Goal: Transaction & Acquisition: Book appointment/travel/reservation

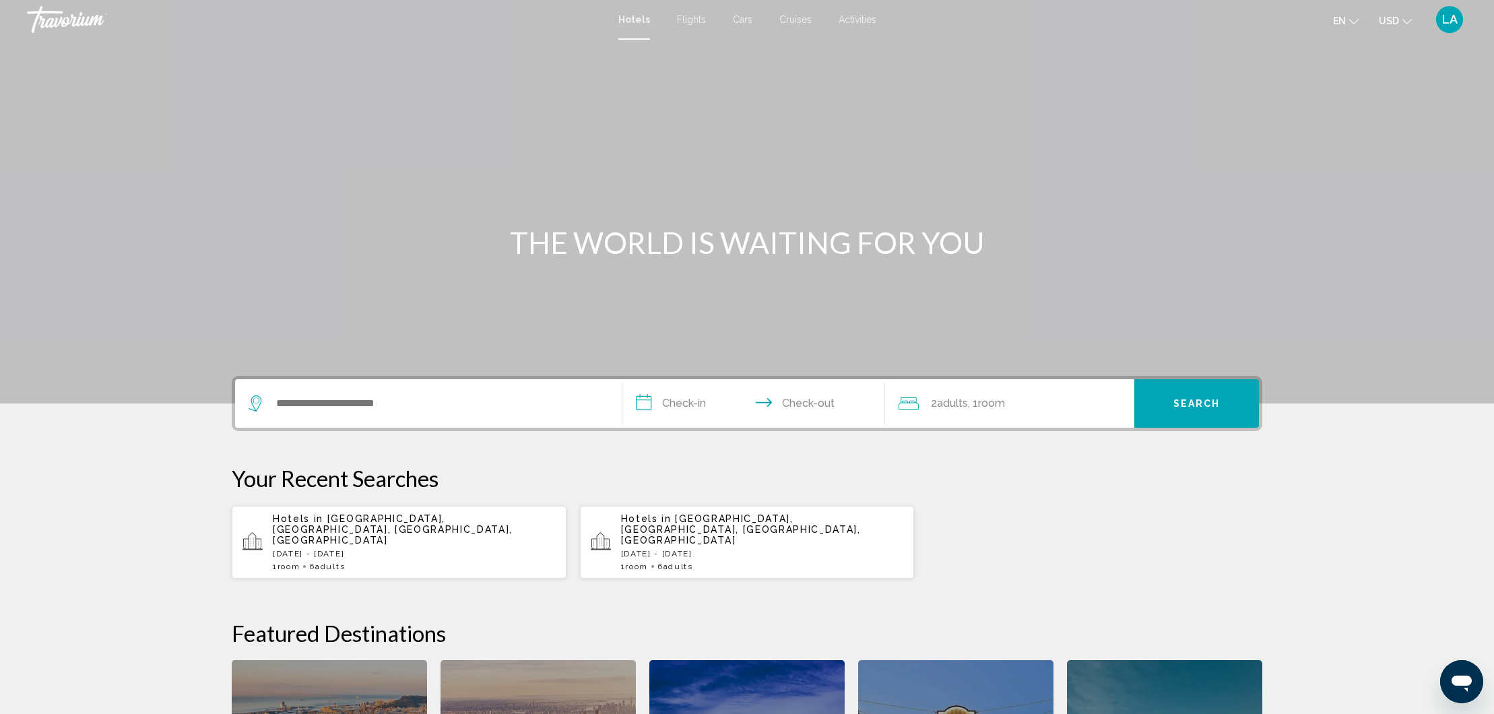
scroll to position [1, 0]
click at [680, 23] on span "Flights" at bounding box center [691, 18] width 29 height 11
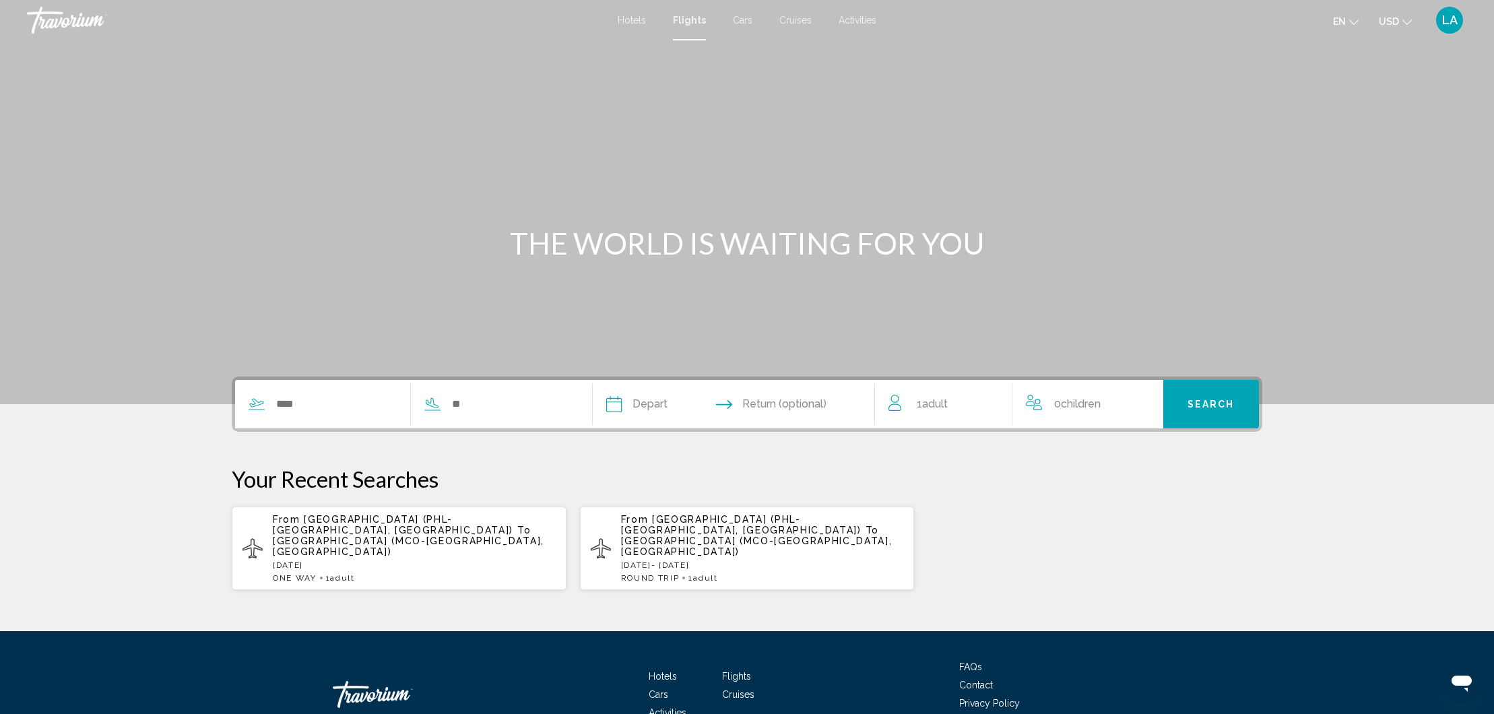
click at [860, 21] on span "Activities" at bounding box center [857, 20] width 38 height 11
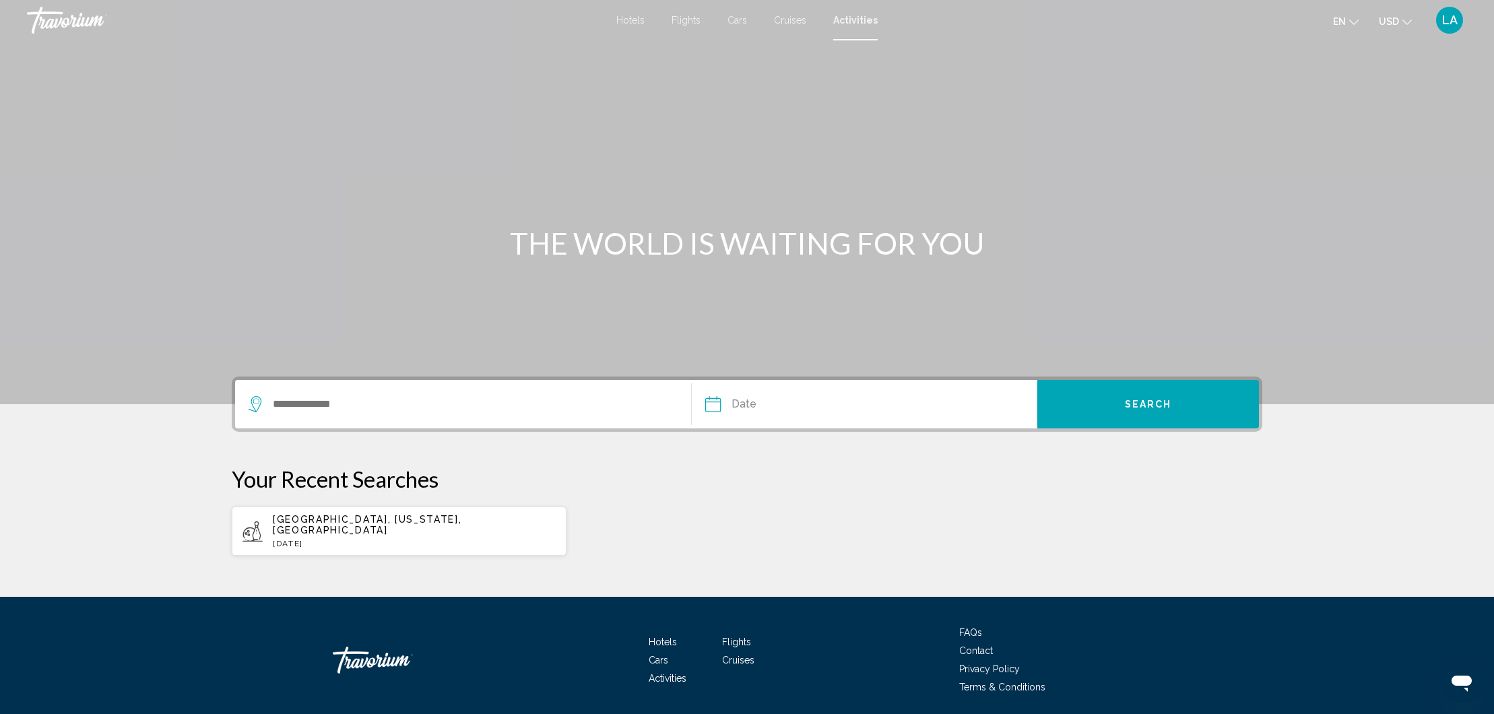
click at [690, 20] on span "Flights" at bounding box center [685, 20] width 29 height 11
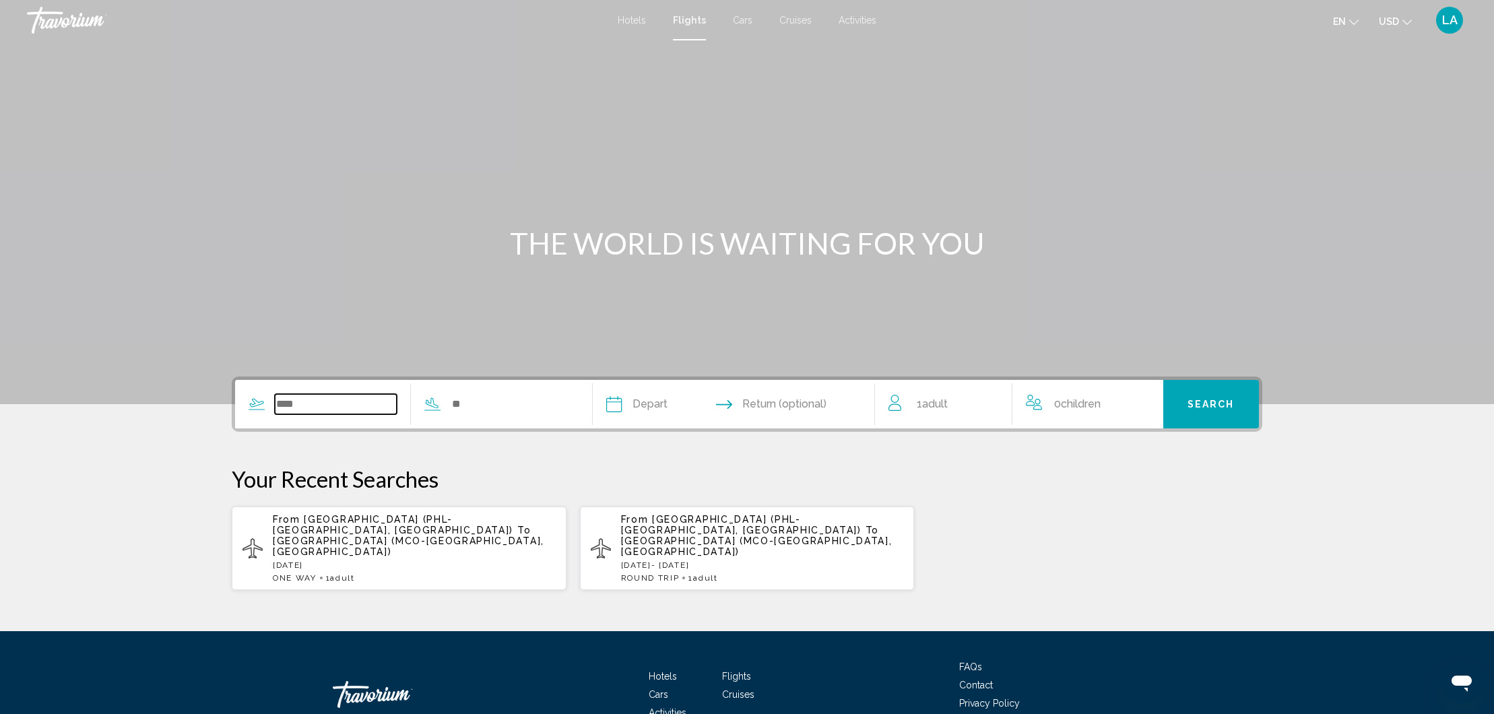
click at [381, 405] on input "Search widget" at bounding box center [336, 404] width 122 height 20
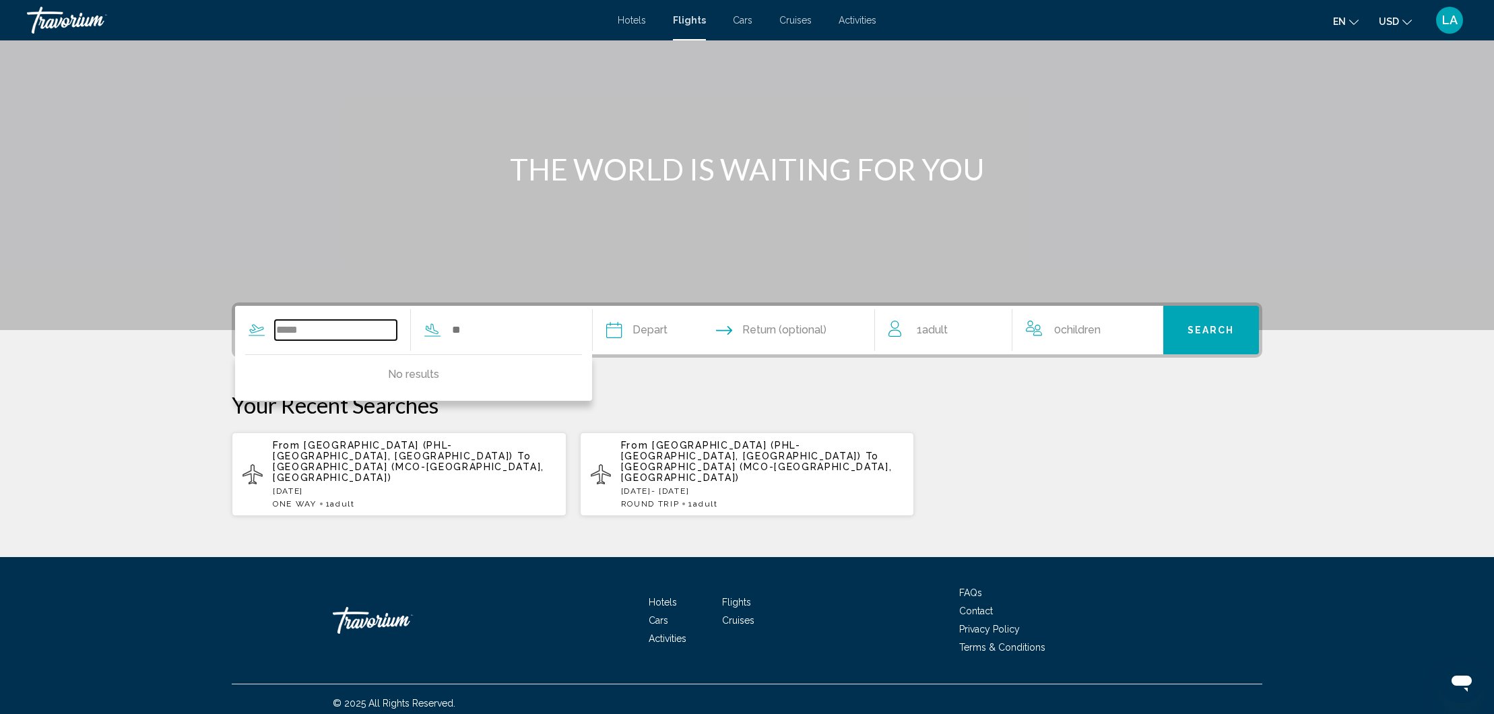
scroll to position [73, 0]
type input "******"
click at [411, 444] on span "Philadelphia Intl Airport (PHL-Philadelphia, United States of America)" at bounding box center [393, 451] width 240 height 22
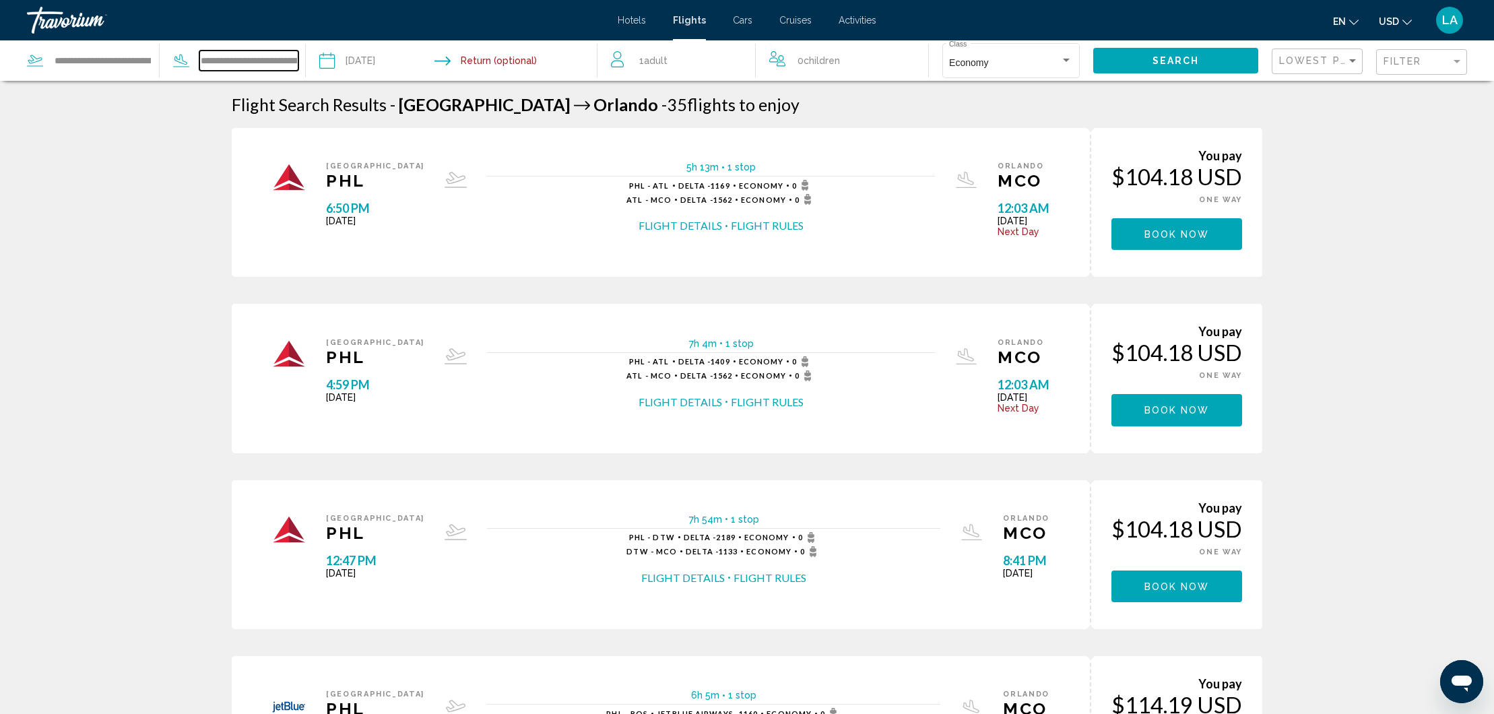
click at [229, 64] on input "**********" at bounding box center [248, 61] width 99 height 20
drag, startPoint x: 293, startPoint y: 65, endPoint x: 191, endPoint y: 60, distance: 101.8
click at [191, 60] on div "**********" at bounding box center [229, 61] width 139 height 20
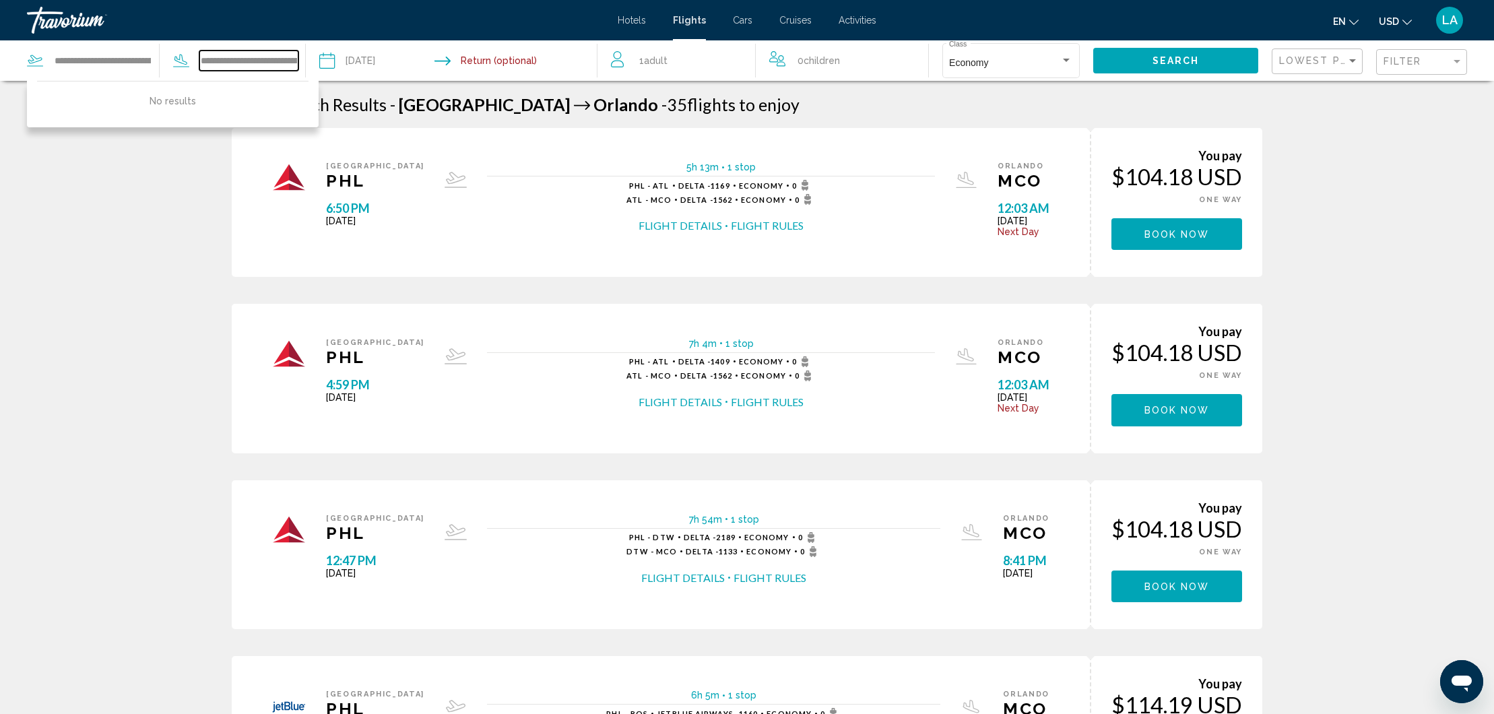
drag, startPoint x: 296, startPoint y: 63, endPoint x: 240, endPoint y: 64, distance: 55.9
click at [240, 64] on input "**********" at bounding box center [248, 61] width 99 height 20
type input "**********"
click at [384, 62] on input "Depart date: Sep 9, 2025" at bounding box center [388, 62] width 145 height 44
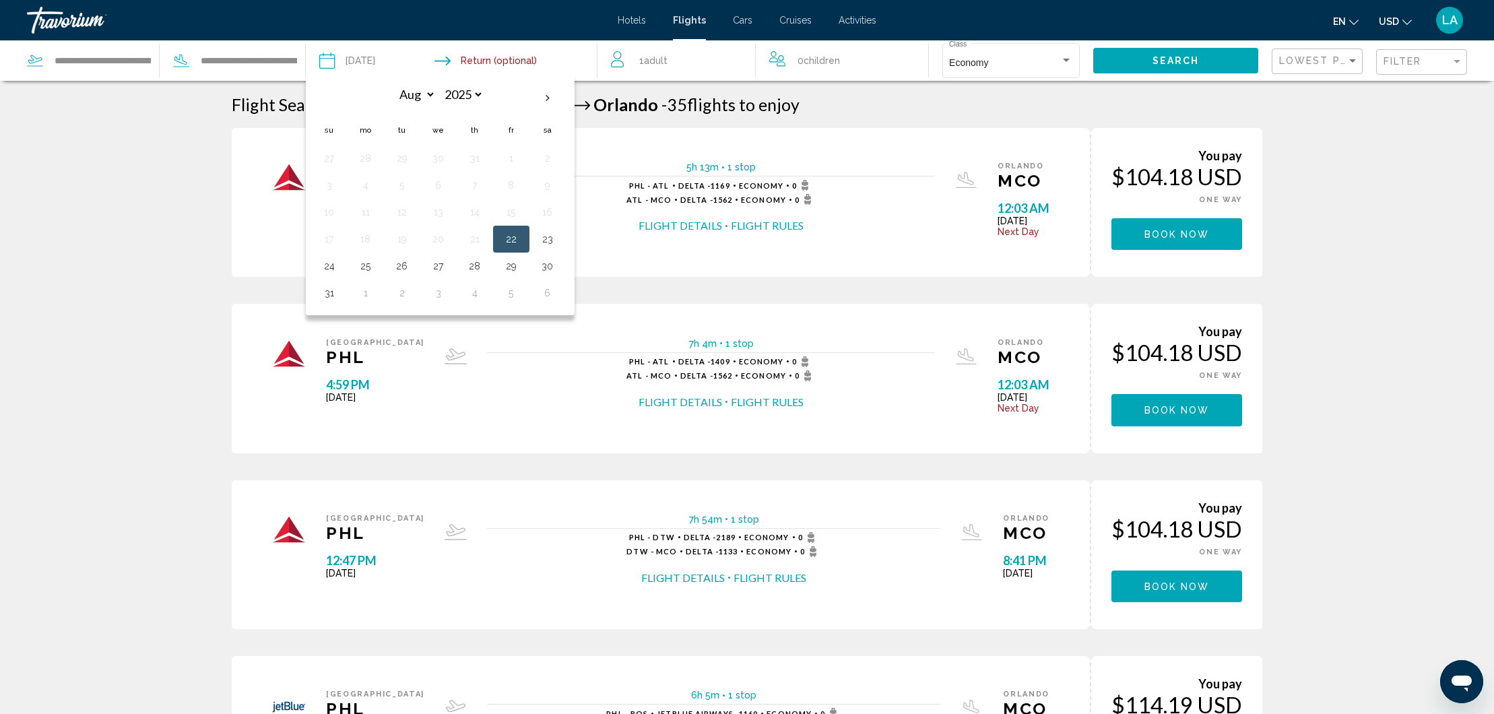
click at [516, 239] on button "22" at bounding box center [511, 239] width 22 height 19
type input "**********"
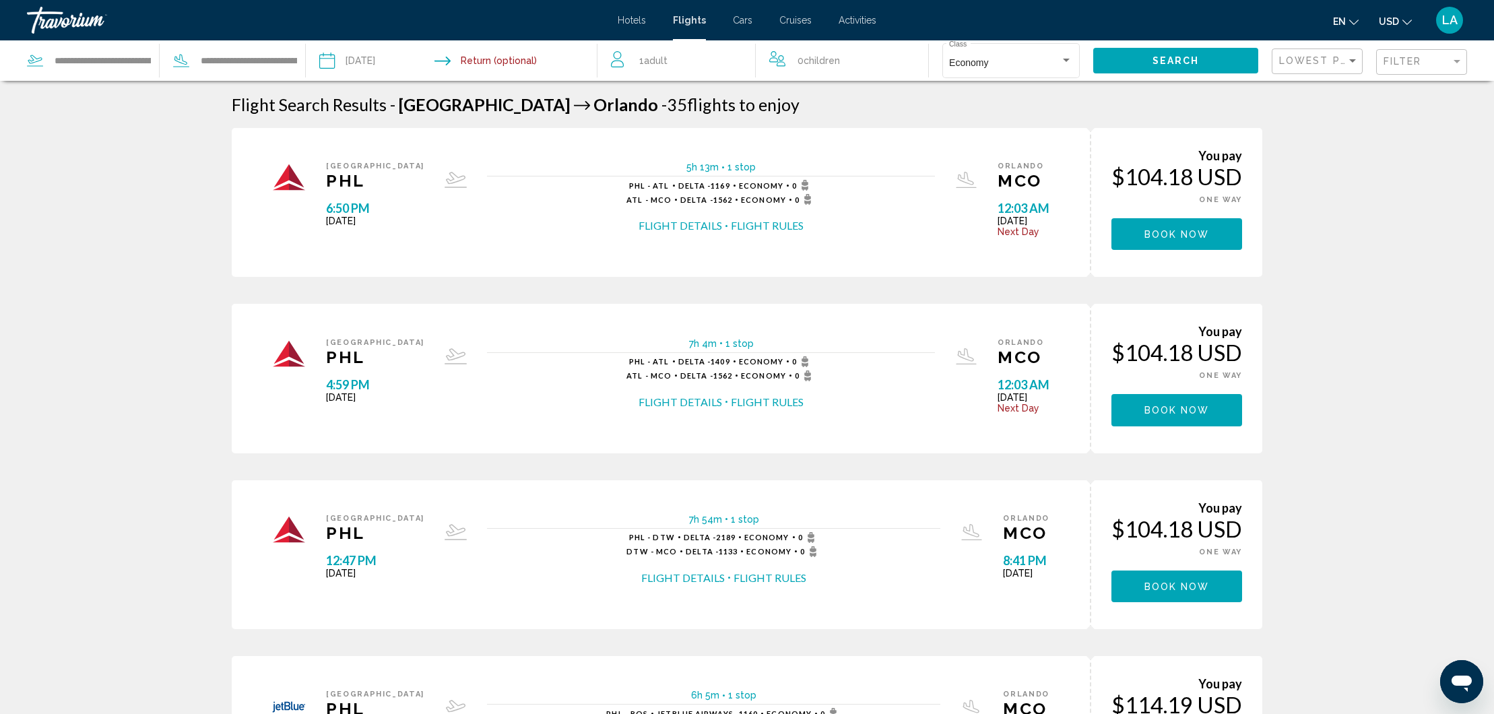
click at [508, 65] on input "Return date" at bounding box center [530, 62] width 145 height 44
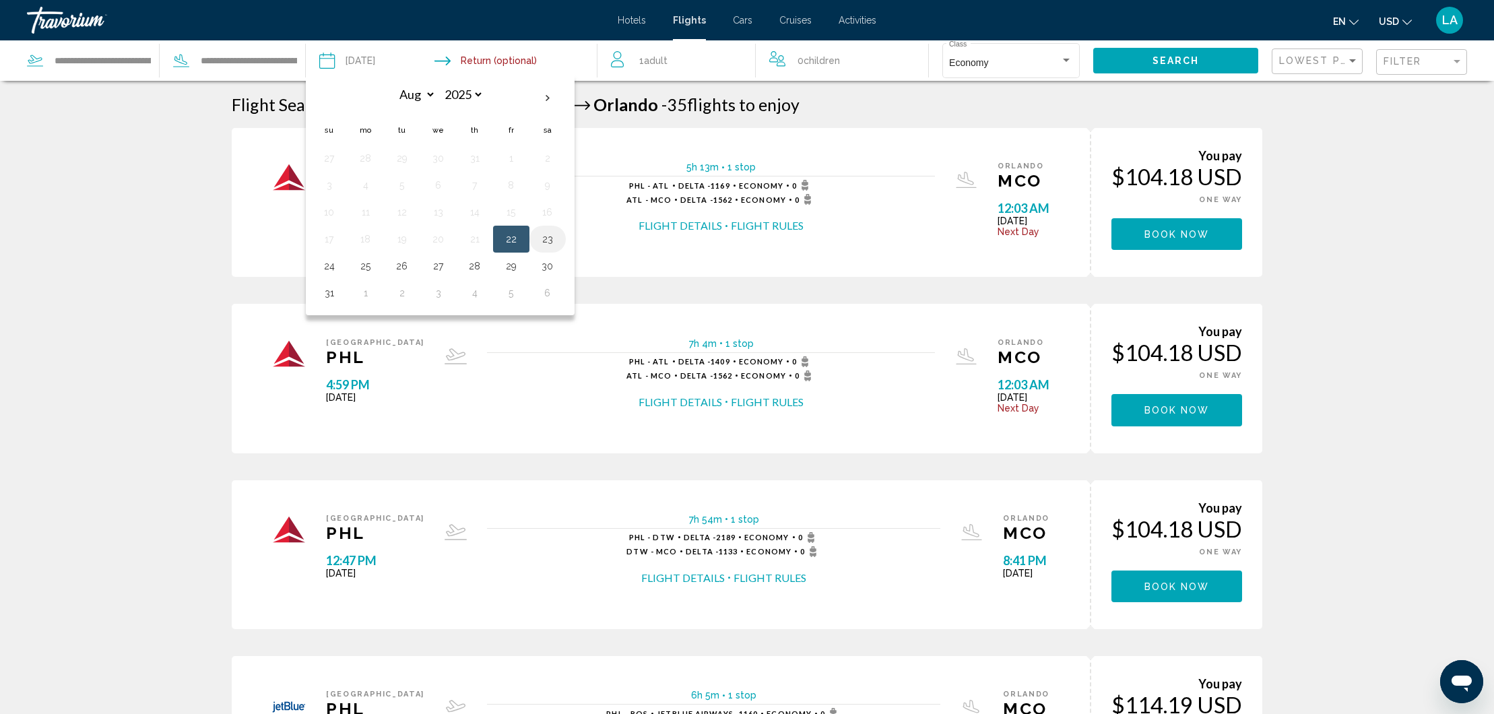
click at [549, 243] on button "23" at bounding box center [548, 239] width 22 height 19
type input "**********"
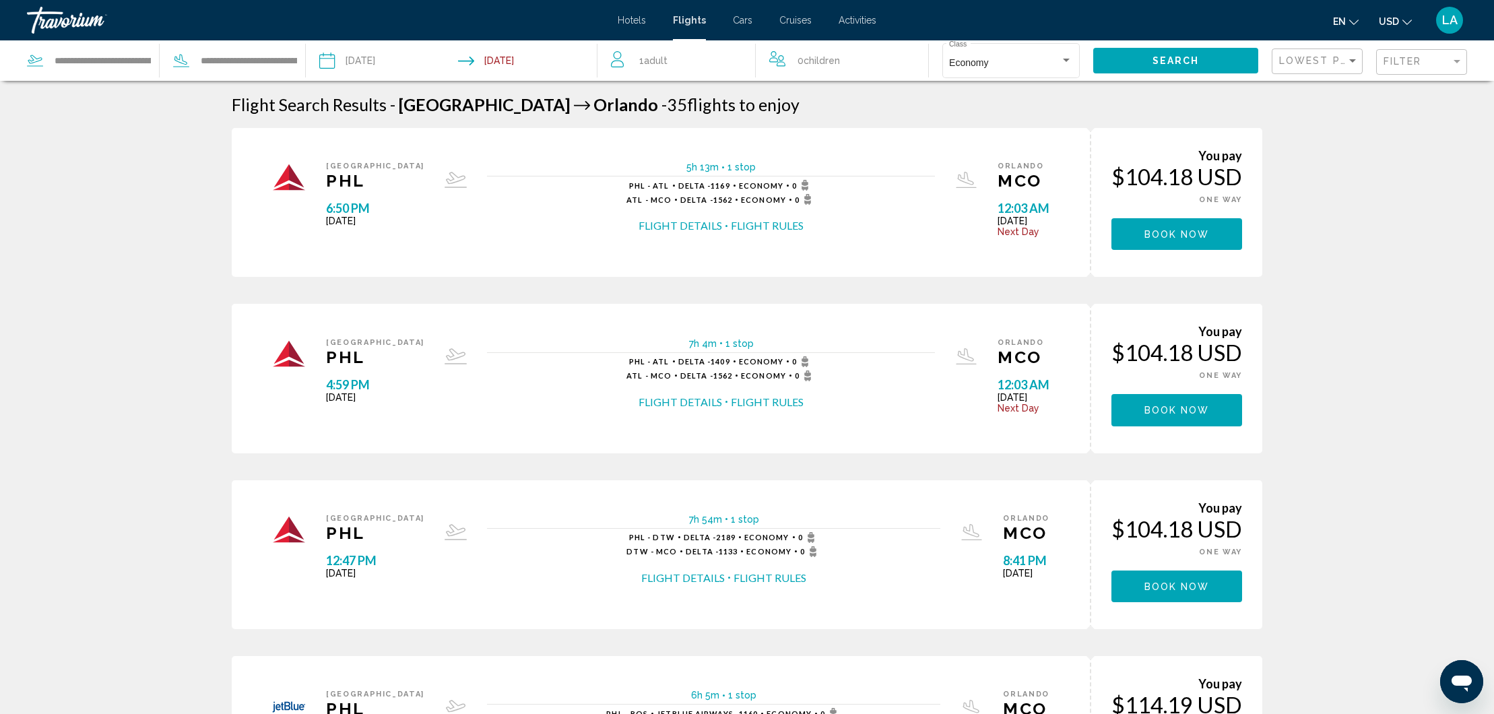
click at [1193, 63] on span "Search" at bounding box center [1175, 61] width 47 height 11
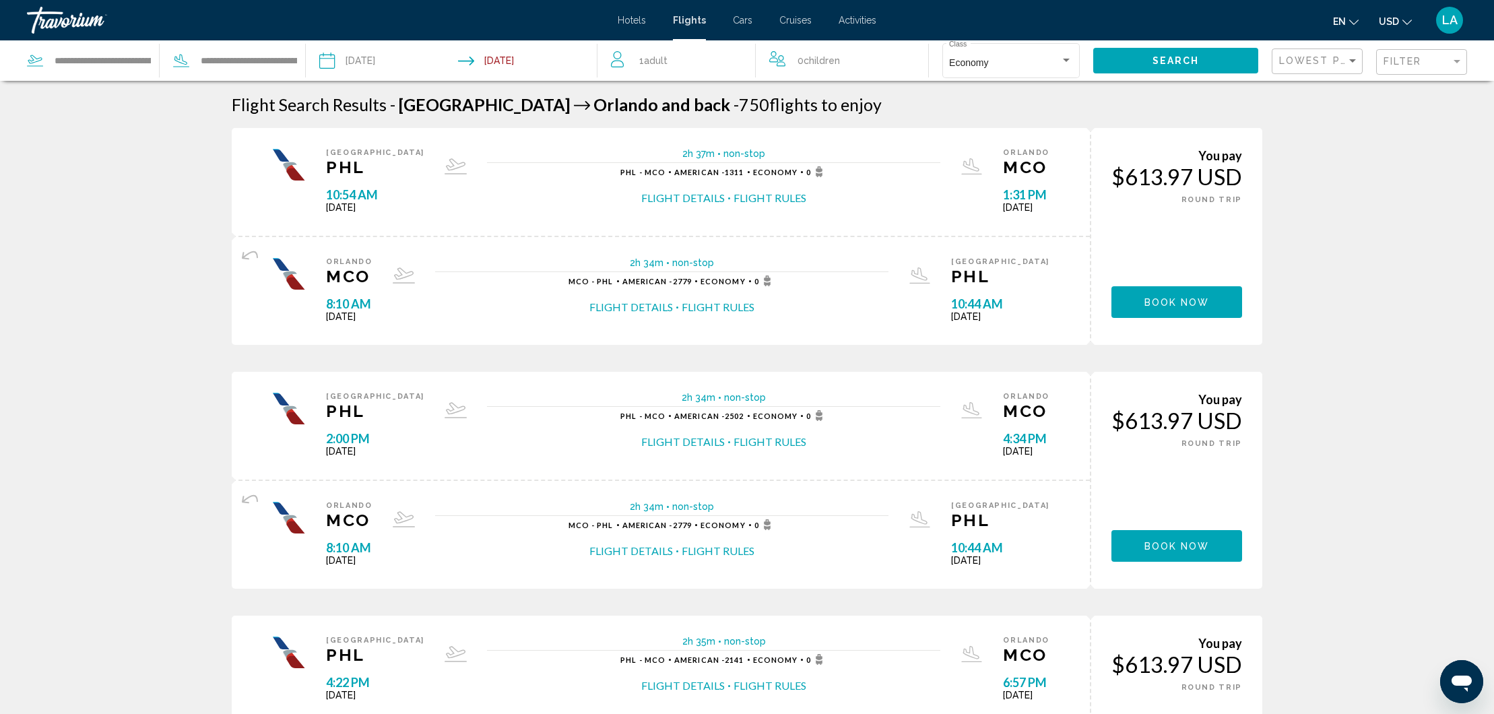
click at [640, 23] on span "Hotels" at bounding box center [631, 20] width 28 height 11
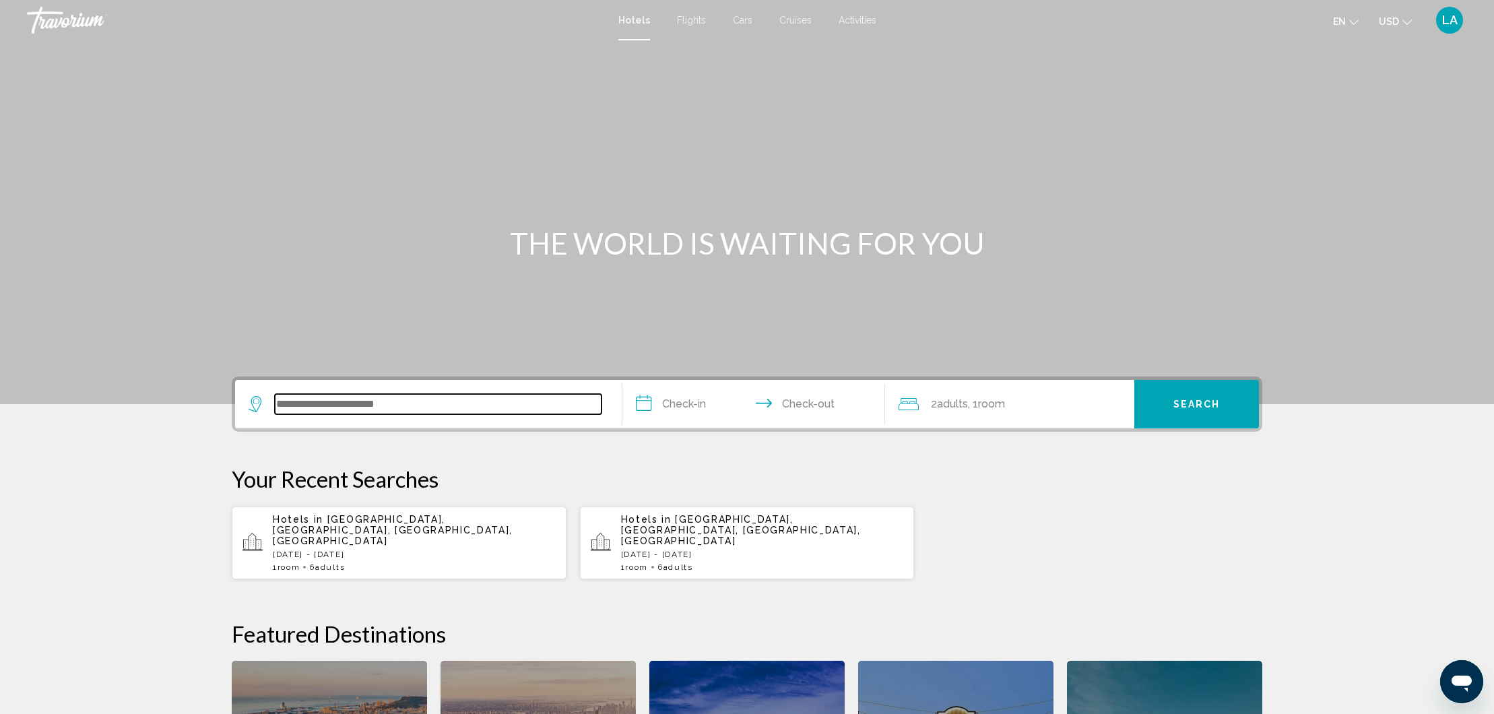
click at [483, 399] on input "Search widget" at bounding box center [438, 404] width 327 height 20
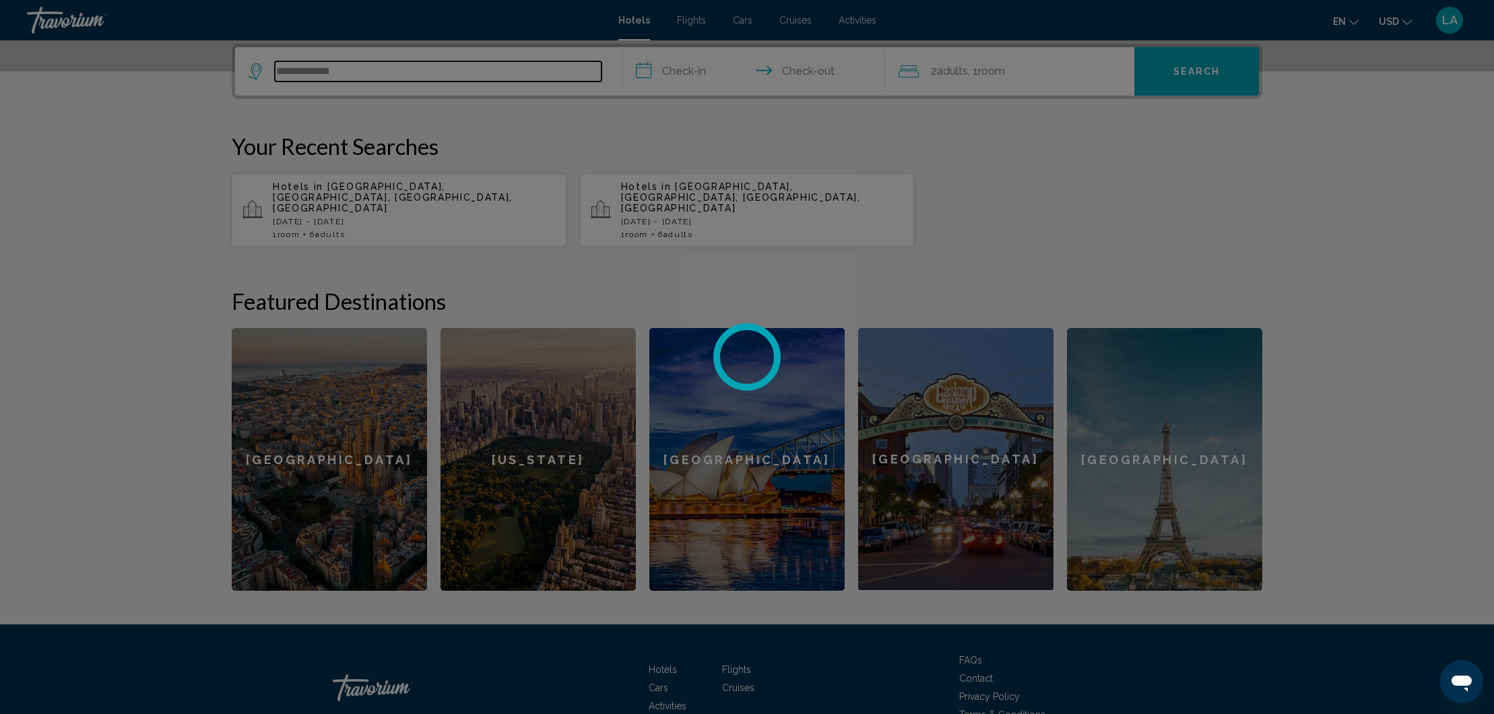
scroll to position [339, 0]
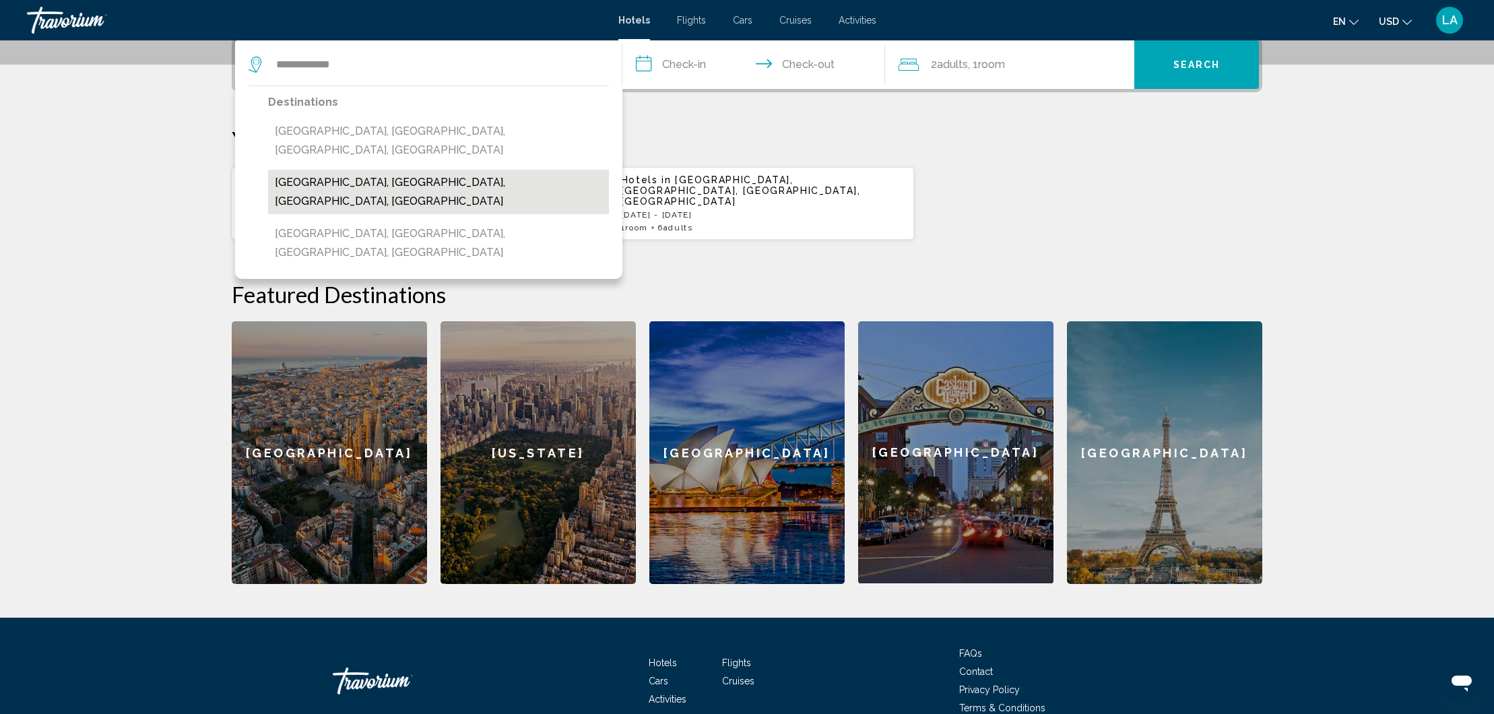
click at [417, 170] on button "Springville, Provo, UT, United States" at bounding box center [438, 192] width 341 height 44
type input "**********"
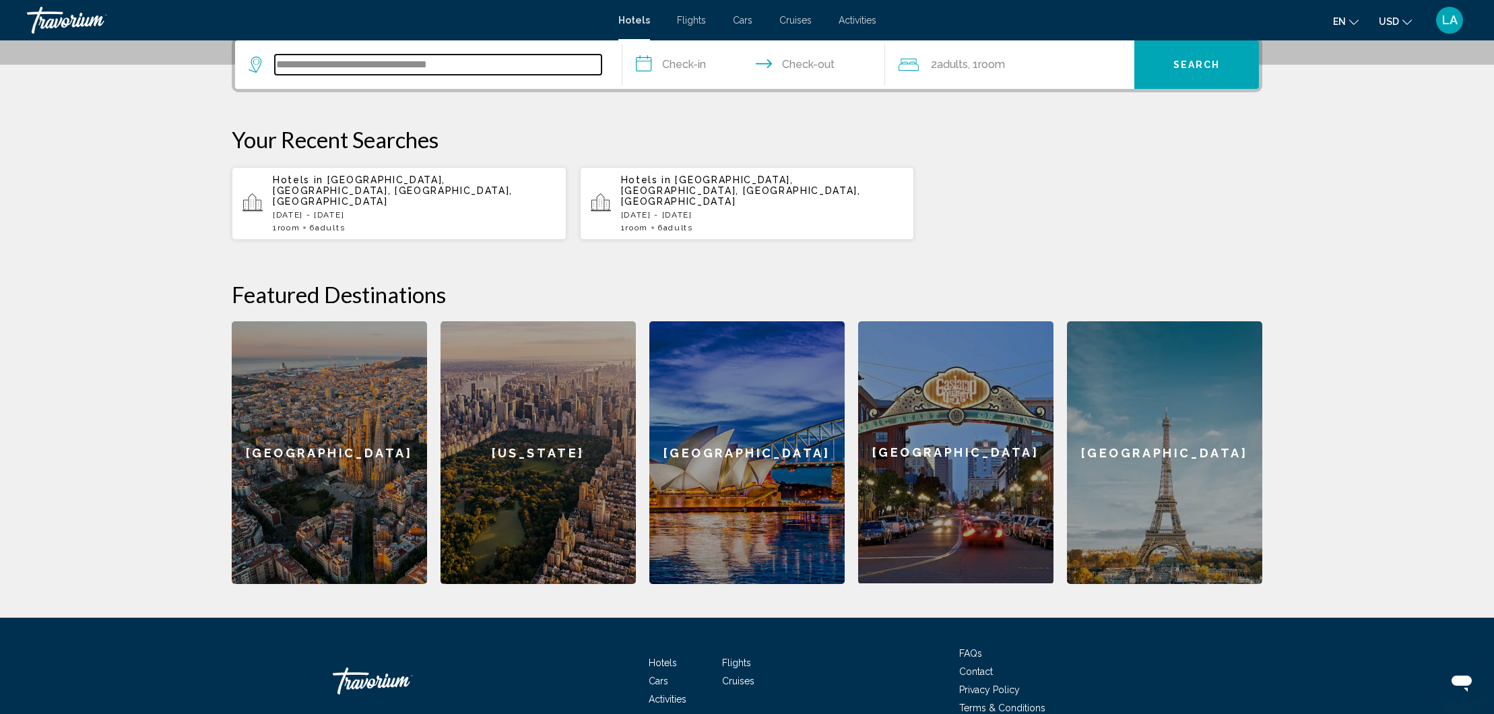
scroll to position [333, 0]
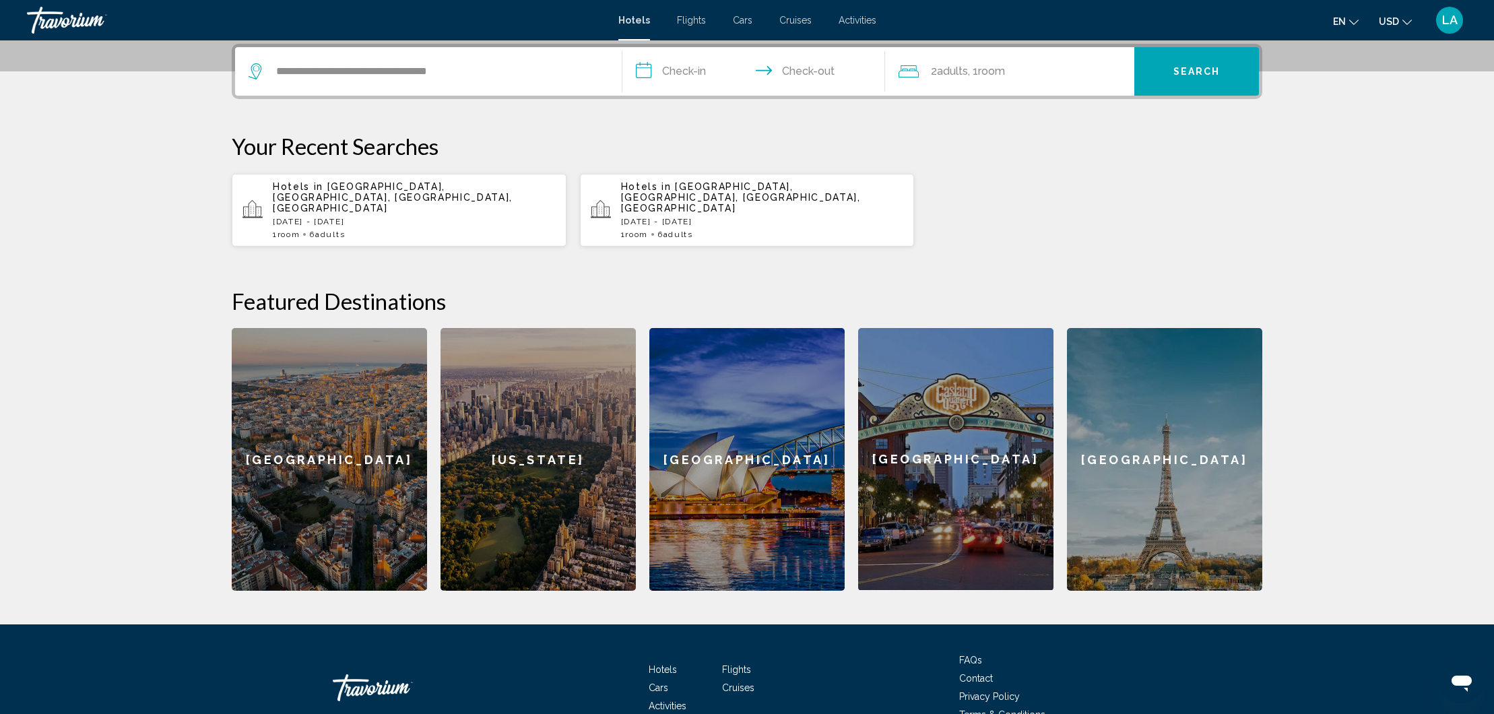
click at [701, 69] on input "**********" at bounding box center [756, 73] width 268 height 53
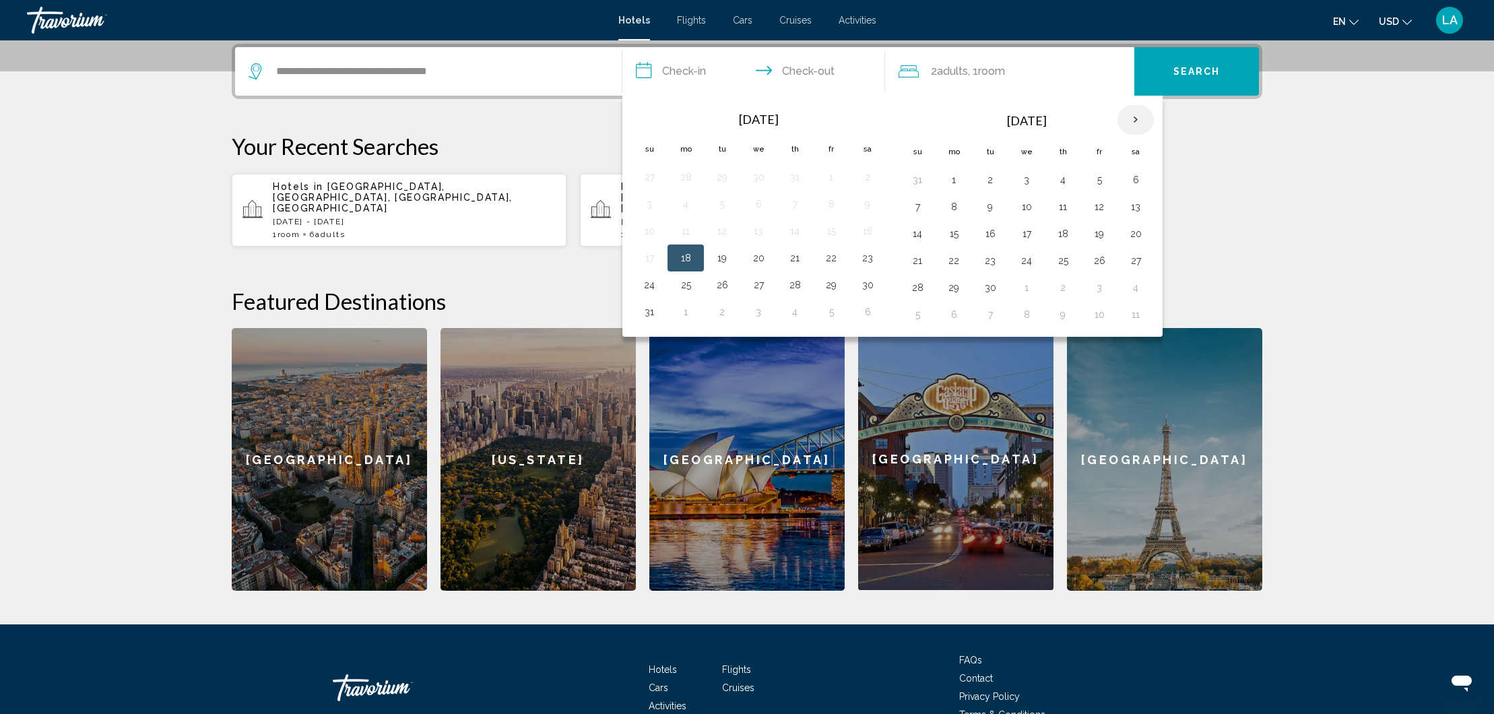
click at [1133, 117] on th "Next month" at bounding box center [1135, 120] width 36 height 30
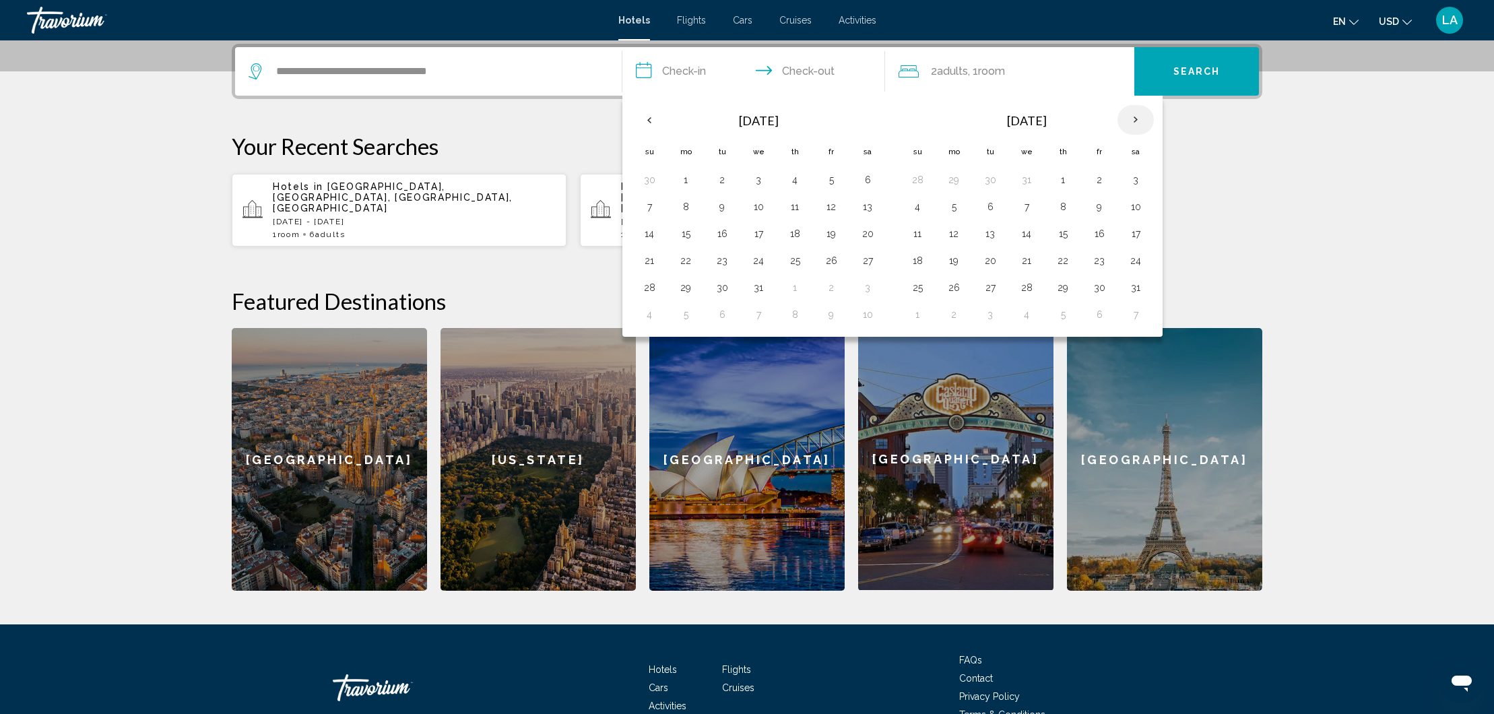
click at [1133, 117] on th "Next month" at bounding box center [1135, 120] width 36 height 30
click at [955, 237] on button "15" at bounding box center [954, 233] width 22 height 19
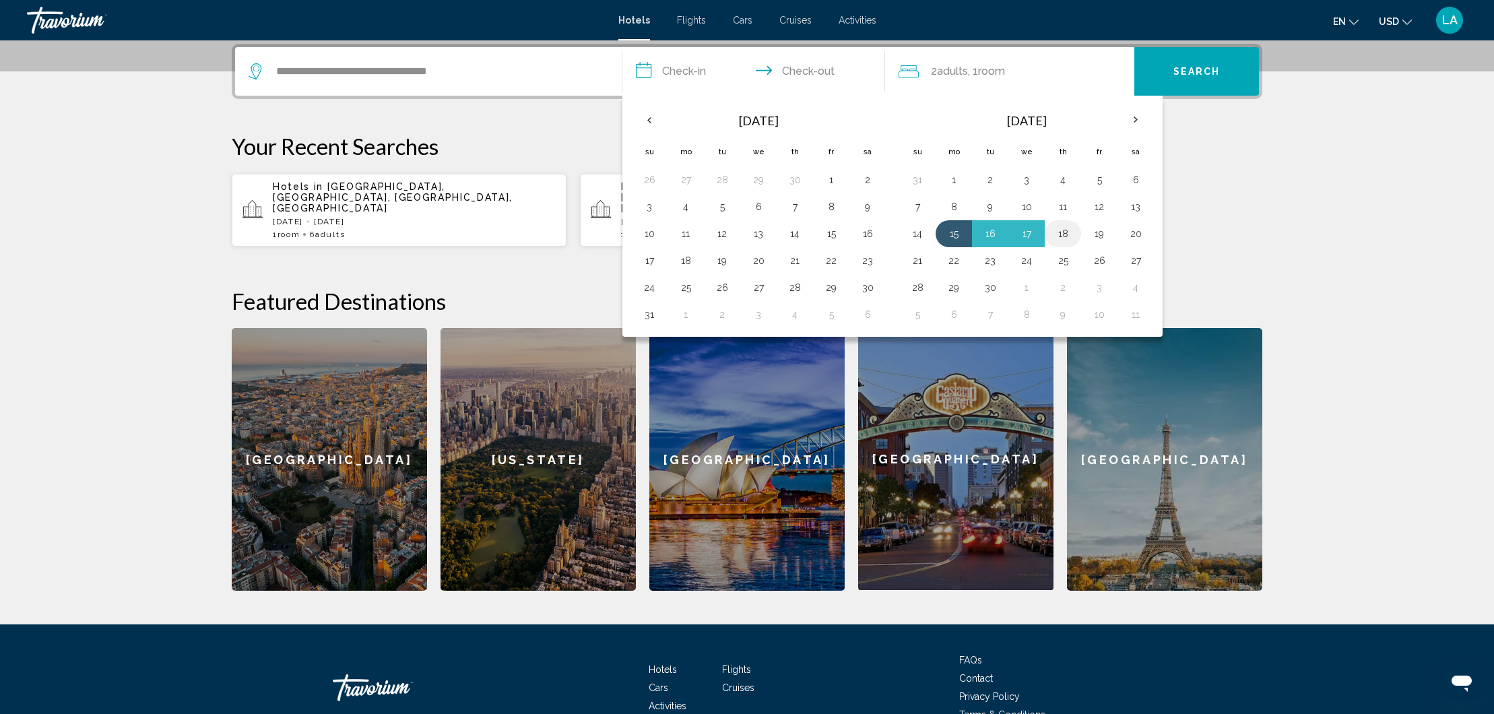
click at [1063, 237] on button "18" at bounding box center [1063, 233] width 22 height 19
type input "**********"
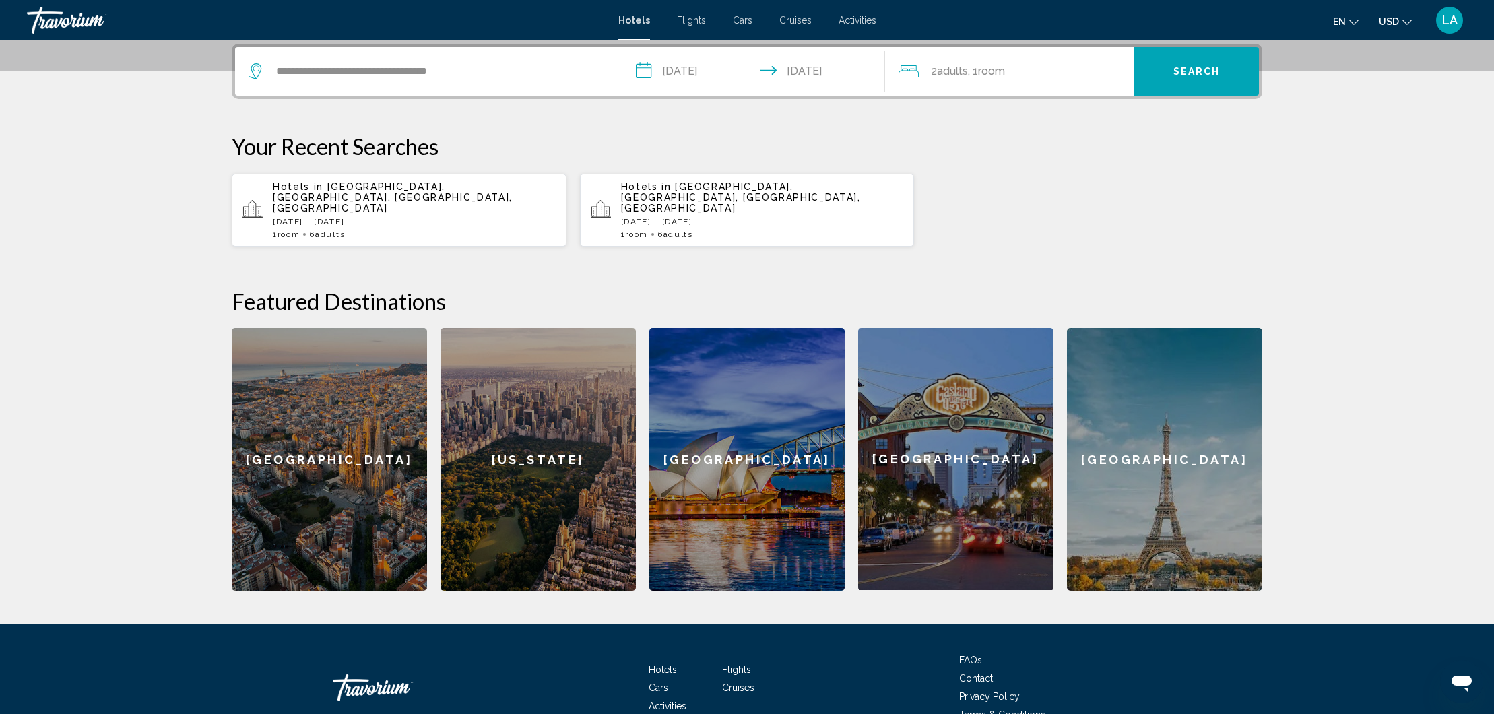
click at [1003, 77] on span ", 1 Room rooms" at bounding box center [986, 71] width 37 height 19
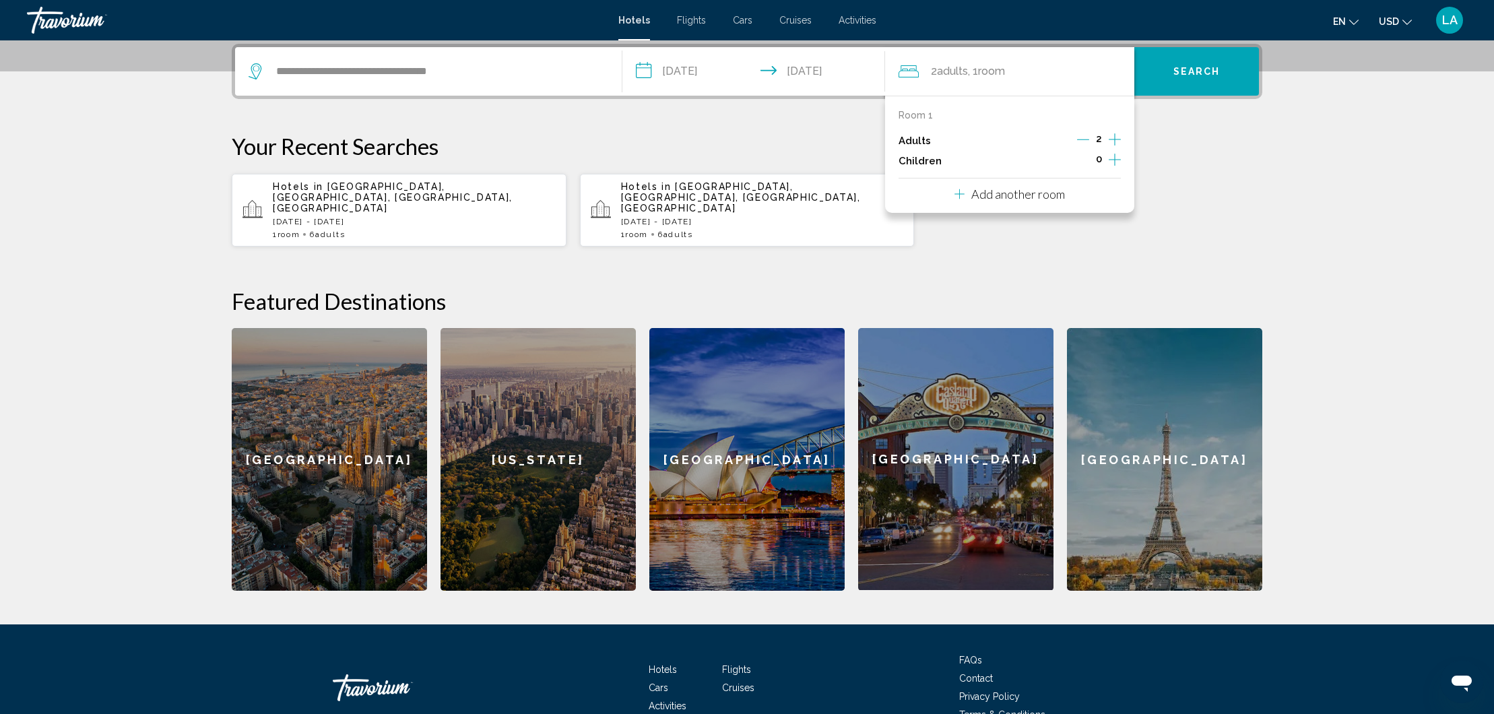
click at [1120, 145] on div "Room 1 Adults 2 Children 0 Add another room" at bounding box center [1009, 154] width 249 height 117
click at [1114, 158] on icon "Increment children" at bounding box center [1114, 160] width 12 height 12
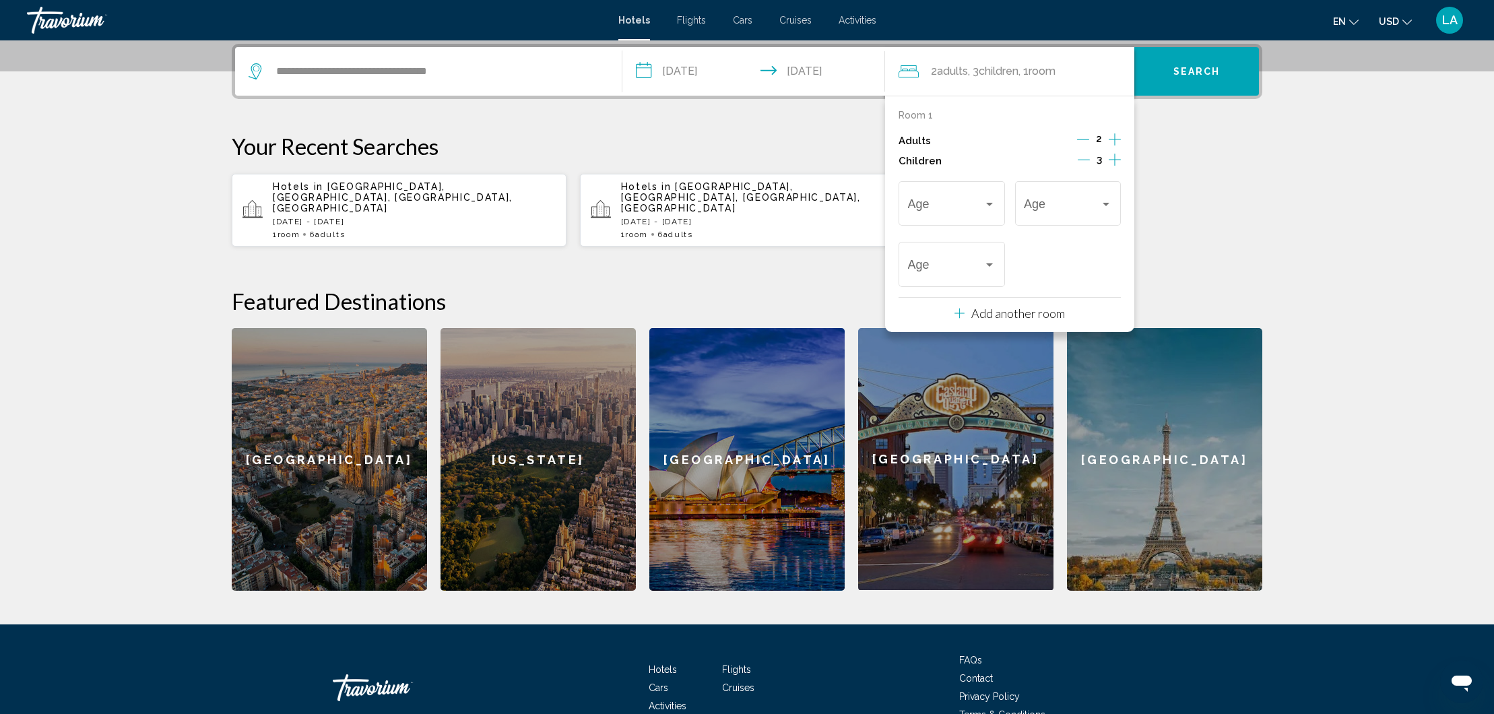
click at [1115, 141] on icon "Increment adults" at bounding box center [1114, 139] width 12 height 16
click at [1086, 160] on icon "Decrement children" at bounding box center [1083, 160] width 12 height 12
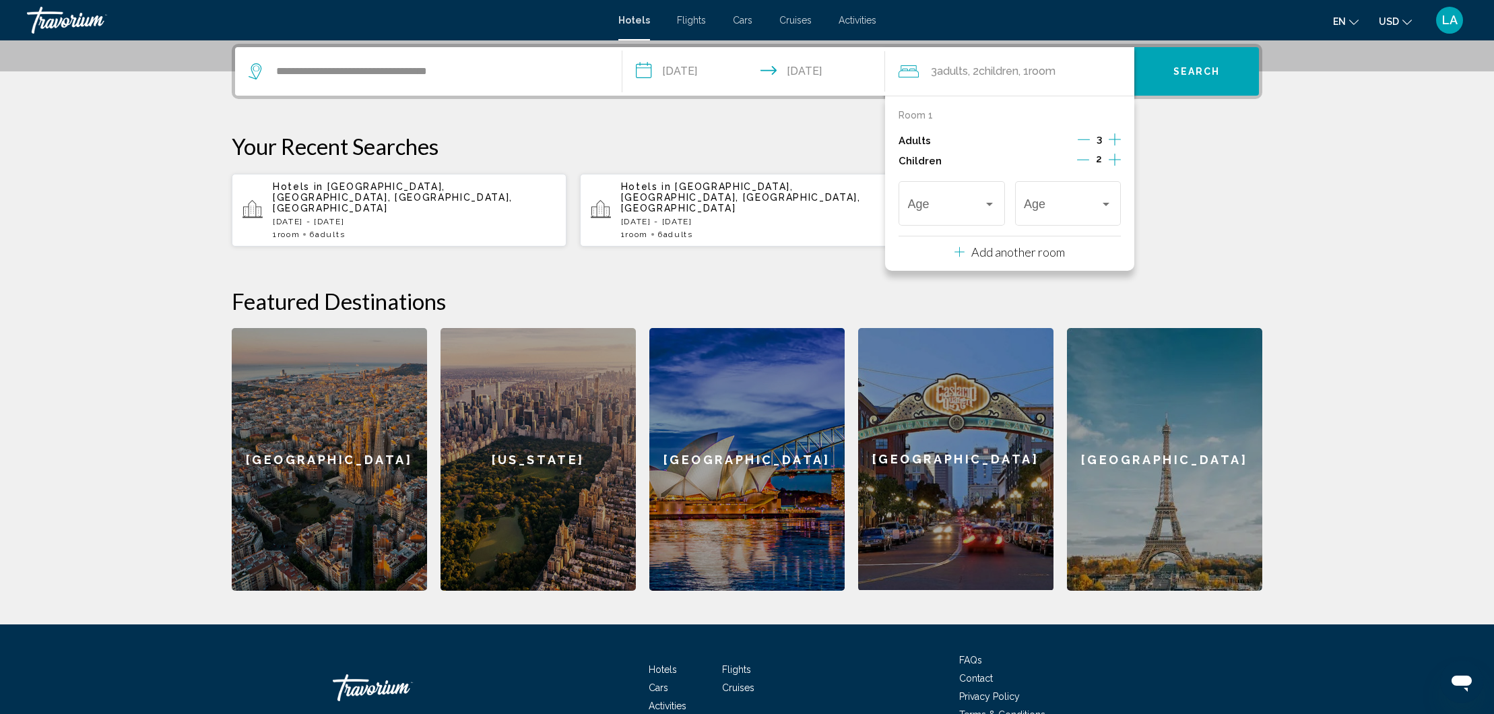
click at [1086, 160] on icon "Decrement children" at bounding box center [1083, 160] width 12 height 12
click at [1116, 139] on icon "Increment adults" at bounding box center [1114, 139] width 12 height 16
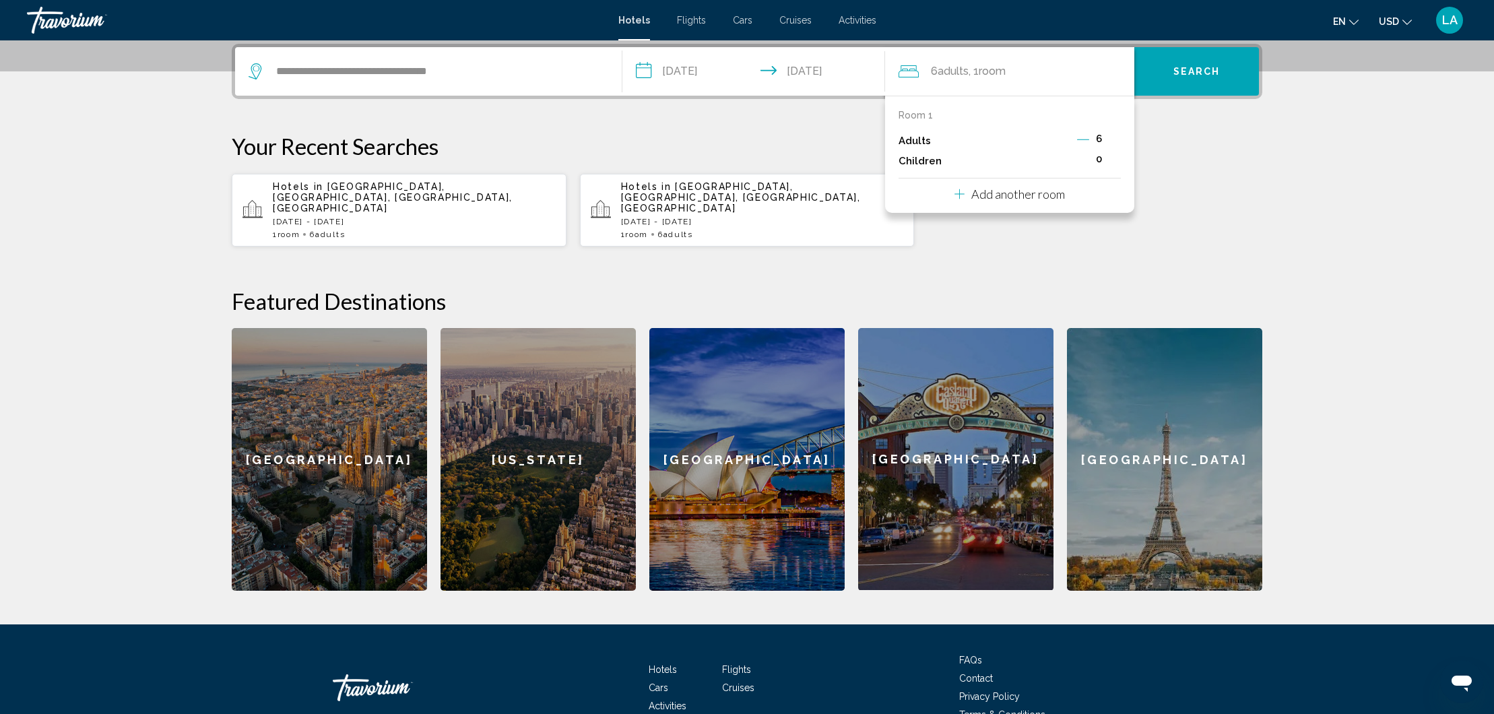
click at [1181, 77] on button "Search" at bounding box center [1196, 71] width 125 height 48
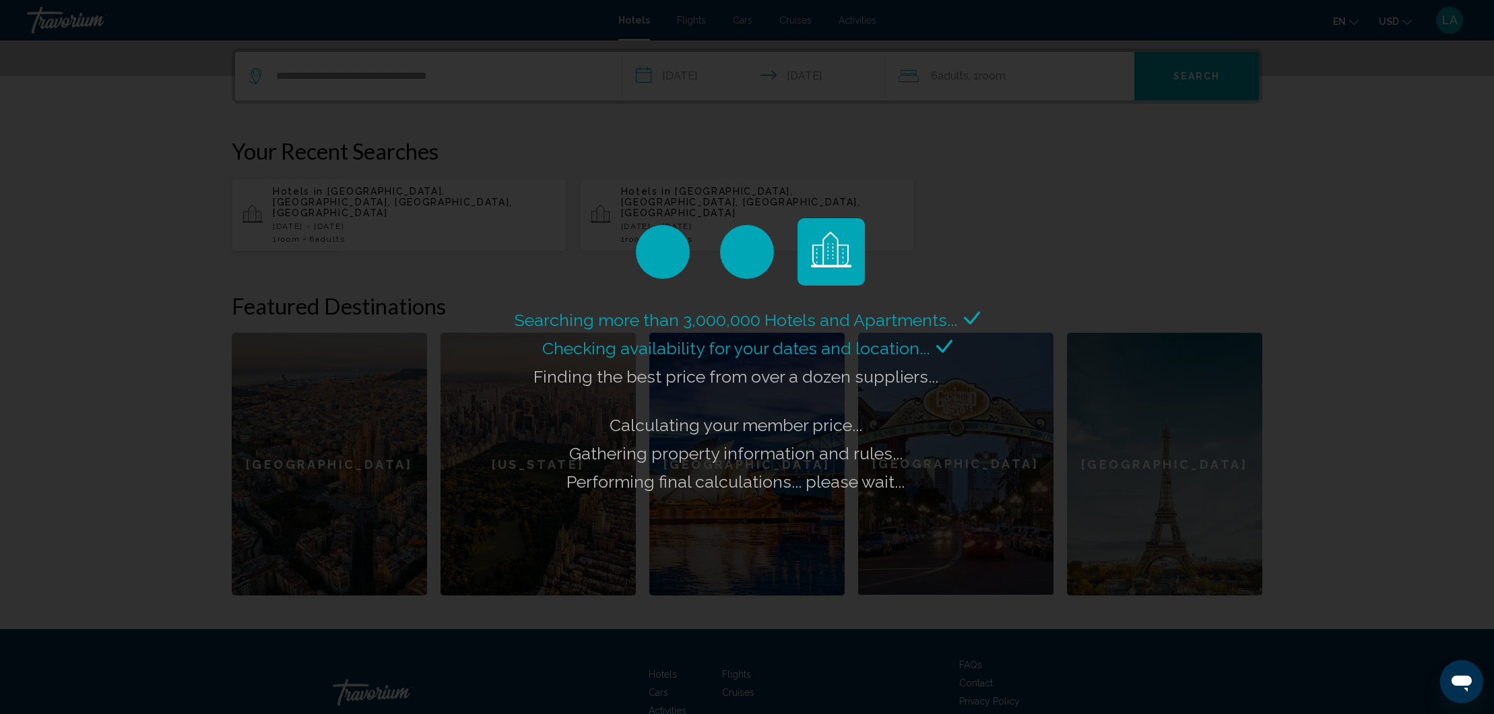
scroll to position [326, 0]
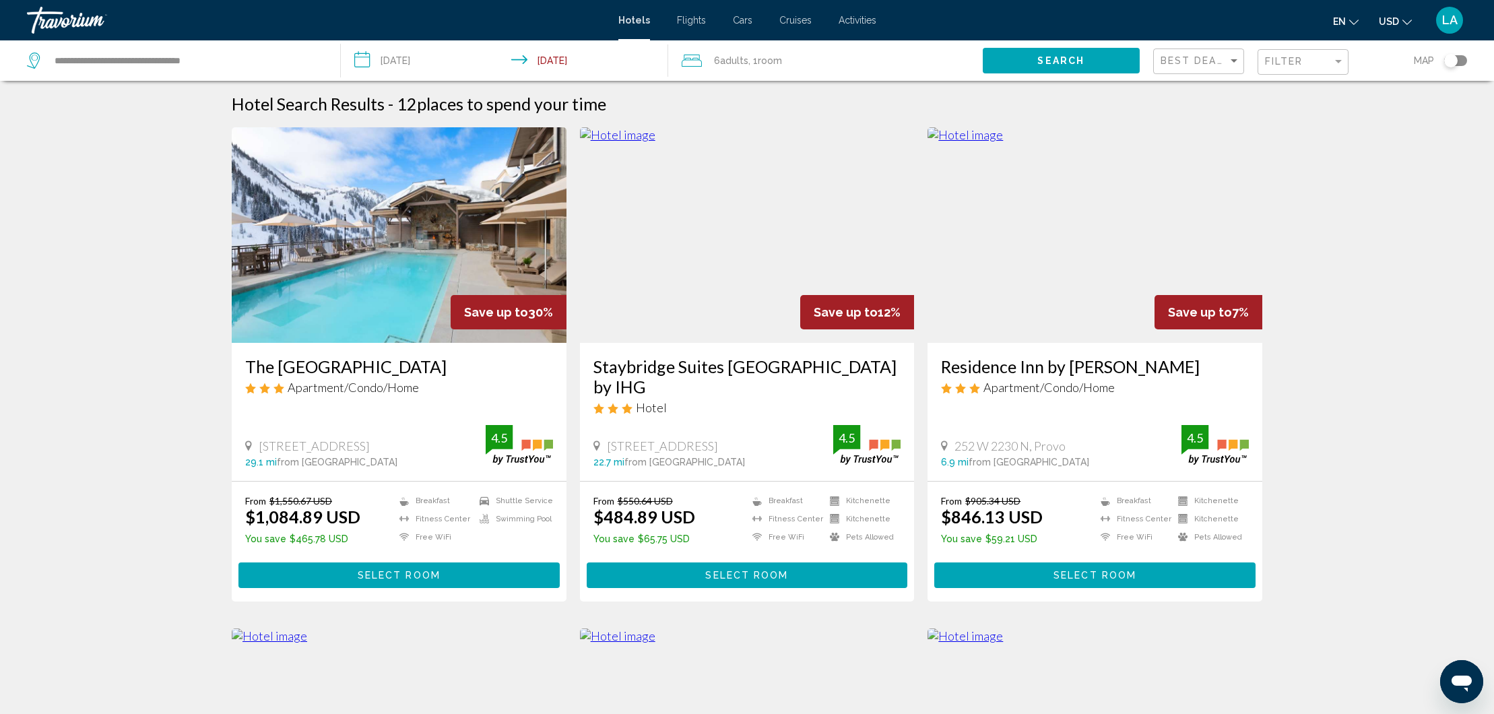
scroll to position [0, 1]
click at [1463, 57] on div "Toggle map" at bounding box center [1455, 60] width 23 height 11
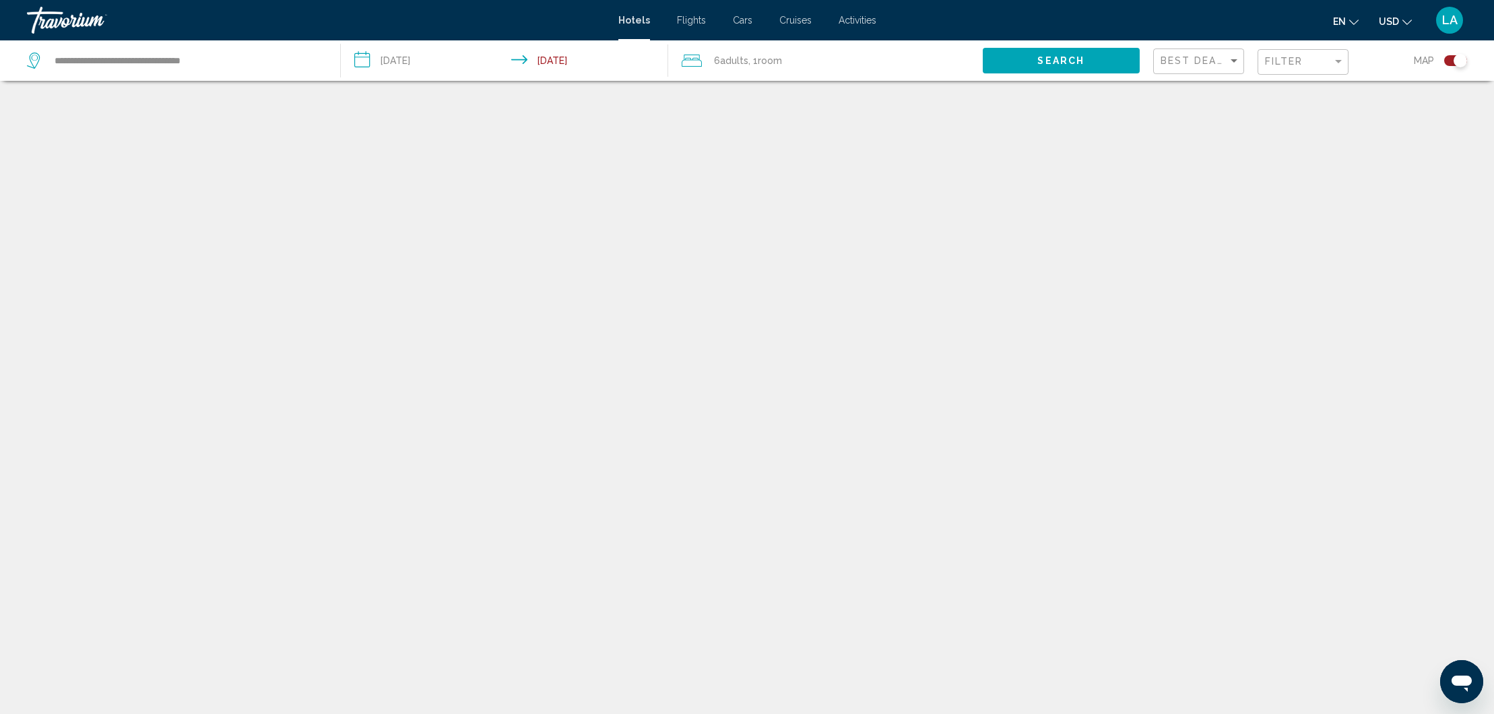
scroll to position [81, 0]
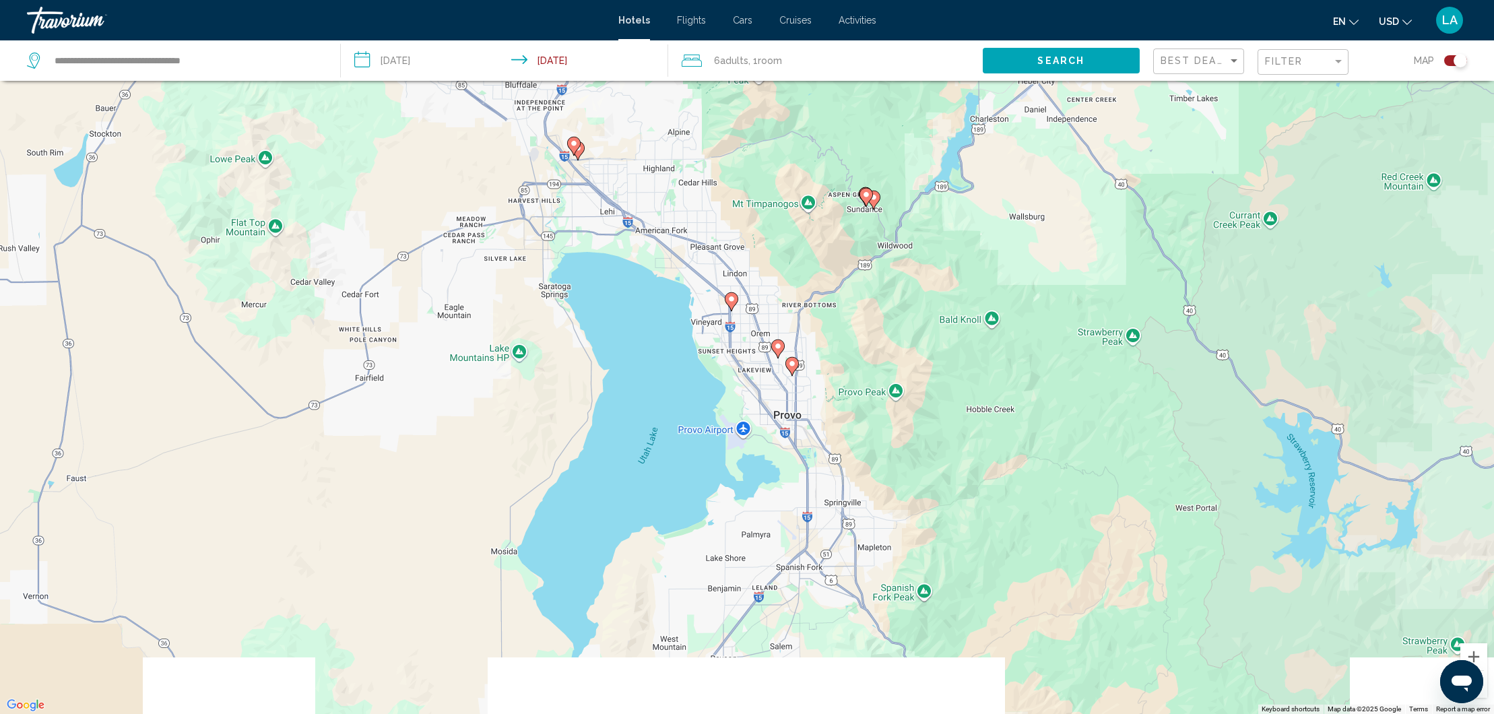
drag, startPoint x: 908, startPoint y: 630, endPoint x: 920, endPoint y: 427, distance: 203.7
click at [920, 427] on div "To activate drag with keyboard, press Alt + Enter. Once in keyboard drag state,…" at bounding box center [747, 357] width 1494 height 714
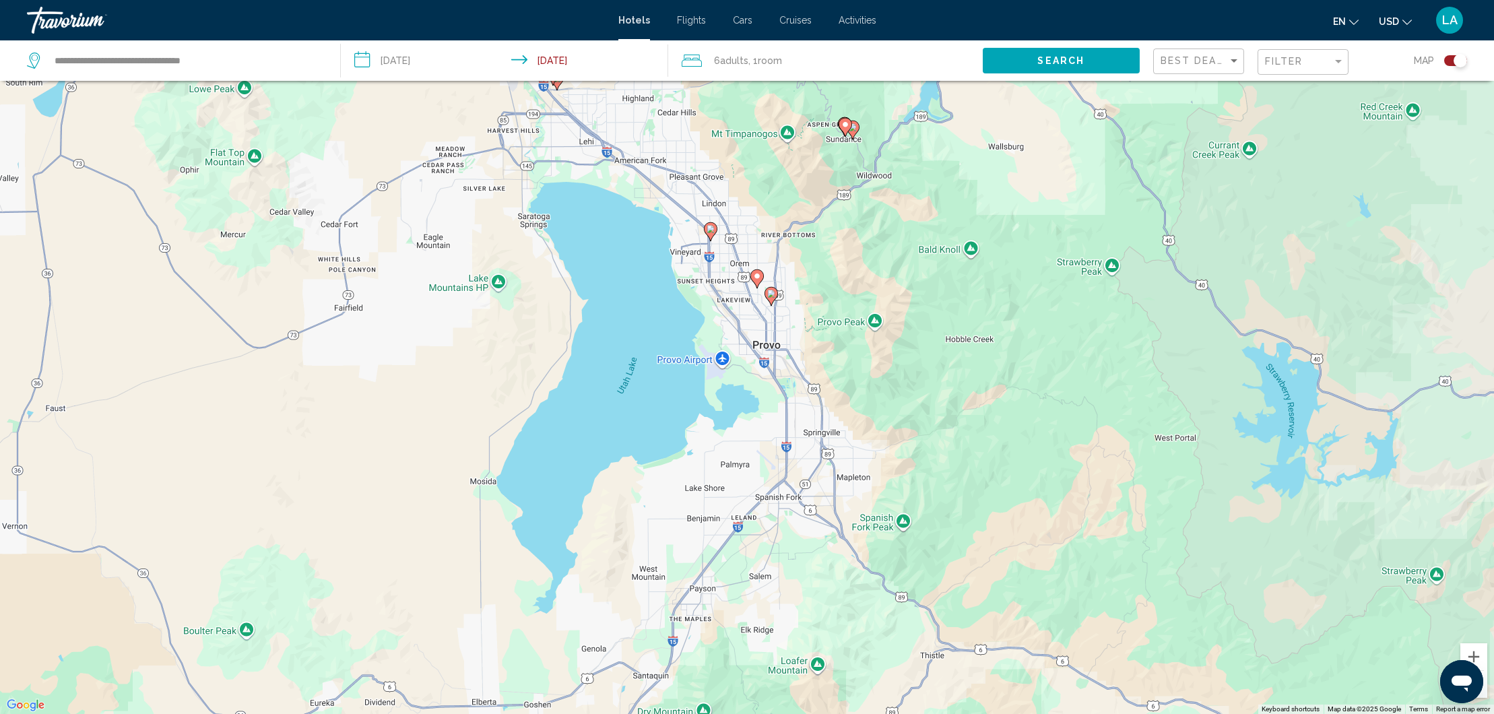
drag, startPoint x: 973, startPoint y: 532, endPoint x: 956, endPoint y: 471, distance: 63.5
click at [956, 471] on div "To activate drag with keyboard, press Alt + Enter. Once in keyboard drag state,…" at bounding box center [747, 357] width 1494 height 714
click at [1090, 74] on div "Search" at bounding box center [1067, 60] width 170 height 40
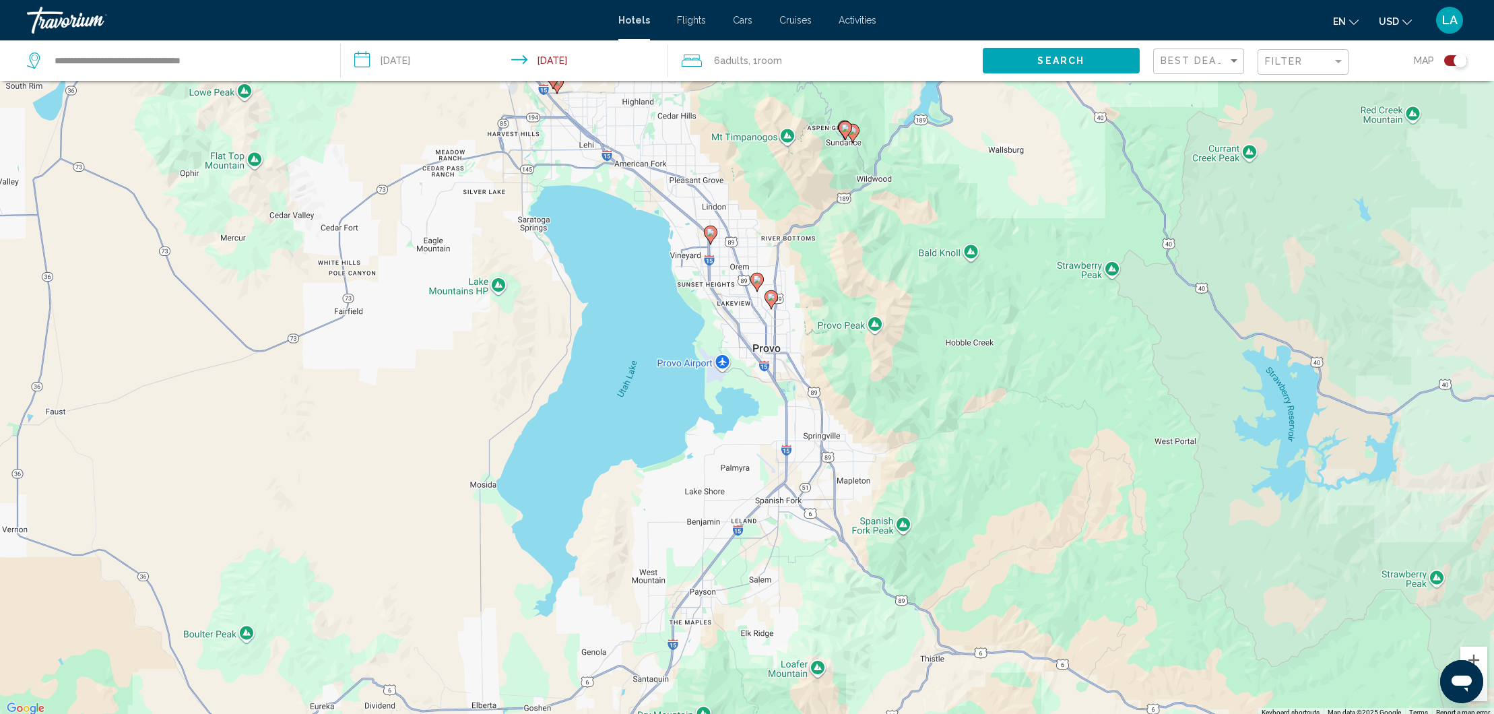
click at [1095, 67] on button "Search" at bounding box center [1060, 60] width 157 height 25
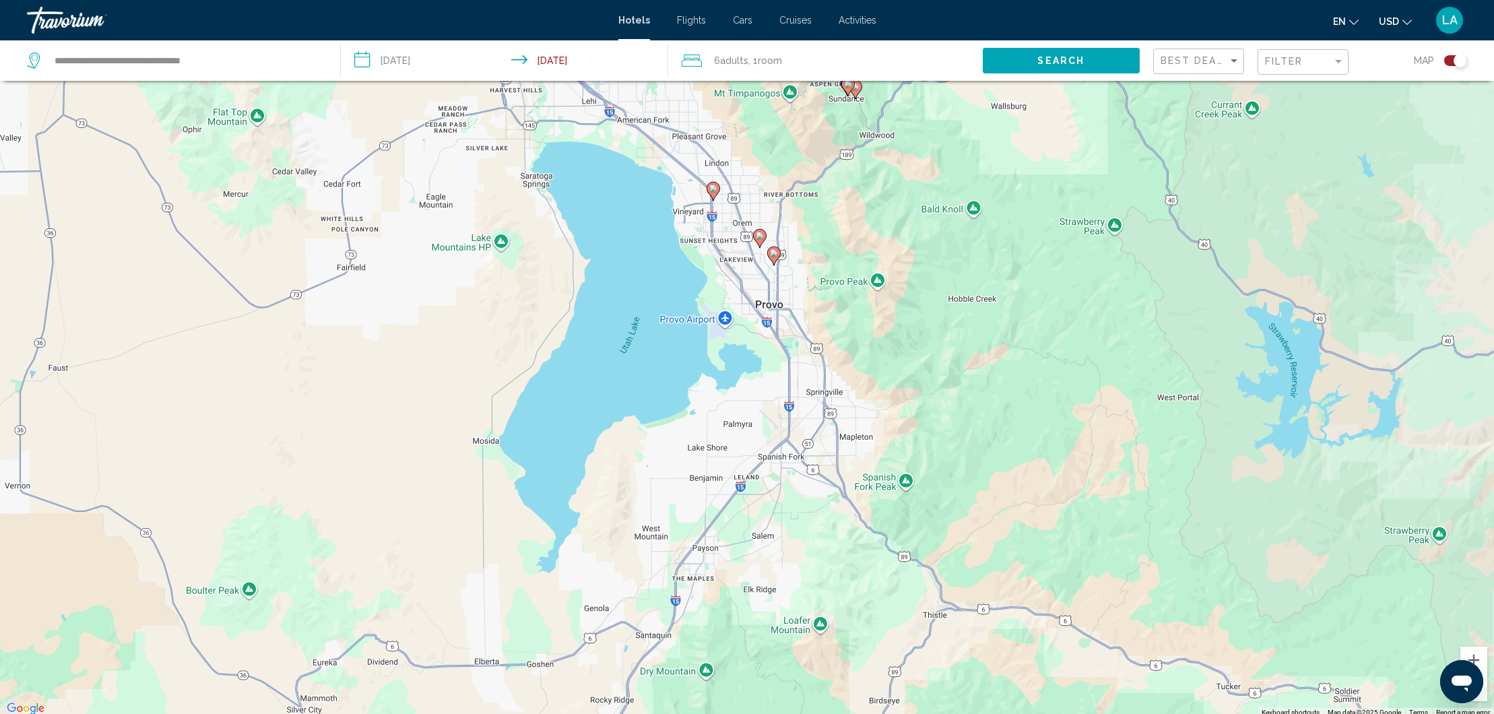
drag, startPoint x: 1020, startPoint y: 482, endPoint x: 1022, endPoint y: 434, distance: 47.8
click at [1022, 434] on div "To activate drag with keyboard, press Alt + Enter. Once in keyboard drag state,…" at bounding box center [747, 360] width 1494 height 714
click at [774, 257] on icon "Main content" at bounding box center [774, 256] width 12 height 18
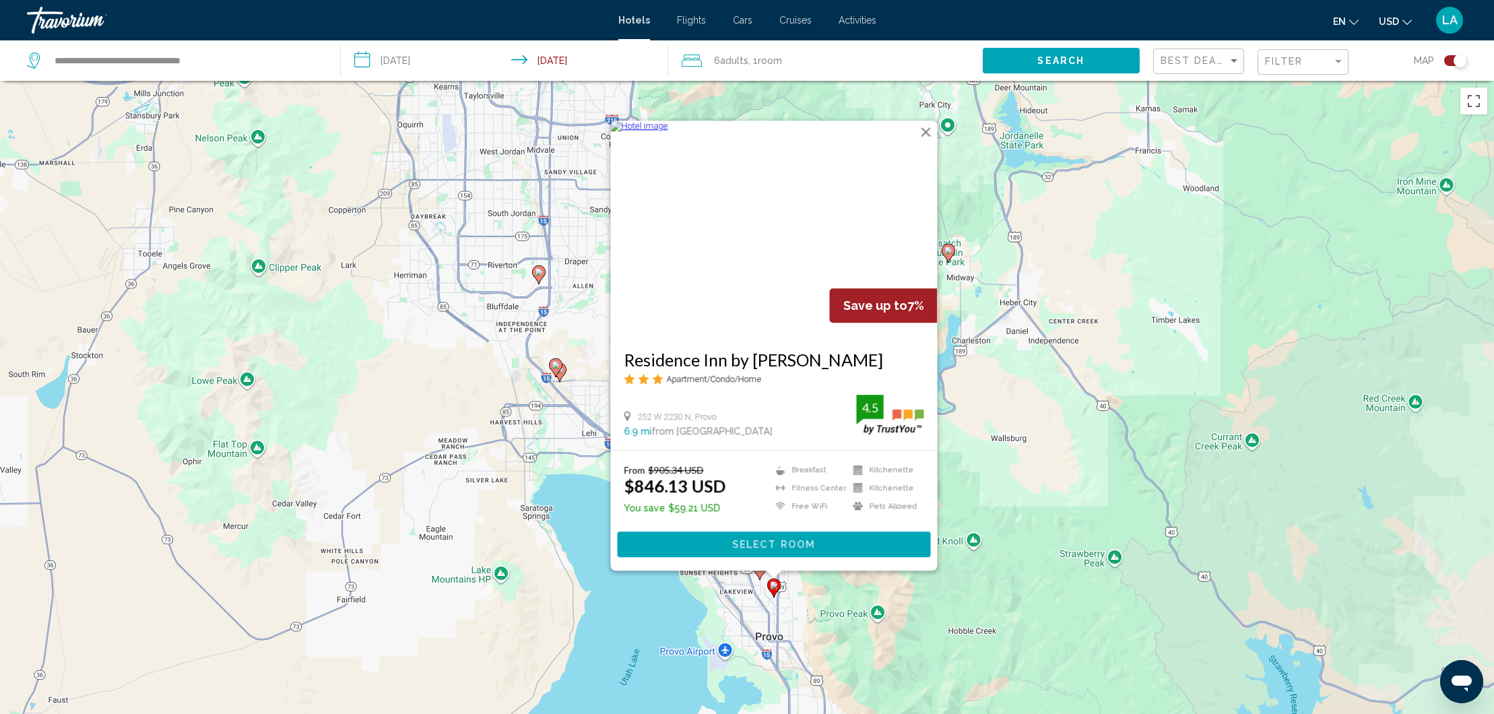
click at [1066, 455] on div "To activate drag with keyboard, press Alt + Enter. Once in keyboard drag state,…" at bounding box center [747, 438] width 1494 height 714
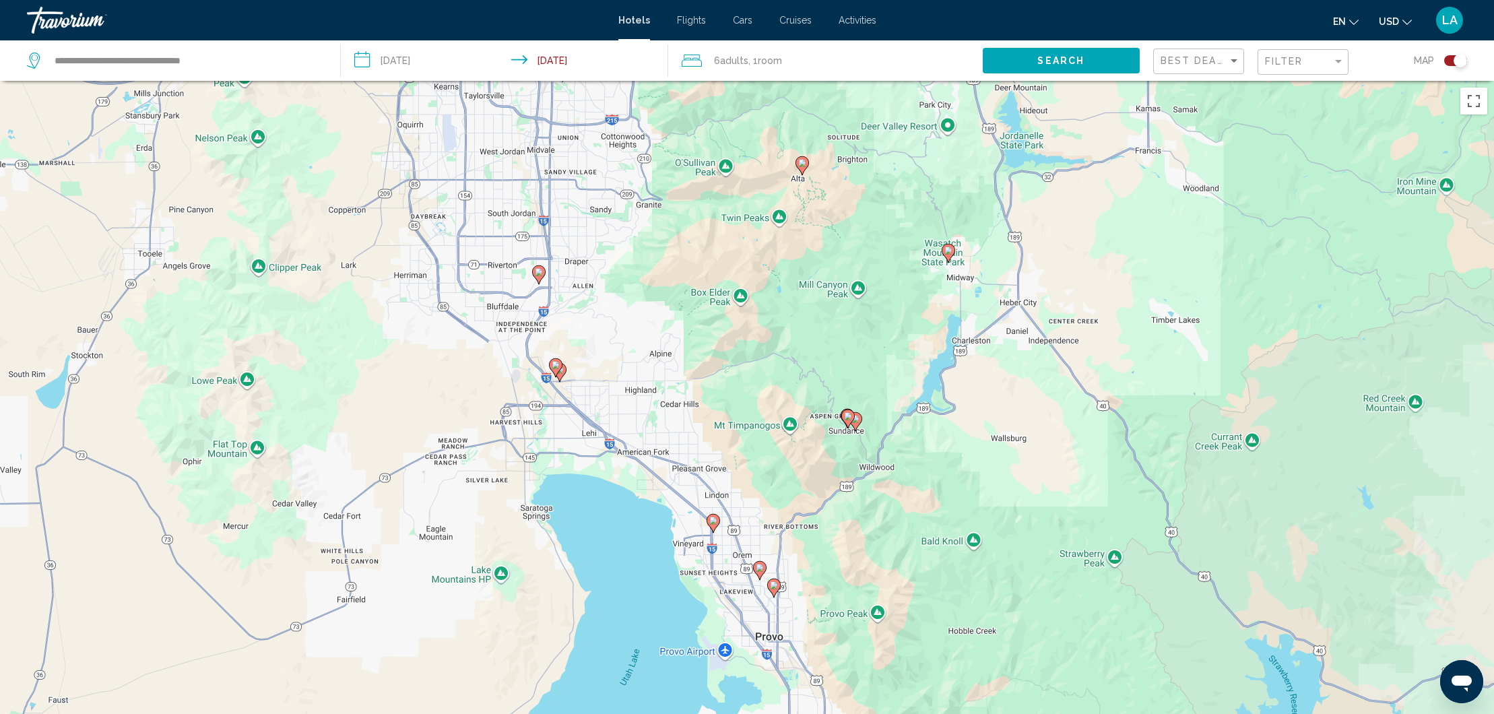
click at [763, 575] on gmp-advanced-marker "Main content" at bounding box center [759, 570] width 13 height 20
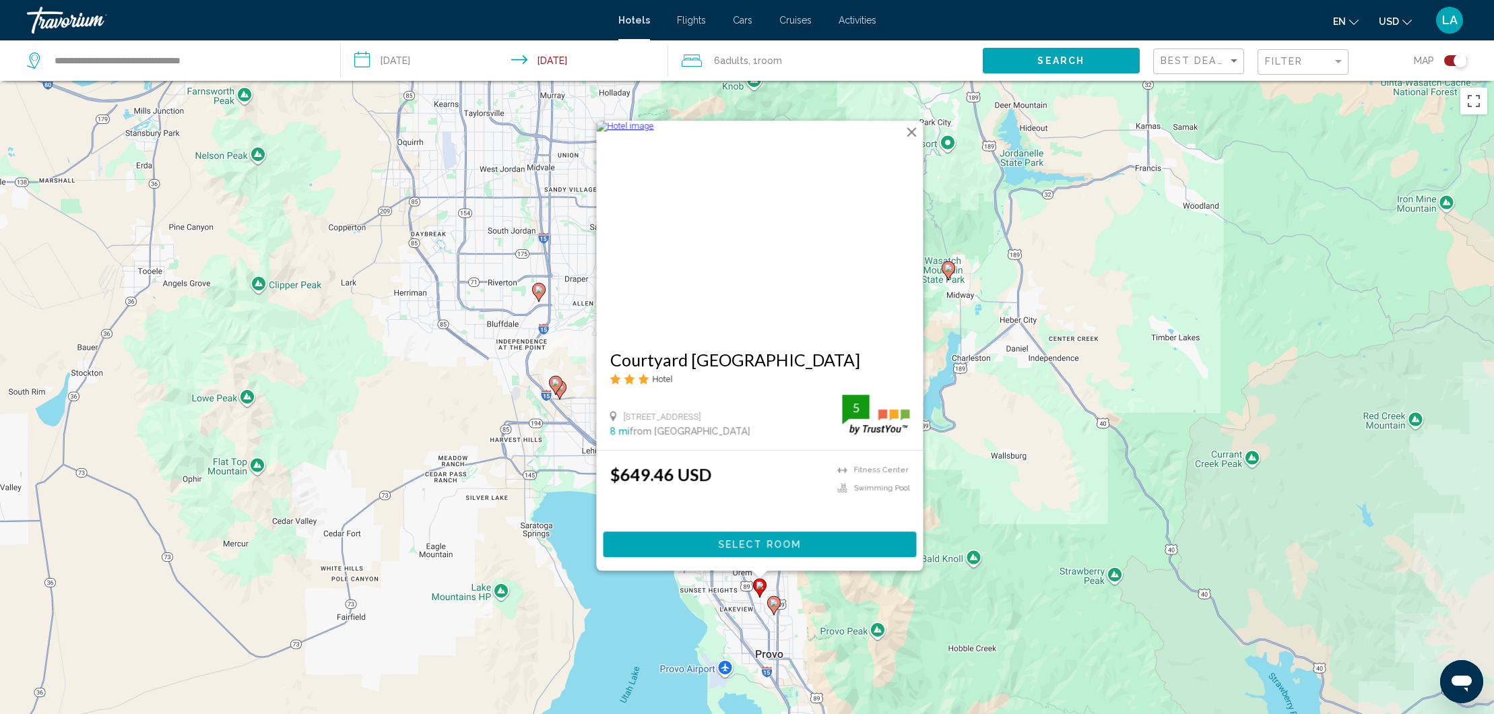
click at [962, 618] on div "To activate drag with keyboard, press Alt + Enter. Once in keyboard drag state,…" at bounding box center [747, 438] width 1494 height 714
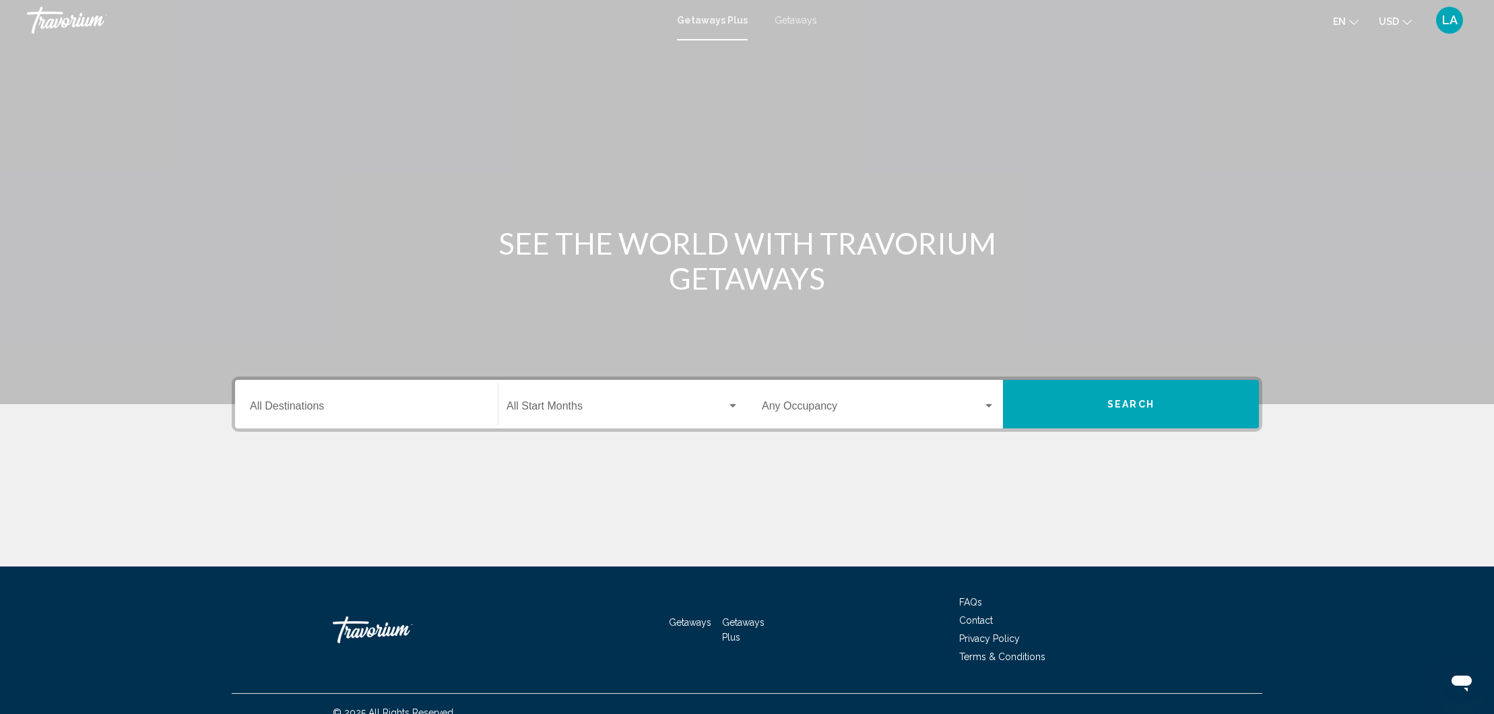
click at [456, 403] on input "Destination All Destinations" at bounding box center [366, 409] width 233 height 12
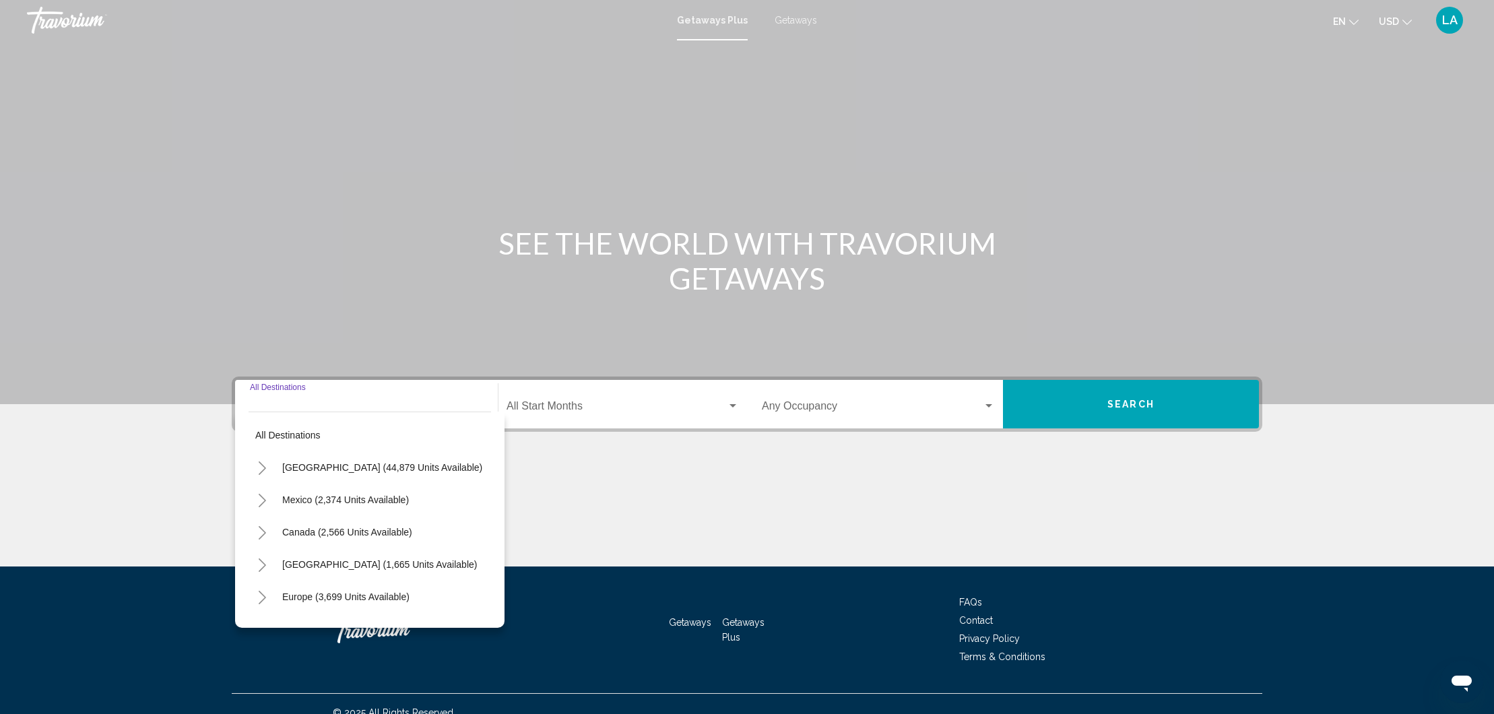
scroll to position [18, 0]
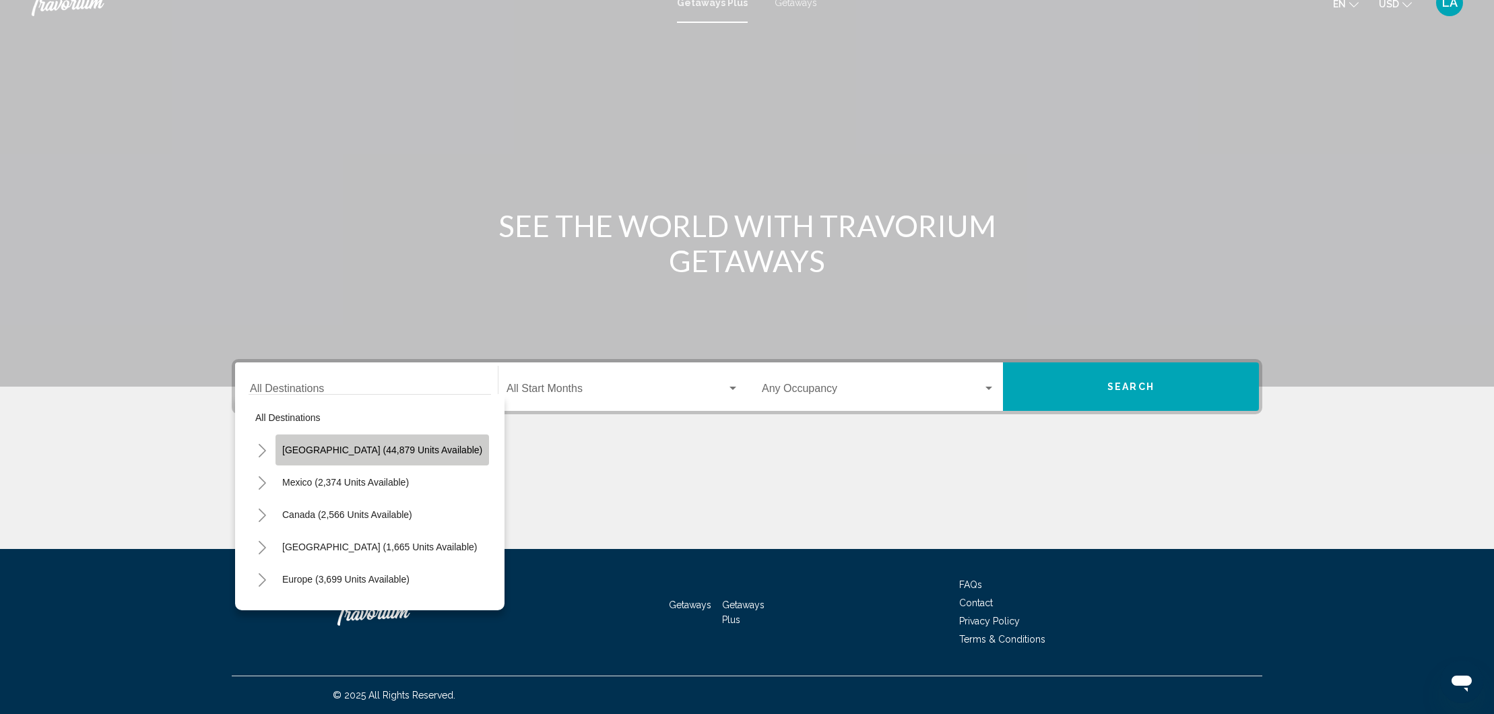
click at [430, 442] on button "[GEOGRAPHIC_DATA] (44,879 units available)" at bounding box center [381, 449] width 213 height 31
type input "**********"
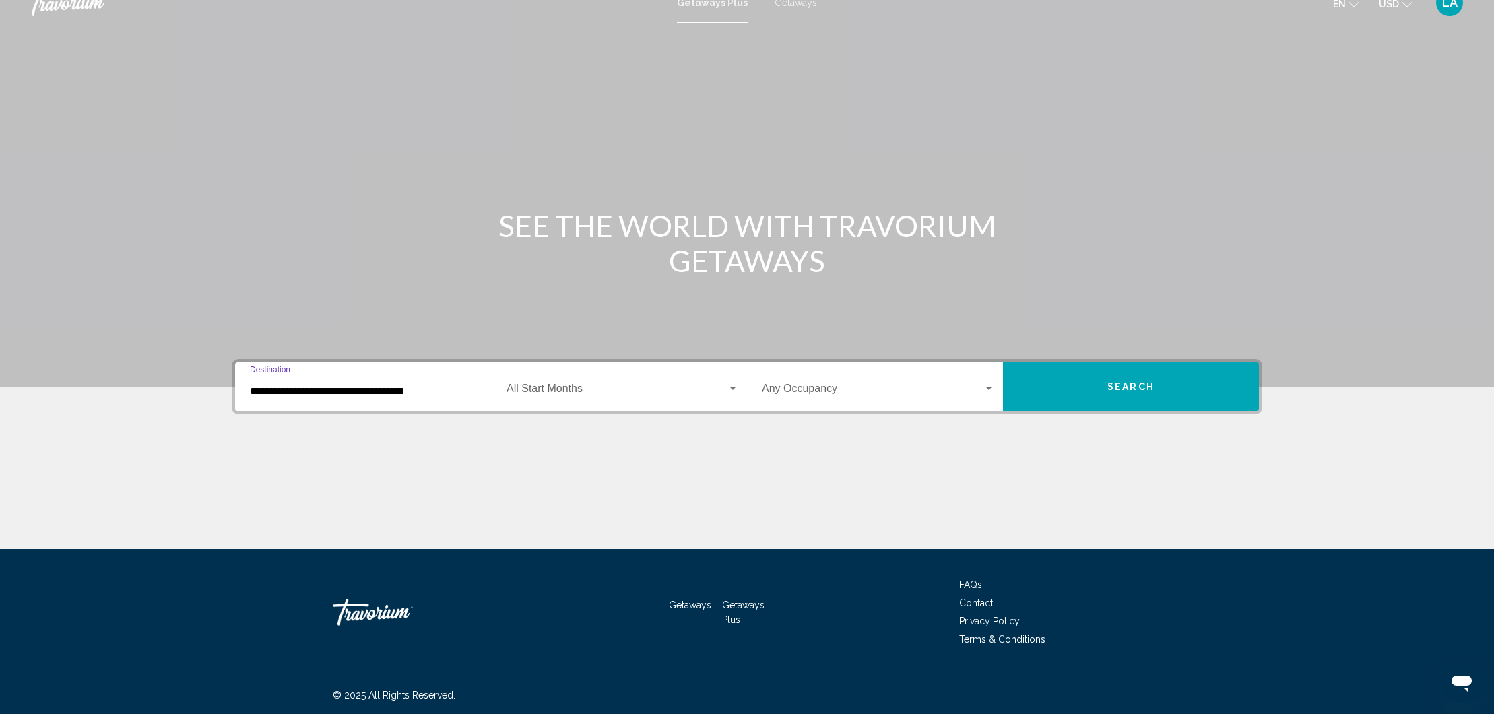
click at [566, 386] on span "Search widget" at bounding box center [616, 391] width 220 height 12
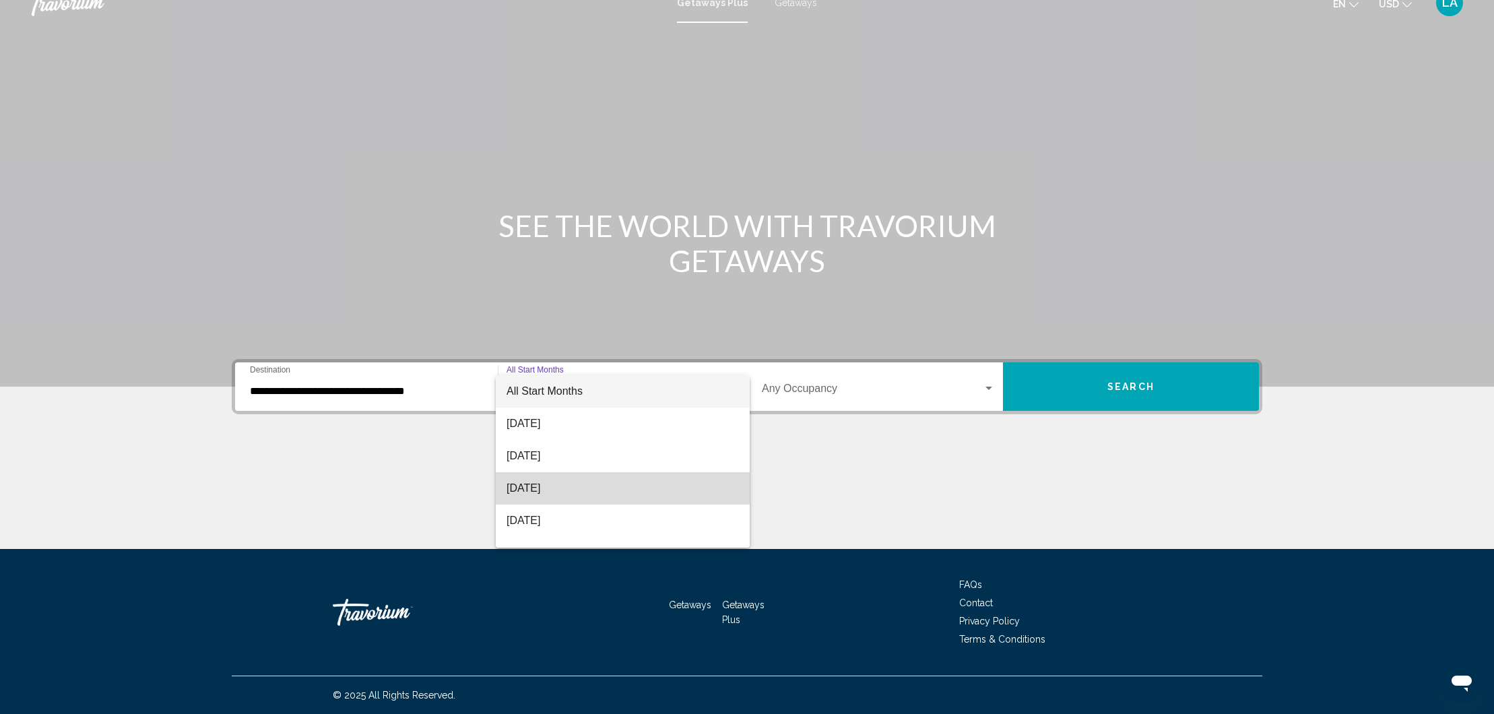
click at [574, 488] on span "[DATE]" at bounding box center [622, 488] width 232 height 32
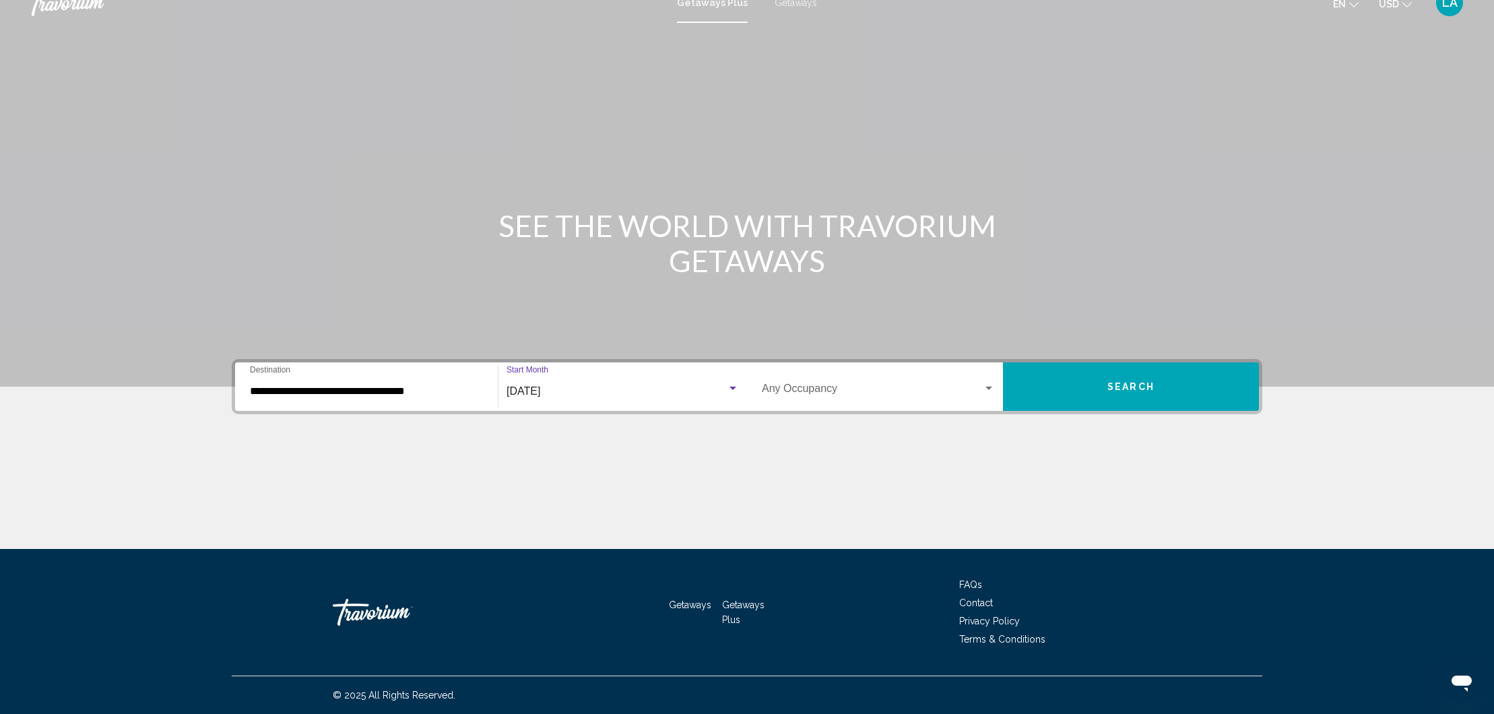
click at [844, 398] on div "Occupancy Any Occupancy" at bounding box center [878, 387] width 233 height 42
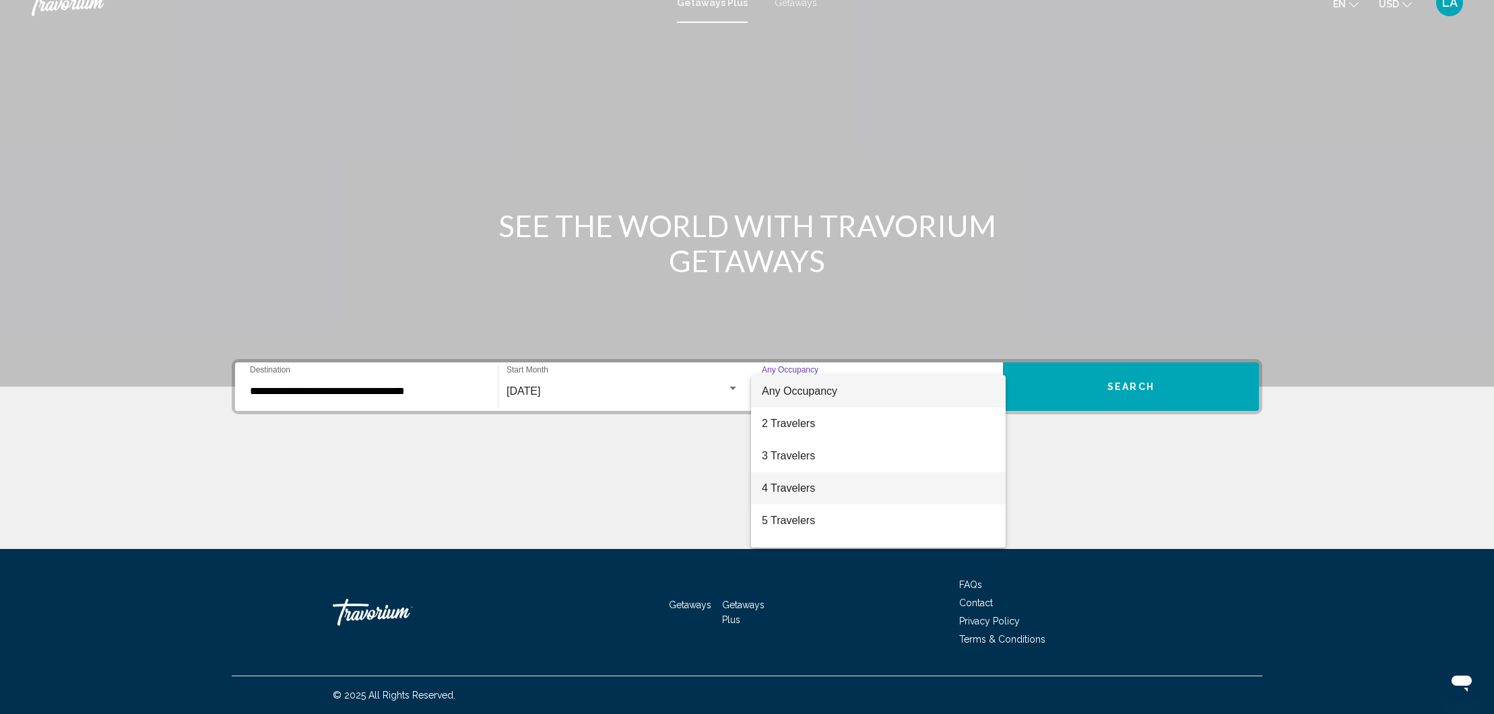
click at [817, 492] on span "4 Travelers" at bounding box center [878, 488] width 233 height 32
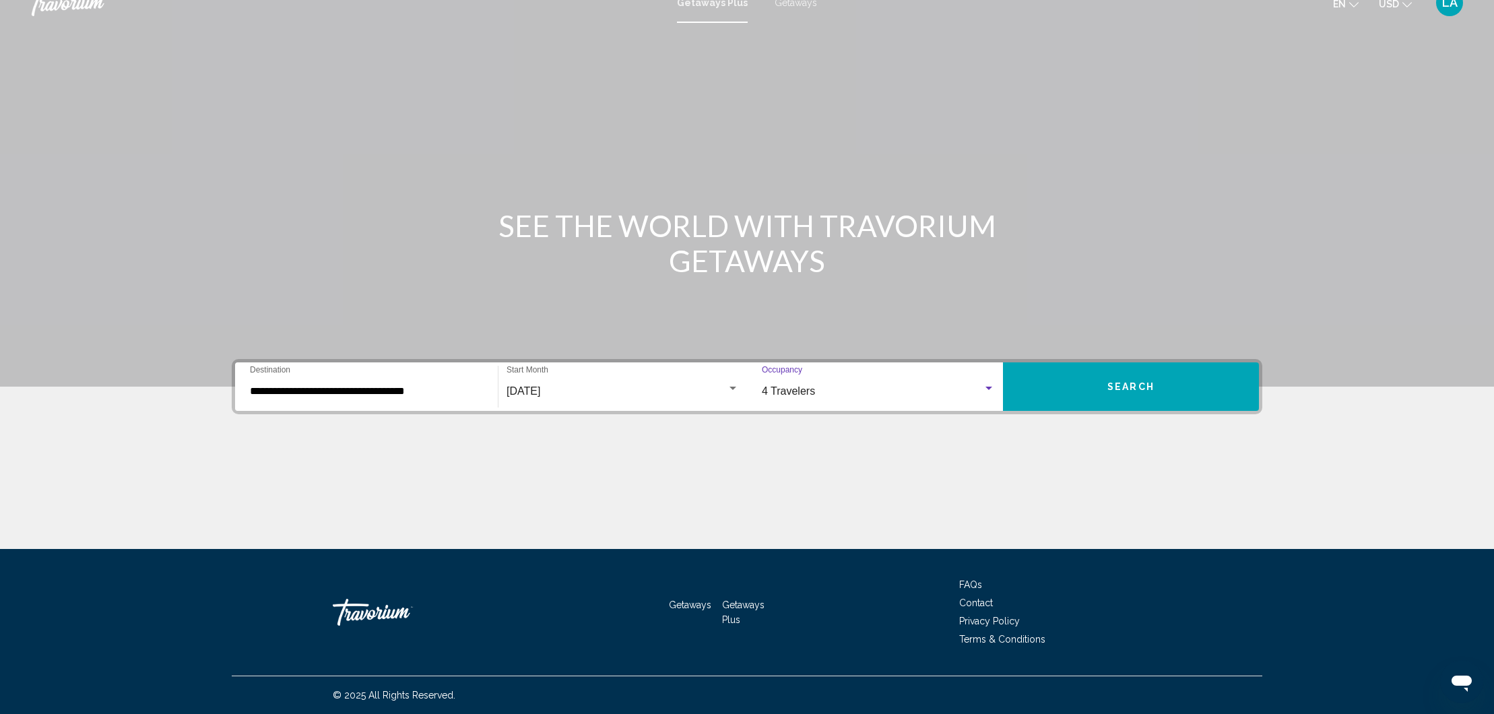
click at [1176, 392] on button "Search" at bounding box center [1131, 386] width 256 height 48
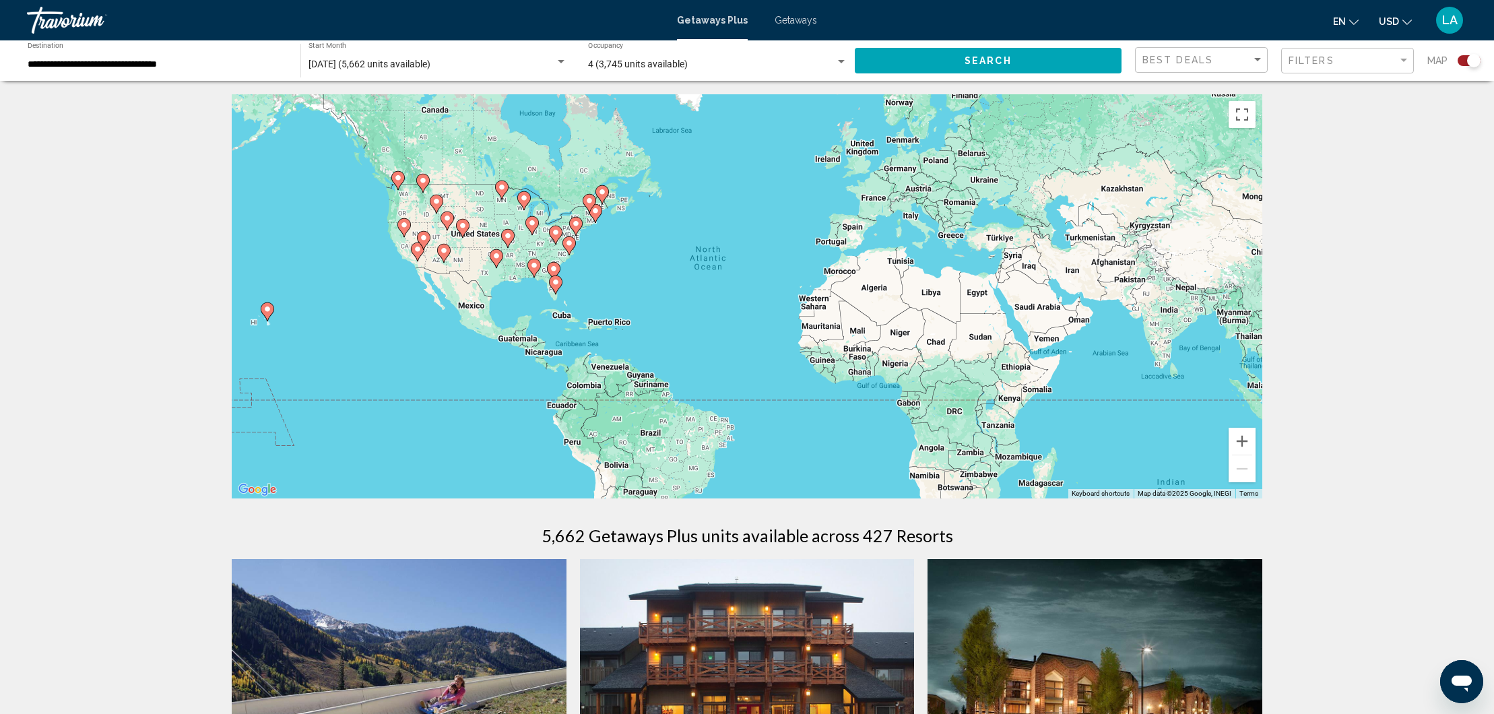
drag, startPoint x: 609, startPoint y: 457, endPoint x: 603, endPoint y: 442, distance: 16.9
click at [612, 446] on div "To activate drag with keyboard, press Alt + Enter. Once in keyboard drag state,…" at bounding box center [747, 296] width 1030 height 404
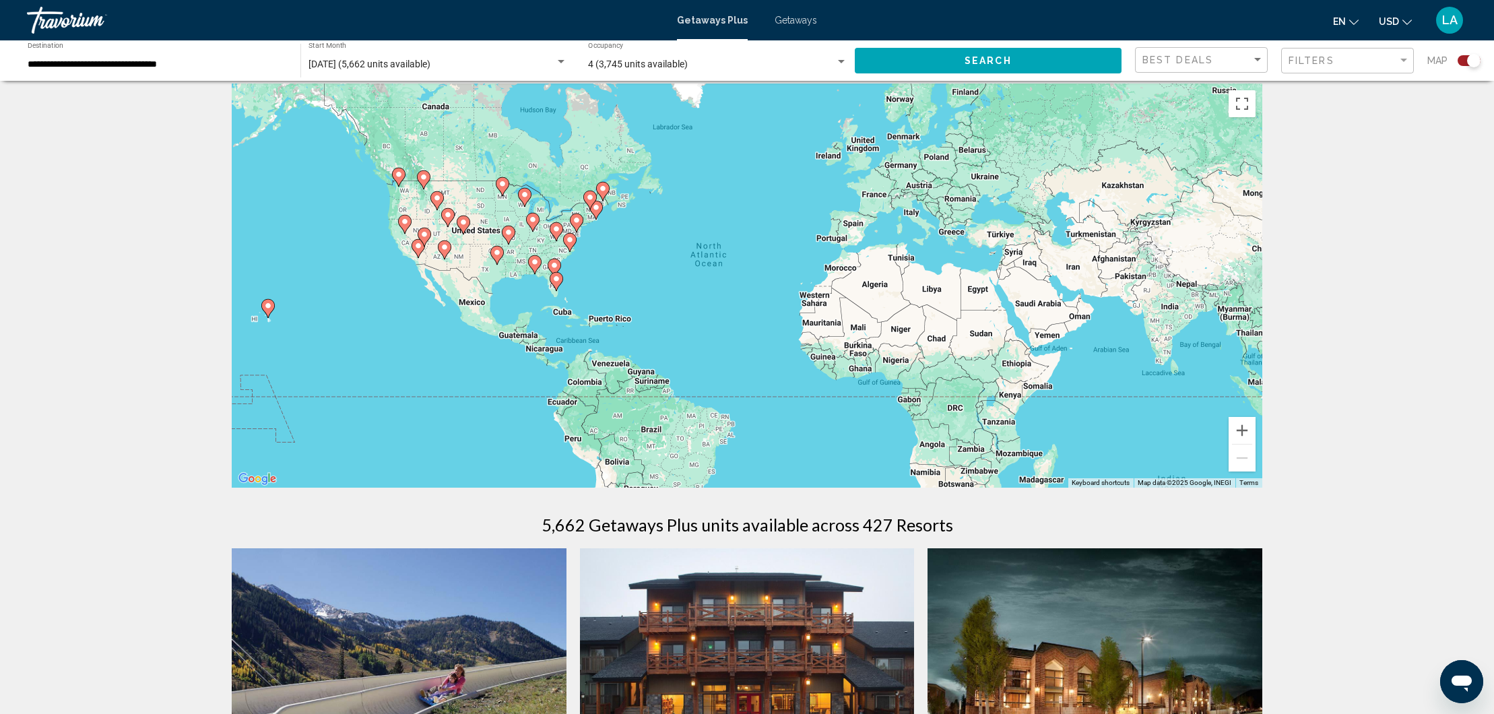
scroll to position [11, 0]
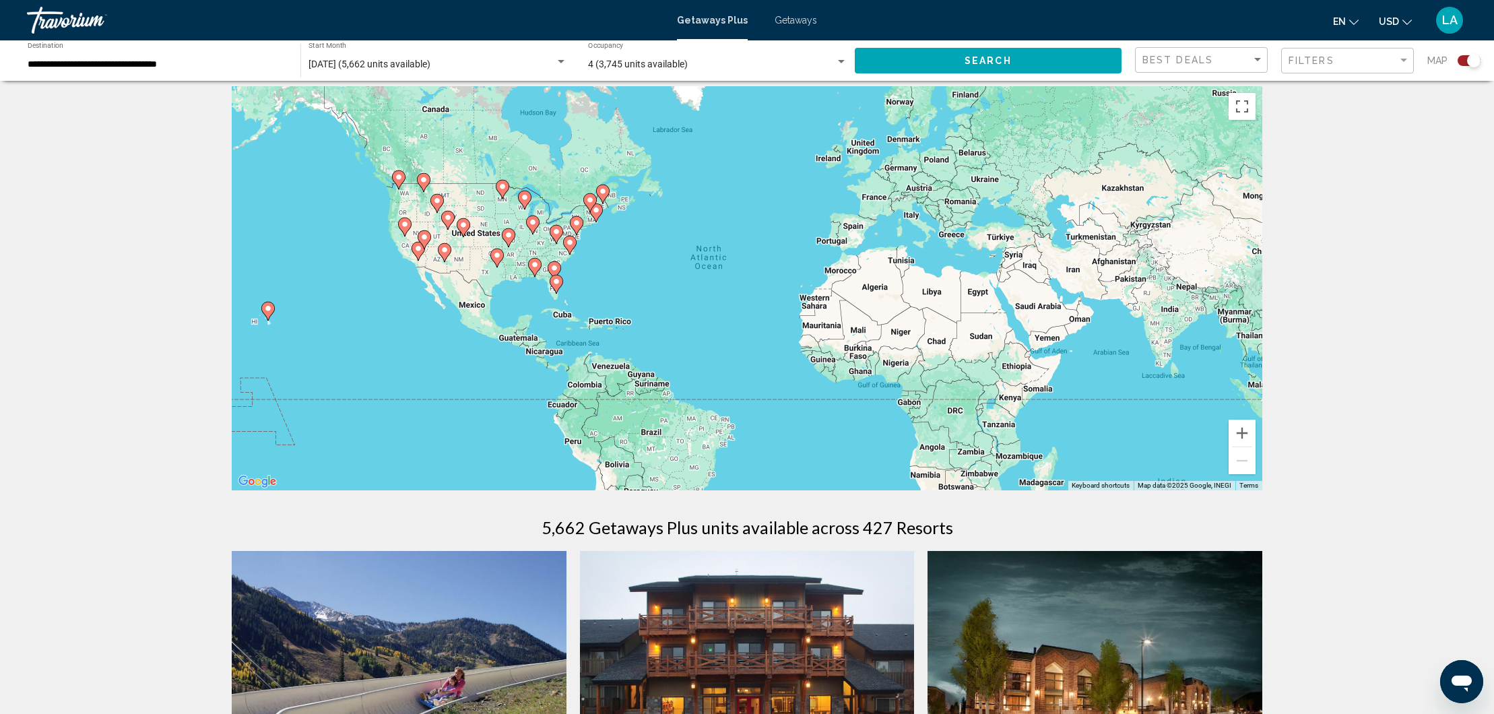
click at [1249, 127] on div "To activate drag with keyboard, press Alt + Enter. Once in keyboard drag state,…" at bounding box center [747, 288] width 1030 height 404
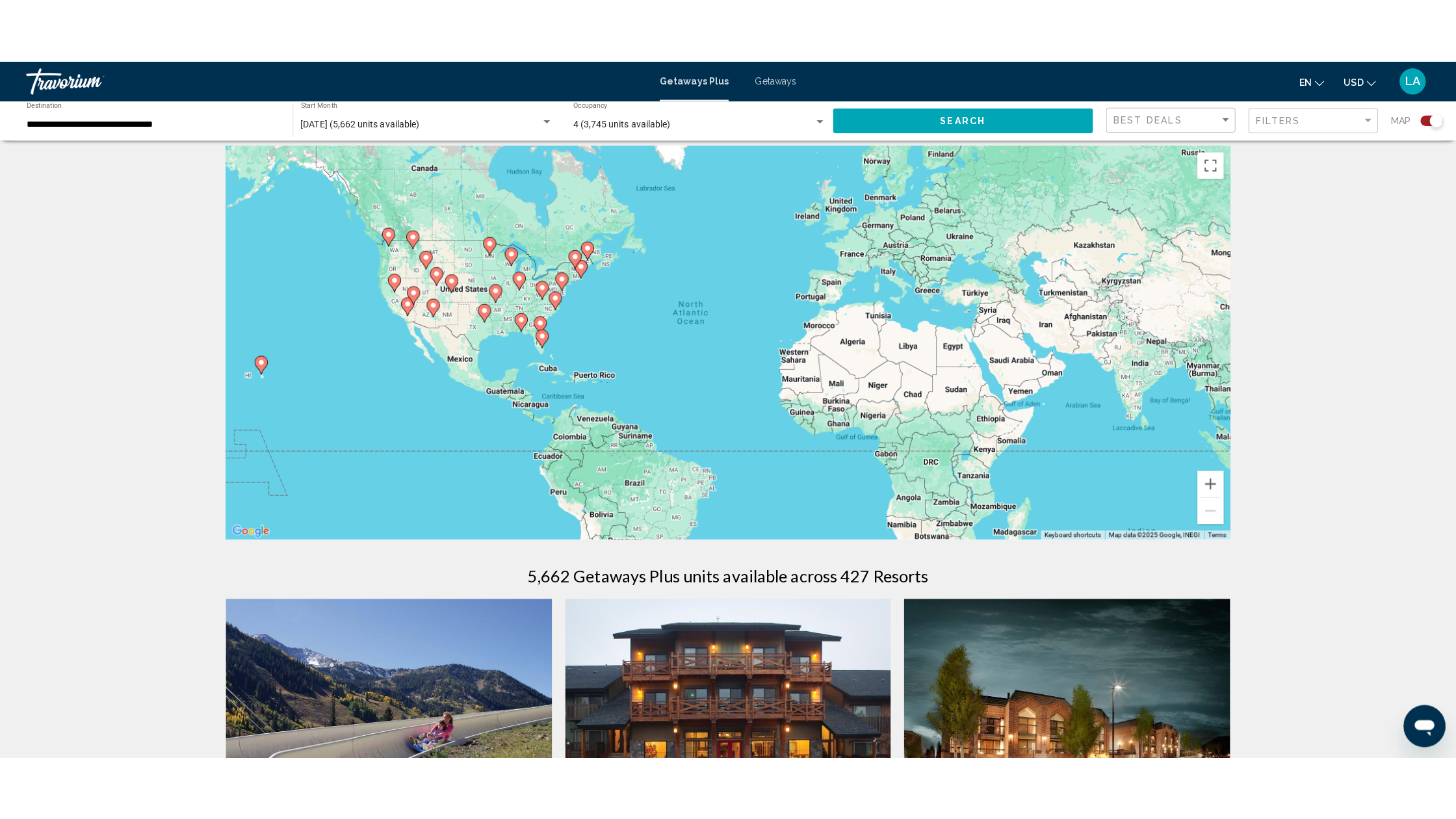
scroll to position [16, 0]
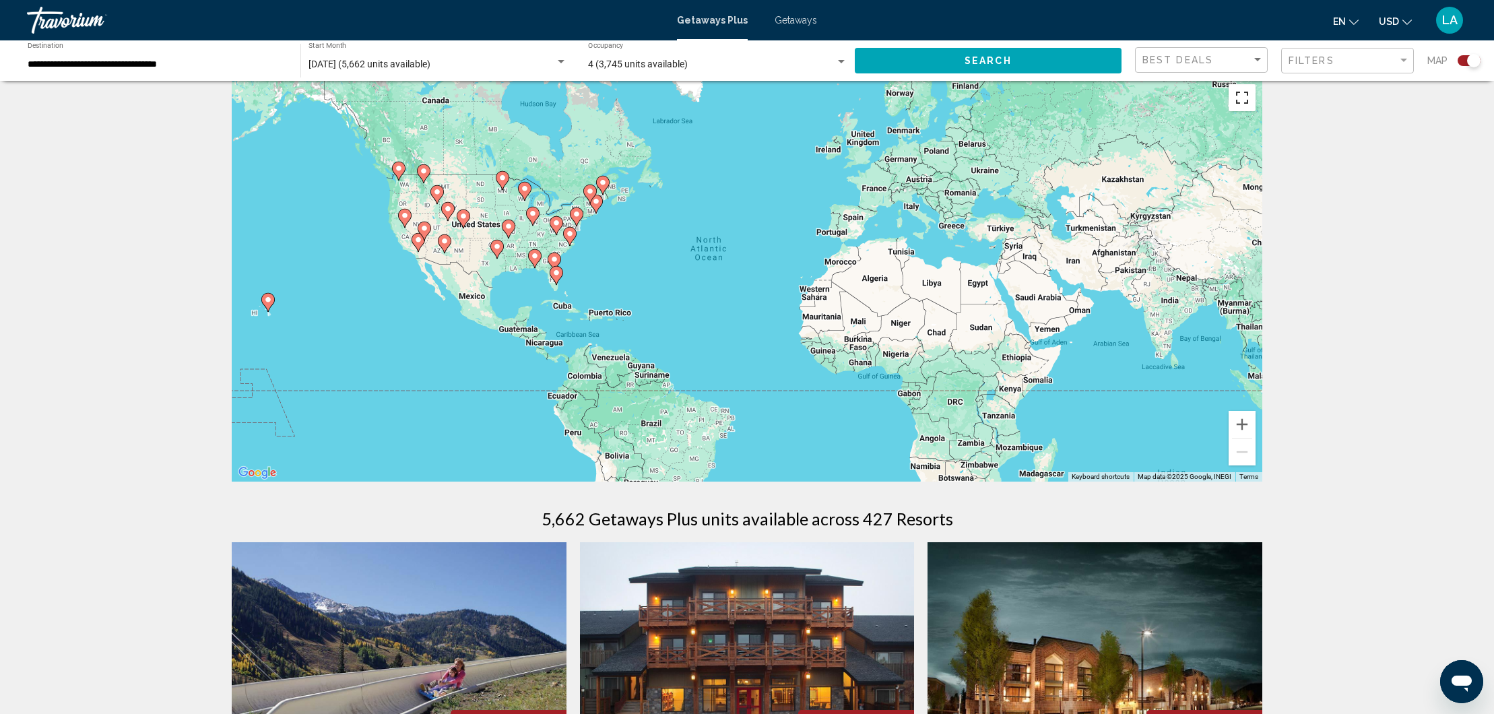
click at [1244, 109] on button "Toggle fullscreen view" at bounding box center [1241, 97] width 27 height 27
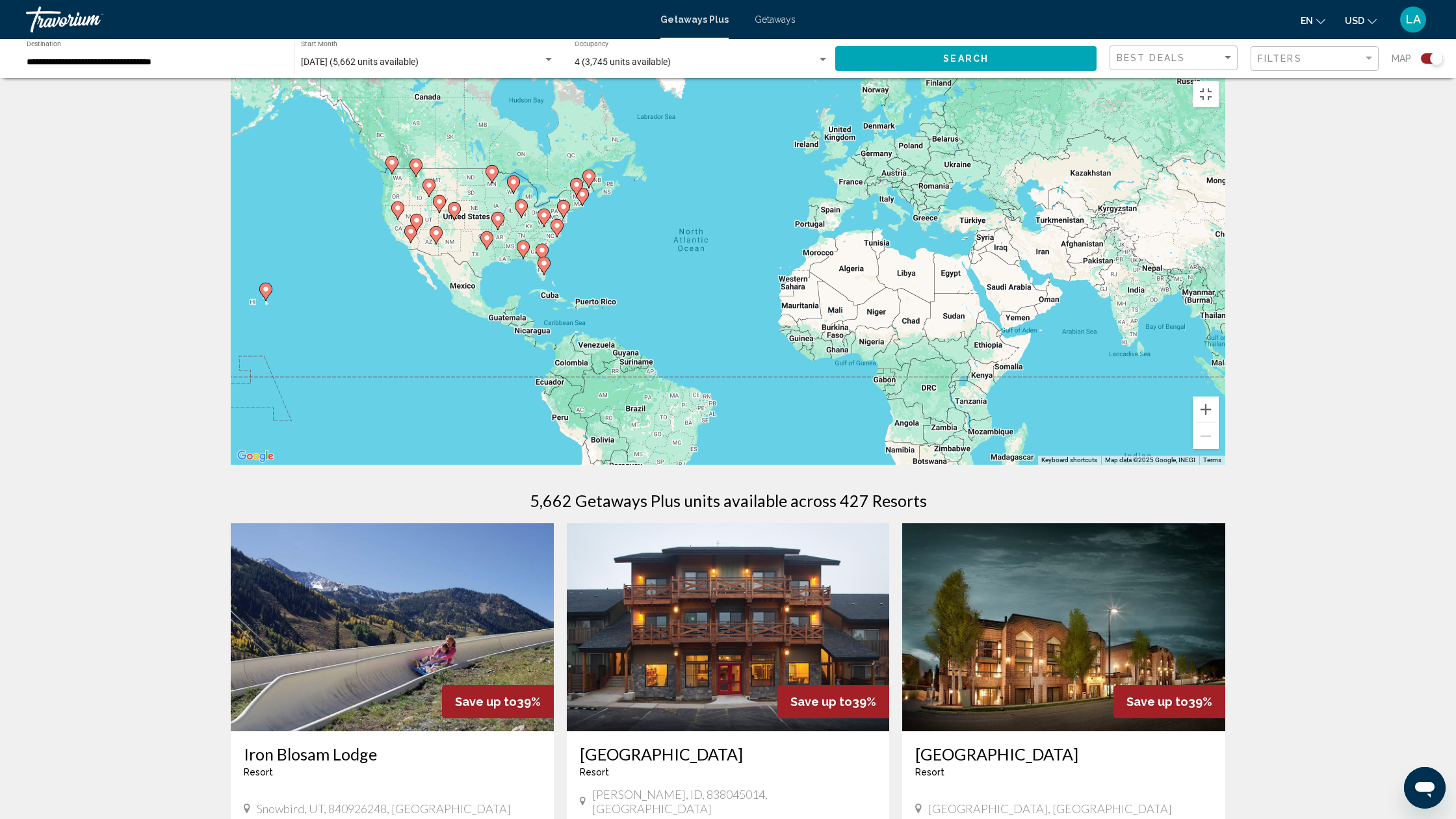
click at [535, 408] on div "To activate drag with keyboard, press Alt + Enter. Once in keyboard drag state,…" at bounding box center [728, 269] width 994 height 390
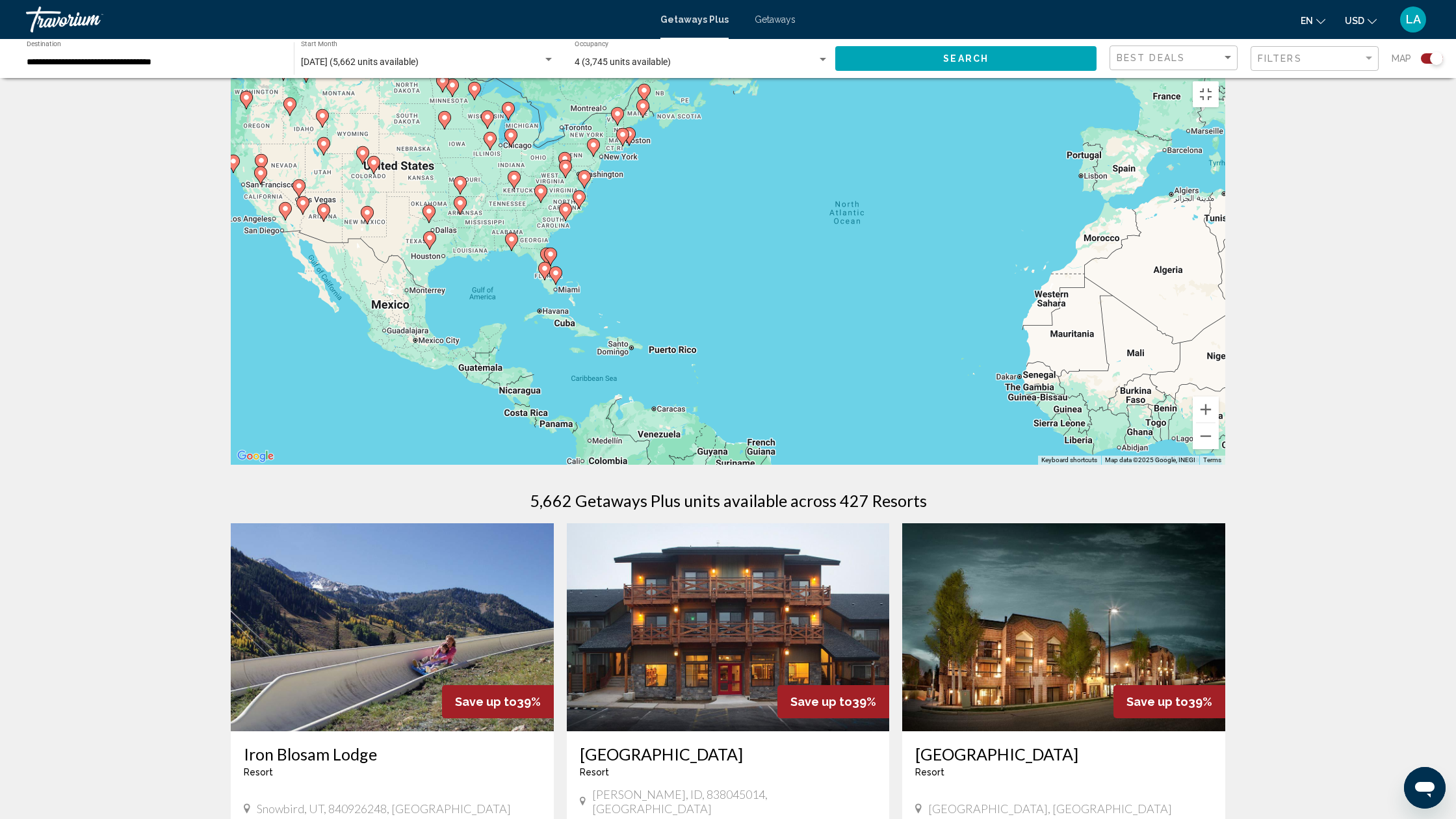
click at [535, 408] on div "To activate drag with keyboard, press Alt + Enter. Once in keyboard drag state,…" at bounding box center [728, 269] width 994 height 390
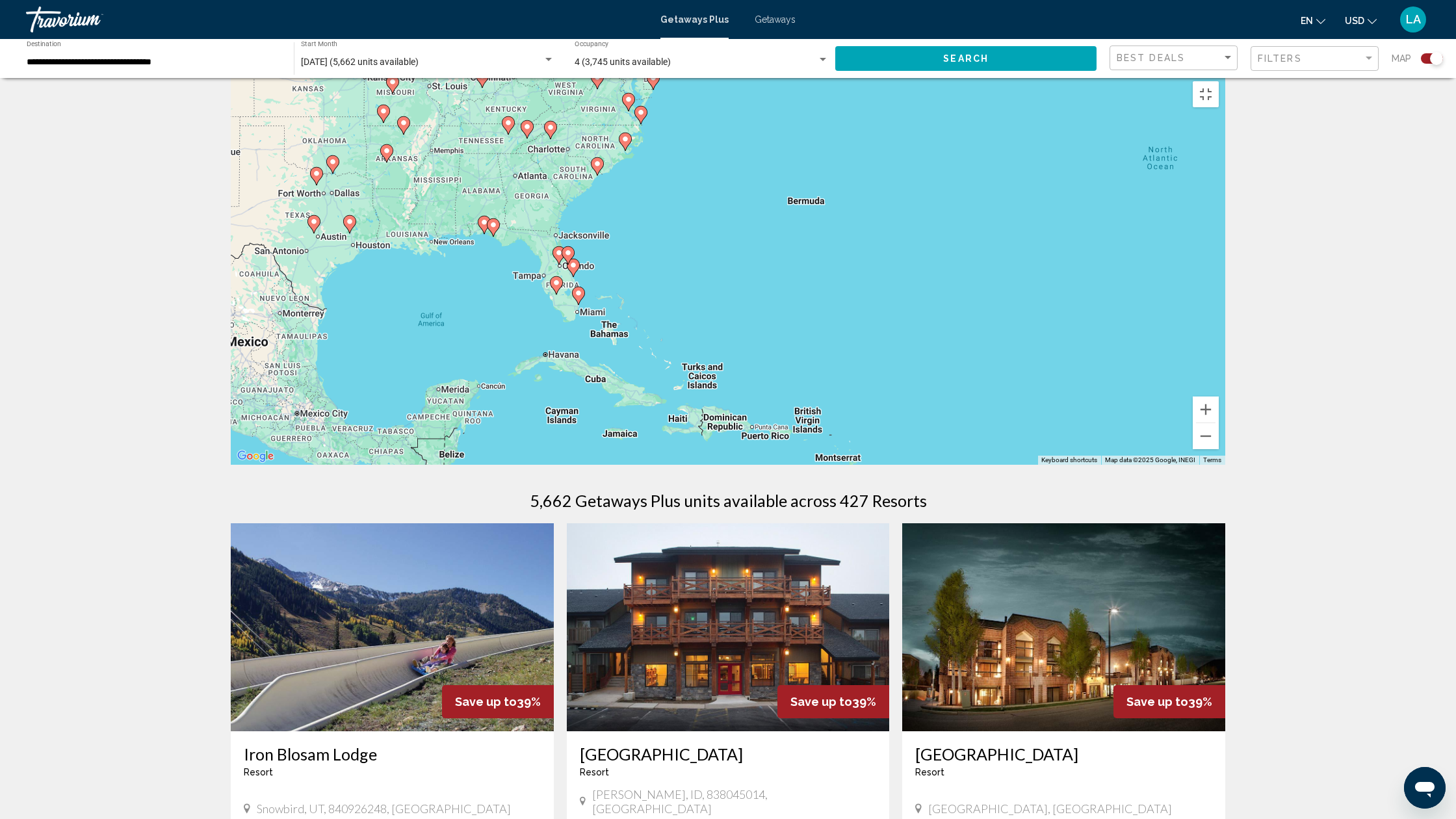
click at [564, 427] on div "To activate drag with keyboard, press Alt + Enter. Once in keyboard drag state,…" at bounding box center [728, 269] width 994 height 390
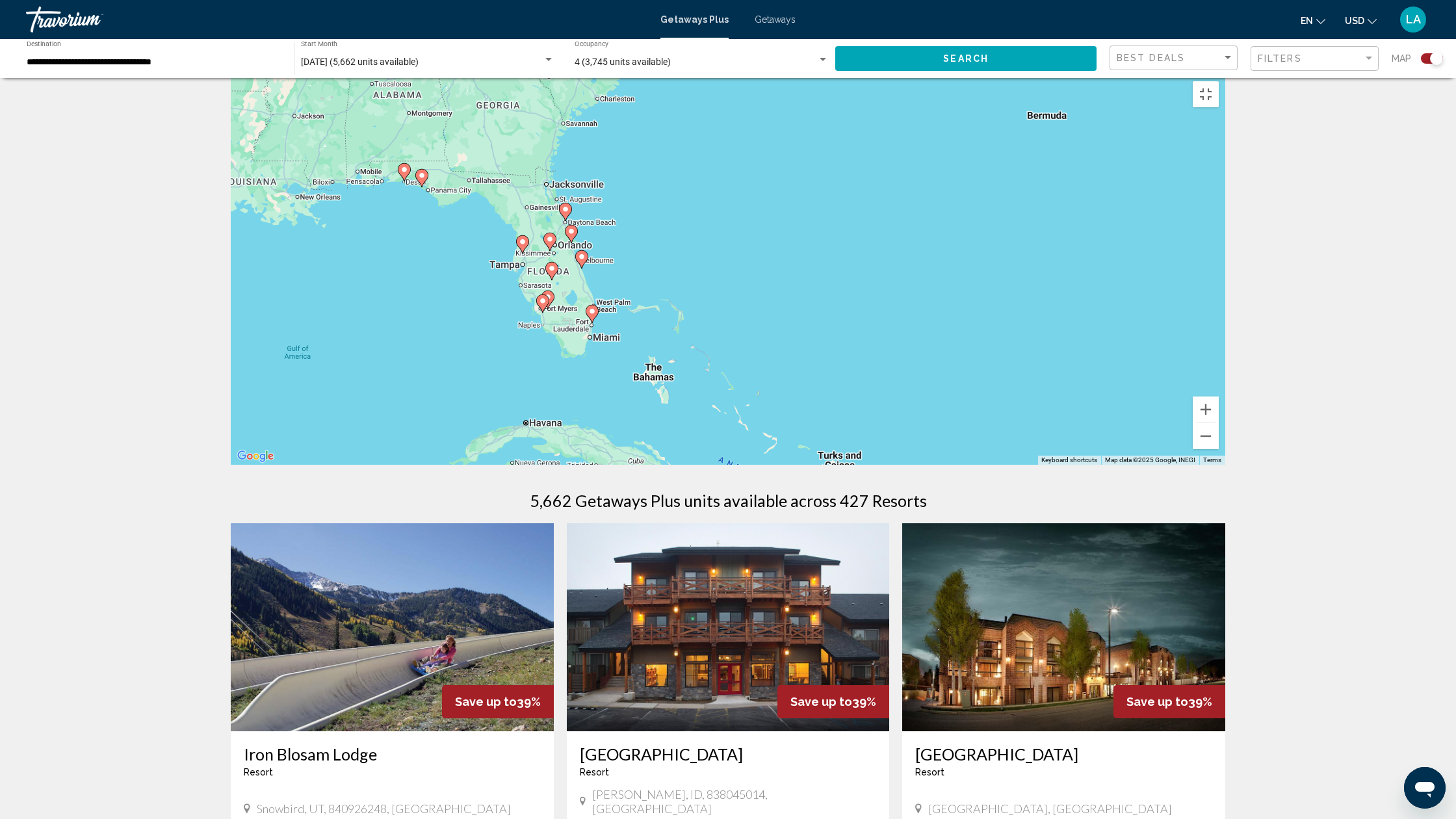
click at [589, 428] on div "To activate drag with keyboard, press Alt + Enter. Once in keyboard drag state,…" at bounding box center [728, 269] width 994 height 390
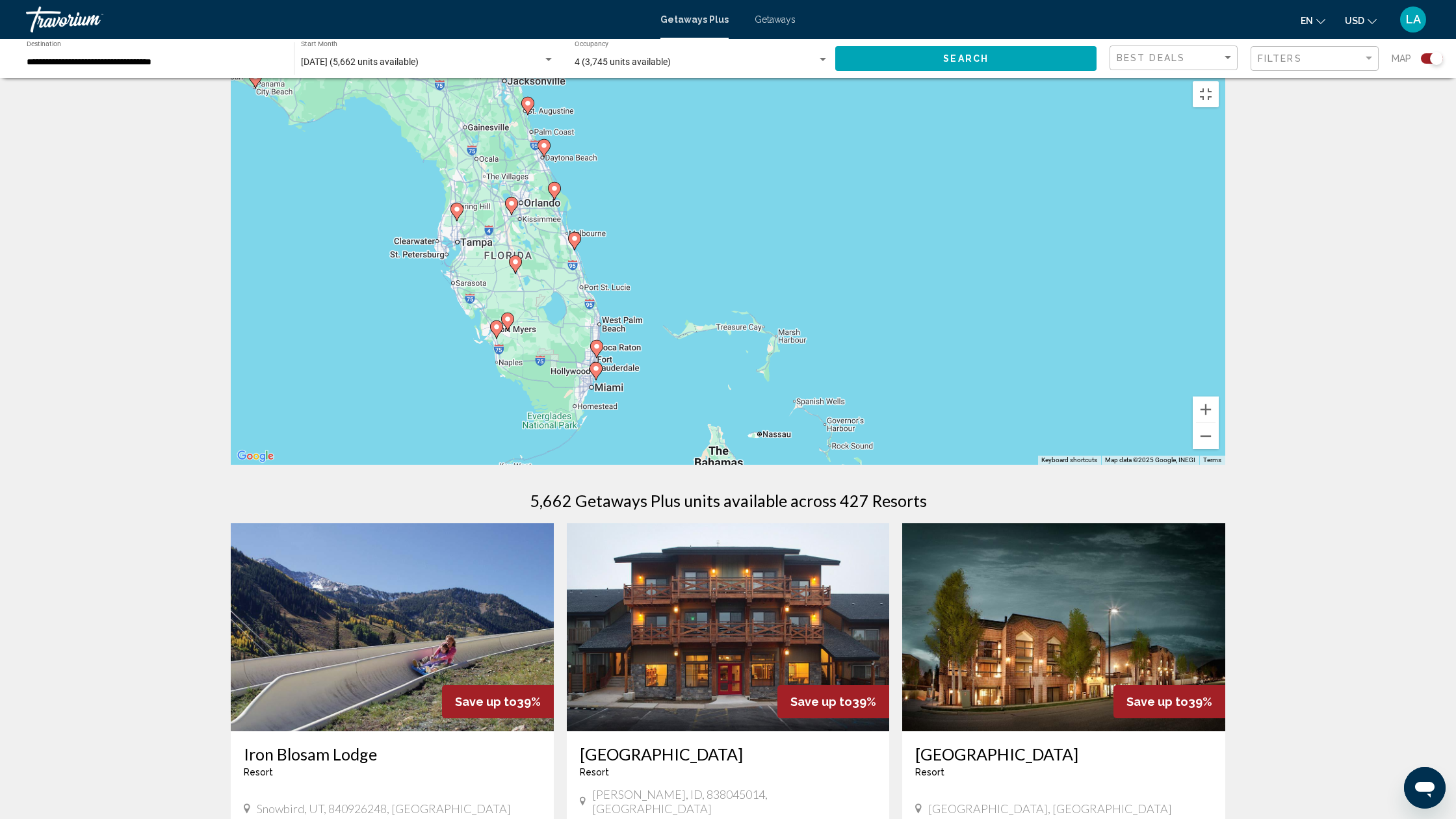
click at [574, 434] on div "To activate drag with keyboard, press Alt + Enter. Once in keyboard drag state,…" at bounding box center [728, 269] width 994 height 390
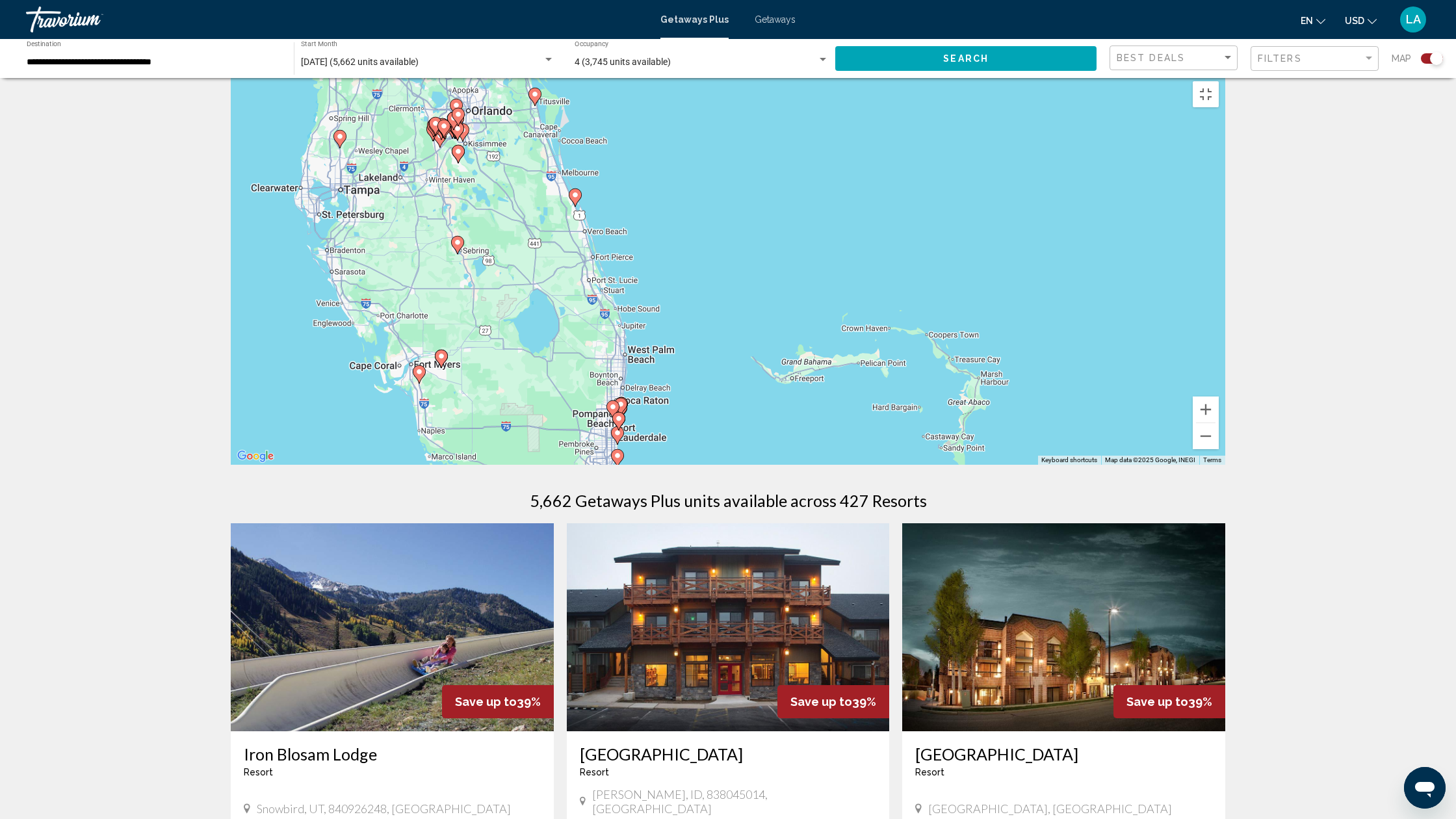
click at [411, 417] on div "To activate drag with keyboard, press Alt + Enter. Once in keyboard drag state,…" at bounding box center [728, 269] width 994 height 390
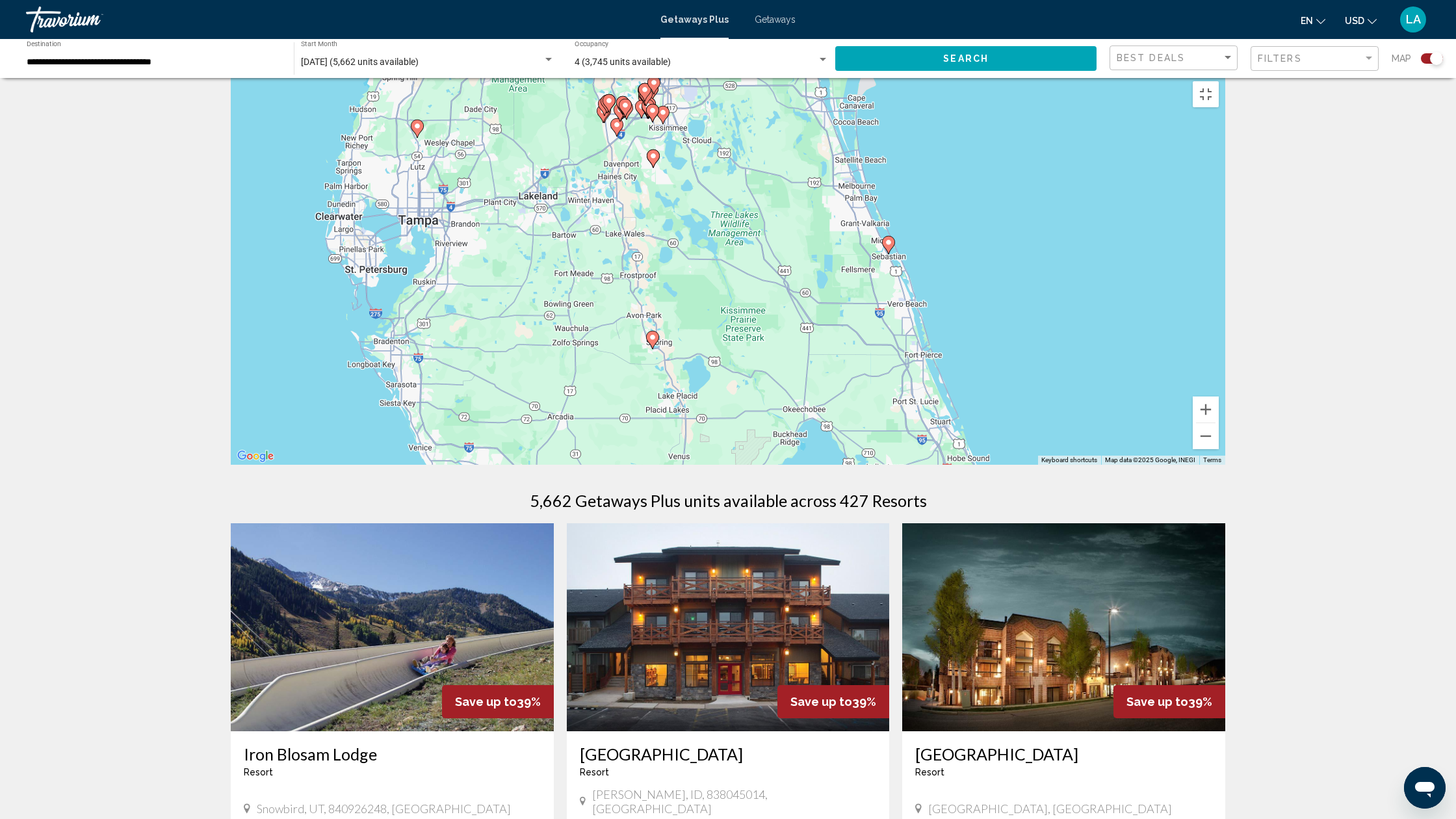
drag, startPoint x: 338, startPoint y: 325, endPoint x: 488, endPoint y: 445, distance: 192.1
click at [488, 445] on div "To activate drag with keyboard, press Alt + Enter. Once in keyboard drag state,…" at bounding box center [728, 269] width 994 height 390
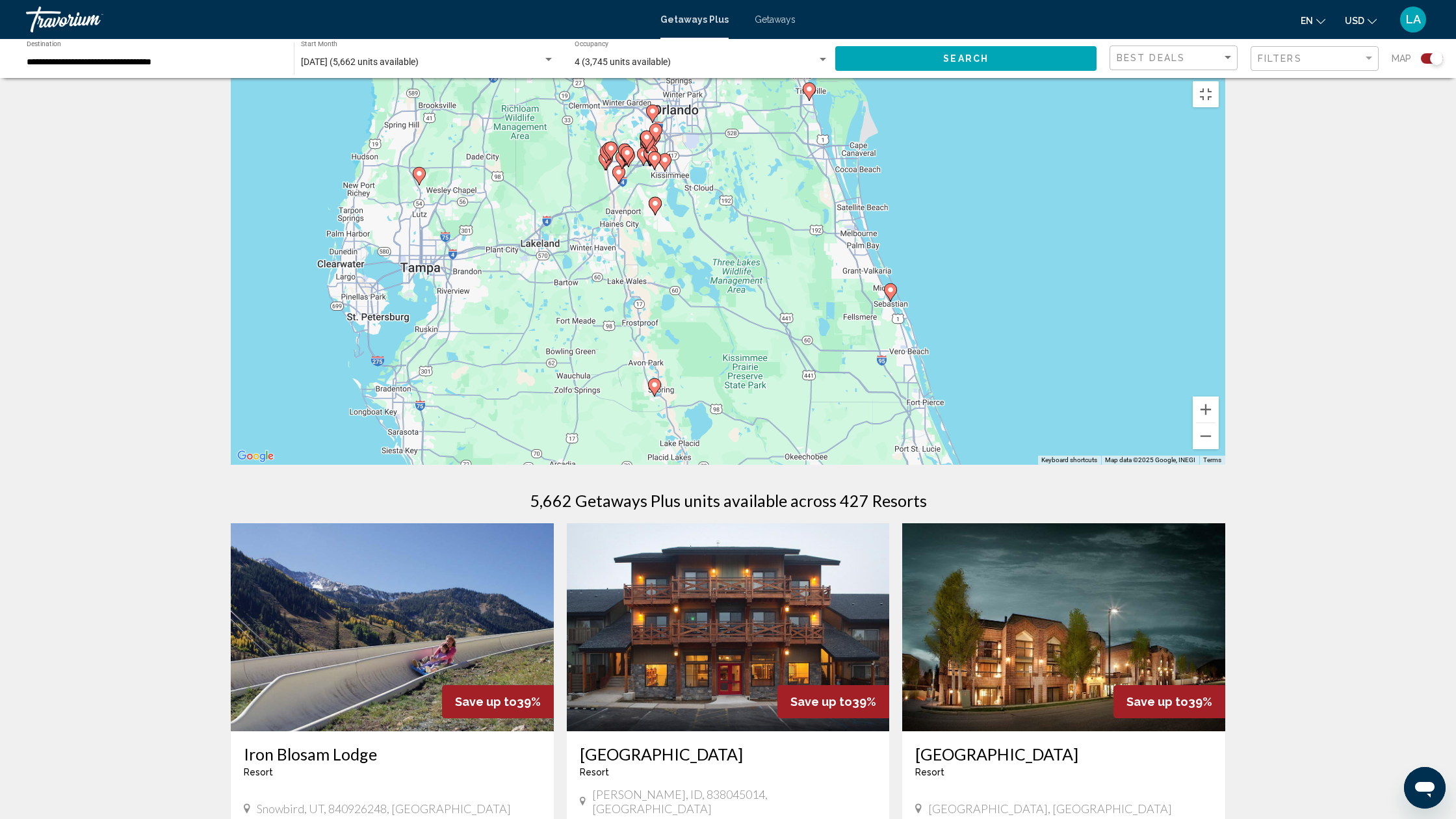
drag, startPoint x: 562, startPoint y: 297, endPoint x: 564, endPoint y: 349, distance: 52.0
click at [564, 349] on div "To activate drag with keyboard, press Alt + Enter. Once in keyboard drag state,…" at bounding box center [728, 269] width 994 height 390
click at [1219, 449] on button "Zoom out" at bounding box center [1206, 436] width 26 height 26
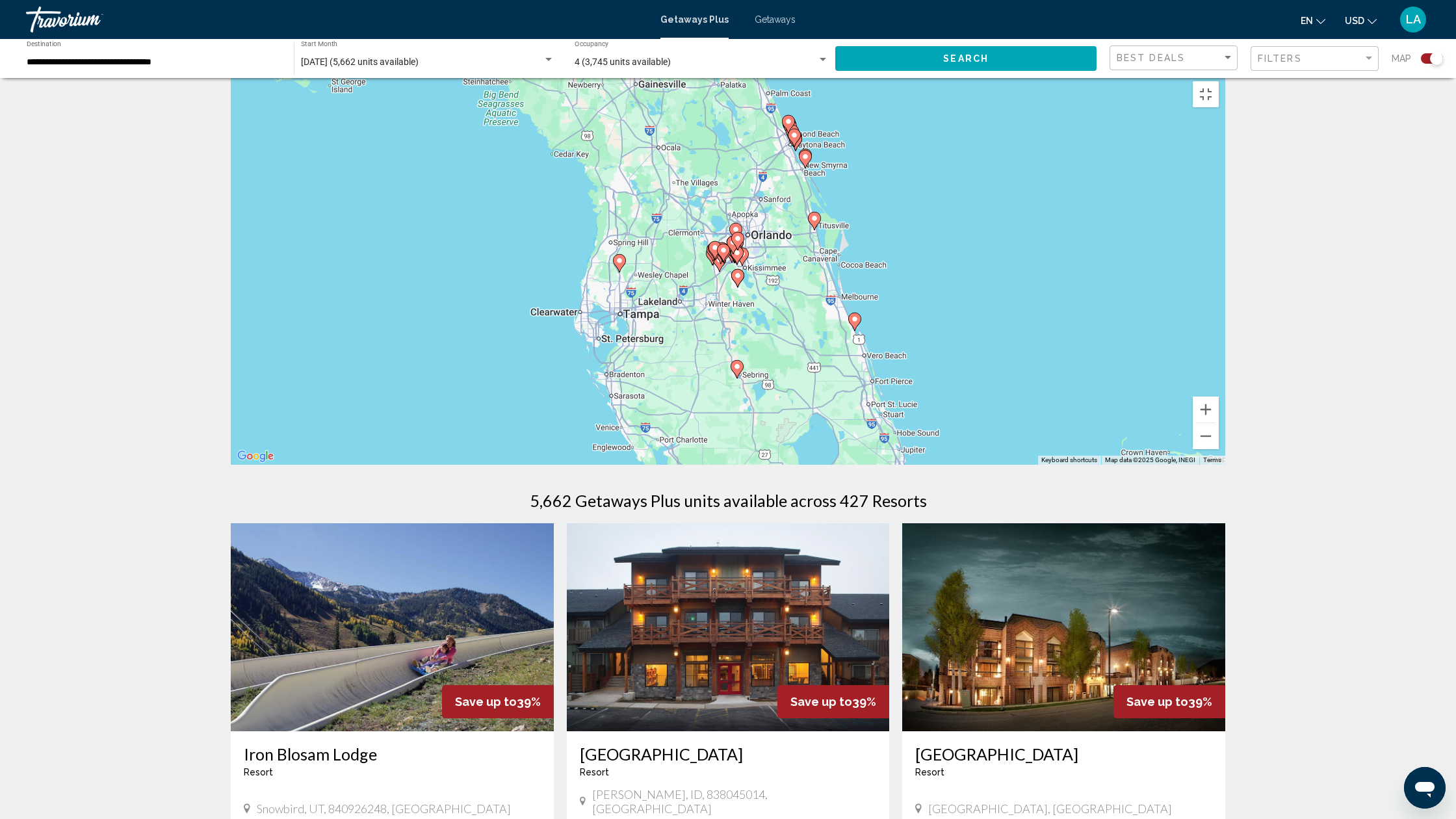
drag, startPoint x: 826, startPoint y: 448, endPoint x: 873, endPoint y: 494, distance: 65.8
click at [873, 465] on div "To activate drag with keyboard, press Alt + Enter. Once in keyboard drag state,…" at bounding box center [728, 269] width 994 height 390
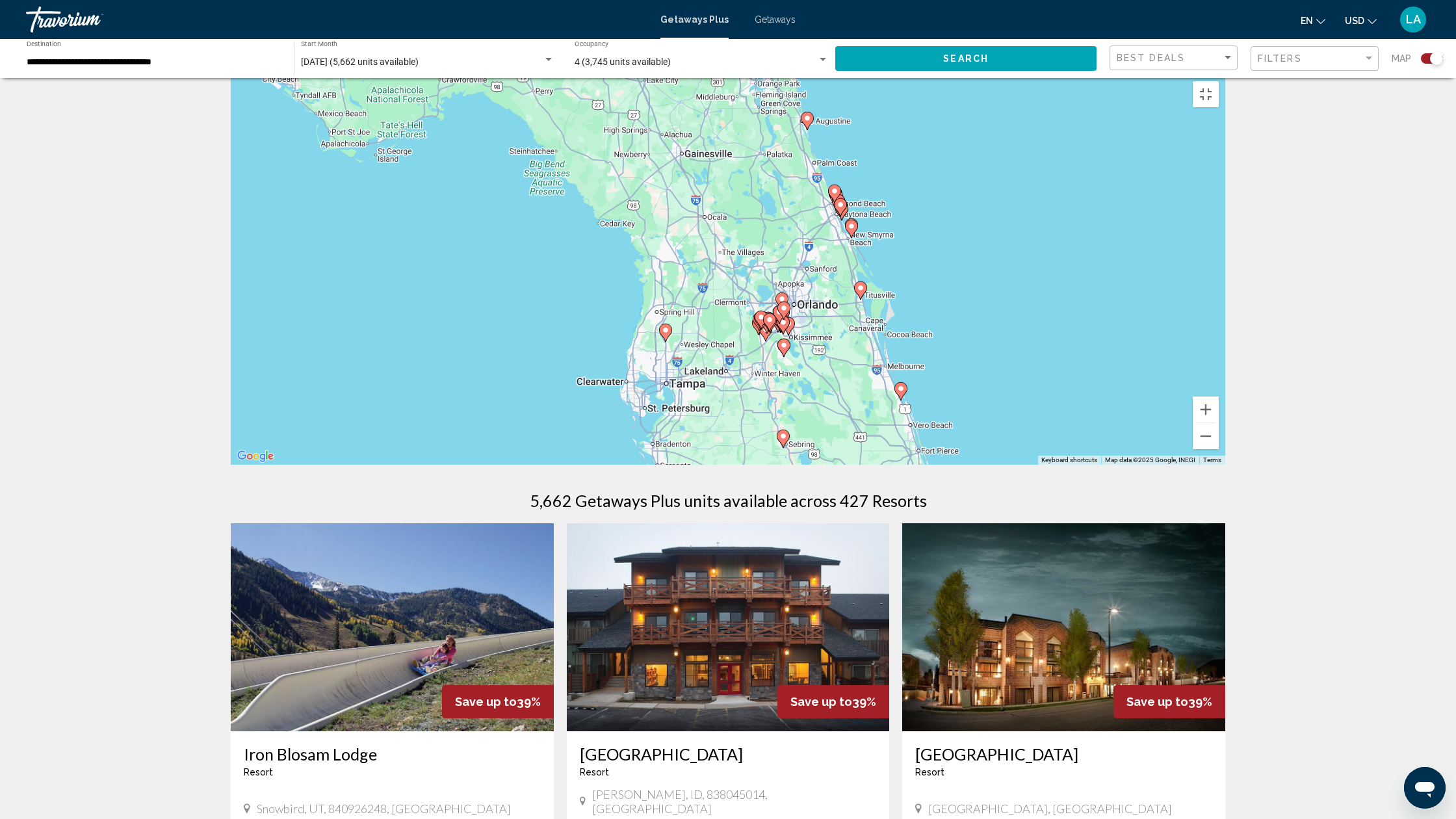
drag, startPoint x: 732, startPoint y: 446, endPoint x: 779, endPoint y: 519, distance: 86.8
click at [779, 465] on div "To activate drag with keyboard, press Alt + Enter. Once in keyboard drag state,…" at bounding box center [728, 269] width 994 height 390
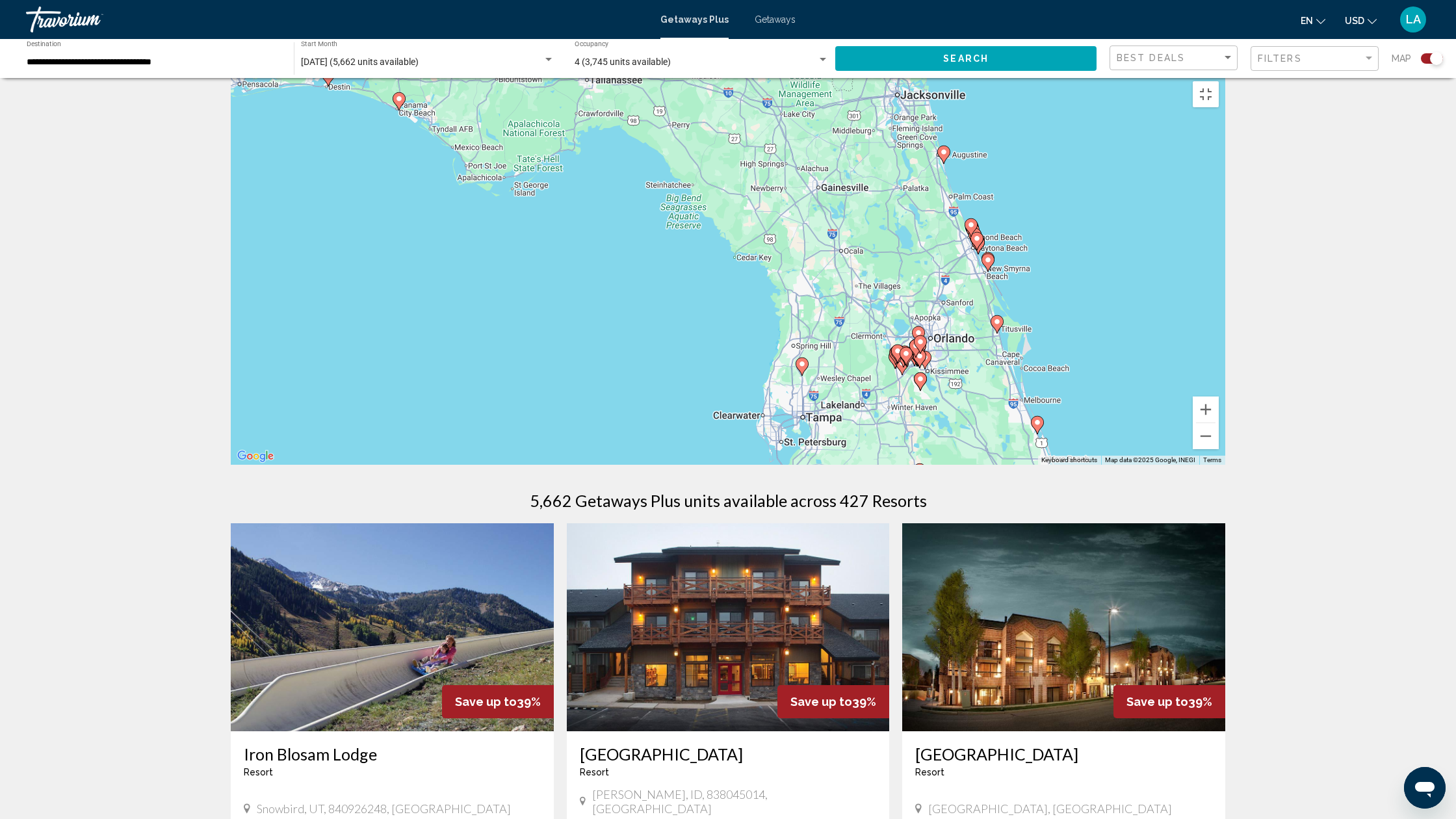
drag, startPoint x: 295, startPoint y: 211, endPoint x: 434, endPoint y: 246, distance: 143.3
click at [434, 246] on div "To activate drag with keyboard, press Alt + Enter. Once in keyboard drag state,…" at bounding box center [728, 269] width 994 height 390
click at [401, 102] on image "Main content" at bounding box center [399, 99] width 8 height 8
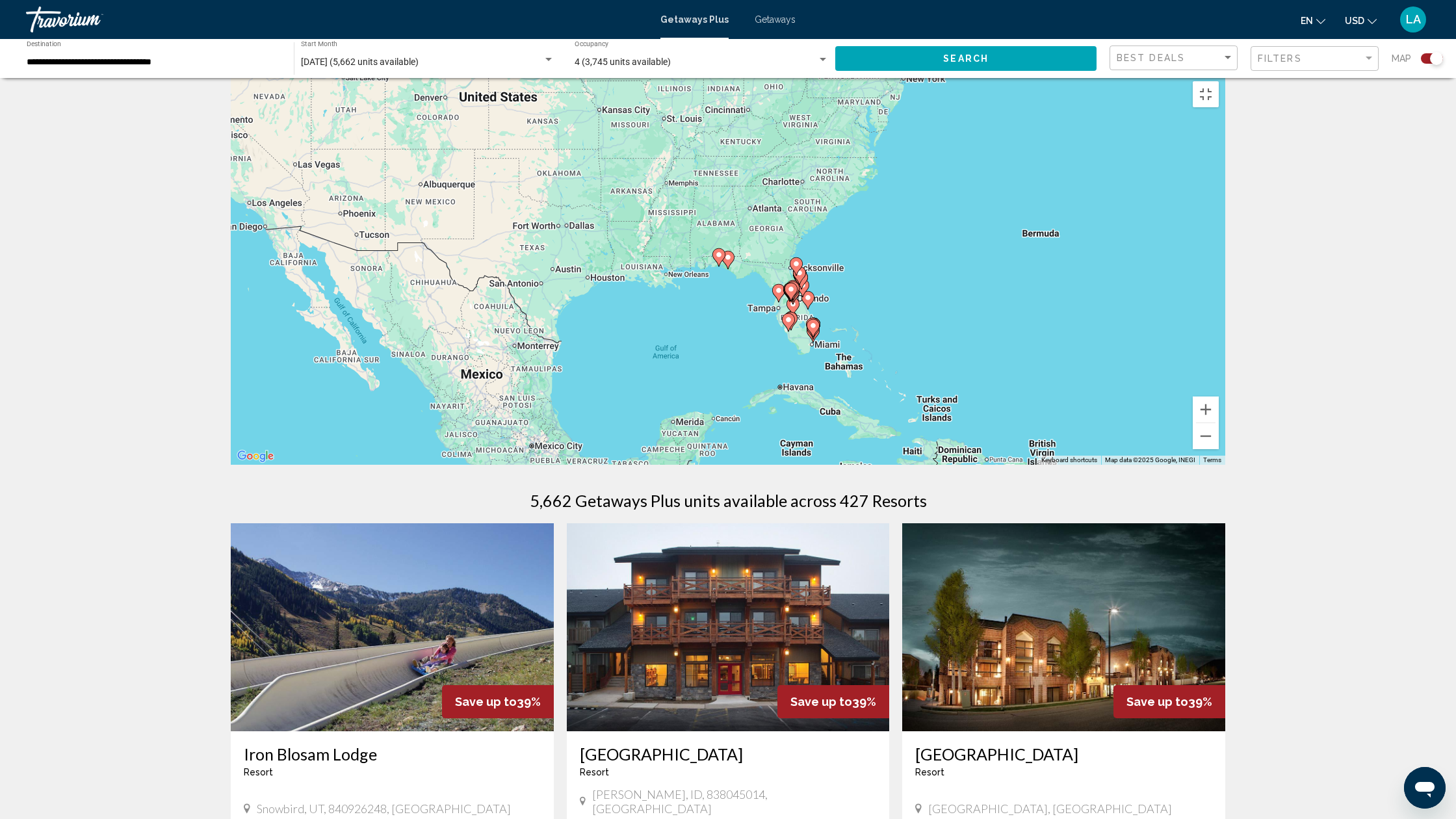
click at [732, 269] on gmp-advanced-marker "Main content" at bounding box center [727, 260] width 13 height 19
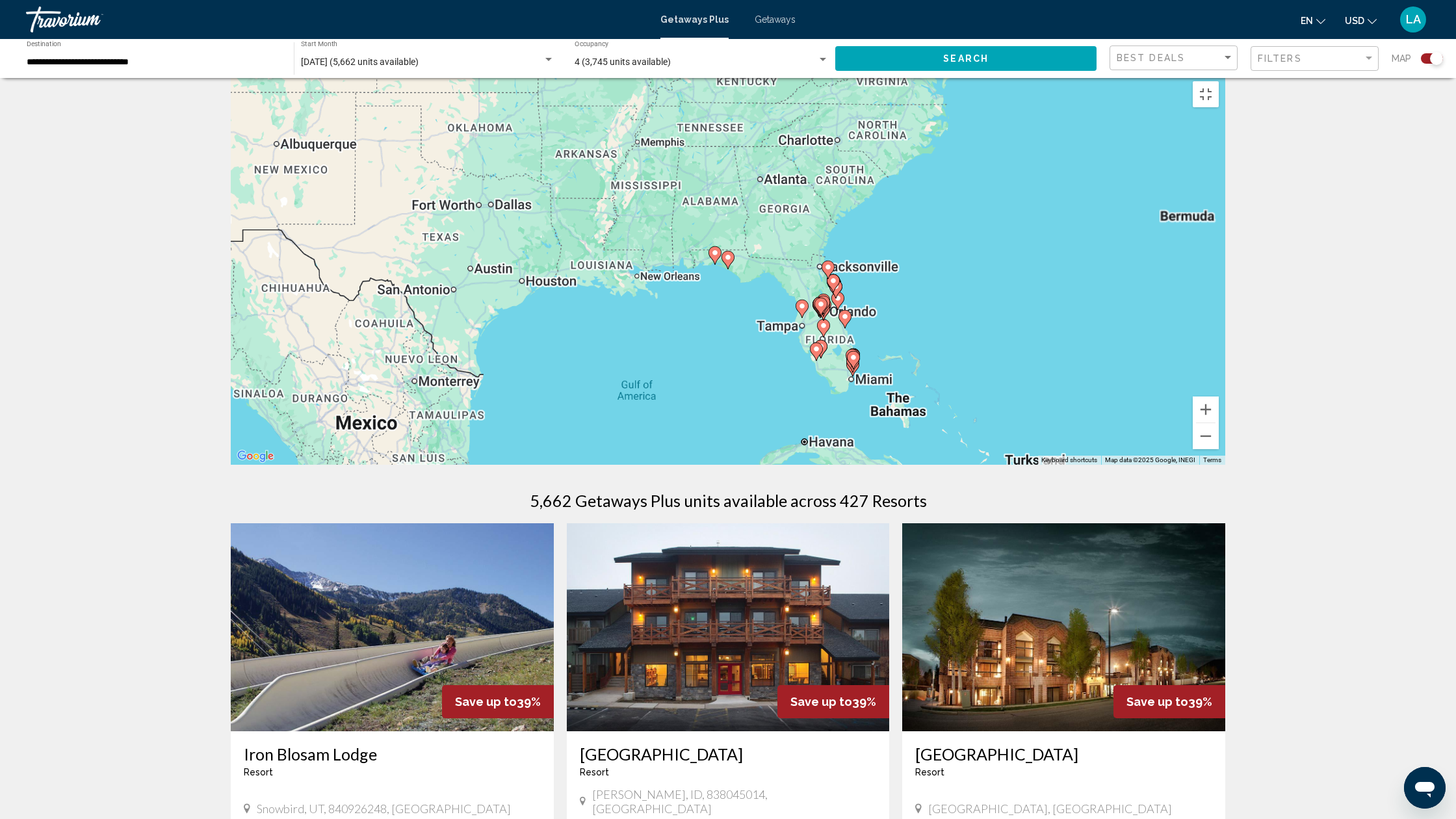
click at [732, 269] on gmp-advanced-marker "Main content" at bounding box center [727, 260] width 13 height 19
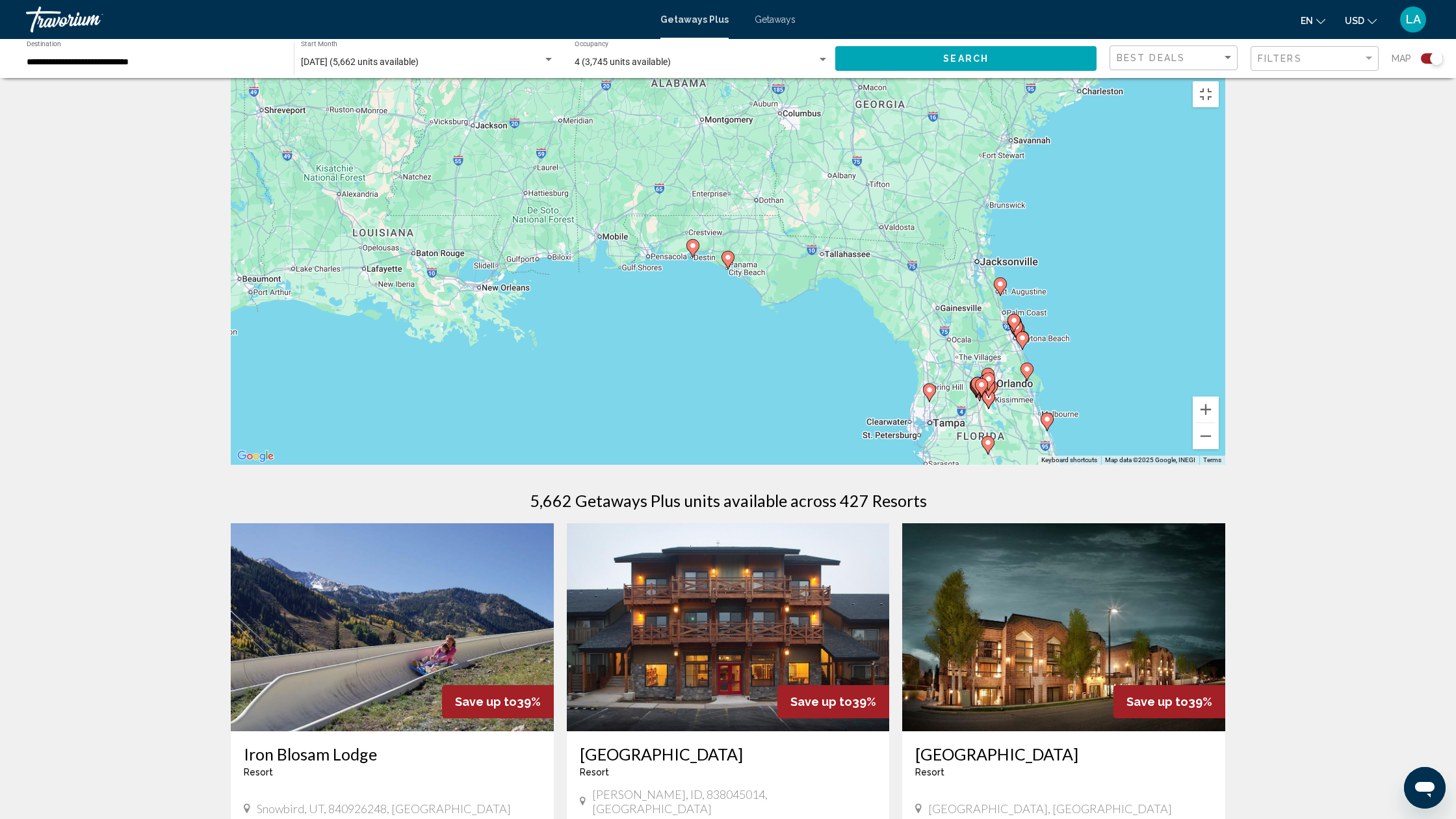
click at [732, 268] on icon "Main content" at bounding box center [728, 261] width 12 height 17
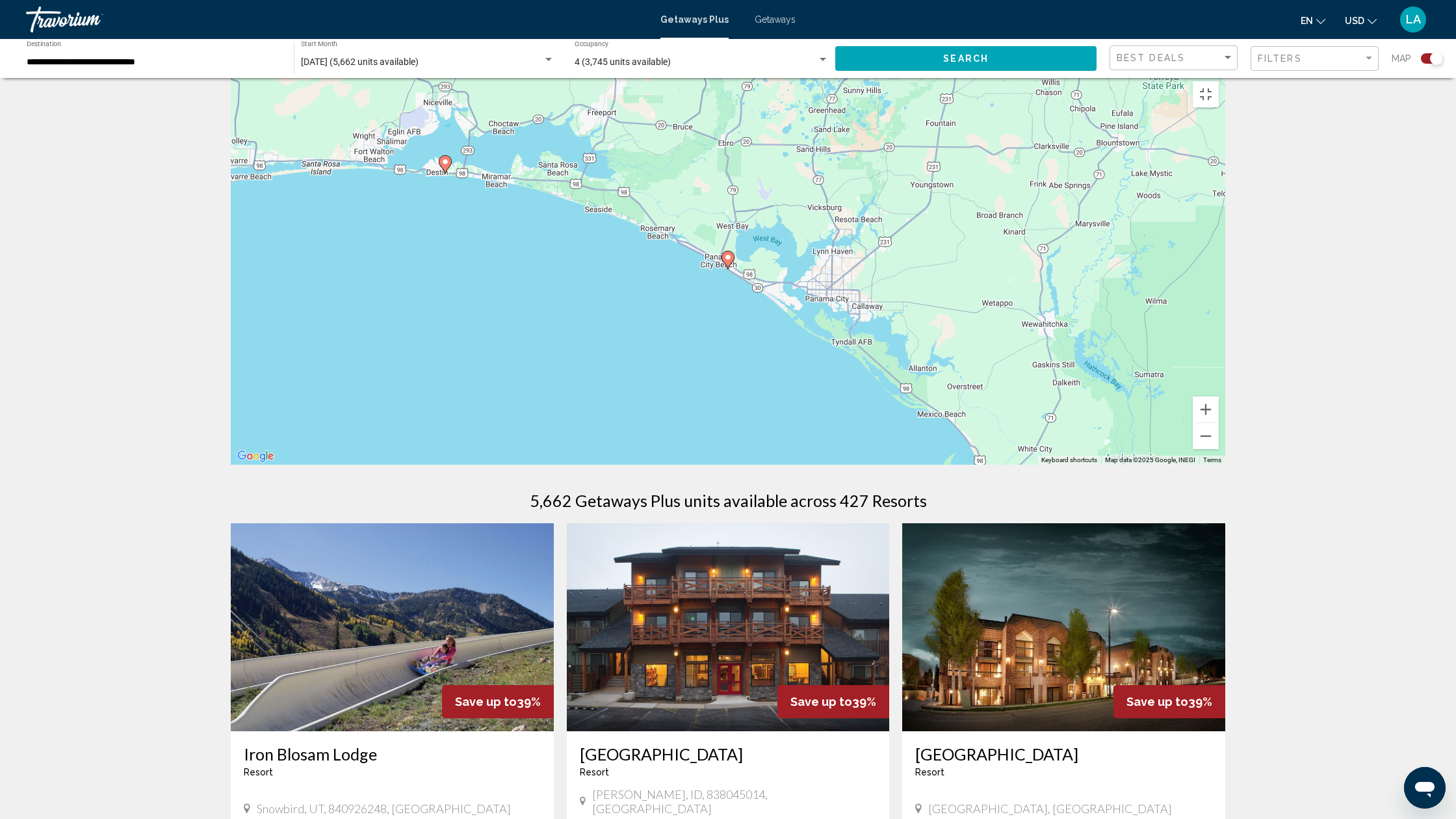
click at [731, 262] on image "Main content" at bounding box center [728, 258] width 8 height 8
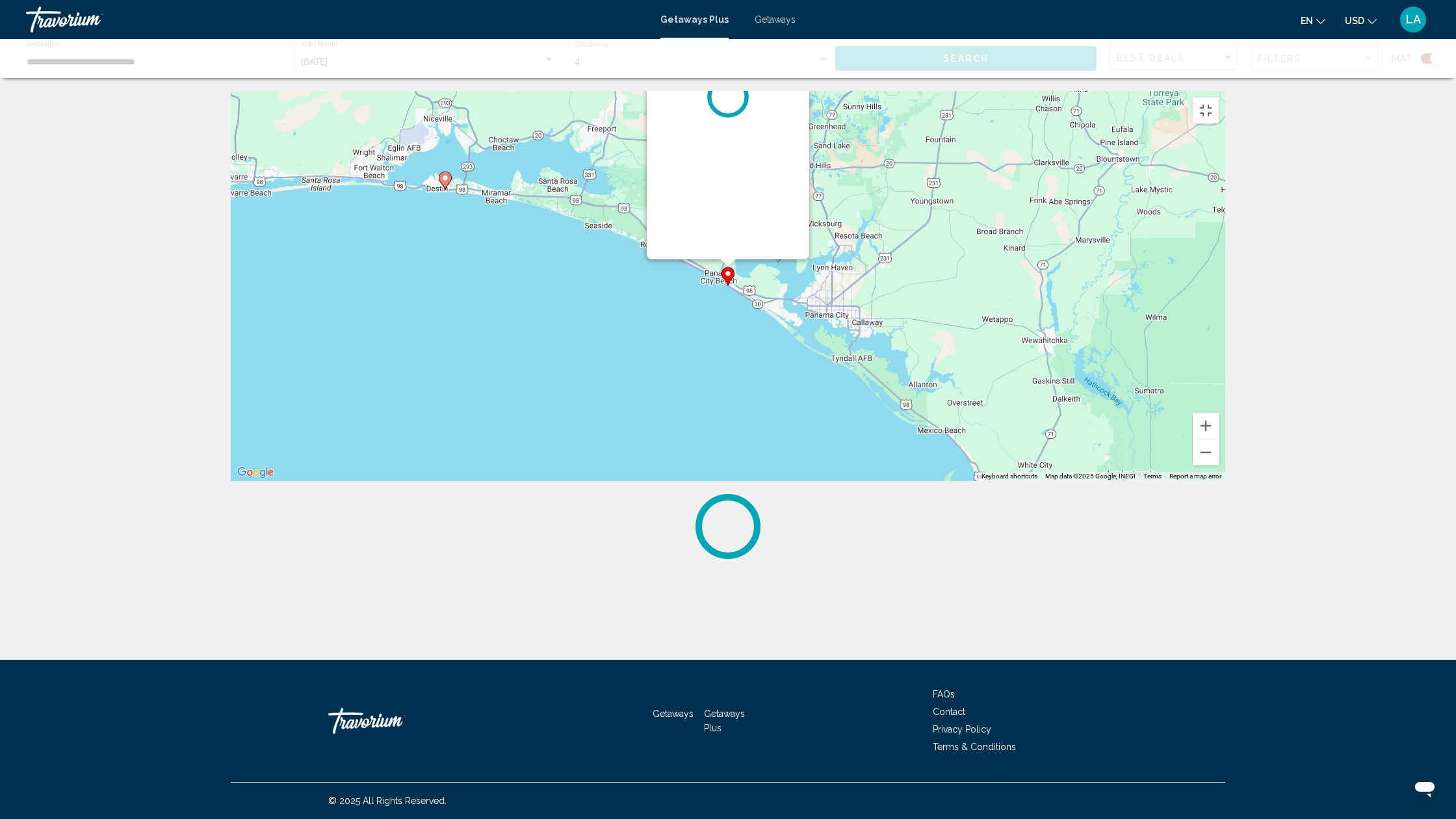
scroll to position [0, 0]
click at [731, 278] on image "Main content" at bounding box center [728, 273] width 8 height 8
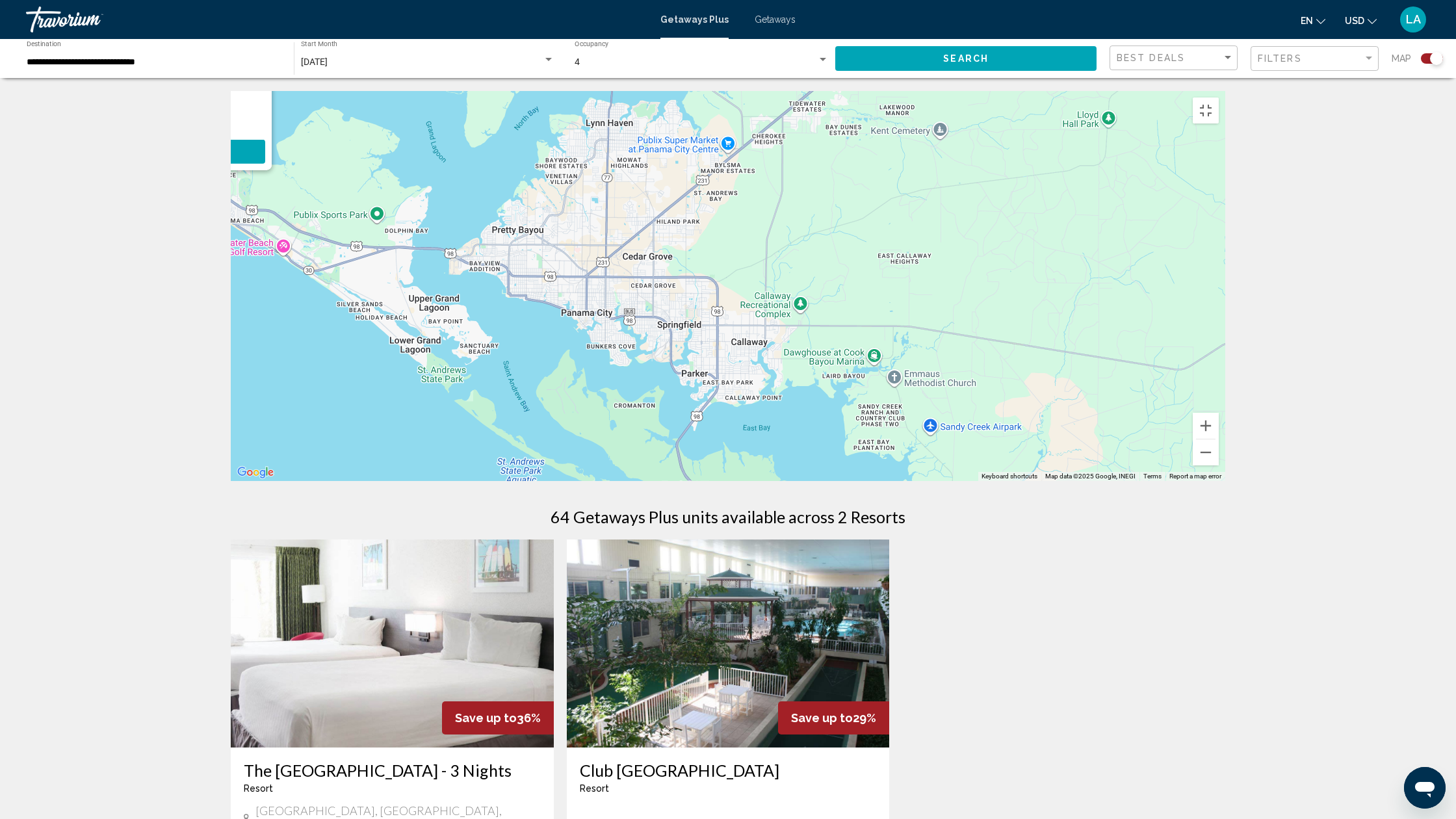
drag, startPoint x: 1048, startPoint y: 374, endPoint x: 629, endPoint y: 303, distance: 425.0
click at [482, 272] on div "To activate drag with keyboard, press Alt + Enter. Once in keyboard drag state,…" at bounding box center [728, 286] width 994 height 390
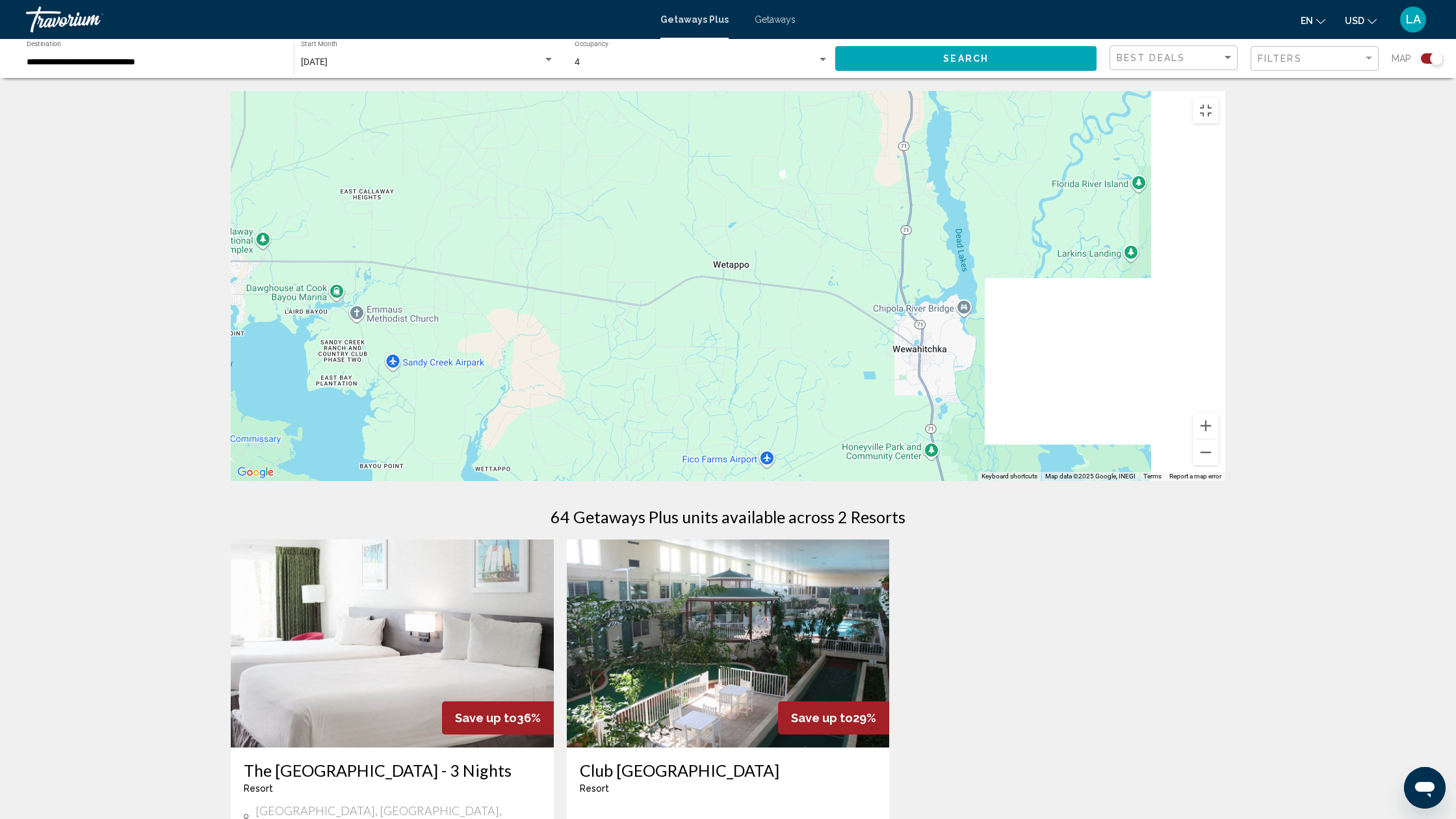
drag, startPoint x: 1214, startPoint y: 393, endPoint x: 620, endPoint y: 327, distance: 597.7
click at [574, 318] on div "To activate drag with keyboard, press Alt + Enter. Once in keyboard drag state,…" at bounding box center [728, 286] width 994 height 390
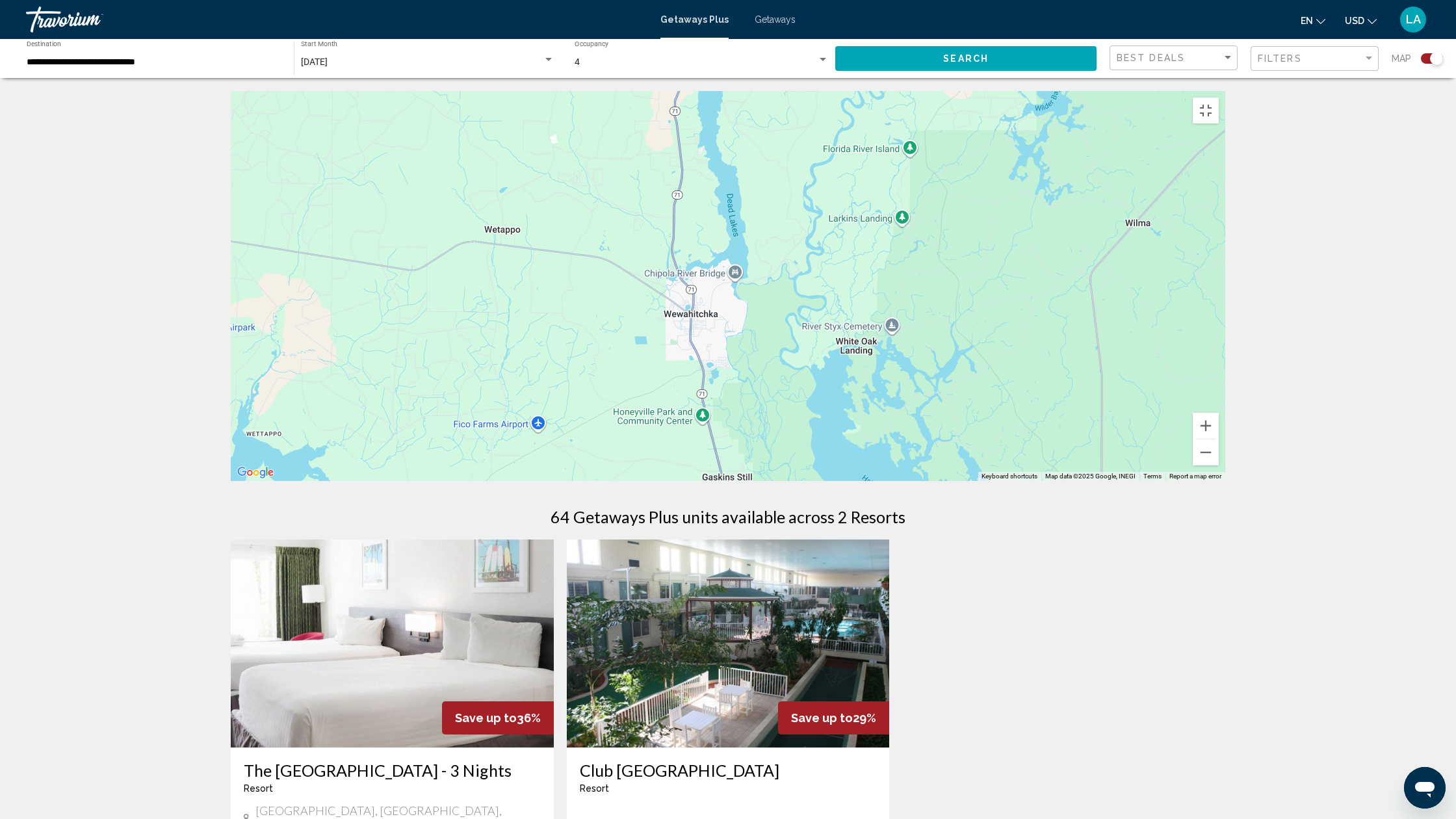
drag, startPoint x: 771, startPoint y: 353, endPoint x: 741, endPoint y: 350, distance: 30.1
click at [755, 352] on div "To activate drag with keyboard, press Alt + Enter. Once in keyboard drag state,…" at bounding box center [728, 286] width 994 height 390
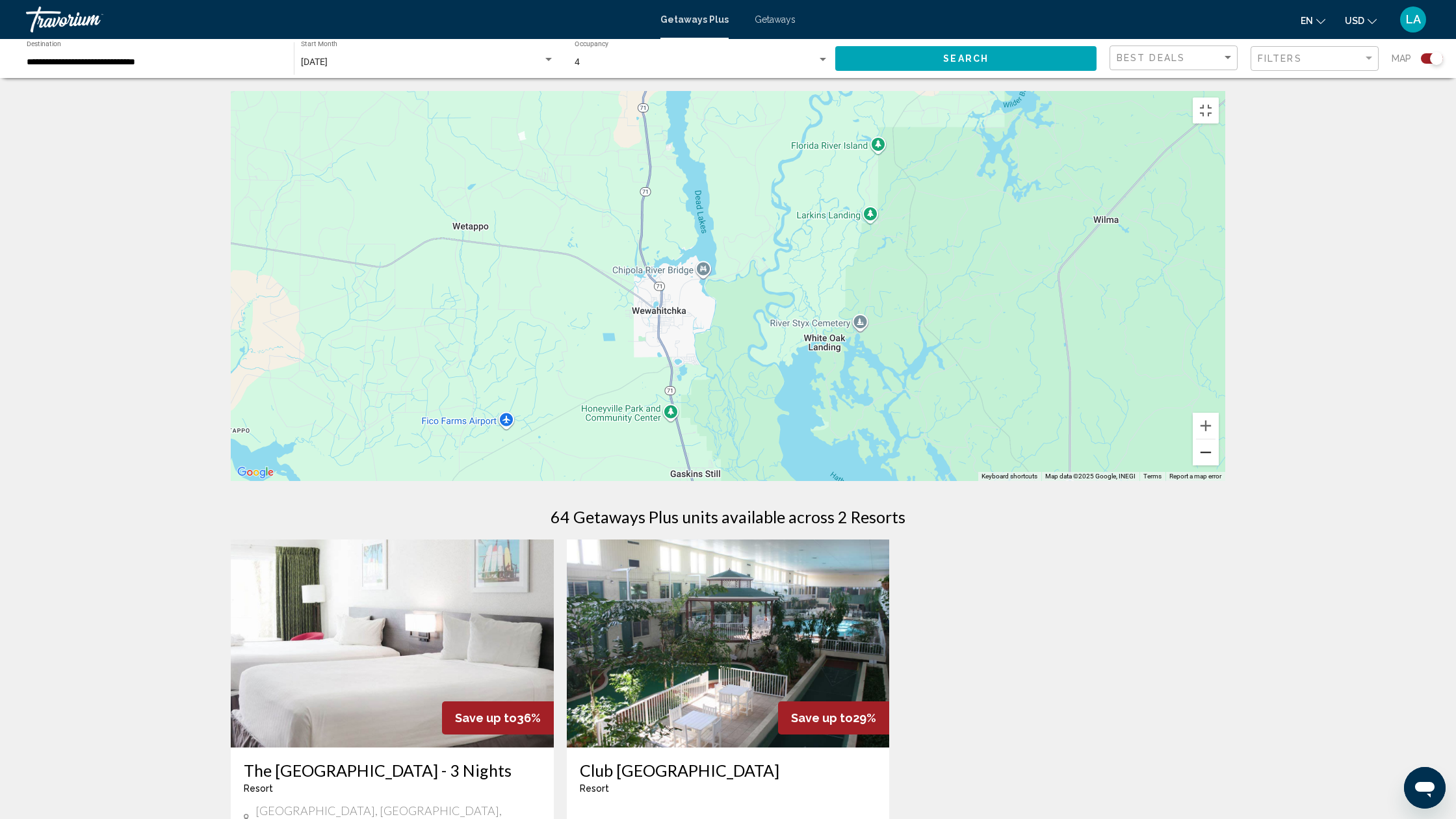
click at [1219, 466] on button "Zoom out" at bounding box center [1206, 452] width 26 height 26
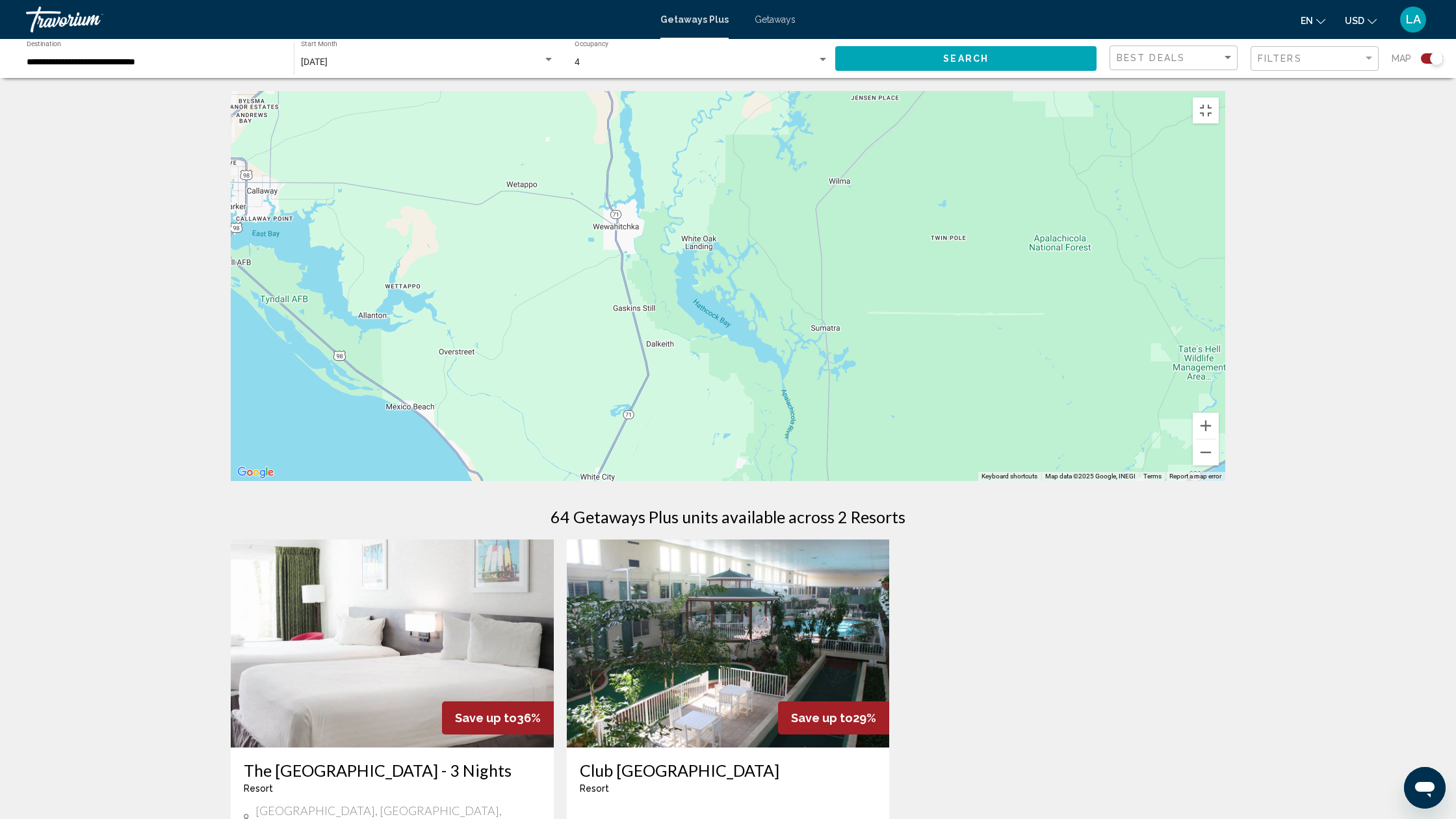
drag, startPoint x: 1359, startPoint y: 608, endPoint x: 1232, endPoint y: 454, distance: 199.6
click at [1225, 443] on div "To activate drag with keyboard, press Alt + Enter. Once in keyboard drag state,…" at bounding box center [728, 286] width 994 height 390
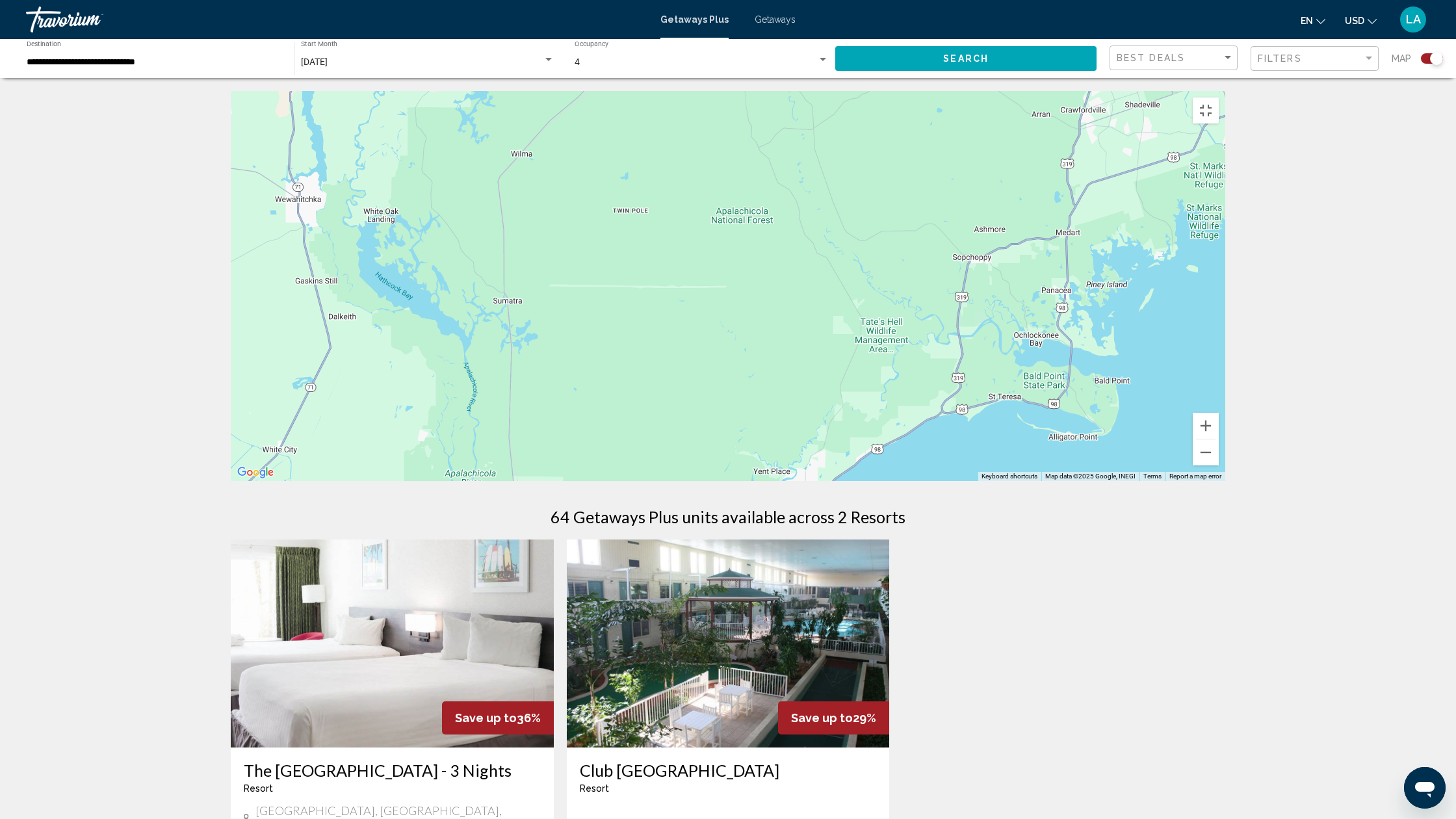
drag, startPoint x: 1133, startPoint y: 439, endPoint x: 879, endPoint y: 437, distance: 254.0
click at [879, 437] on div "To activate drag with keyboard, press Alt + Enter. Once in keyboard drag state,…" at bounding box center [728, 286] width 994 height 390
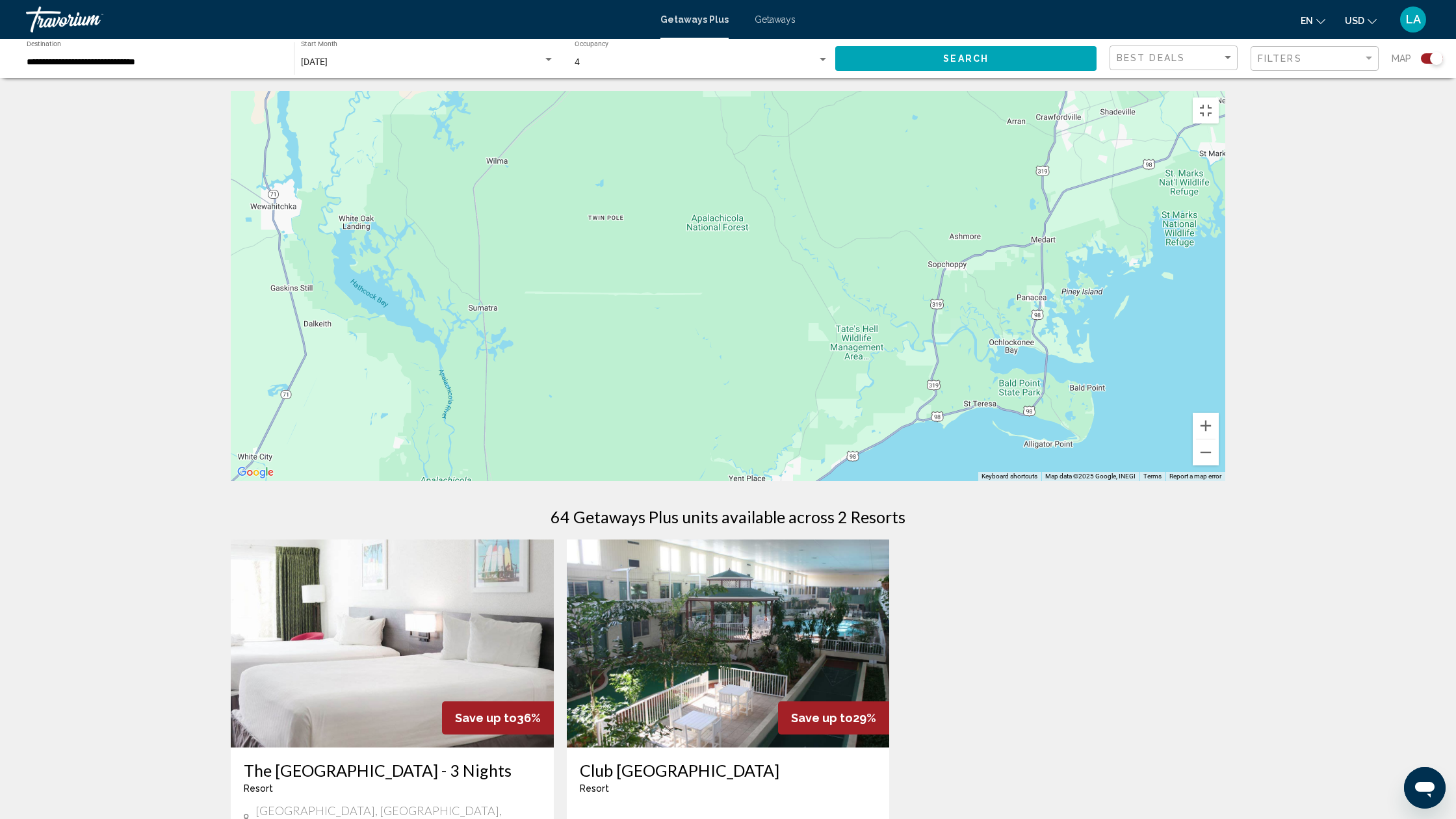
drag, startPoint x: 715, startPoint y: 516, endPoint x: 650, endPoint y: 598, distance: 104.6
click at [650, 481] on div "To activate drag with keyboard, press Alt + Enter. Once in keyboard drag state,…" at bounding box center [728, 286] width 994 height 390
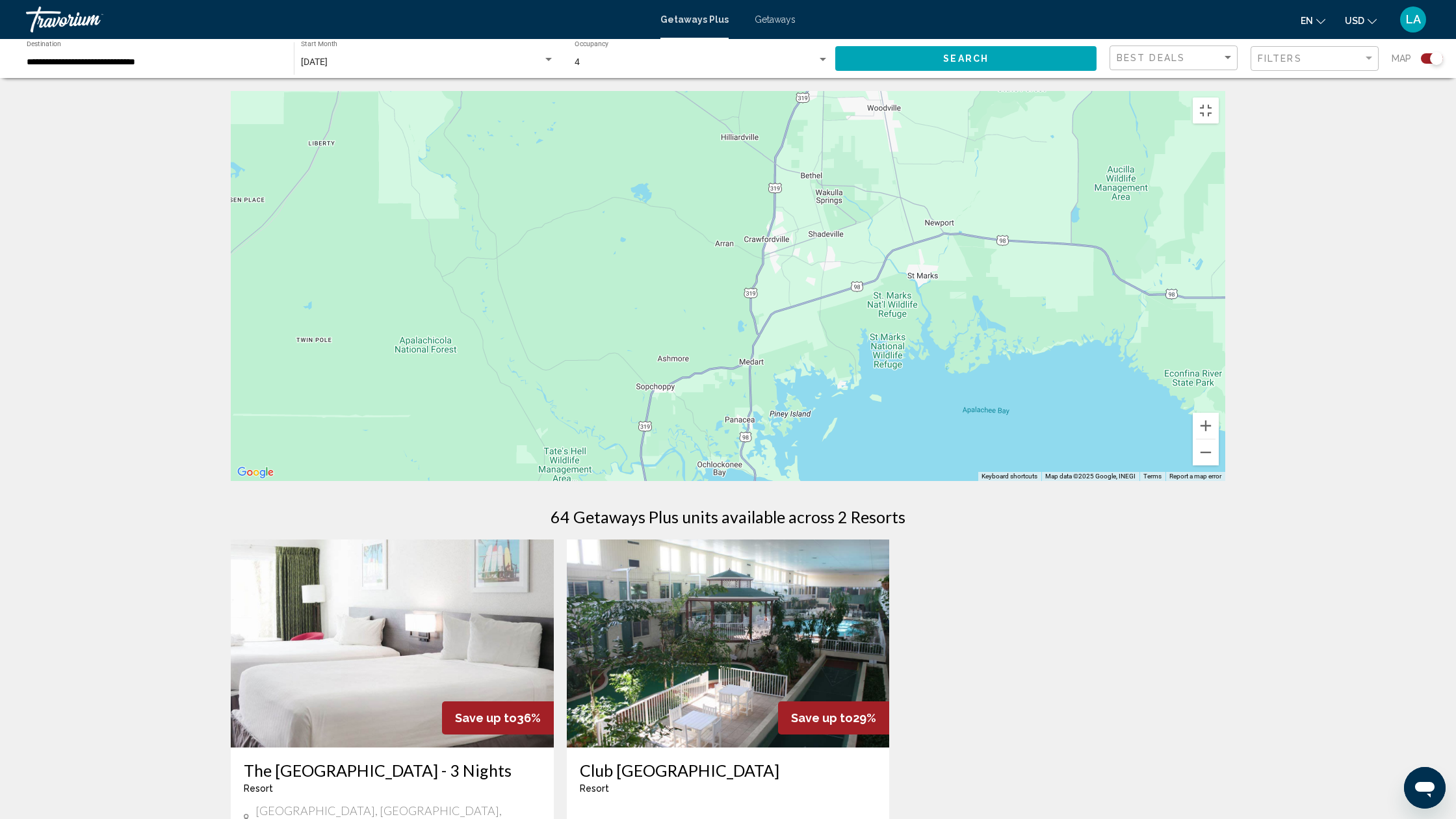
drag, startPoint x: 1052, startPoint y: 282, endPoint x: 582, endPoint y: 281, distance: 470.0
click at [581, 280] on div "To activate drag with keyboard, press Alt + Enter. Once in keyboard drag state,…" at bounding box center [728, 286] width 994 height 390
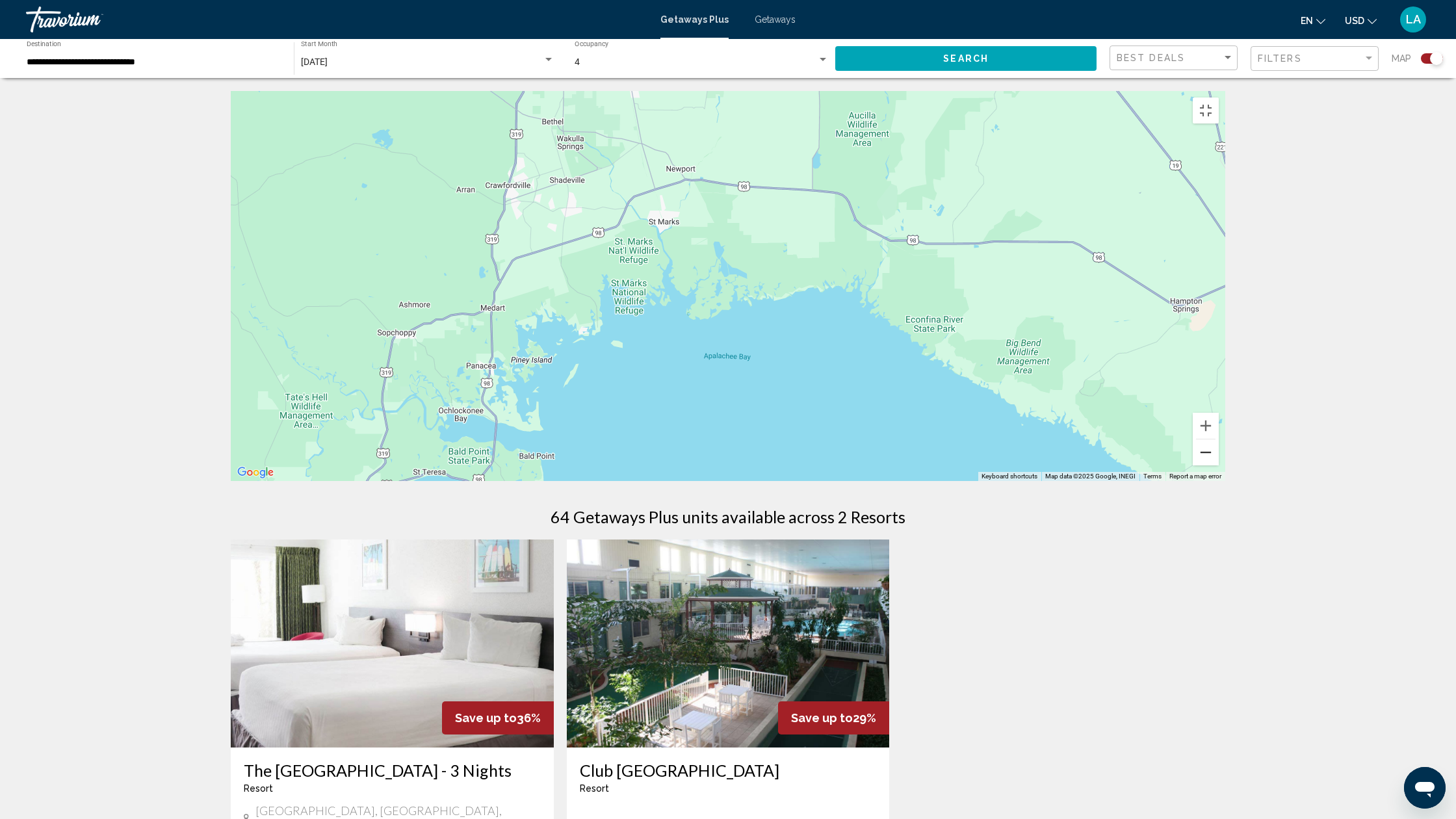
click at [1219, 466] on button "Zoom out" at bounding box center [1206, 452] width 26 height 26
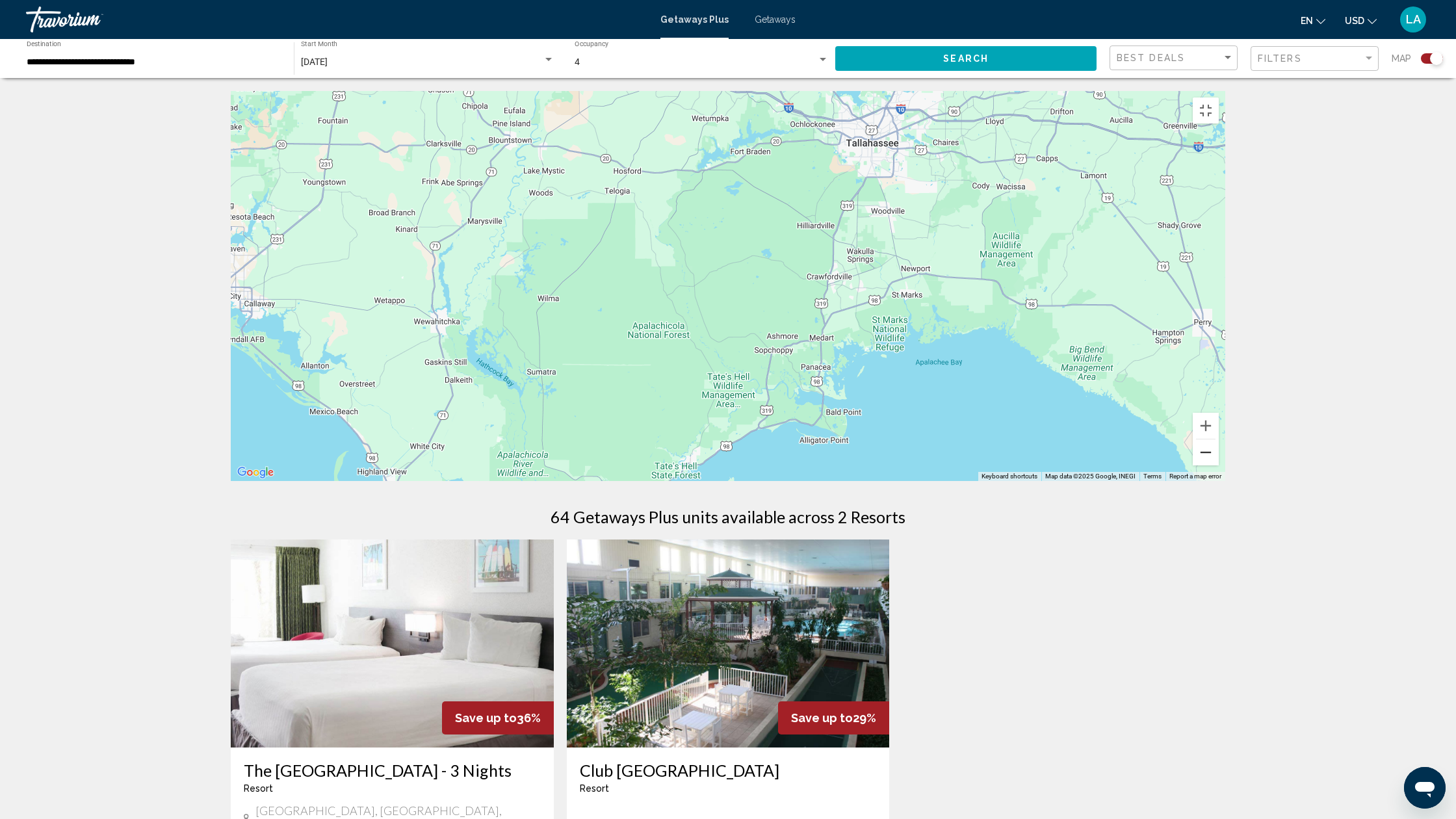
click at [1219, 466] on button "Zoom out" at bounding box center [1206, 452] width 26 height 26
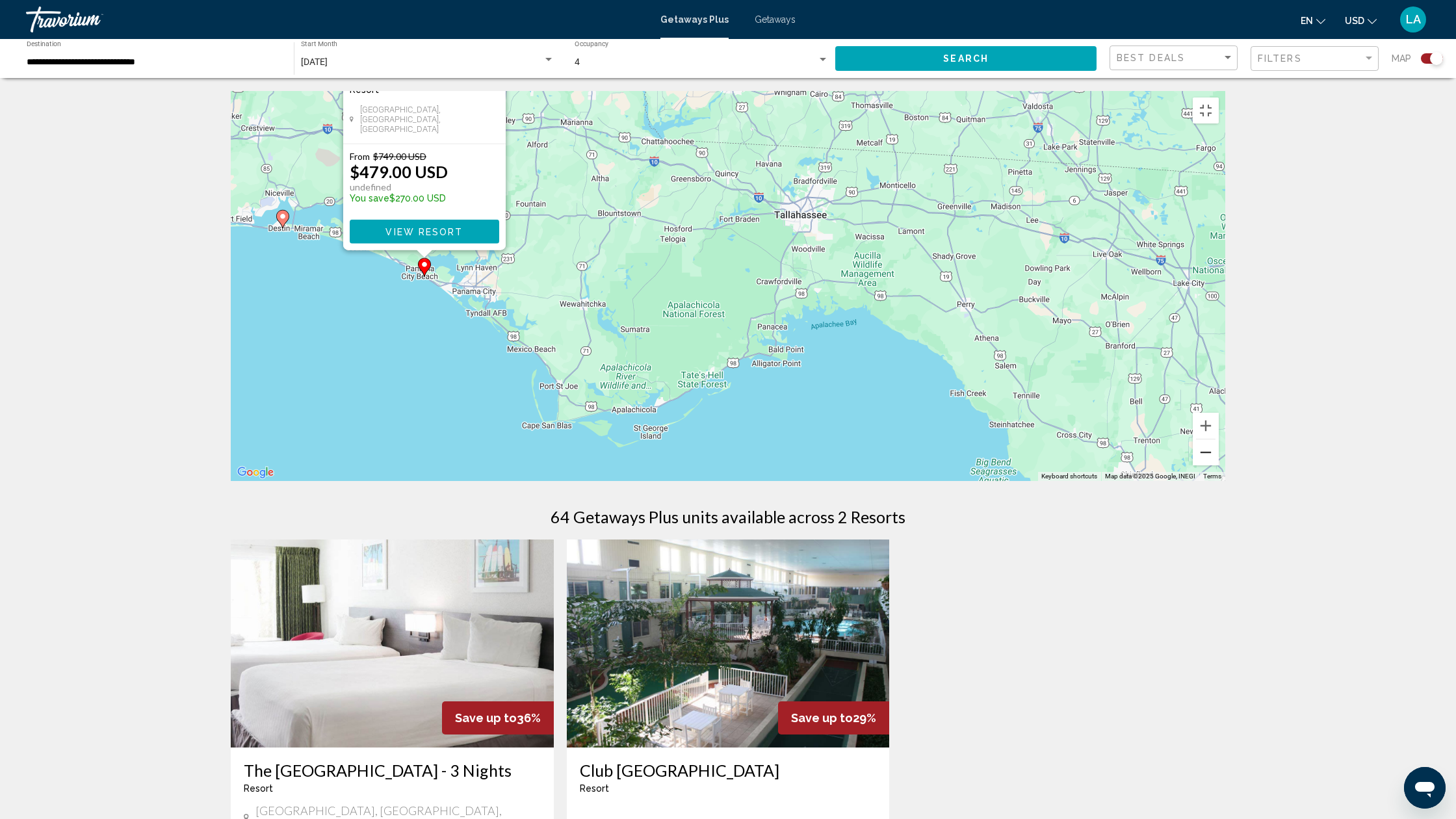
click at [1219, 466] on button "Zoom out" at bounding box center [1206, 452] width 26 height 26
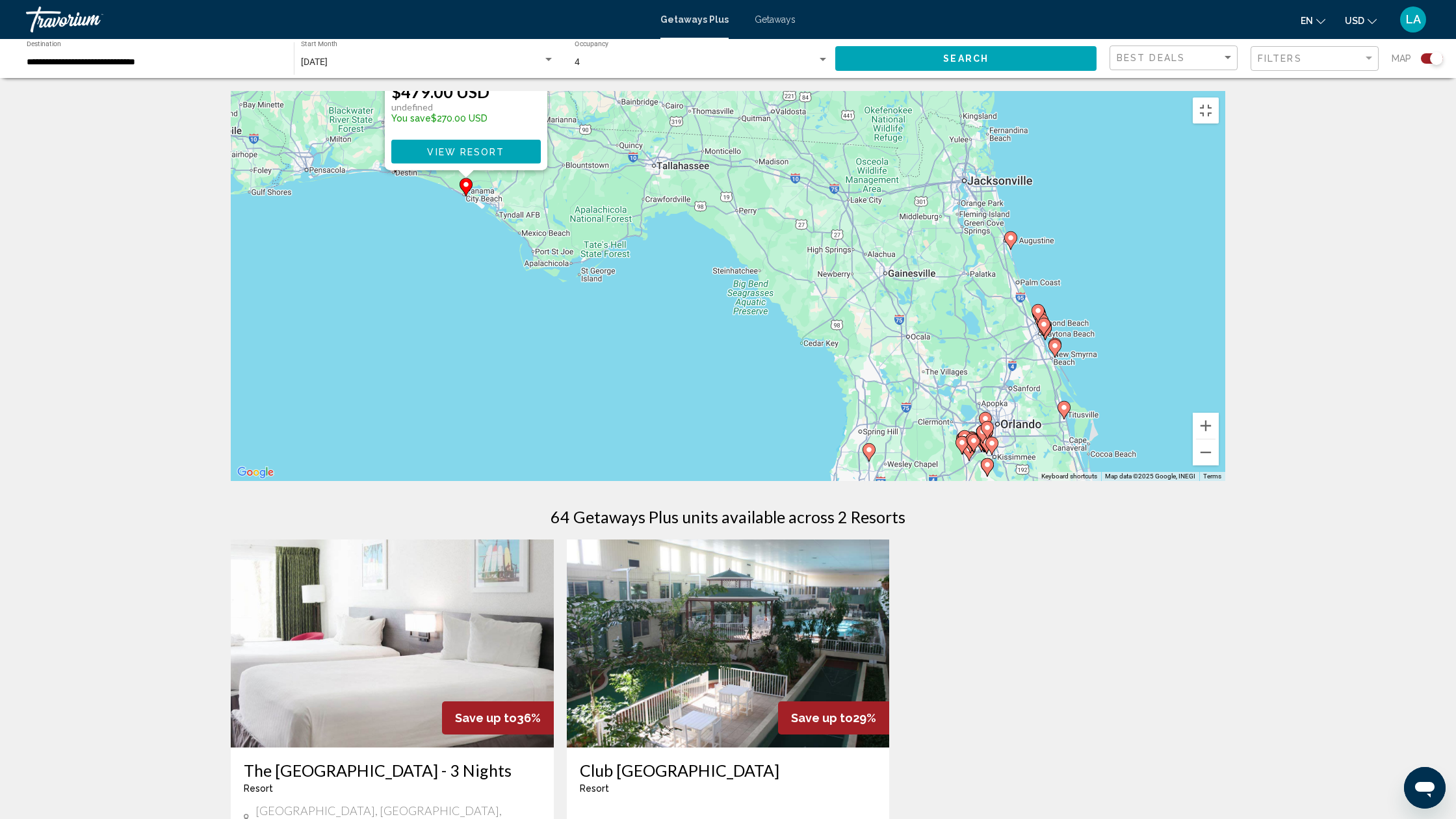
drag, startPoint x: 1154, startPoint y: 675, endPoint x: 1040, endPoint y: 584, distance: 145.9
click at [1040, 481] on div "To activate drag with keyboard, press Alt + Enter. Once in keyboard drag state,…" at bounding box center [728, 286] width 994 height 390
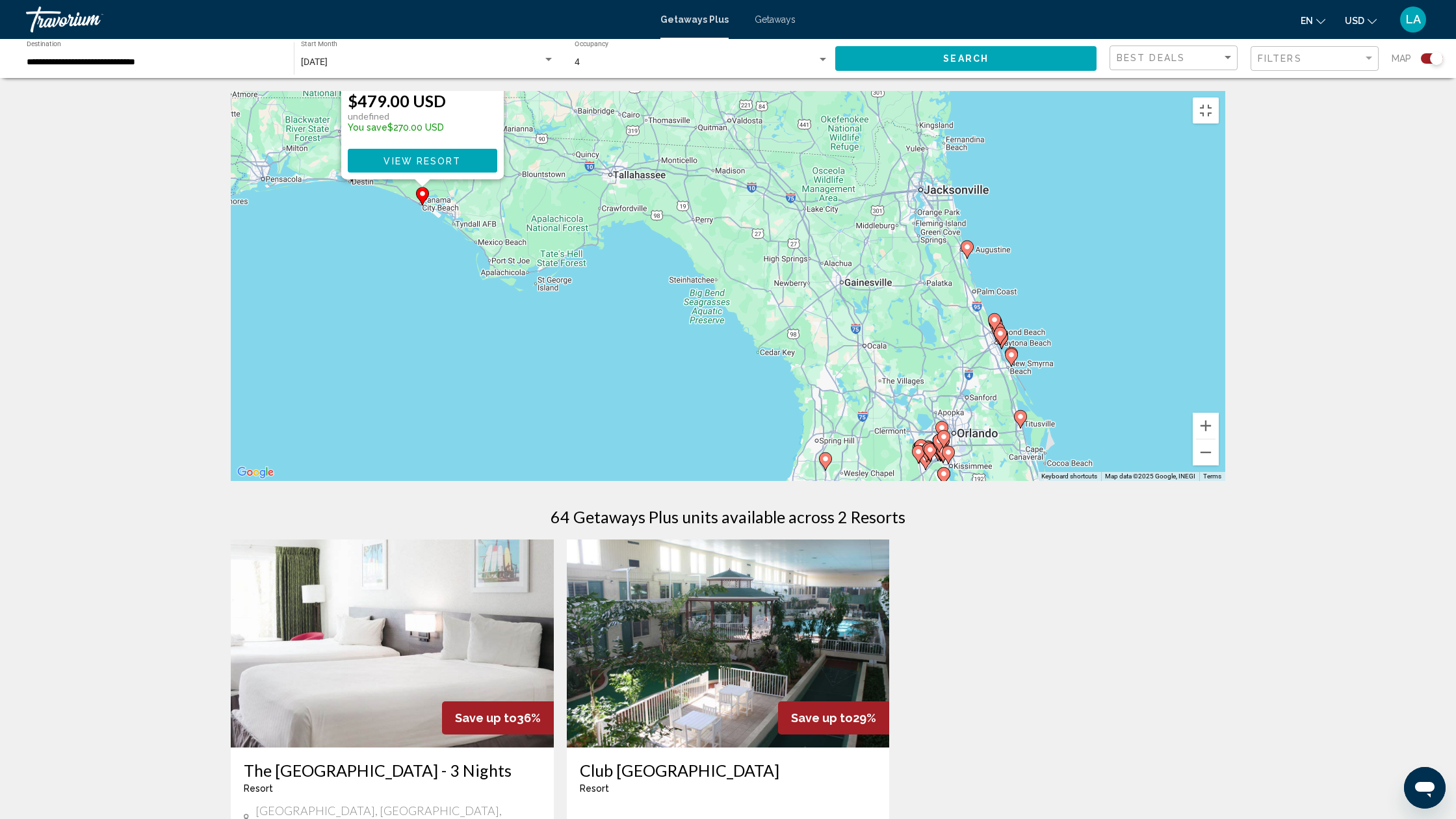
drag, startPoint x: 1034, startPoint y: 451, endPoint x: 985, endPoint y: 463, distance: 50.4
click at [985, 463] on div "To navigate, press the arrow keys. To activate drag with keyboard, press Alt + …" at bounding box center [728, 286] width 994 height 390
click at [1219, 439] on button "Zoom in" at bounding box center [1206, 426] width 26 height 26
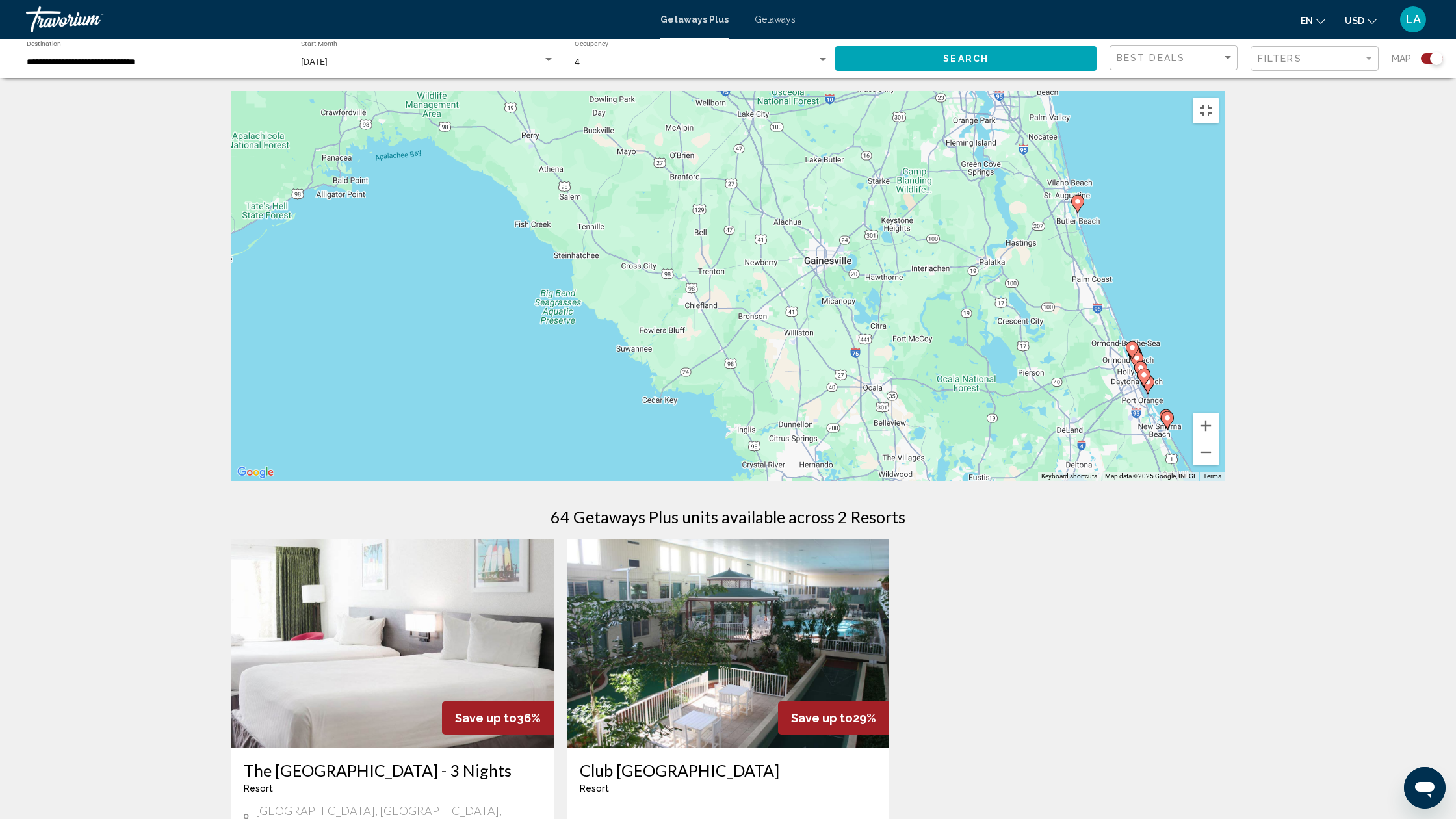
drag, startPoint x: 1262, startPoint y: 676, endPoint x: 1124, endPoint y: 658, distance: 139.2
click at [1128, 481] on div "To activate drag with keyboard, press Alt + Enter. Once in keyboard drag state,…" at bounding box center [728, 286] width 994 height 390
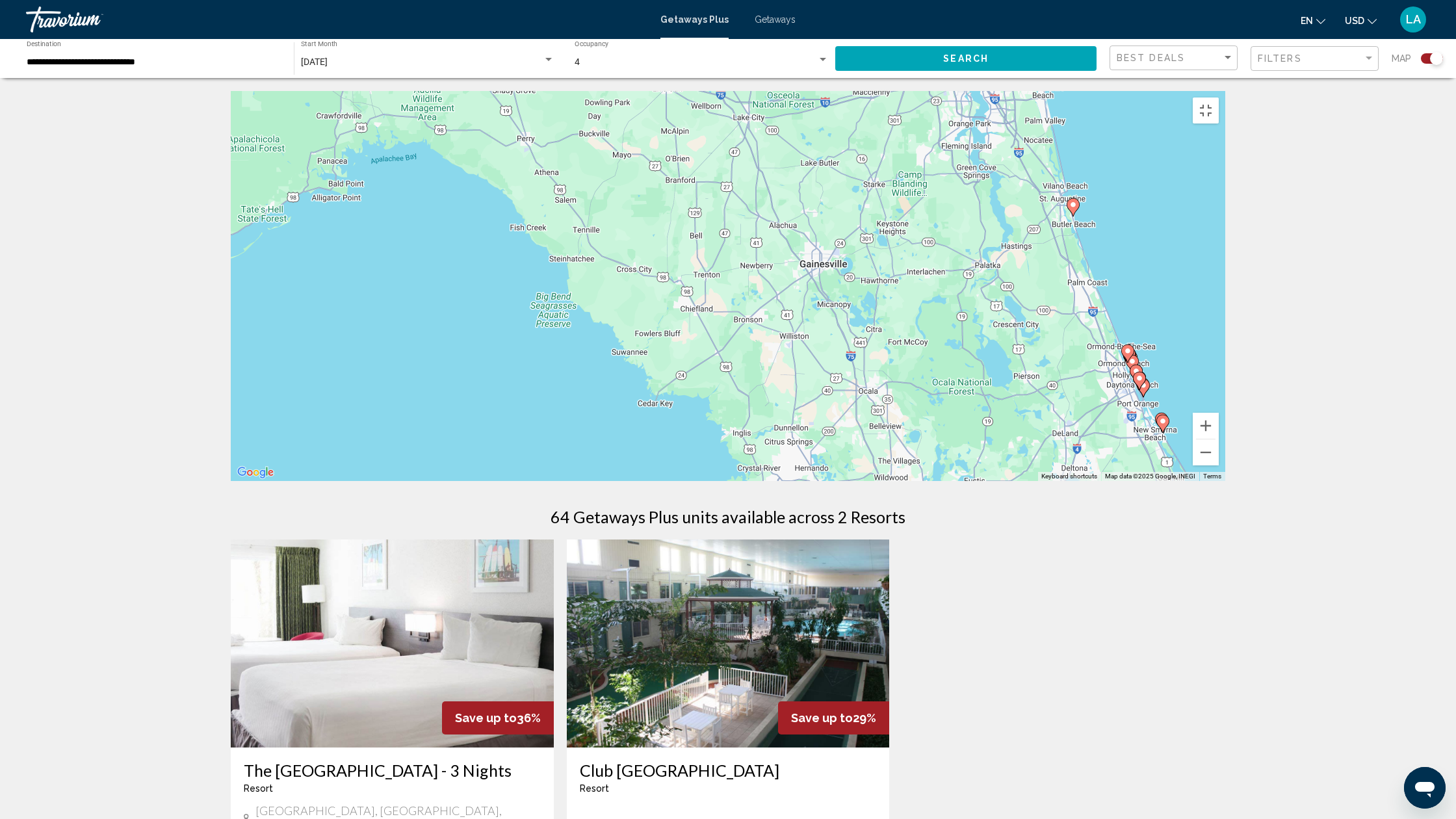
click at [1088, 476] on div "To activate drag with keyboard, press Alt + Enter. Once in keyboard drag state,…" at bounding box center [728, 286] width 994 height 390
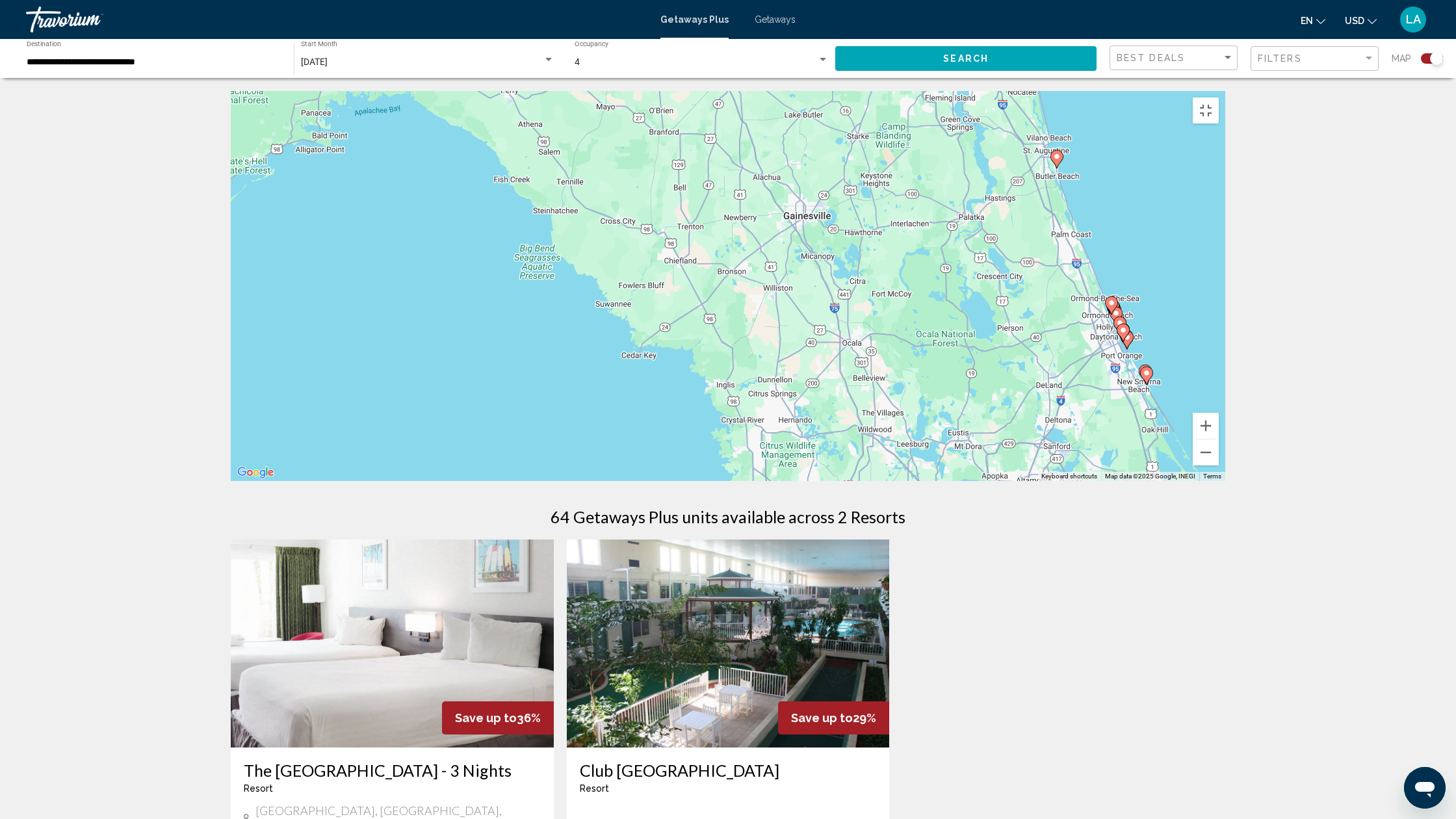
drag, startPoint x: 1218, startPoint y: 725, endPoint x: 1201, endPoint y: 675, distance: 52.8
click at [1201, 481] on div "To activate drag with keyboard, press Alt + Enter. Once in keyboard drag state,…" at bounding box center [728, 286] width 994 height 390
click at [1150, 378] on image "Main content" at bounding box center [1147, 373] width 8 height 8
type input "**********"
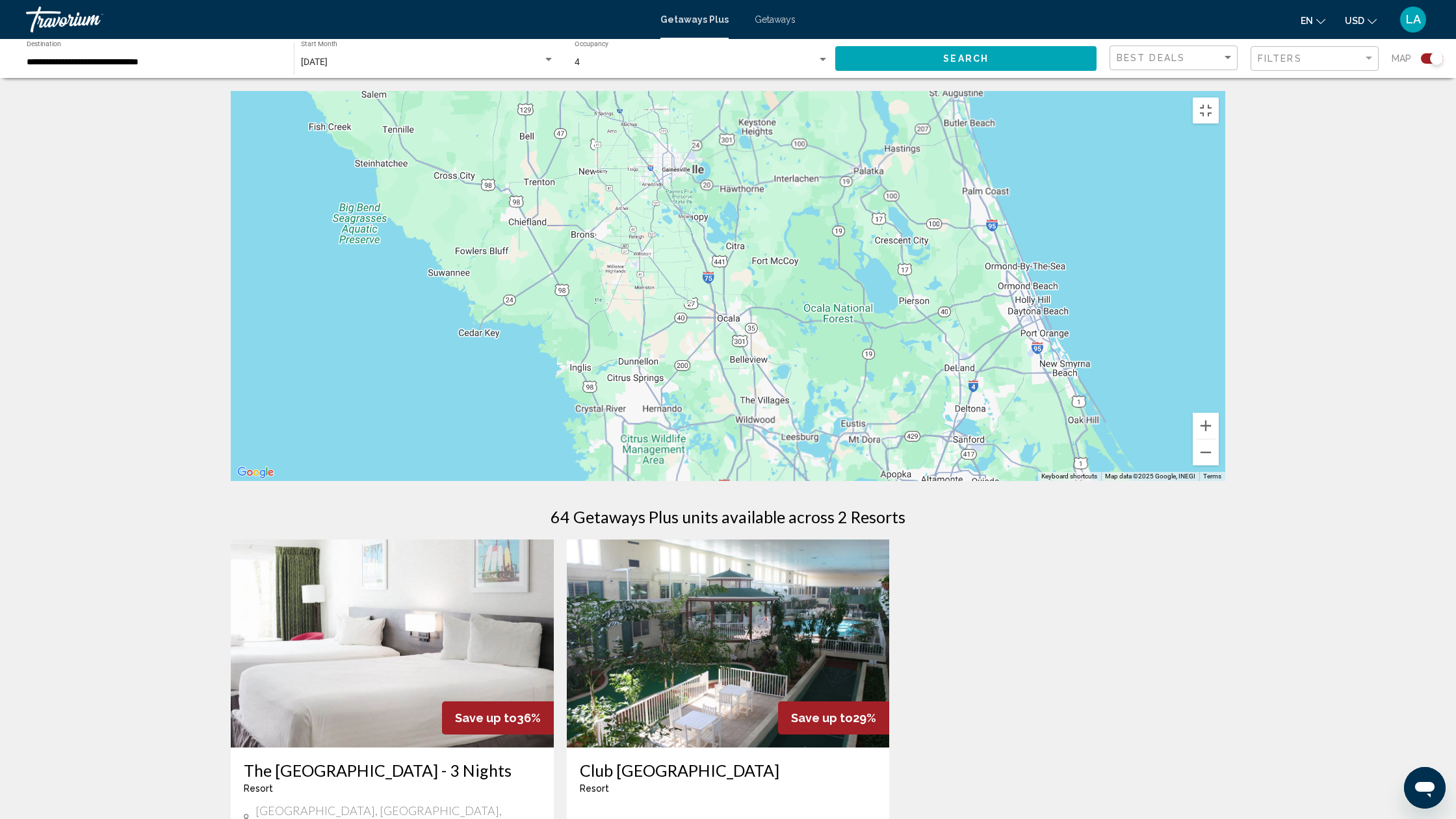
click at [1150, 481] on div "Main content" at bounding box center [728, 286] width 994 height 390
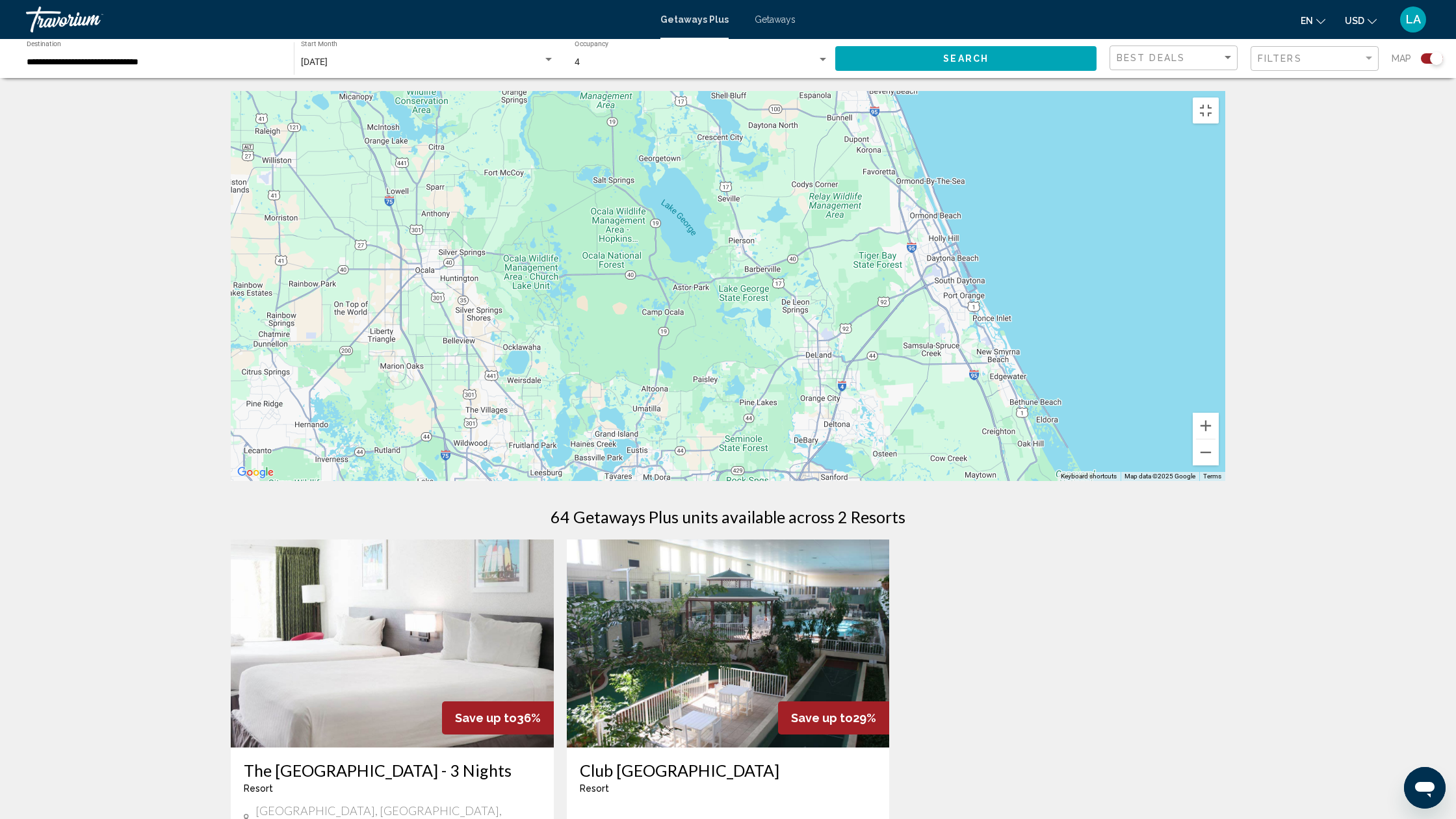
drag, startPoint x: 905, startPoint y: 524, endPoint x: 985, endPoint y: 541, distance: 81.8
click at [985, 481] on div "Main content" at bounding box center [728, 286] width 994 height 390
click at [1095, 481] on div "Main content" at bounding box center [728, 286] width 994 height 390
click at [1219, 466] on button "Zoom out" at bounding box center [1206, 452] width 26 height 26
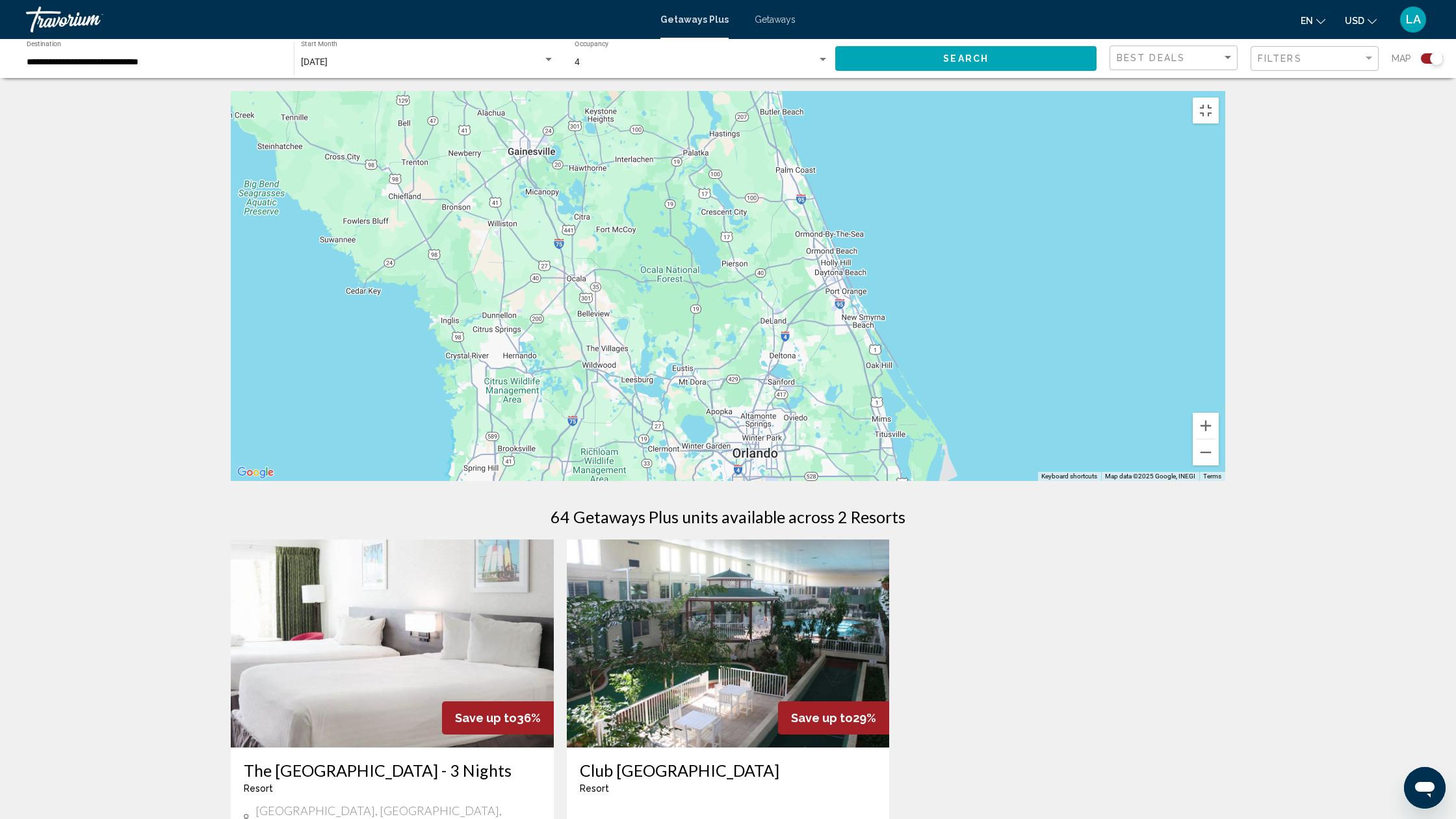
click at [1204, 481] on div "Main content" at bounding box center [728, 286] width 994 height 390
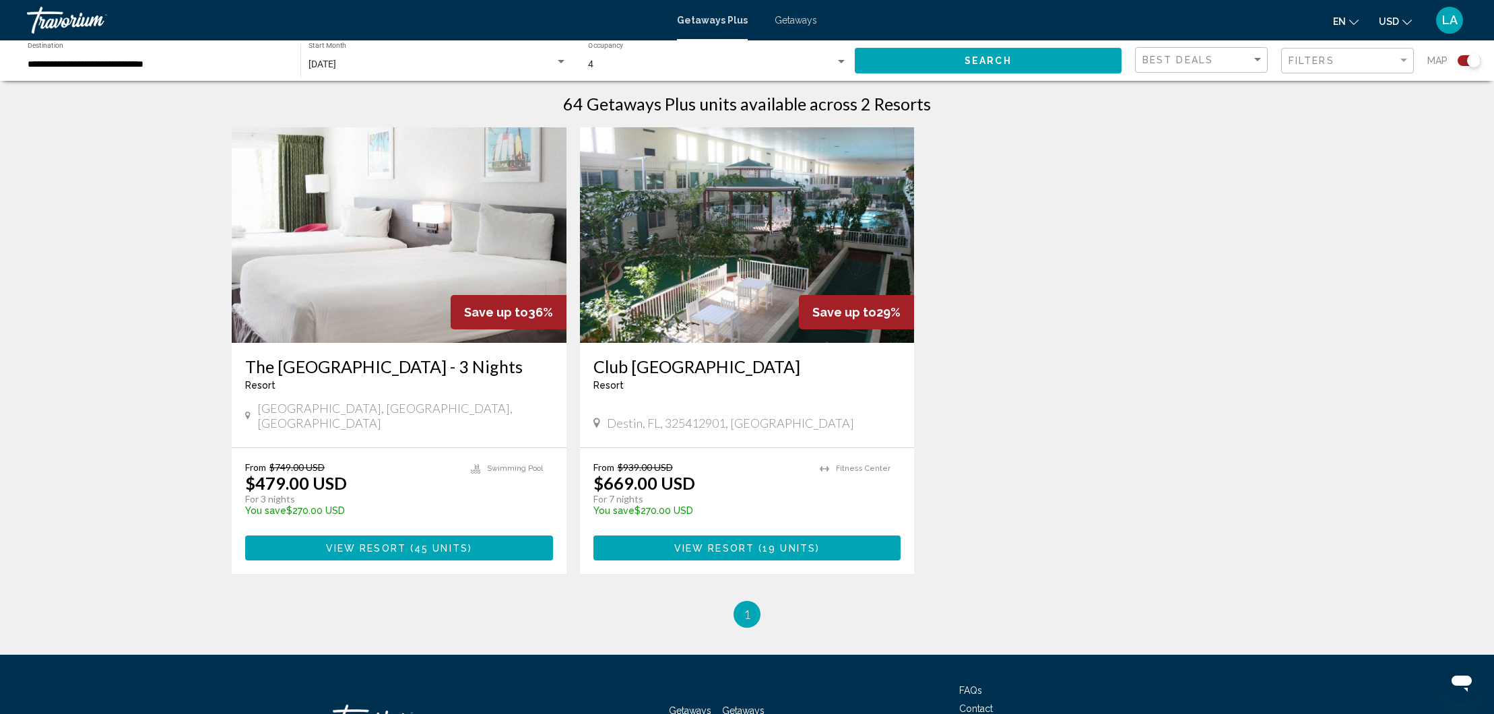
scroll to position [436, 0]
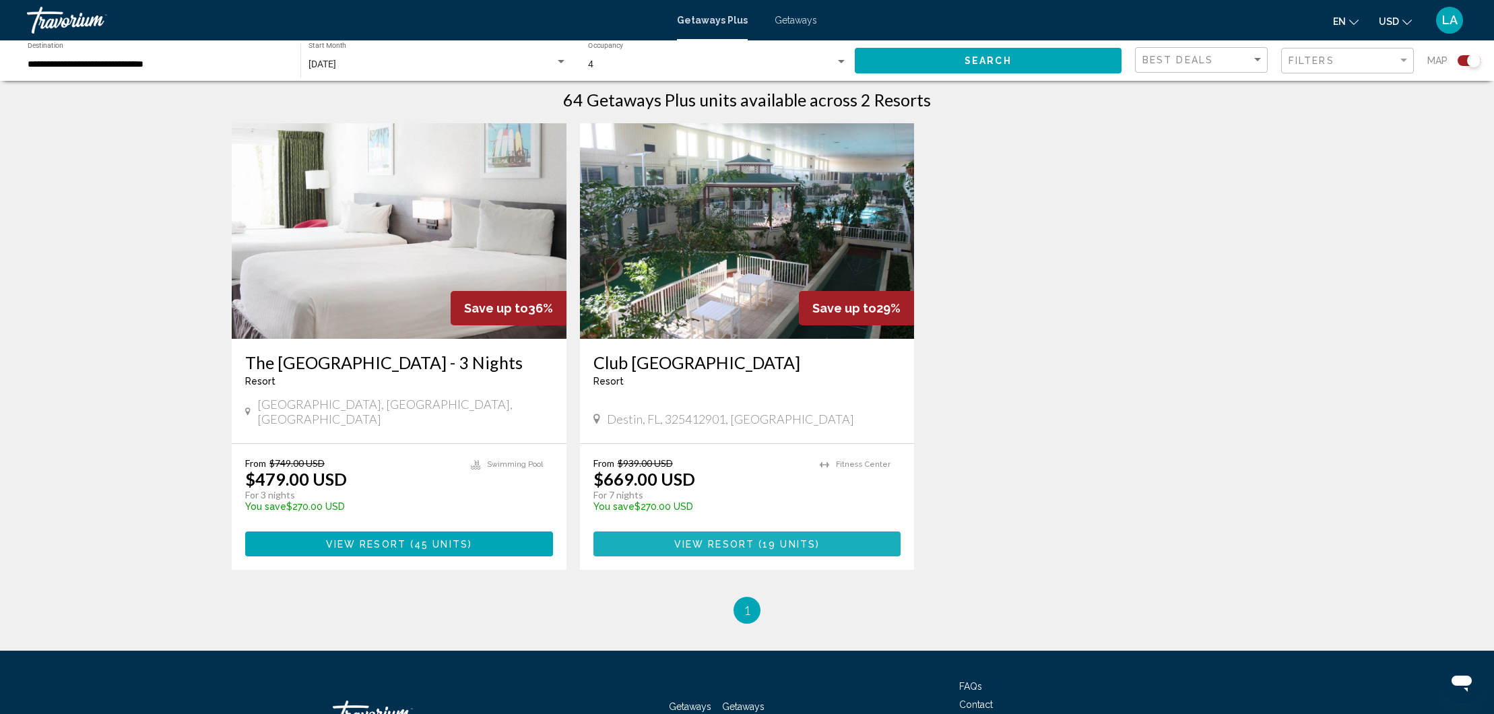
click at [787, 539] on span "19 units" at bounding box center [788, 544] width 53 height 11
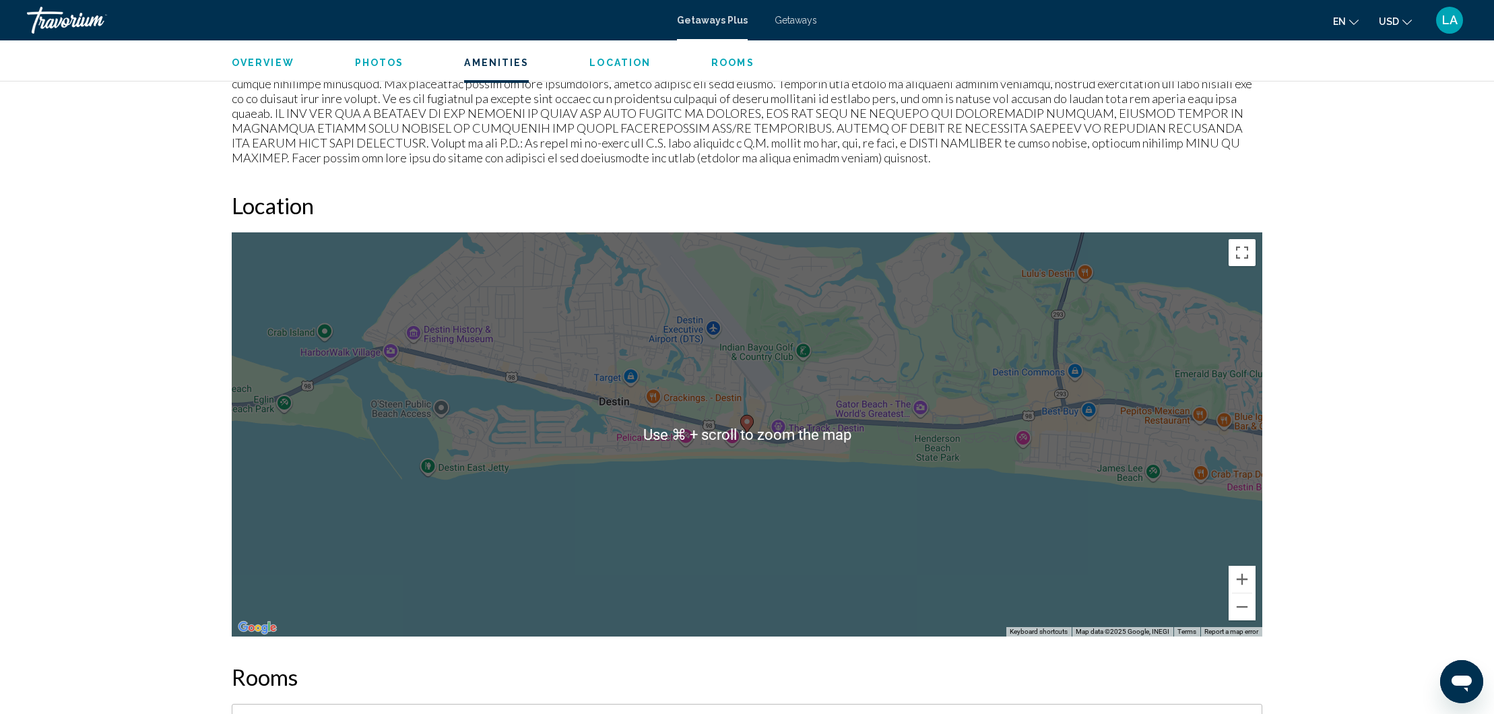
scroll to position [1473, 0]
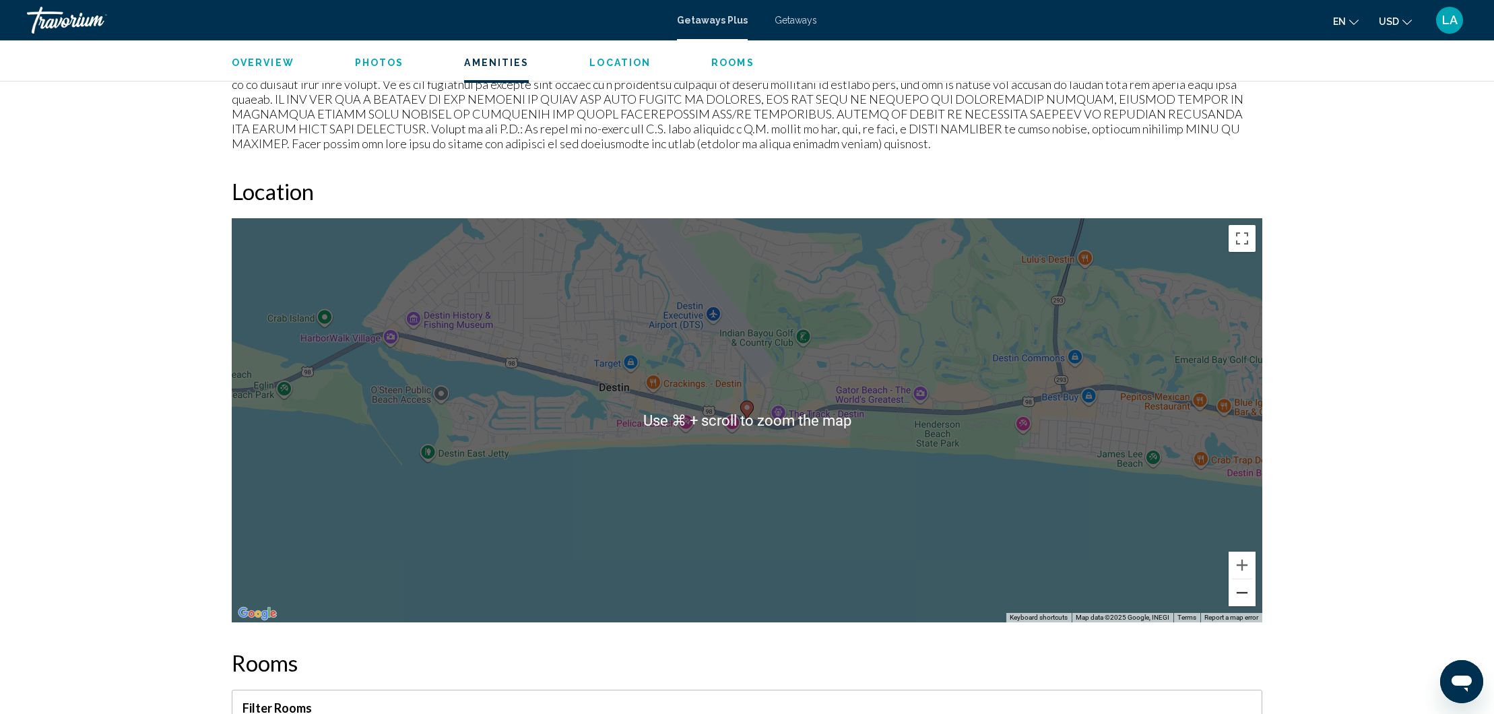
click at [1242, 584] on button "Zoom out" at bounding box center [1241, 592] width 27 height 27
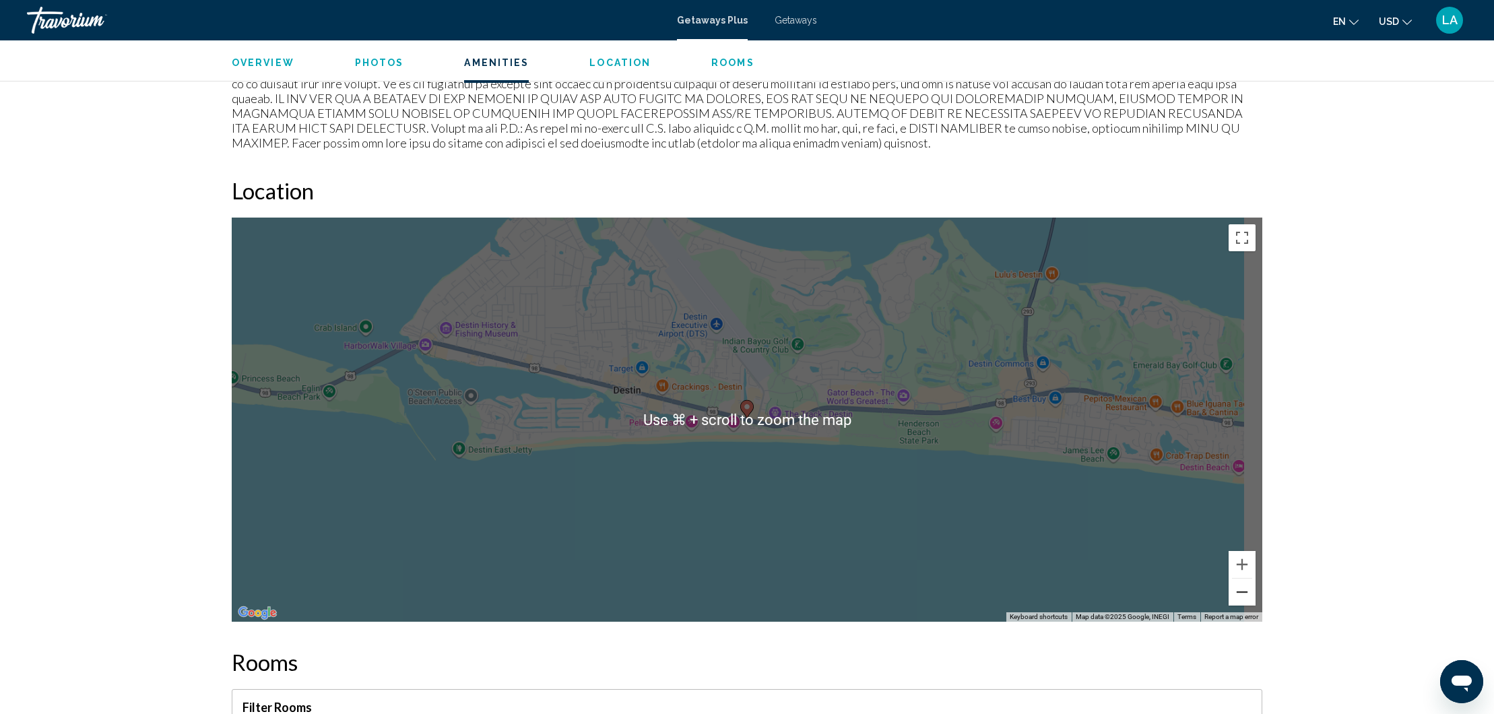
scroll to position [1473, 1]
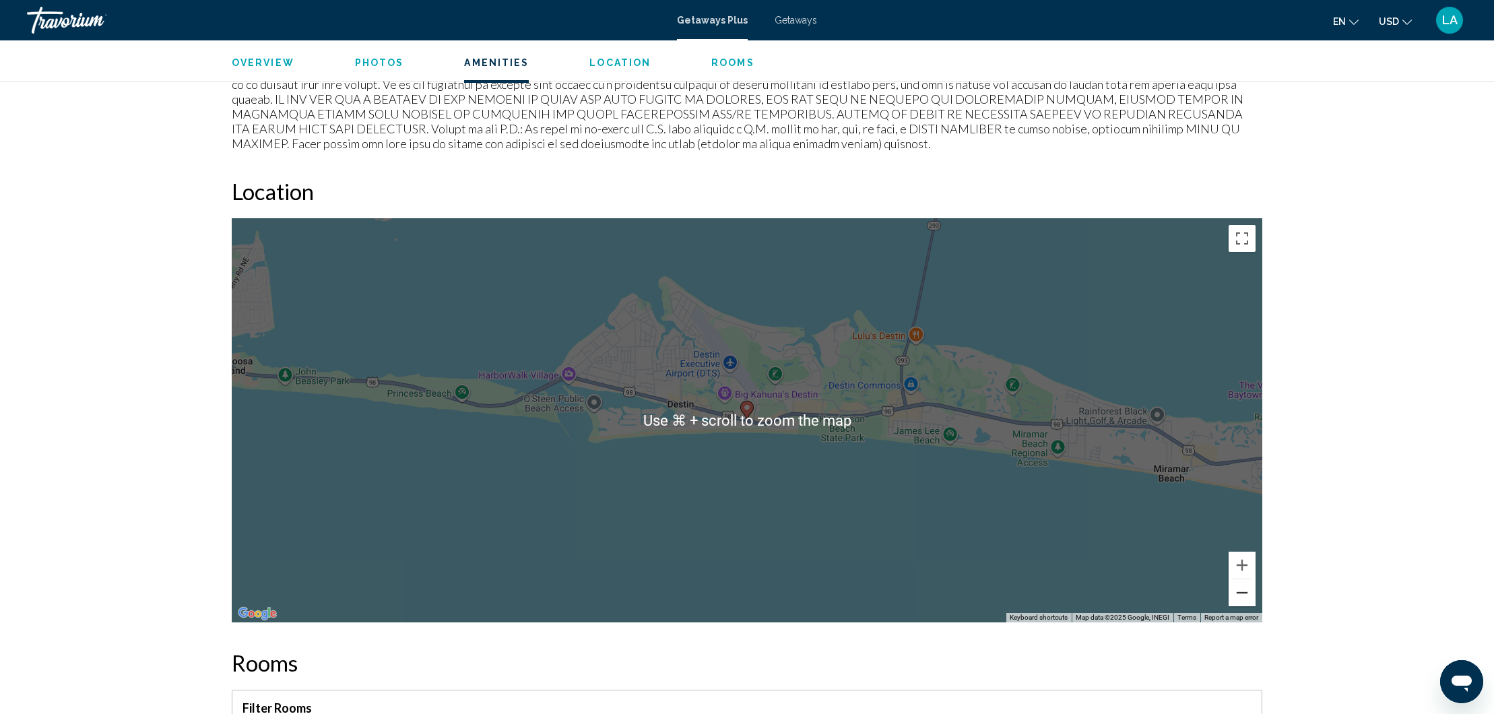
click at [1242, 584] on button "Zoom out" at bounding box center [1241, 592] width 27 height 27
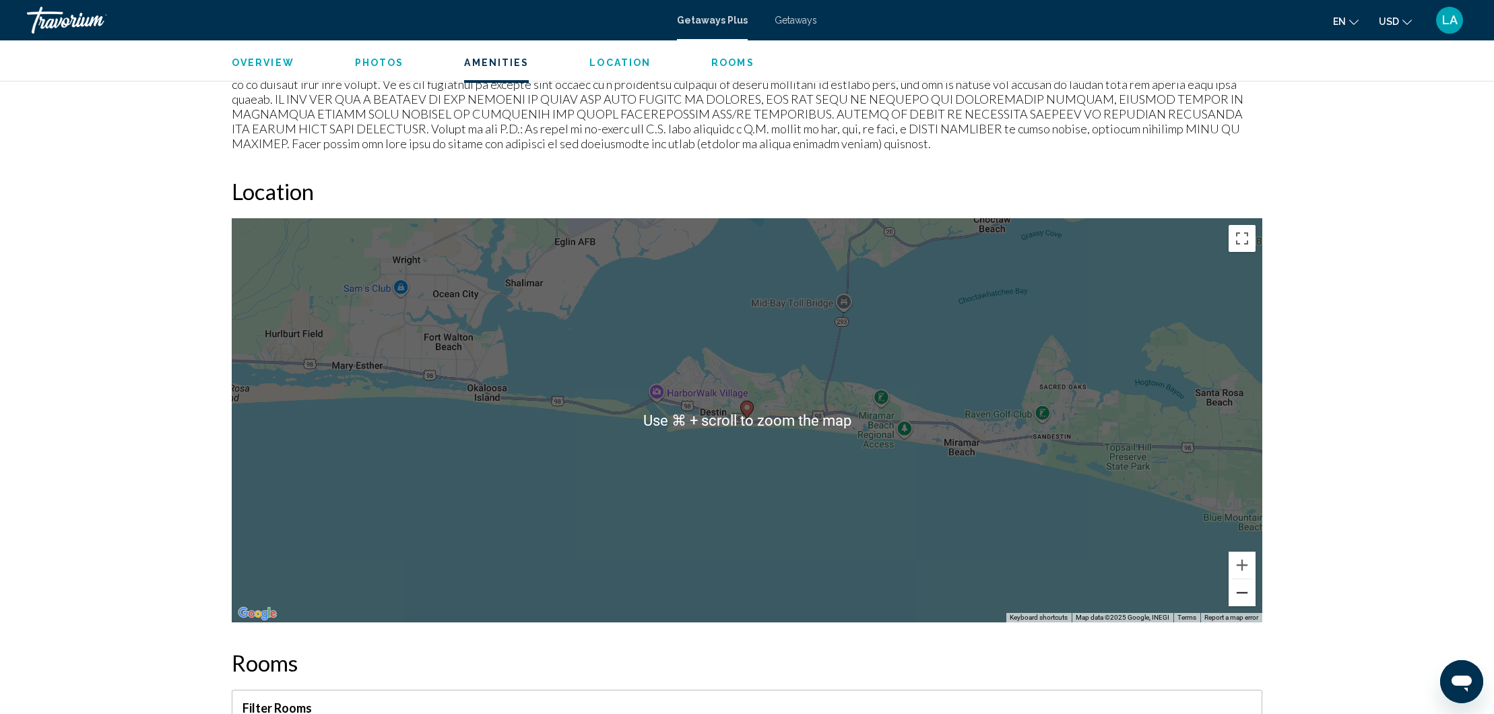
click at [1242, 584] on button "Zoom out" at bounding box center [1241, 592] width 27 height 27
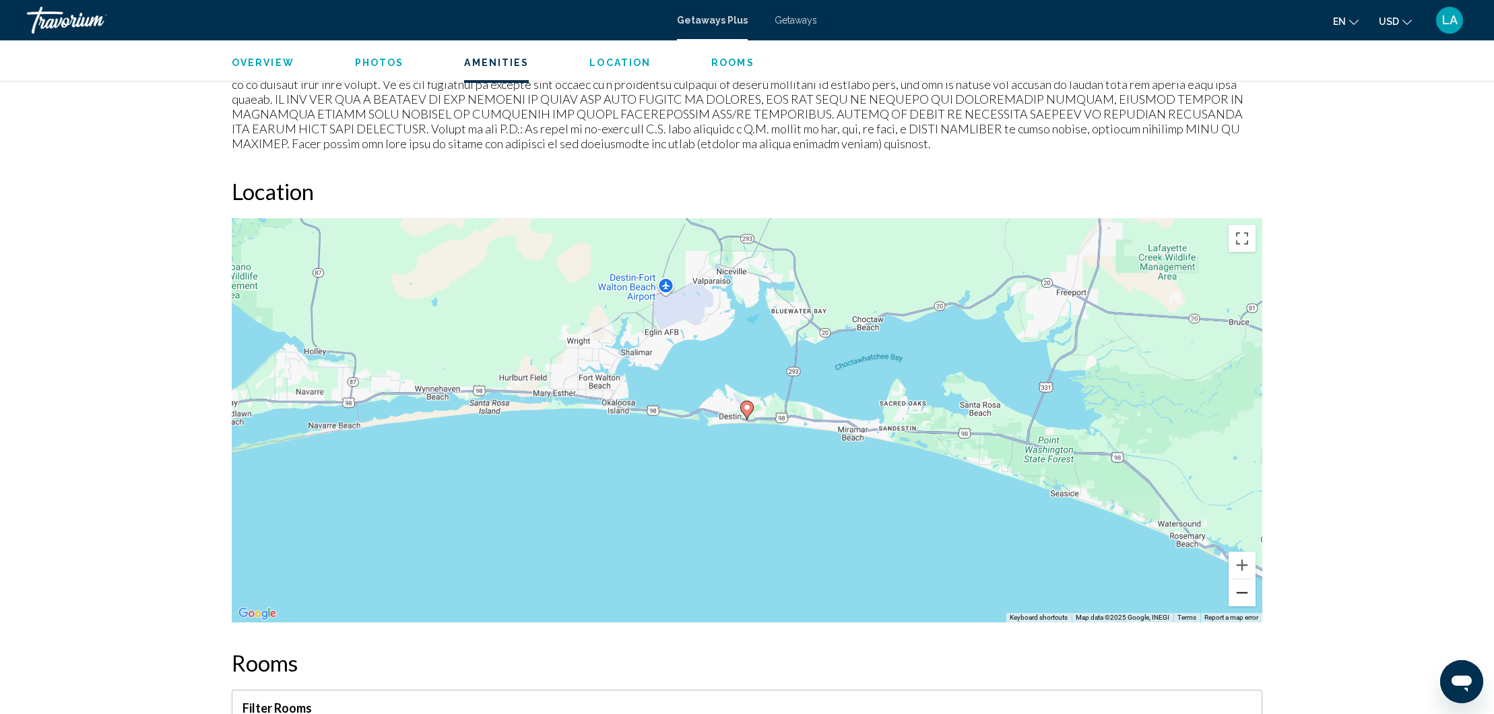
click at [1242, 584] on button "Zoom out" at bounding box center [1241, 592] width 27 height 27
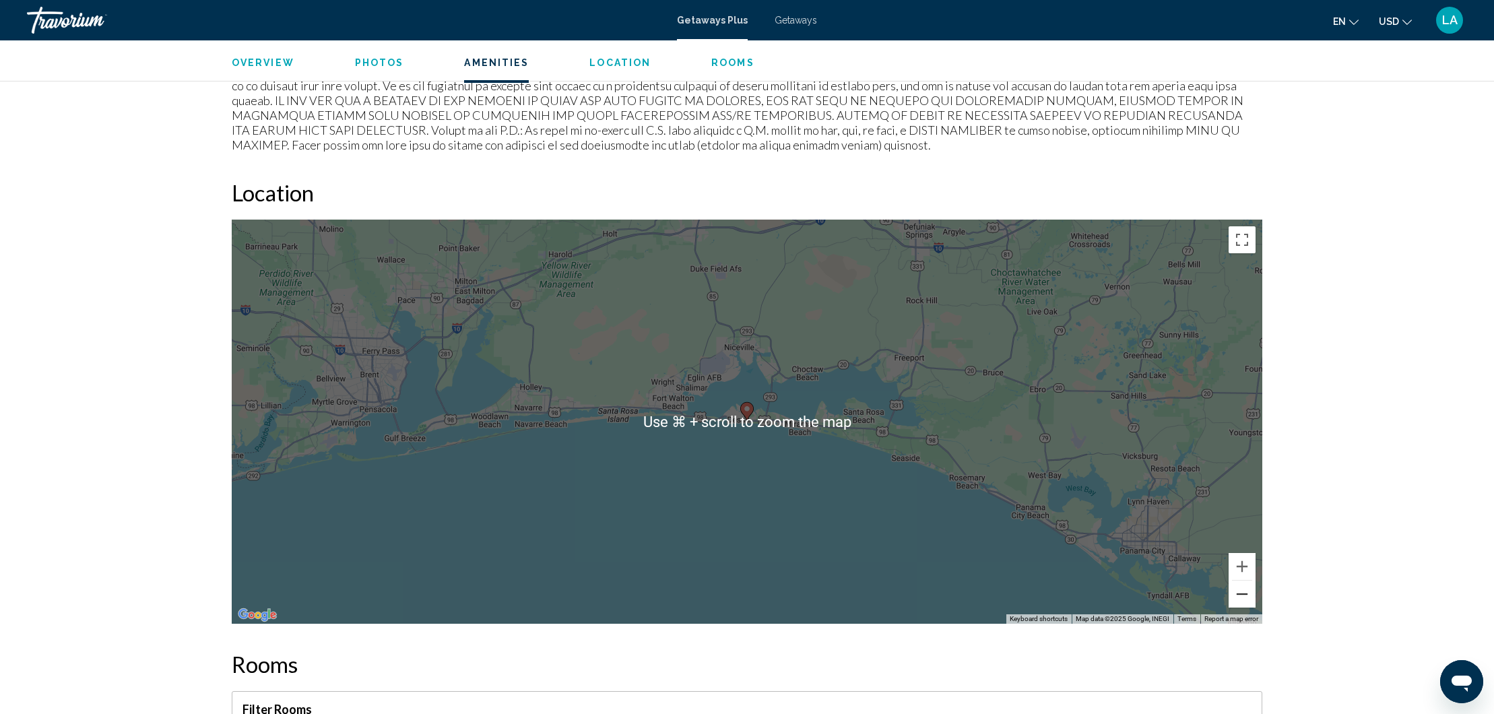
click at [1242, 584] on button "Zoom out" at bounding box center [1241, 593] width 27 height 27
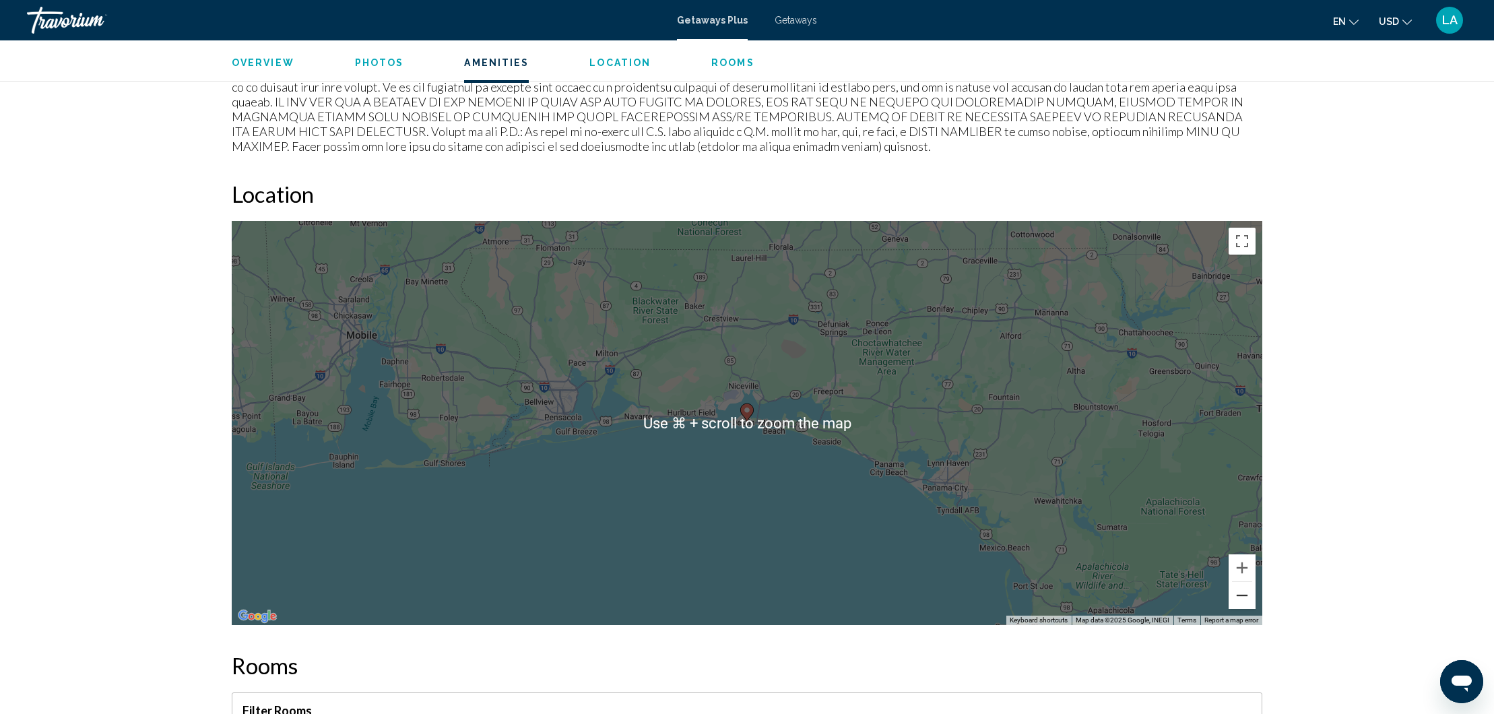
click at [1242, 584] on button "Zoom out" at bounding box center [1241, 595] width 27 height 27
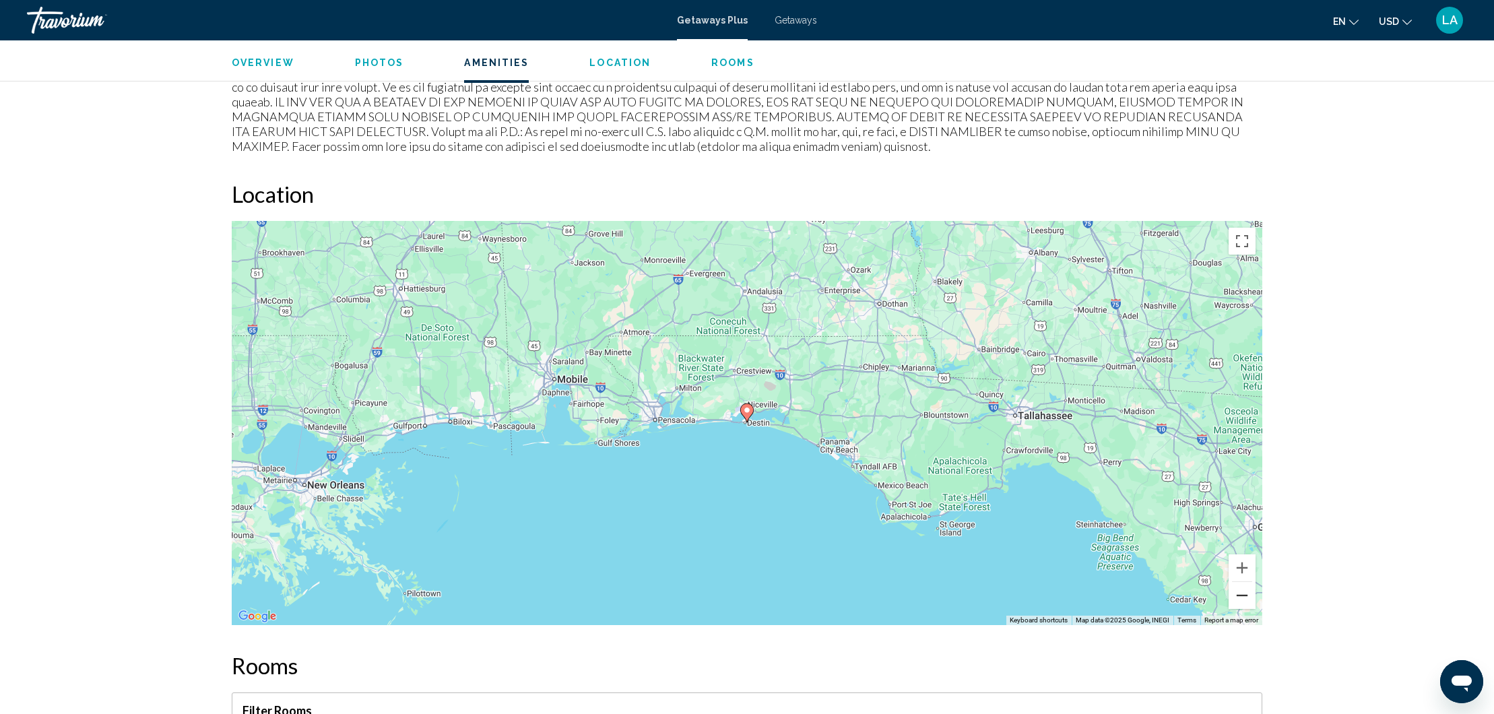
click at [1242, 584] on button "Zoom out" at bounding box center [1241, 595] width 27 height 27
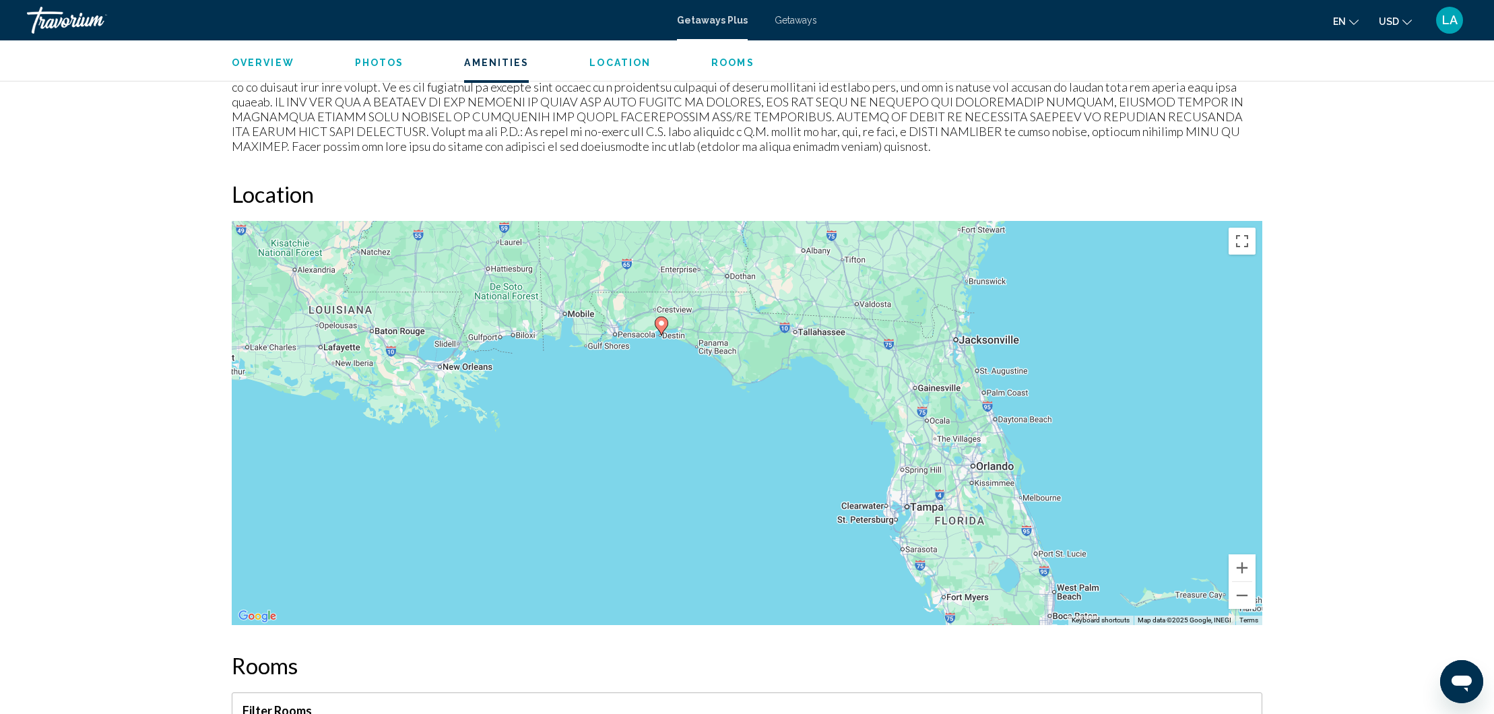
drag, startPoint x: 1087, startPoint y: 551, endPoint x: 1003, endPoint y: 463, distance: 122.4
click at [1001, 462] on div "To activate drag with keyboard, press Alt + Enter. Once in keyboard drag state,…" at bounding box center [747, 423] width 1030 height 404
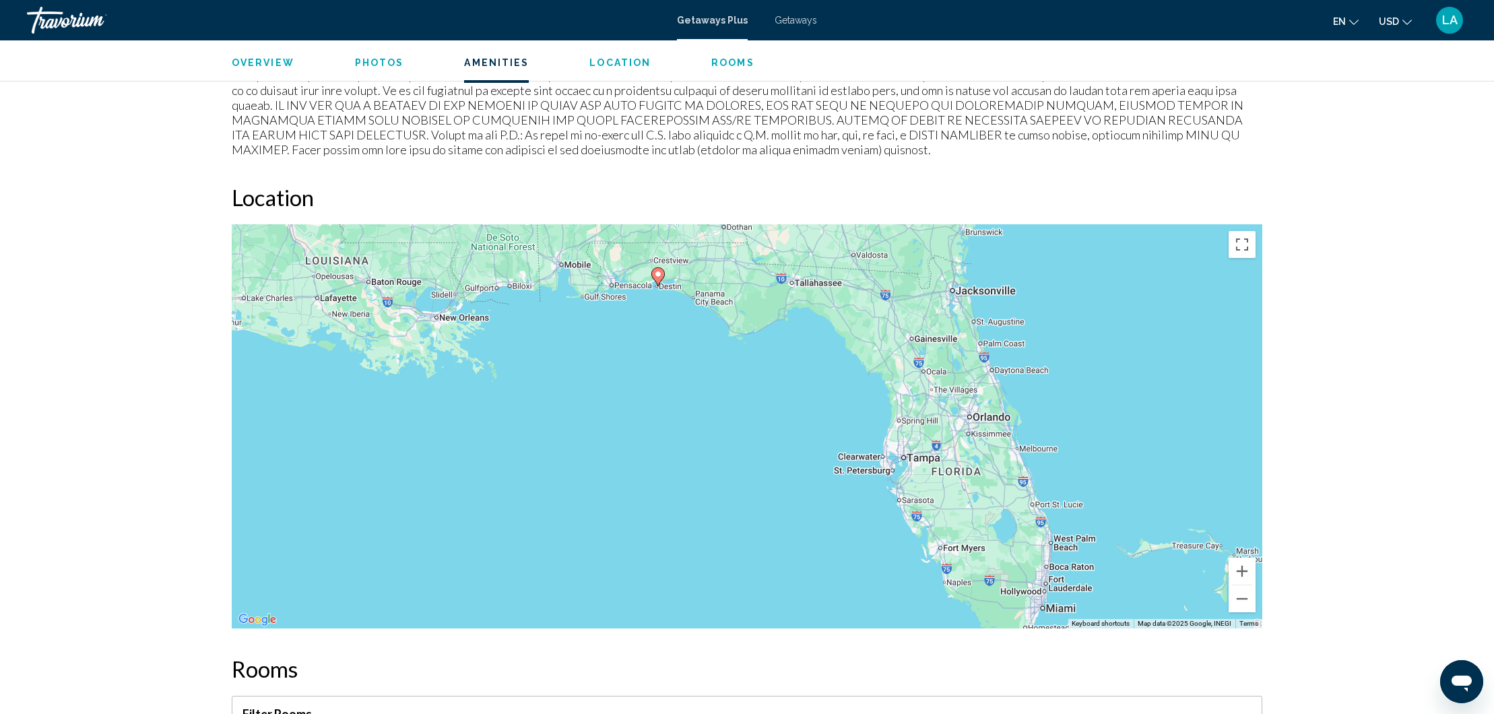
drag, startPoint x: 1052, startPoint y: 570, endPoint x: 1048, endPoint y: 518, distance: 51.3
click at [1048, 518] on div "To activate drag with keyboard, press Alt + Enter. Once in keyboard drag state,…" at bounding box center [747, 426] width 1030 height 404
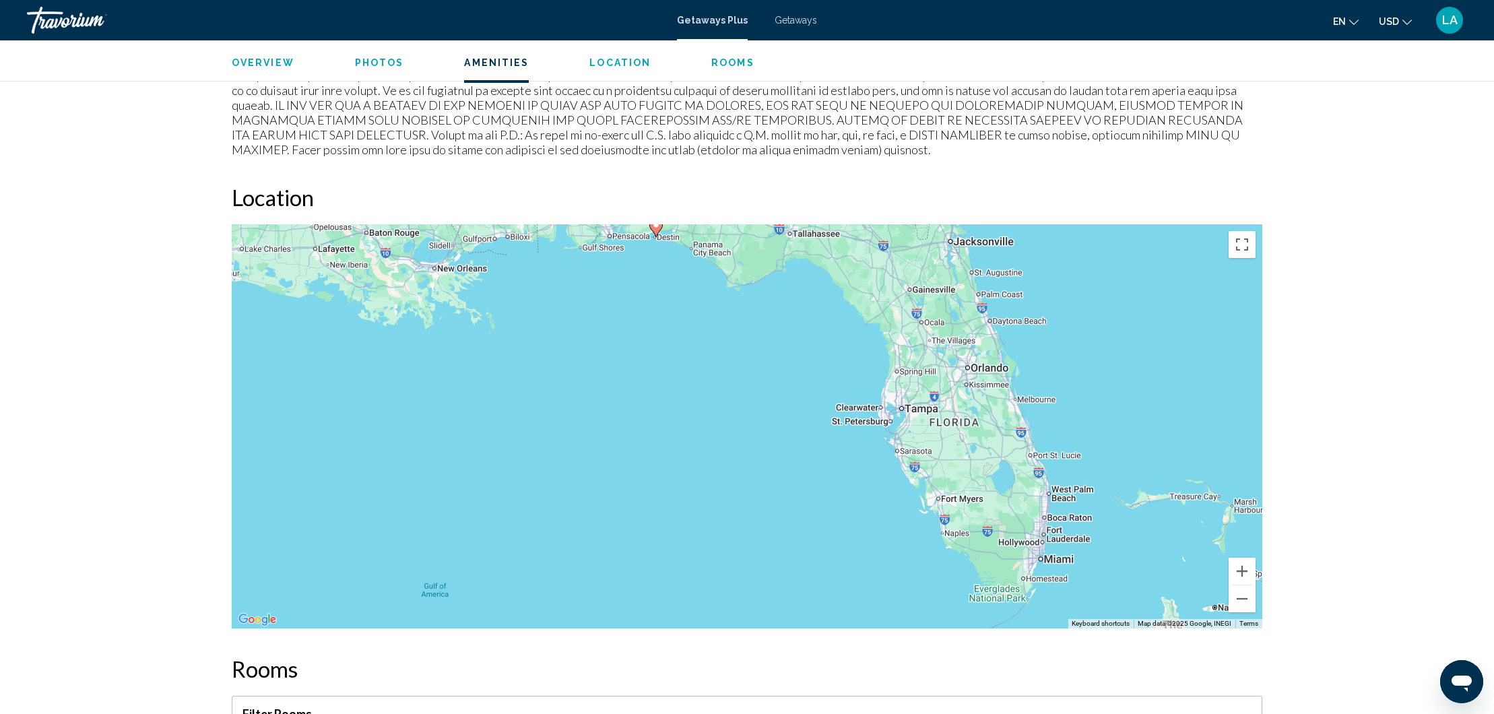
drag, startPoint x: 1034, startPoint y: 531, endPoint x: 1032, endPoint y: 479, distance: 51.9
click at [1032, 479] on div "To activate drag with keyboard, press Alt + Enter. Once in keyboard drag state,…" at bounding box center [747, 426] width 1030 height 404
click at [1049, 557] on div "To activate drag with keyboard, press Alt + Enter. Once in keyboard drag state,…" at bounding box center [747, 426] width 1030 height 404
click at [623, 63] on span "Location" at bounding box center [619, 62] width 61 height 11
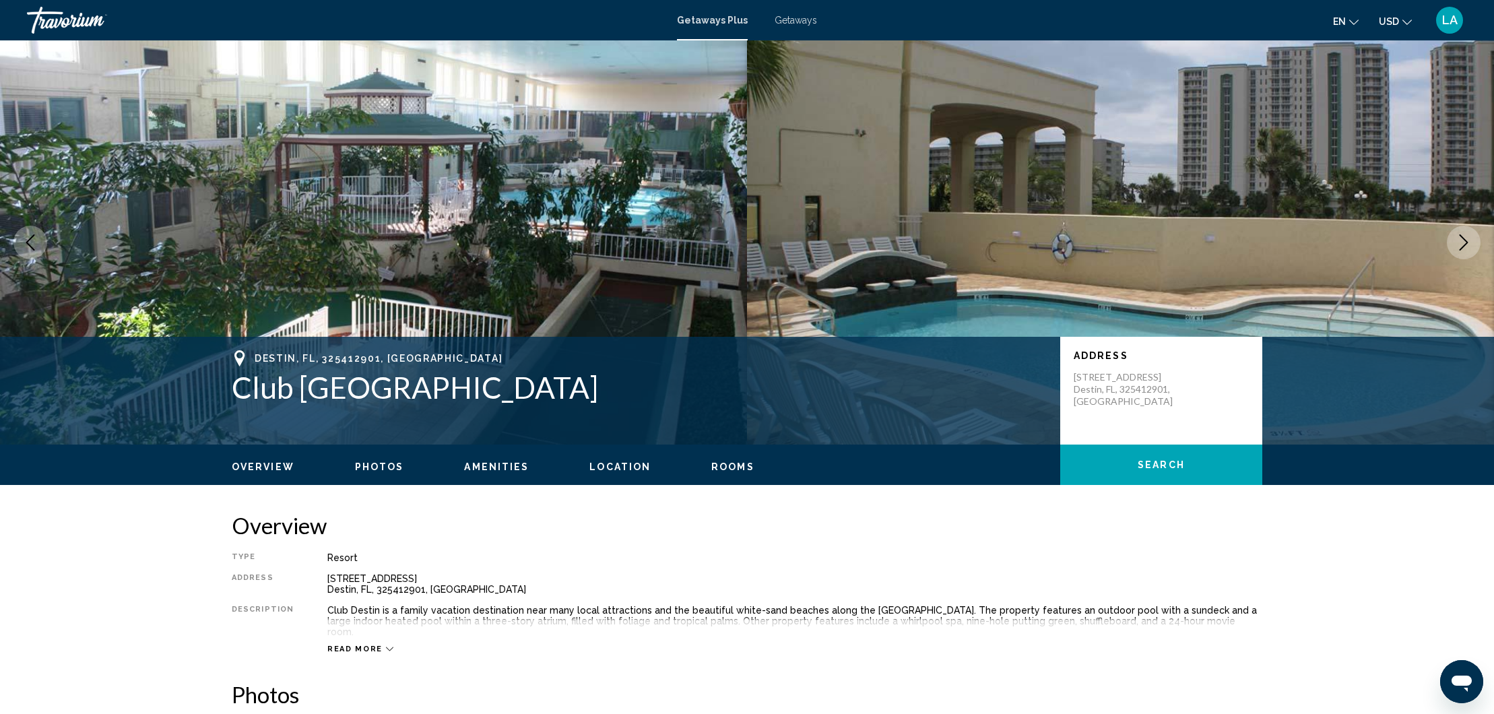
scroll to position [4, 0]
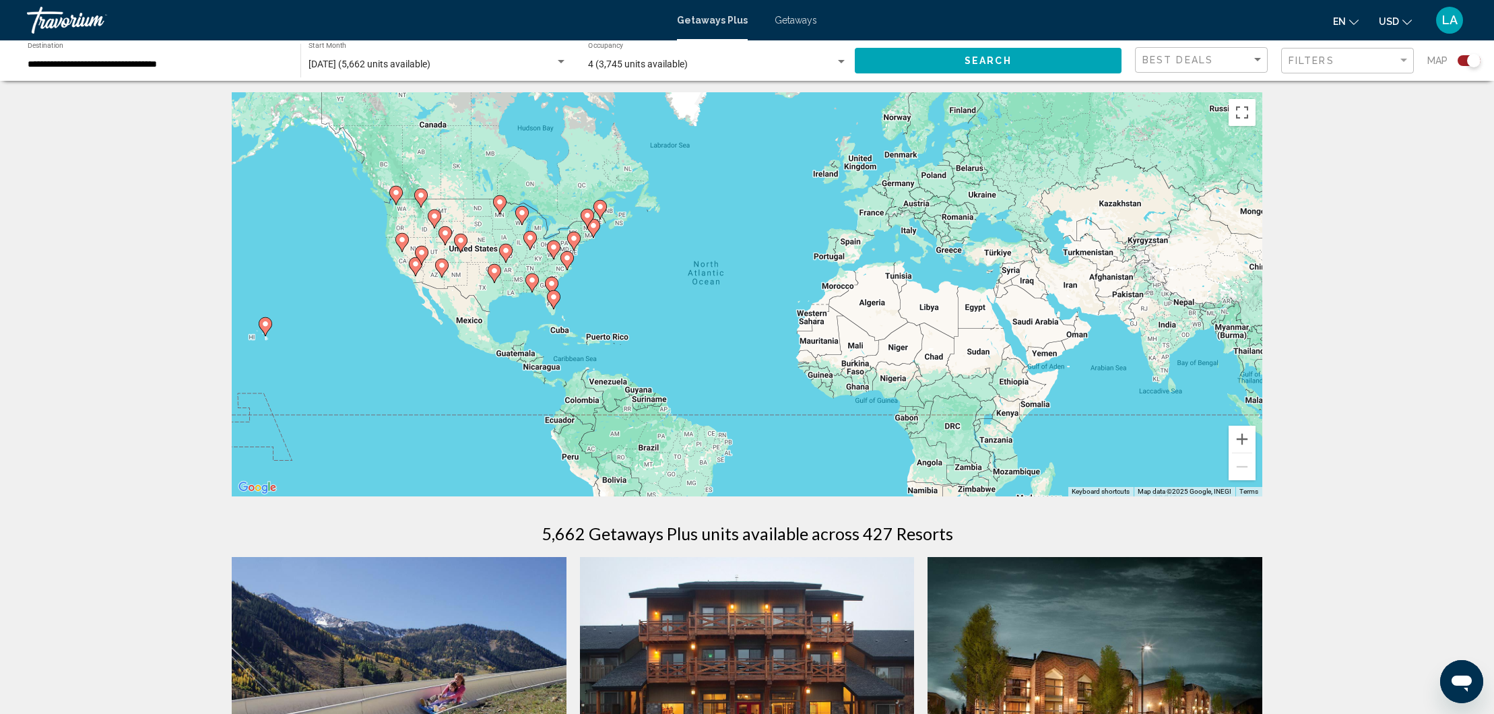
scroll to position [5, 0]
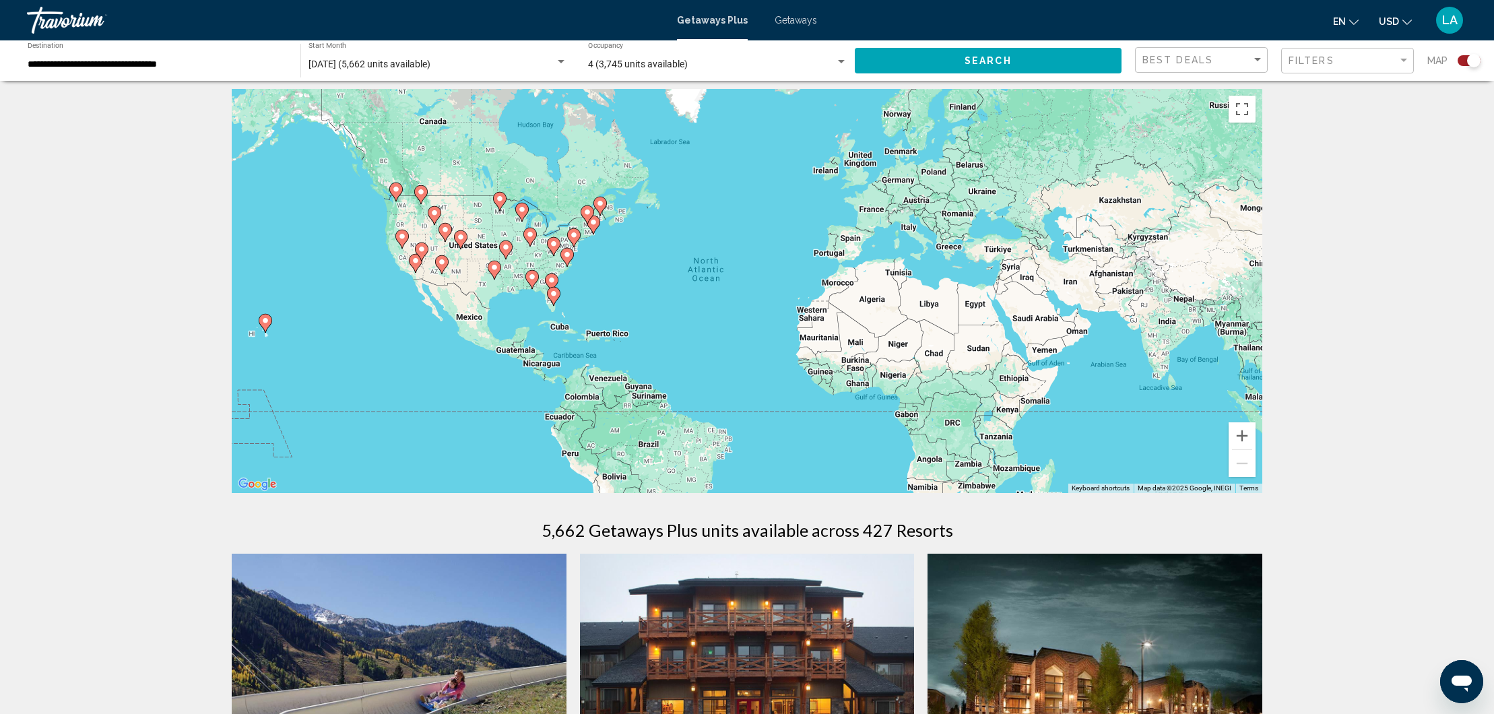
click at [217, 59] on input "**********" at bounding box center [157, 64] width 259 height 11
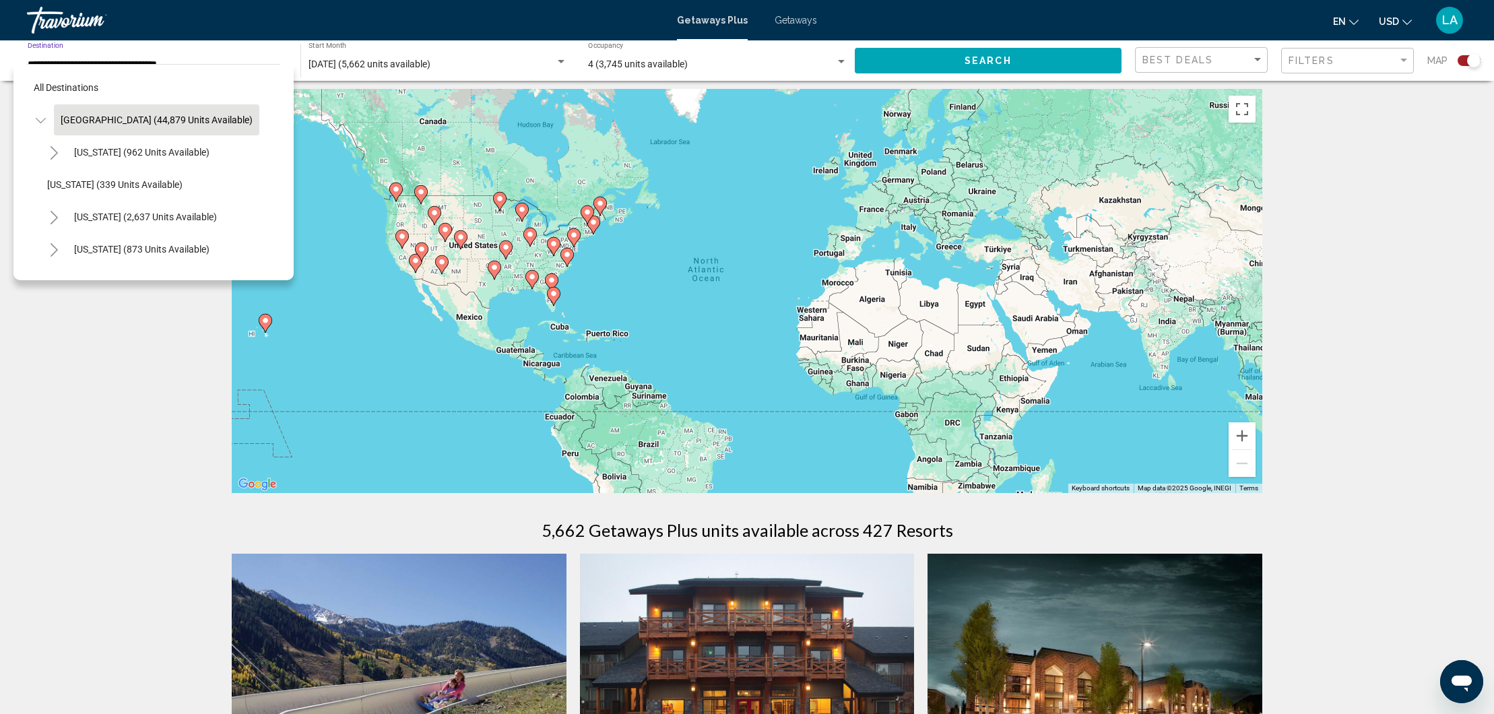
scroll to position [8, 0]
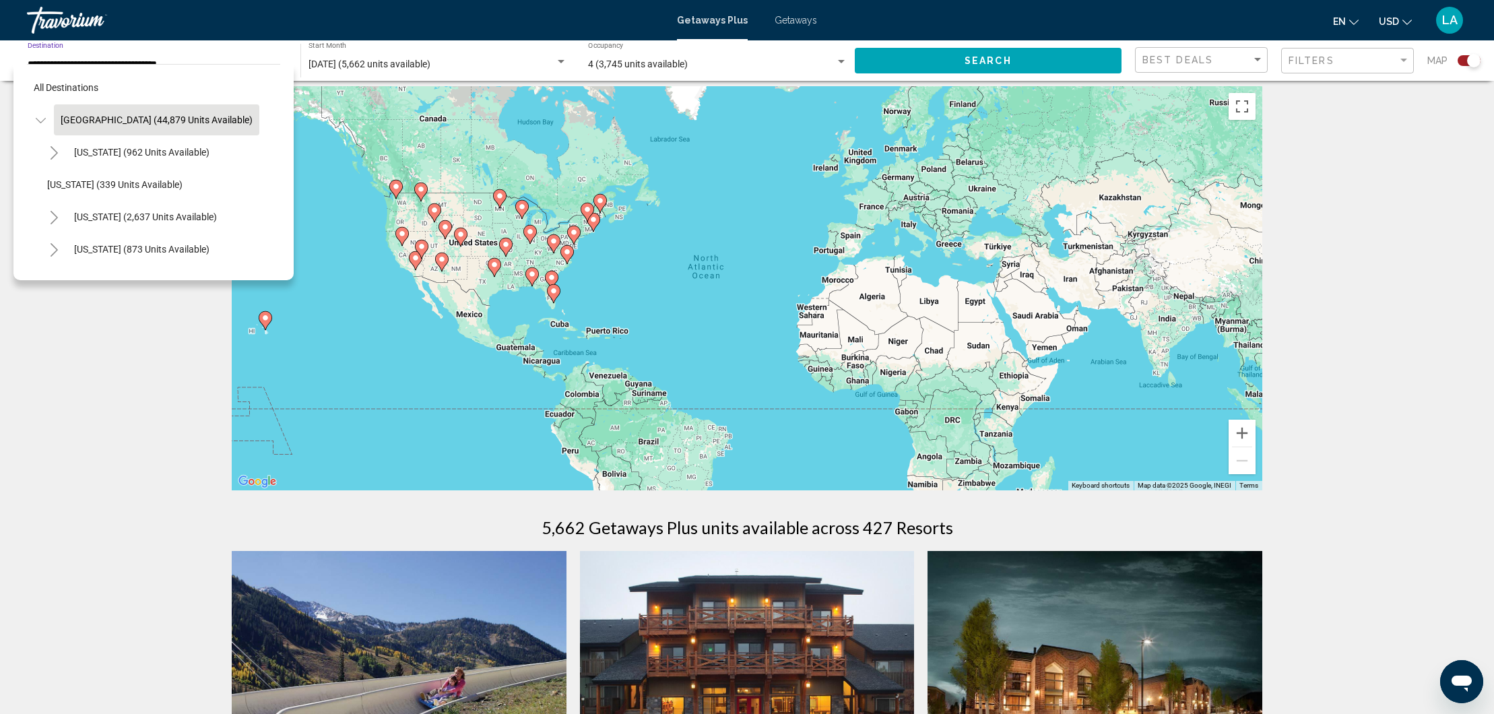
click at [217, 59] on input "**********" at bounding box center [157, 64] width 259 height 11
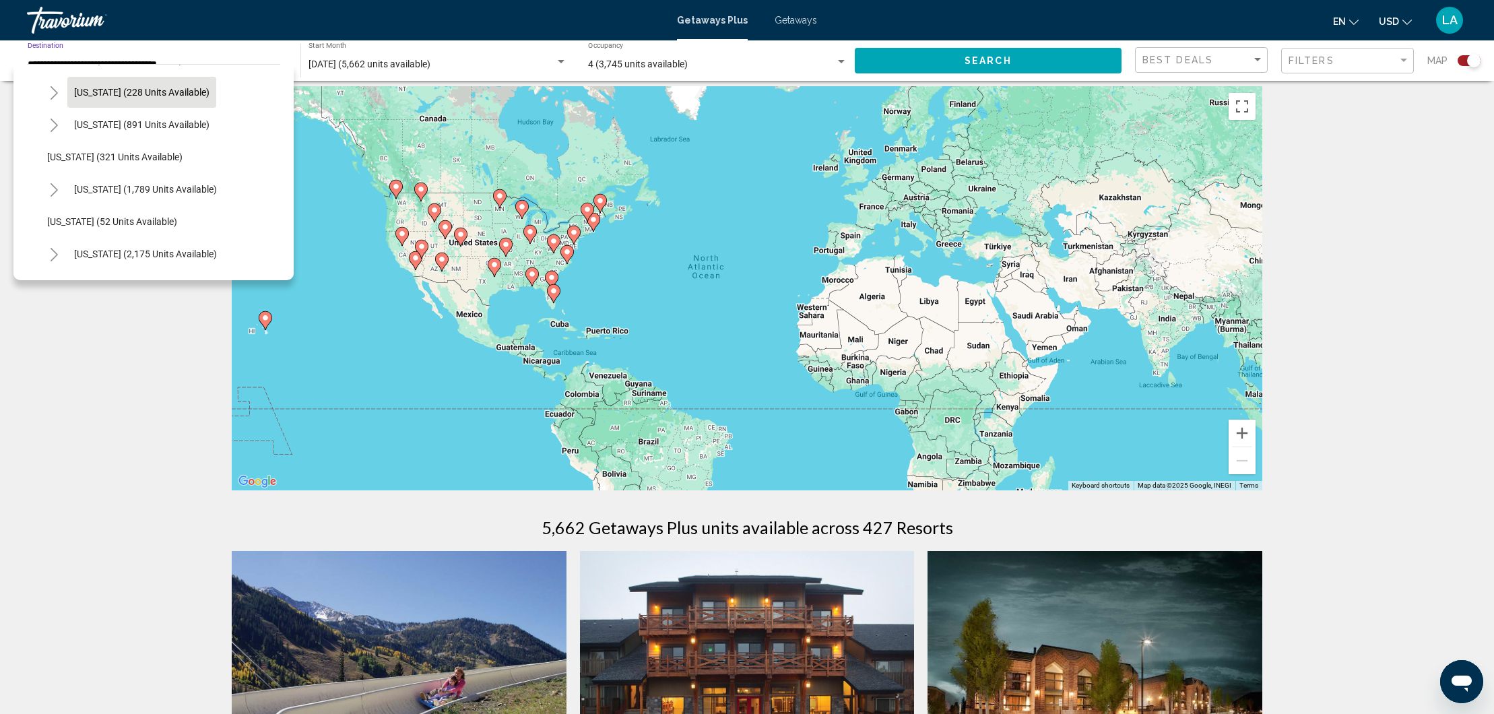
scroll to position [929, 0]
click at [163, 162] on span "[US_STATE] (1,789 units available)" at bounding box center [145, 160] width 143 height 11
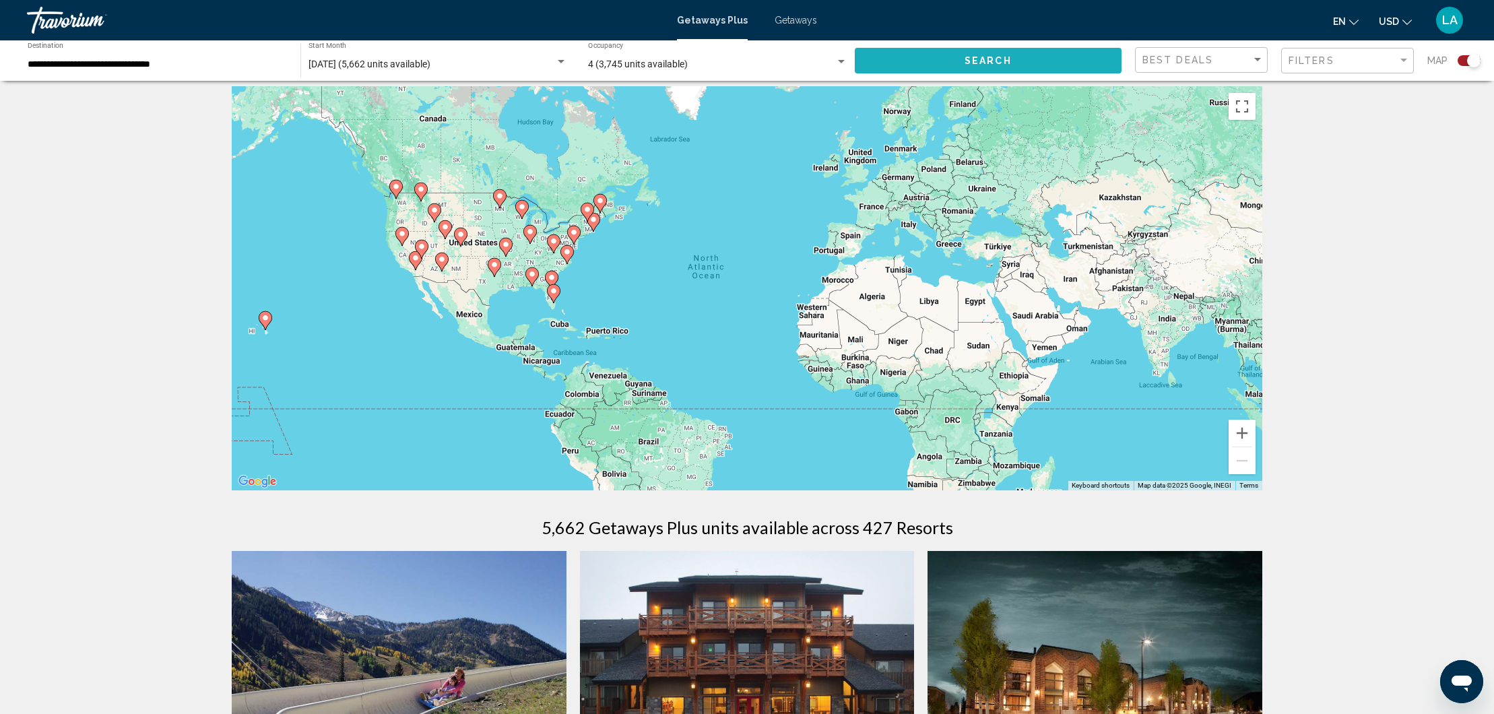
click at [973, 65] on span "Search" at bounding box center [987, 61] width 47 height 11
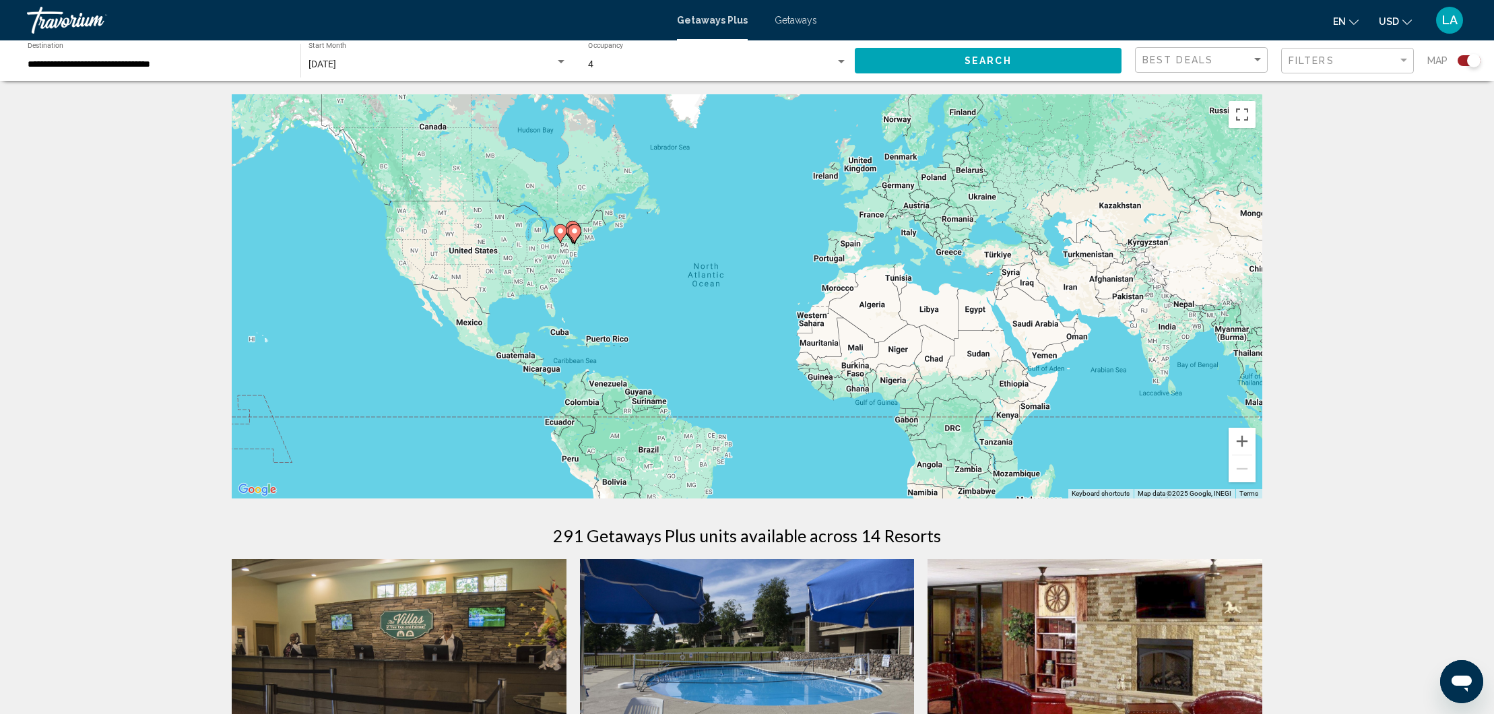
click at [163, 63] on input "**********" at bounding box center [157, 64] width 259 height 11
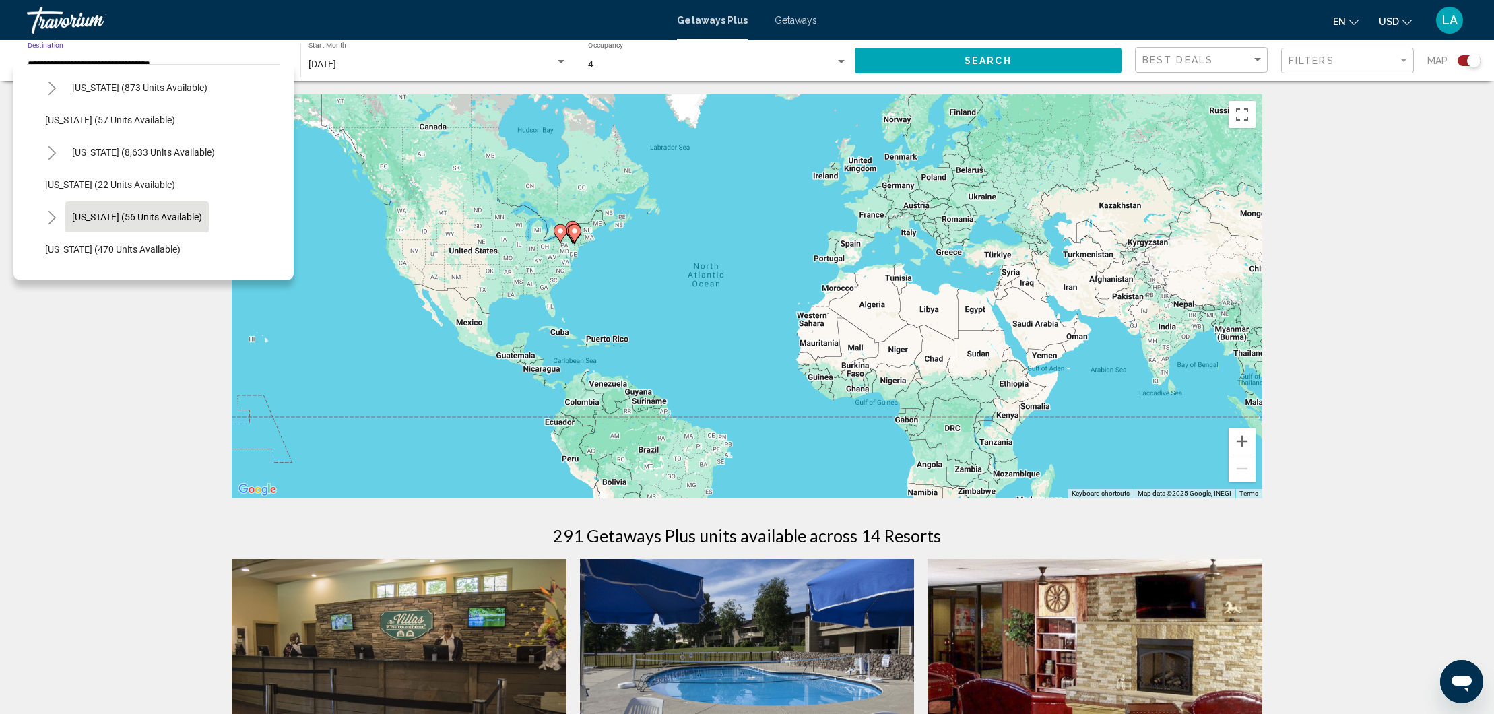
scroll to position [162, 1]
click at [148, 143] on button "[US_STATE] (8,633 units available)" at bounding box center [144, 152] width 156 height 31
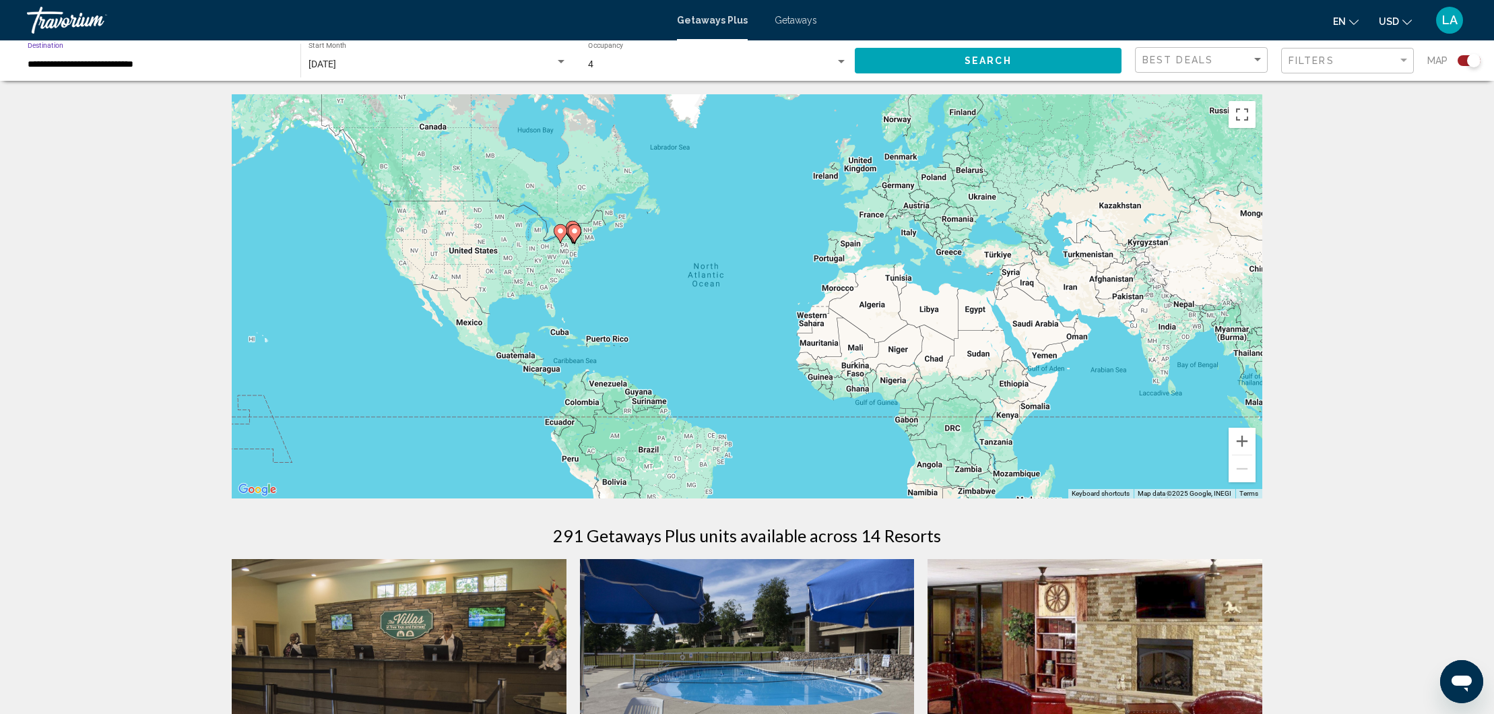
click at [1033, 55] on button "Search" at bounding box center [988, 60] width 267 height 25
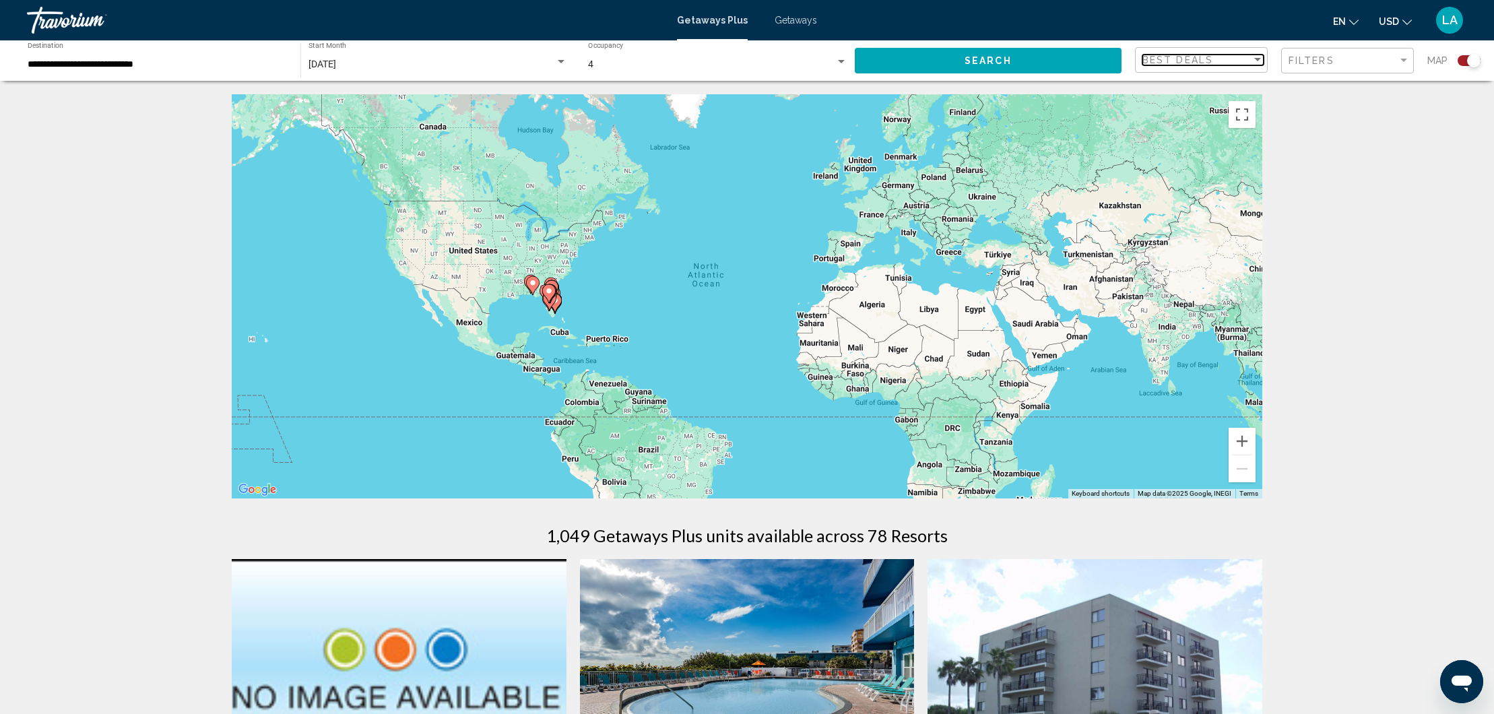
click at [1261, 58] on div "Sort by" at bounding box center [1257, 60] width 12 height 11
click at [1228, 86] on span "Lowest Price" at bounding box center [1202, 87] width 121 height 28
click at [1409, 59] on div "Filter" at bounding box center [1403, 60] width 12 height 11
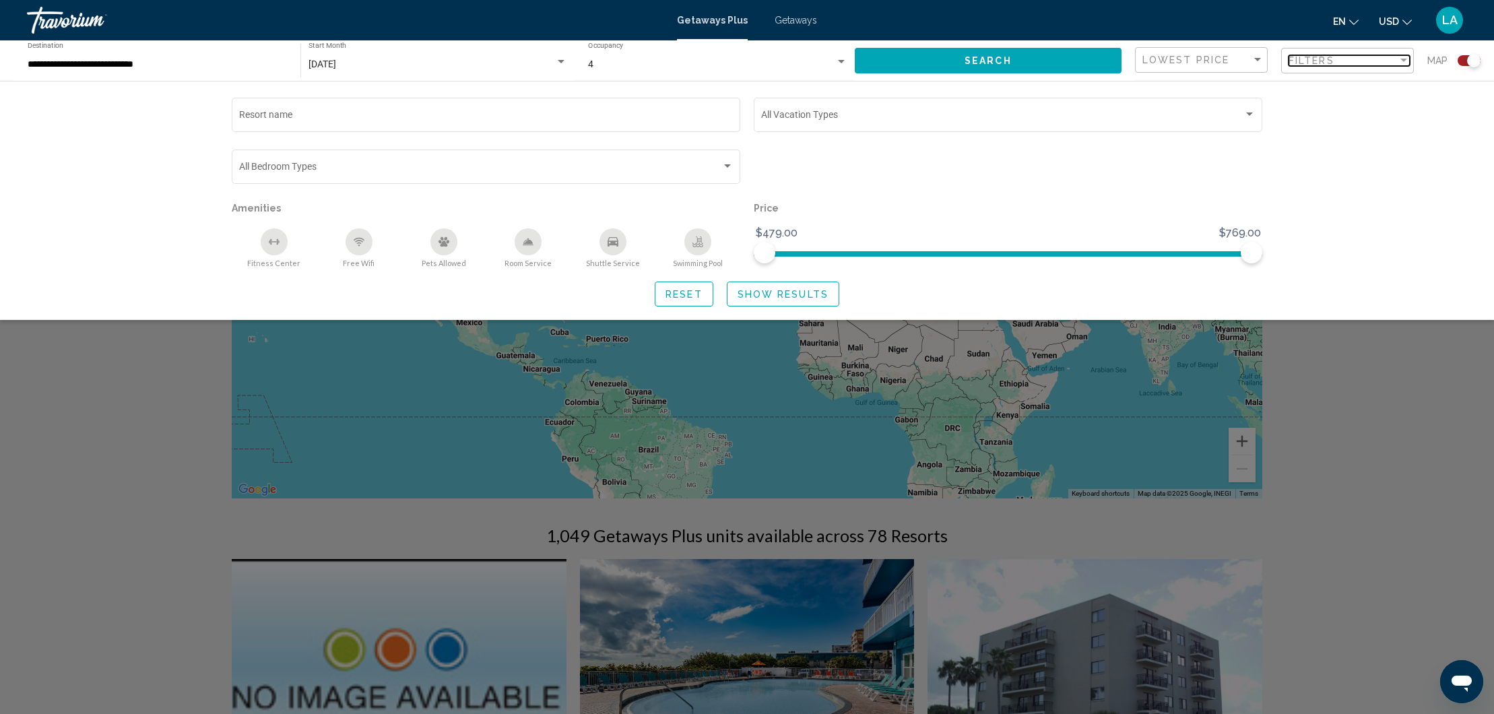
click at [1403, 60] on div "Filter" at bounding box center [1403, 60] width 7 height 3
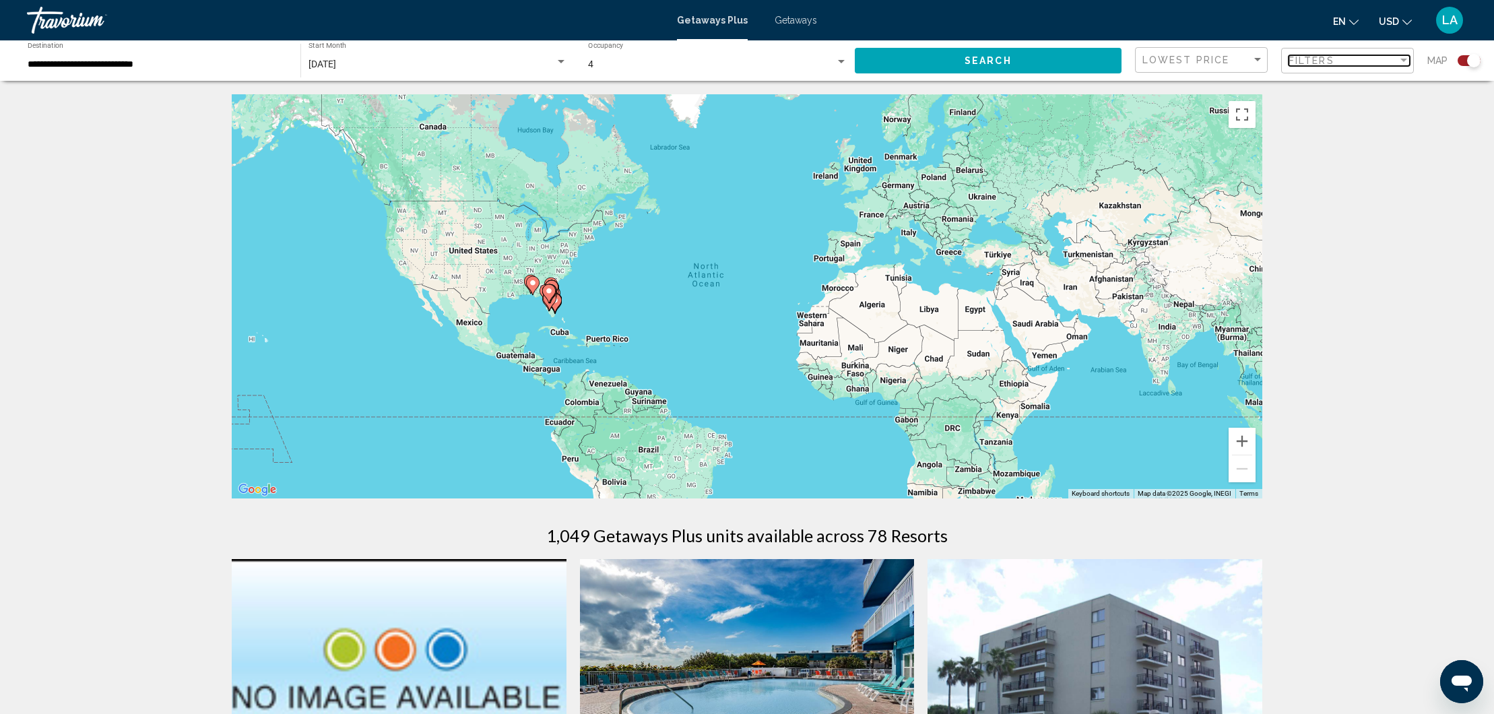
click at [1403, 60] on div "Filter" at bounding box center [1403, 60] width 7 height 3
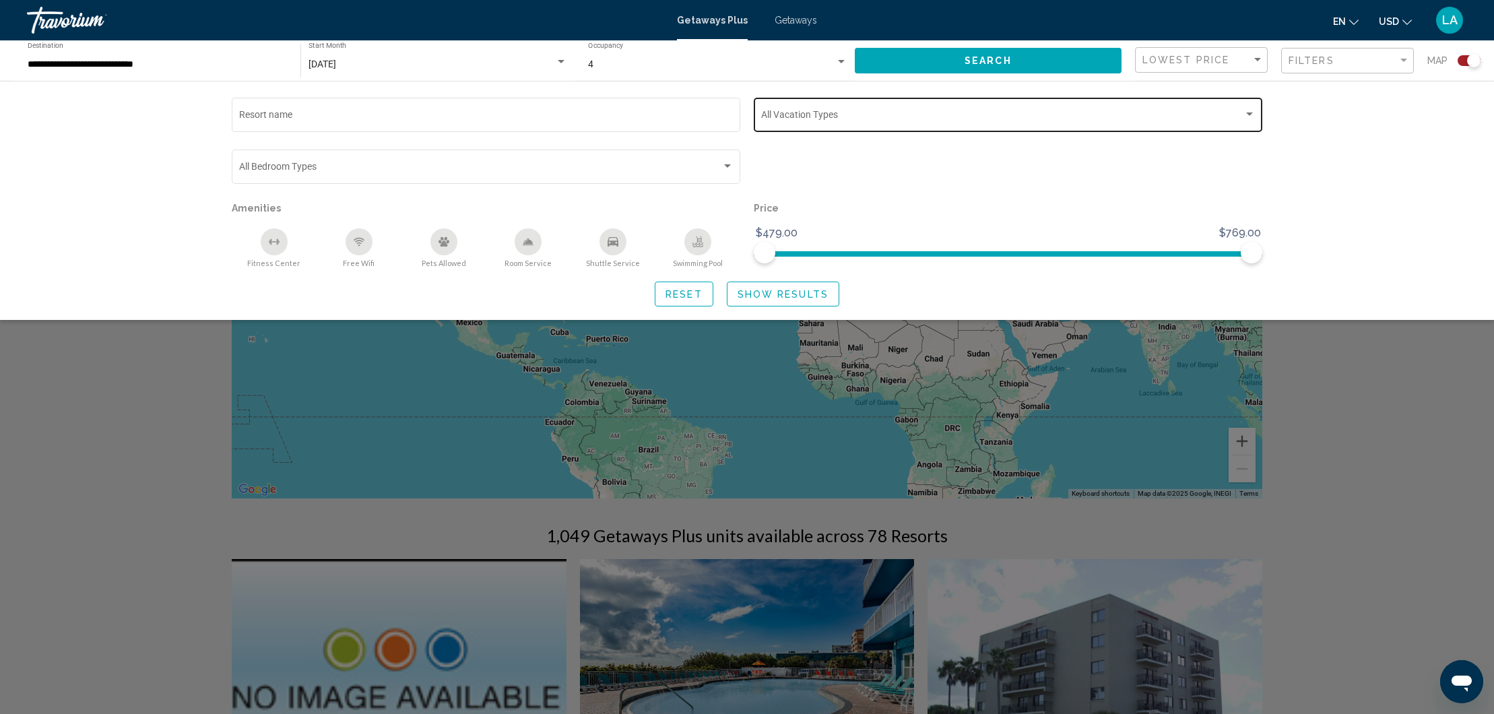
click at [1188, 110] on div "Vacation Types All Vacation Types" at bounding box center [1008, 113] width 494 height 37
click at [1375, 141] on div at bounding box center [747, 357] width 1494 height 714
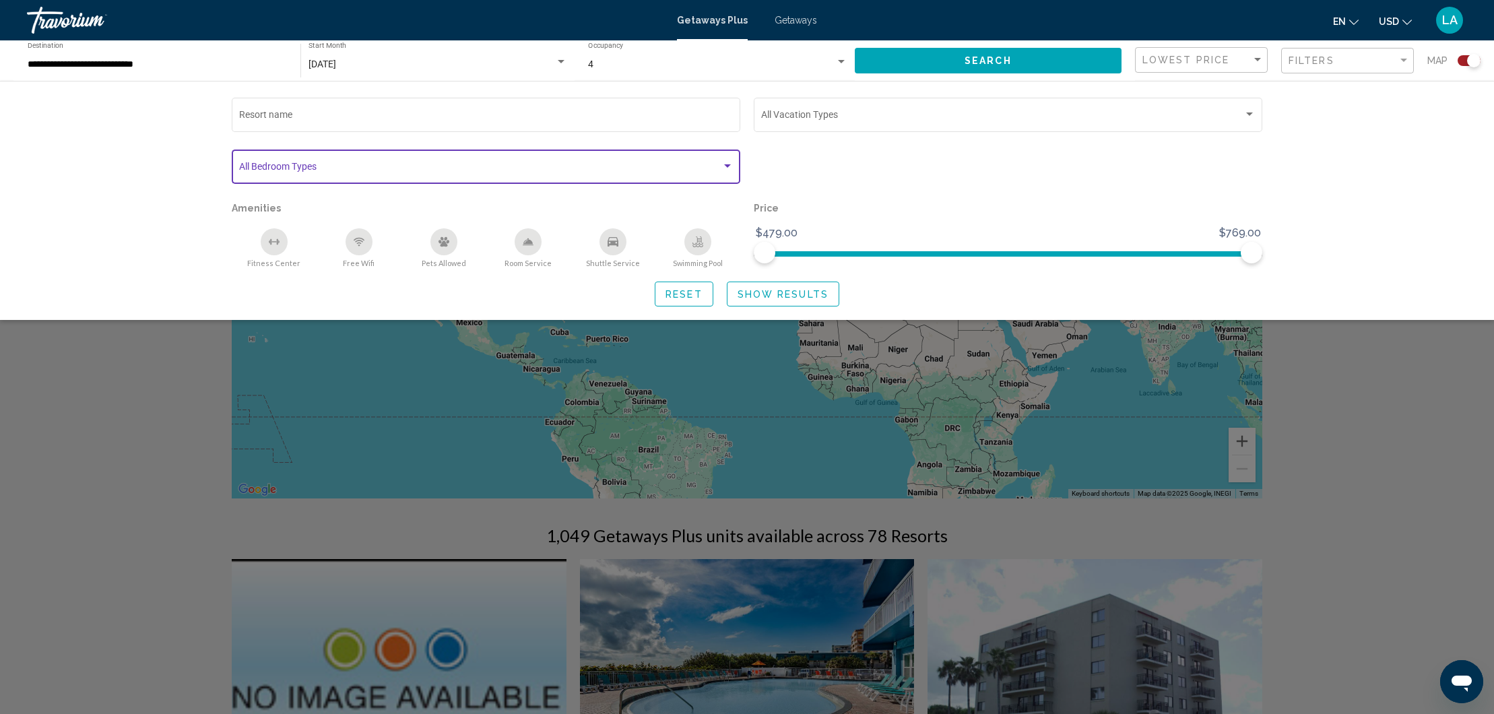
click at [700, 168] on span "Search widget" at bounding box center [480, 169] width 482 height 11
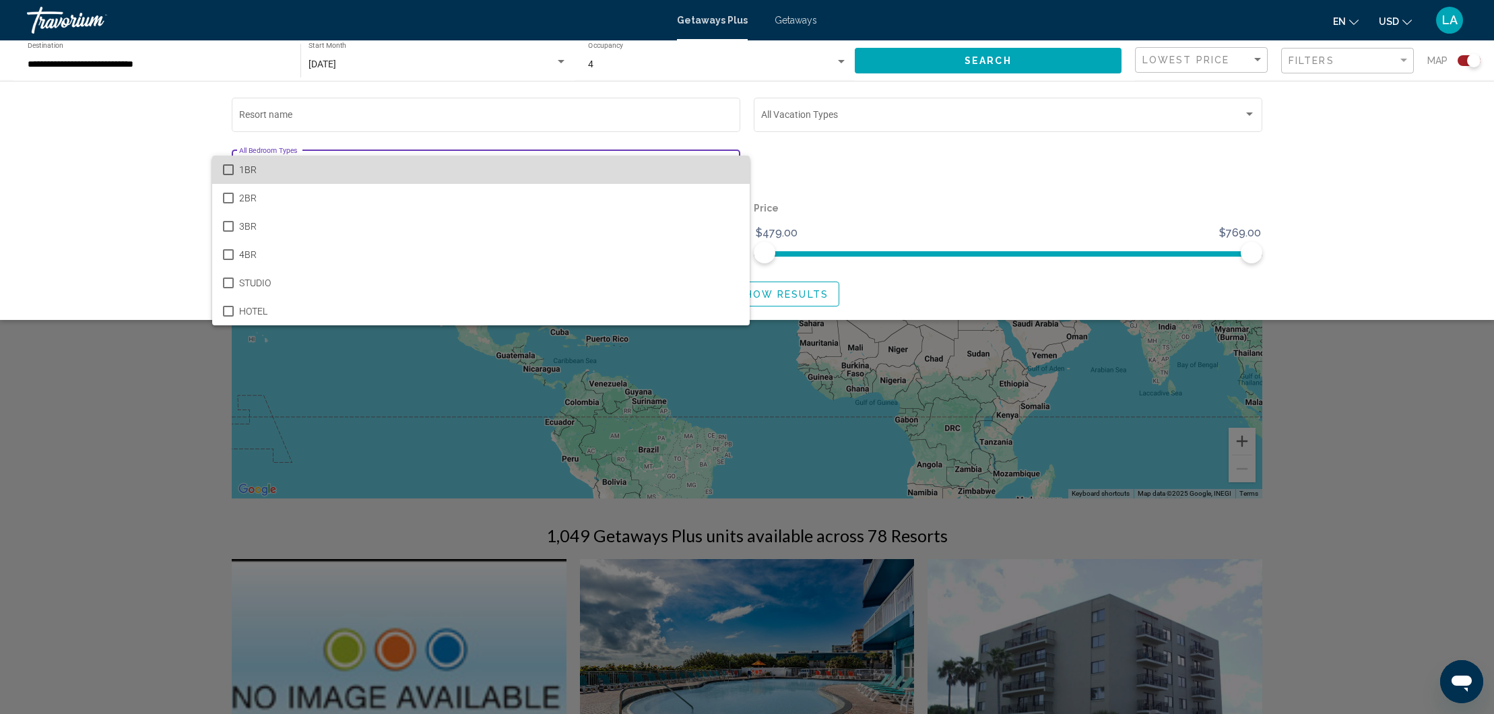
click at [632, 178] on span "1BR" at bounding box center [489, 170] width 500 height 28
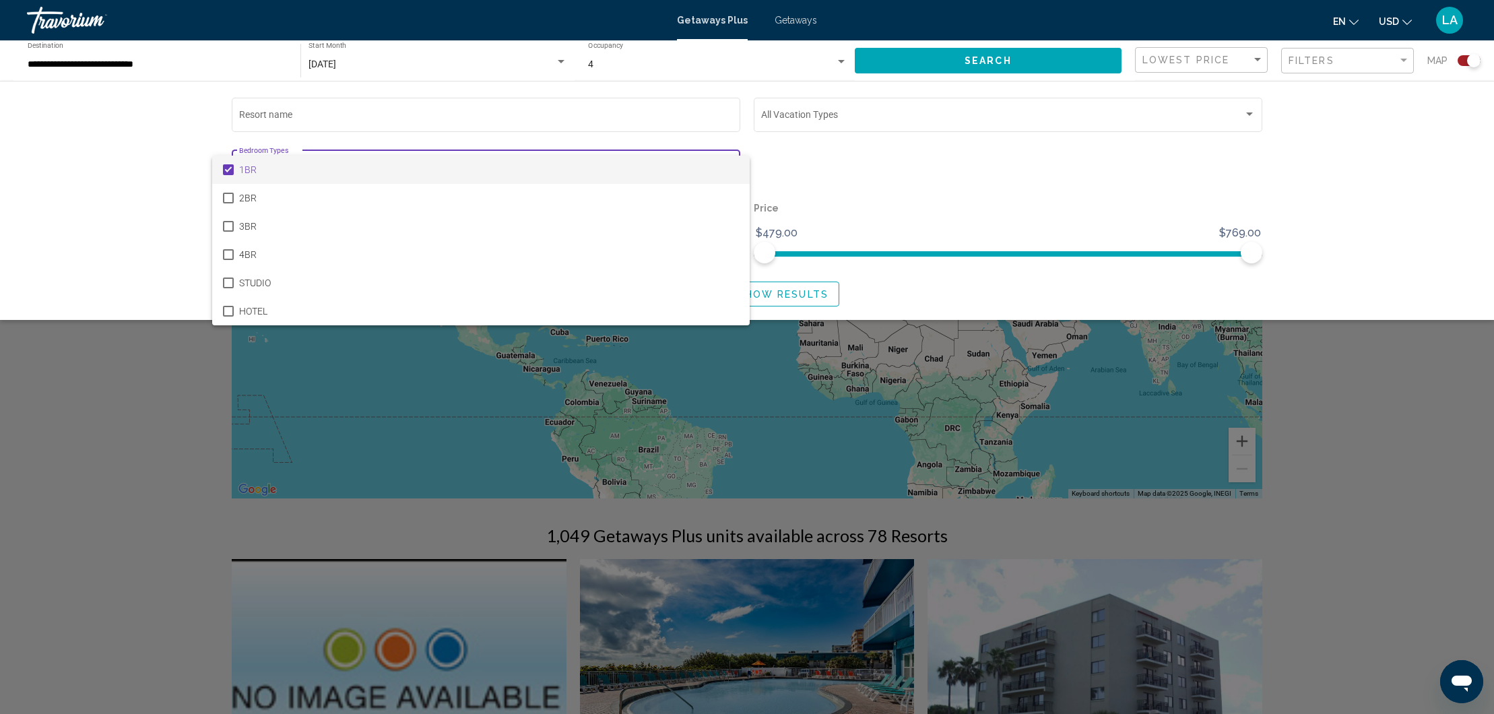
click at [1387, 206] on div at bounding box center [747, 357] width 1494 height 714
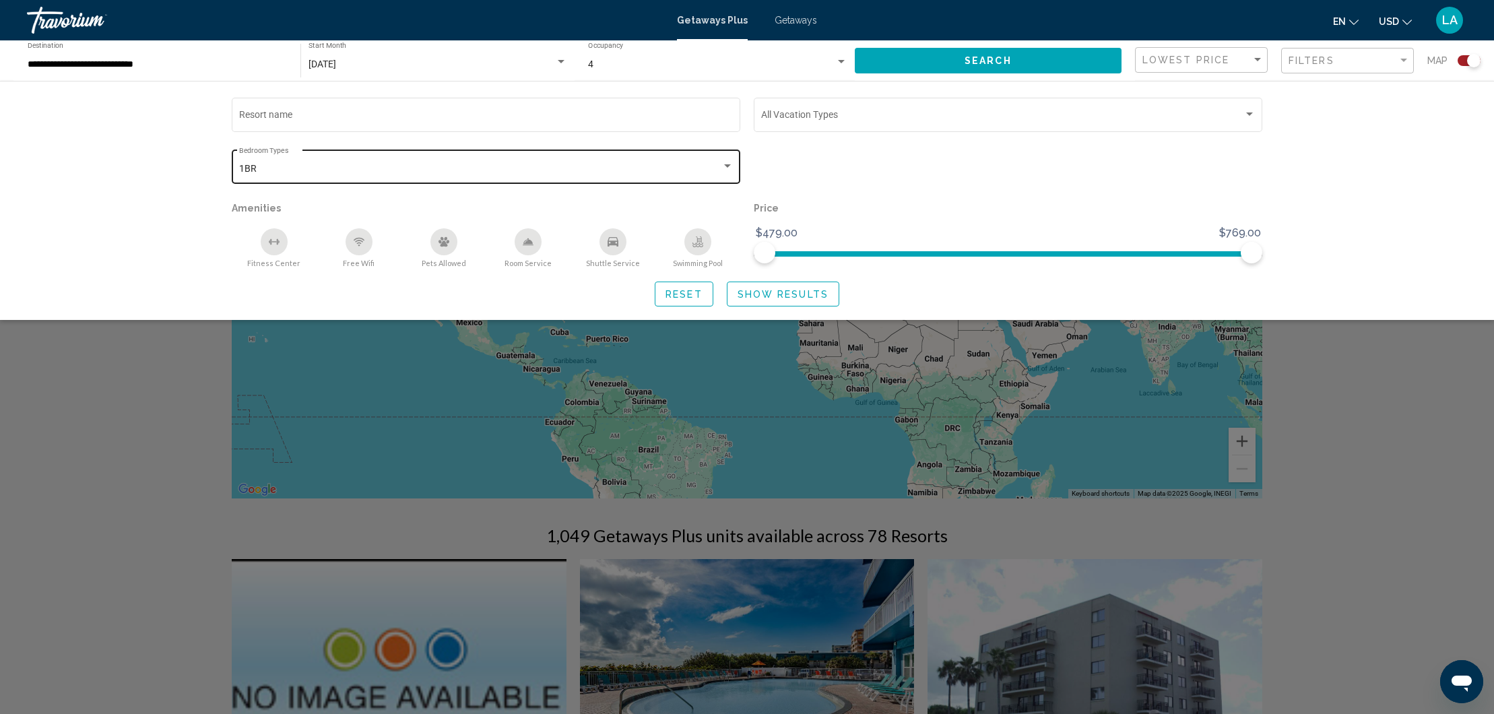
click at [729, 168] on div "Search widget" at bounding box center [727, 165] width 7 height 3
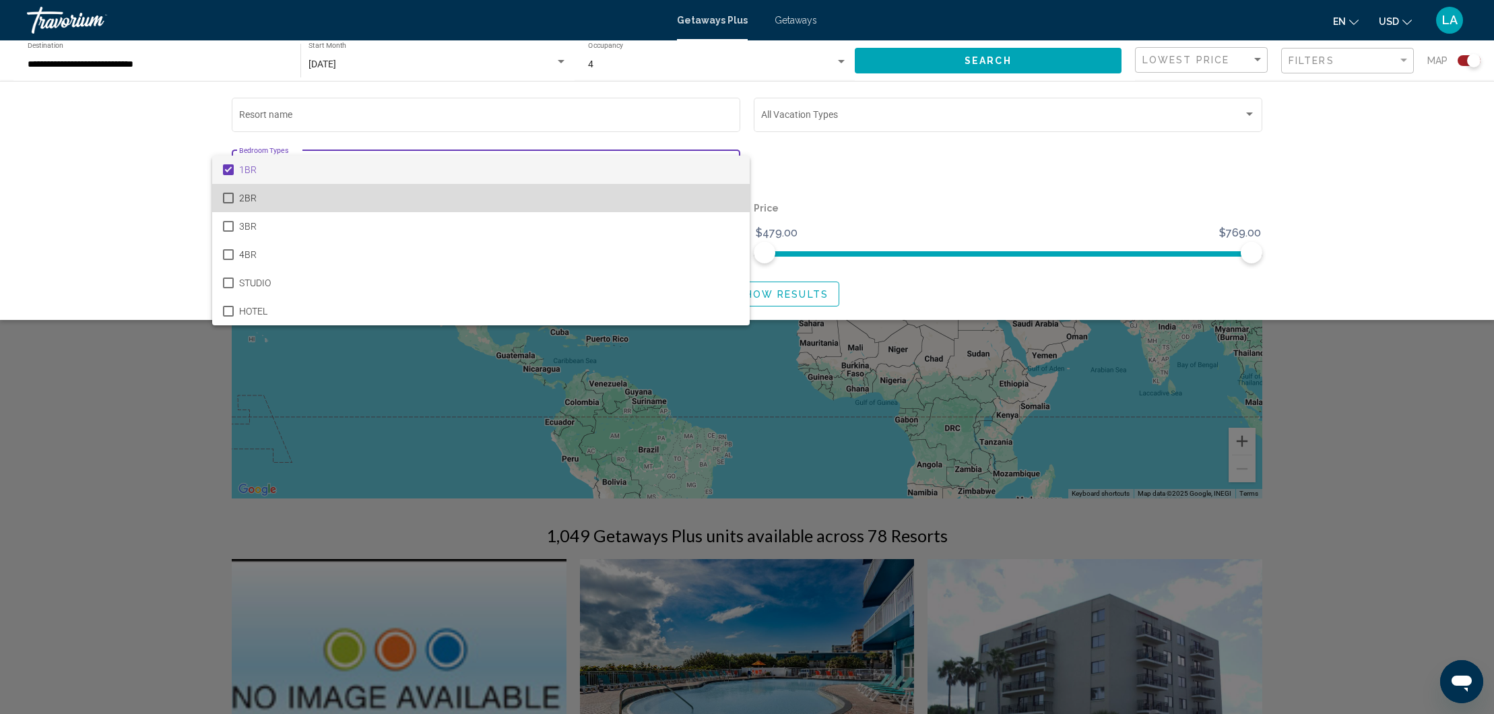
click at [704, 193] on span "2BR" at bounding box center [489, 198] width 500 height 28
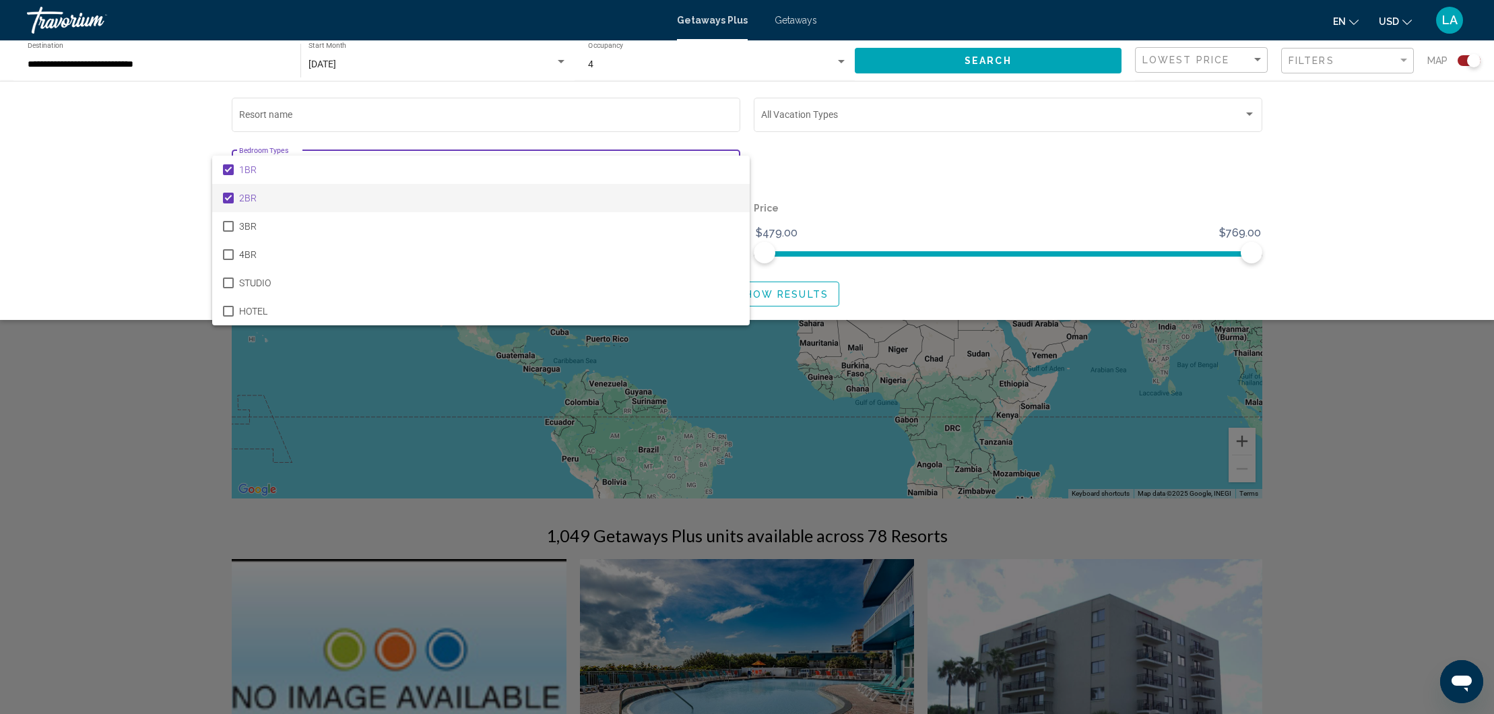
click at [1354, 215] on div at bounding box center [747, 357] width 1494 height 714
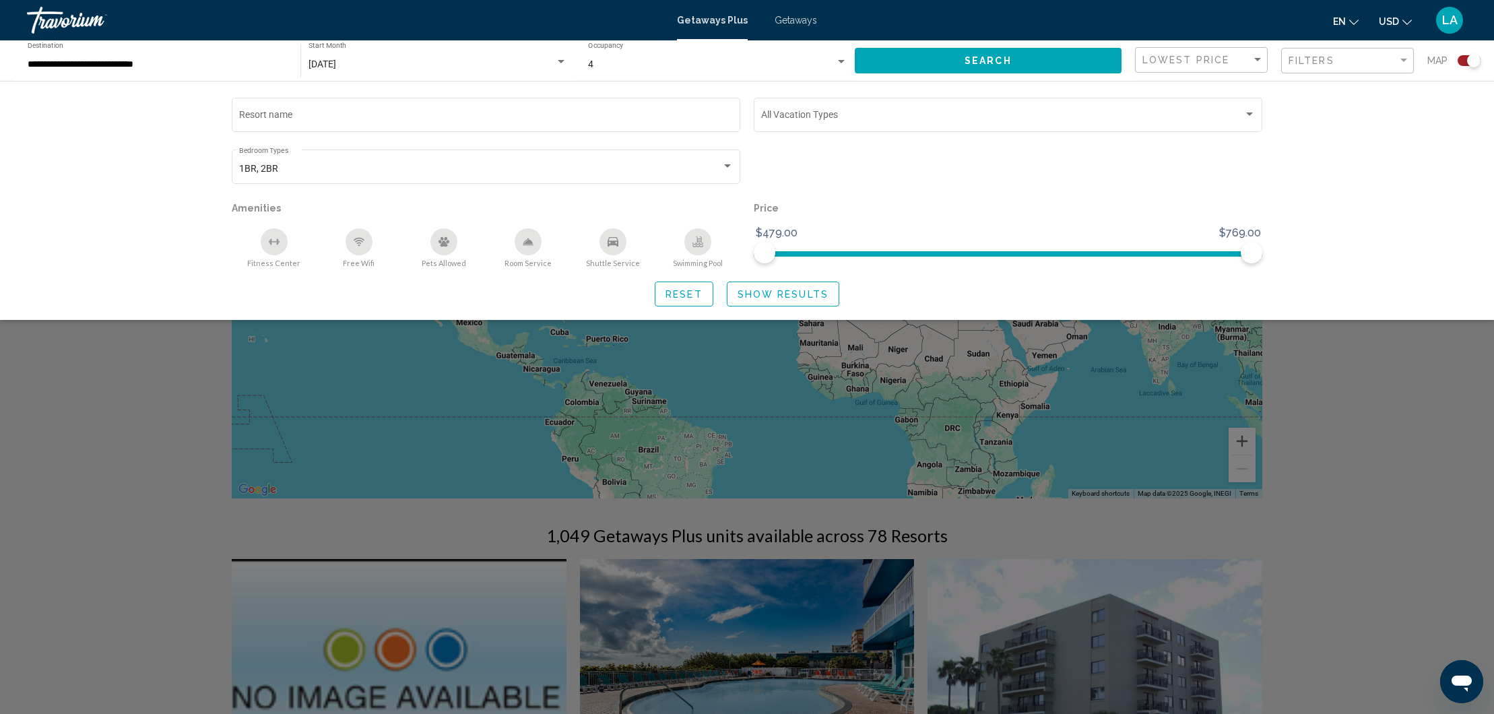
click at [788, 306] on button "Show Results" at bounding box center [783, 293] width 112 height 25
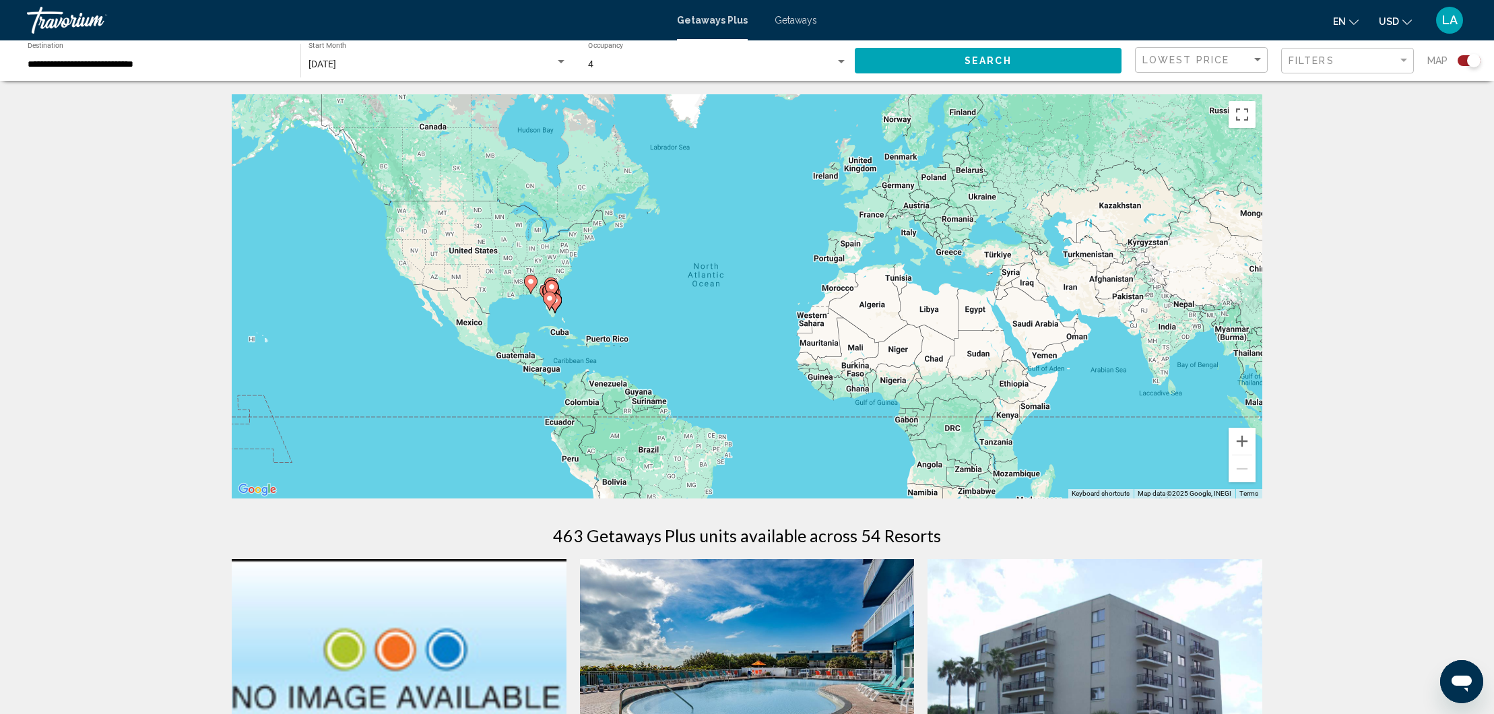
click at [555, 303] on gmp-advanced-marker "Main content" at bounding box center [549, 301] width 13 height 20
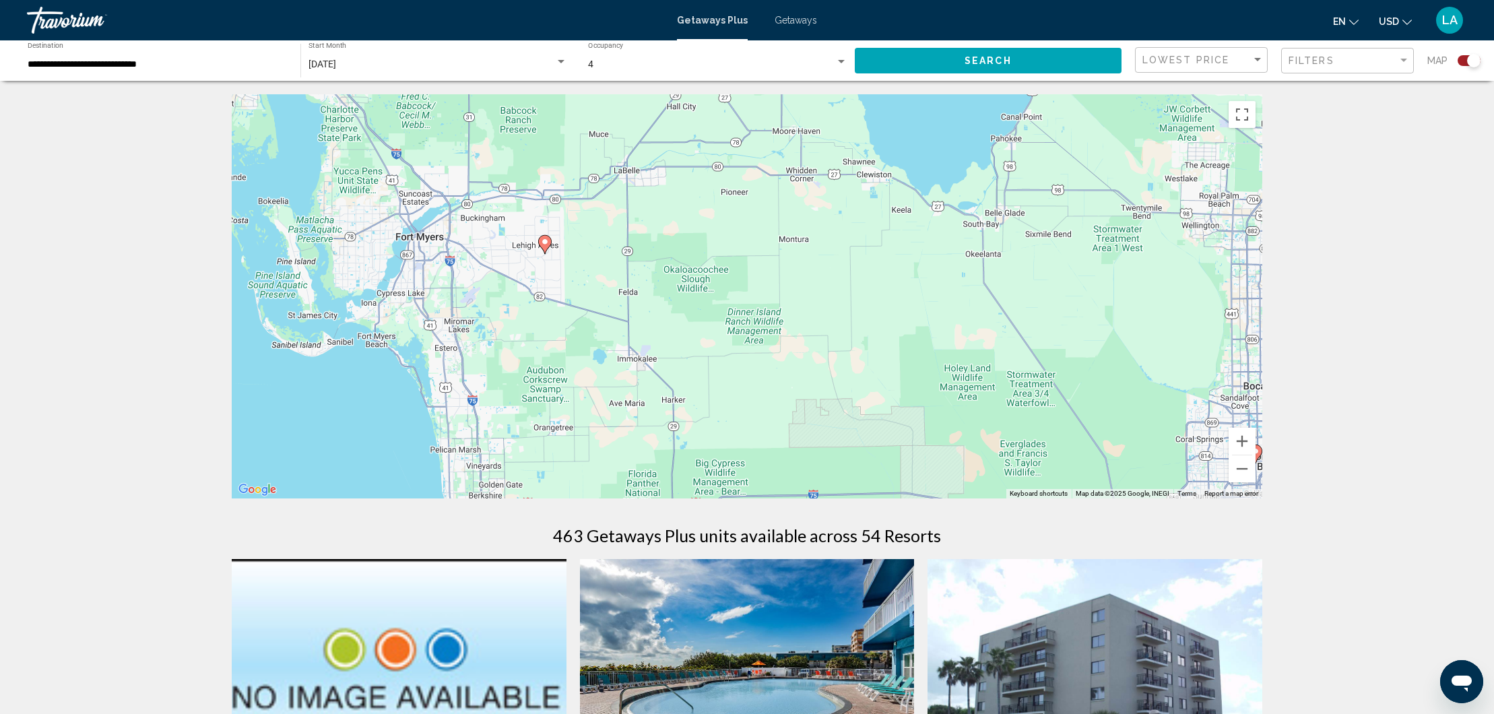
drag, startPoint x: 813, startPoint y: 319, endPoint x: 609, endPoint y: 277, distance: 208.3
click at [609, 277] on div "To activate drag with keyboard, press Alt + Enter. Once in keyboard drag state,…" at bounding box center [747, 296] width 1030 height 404
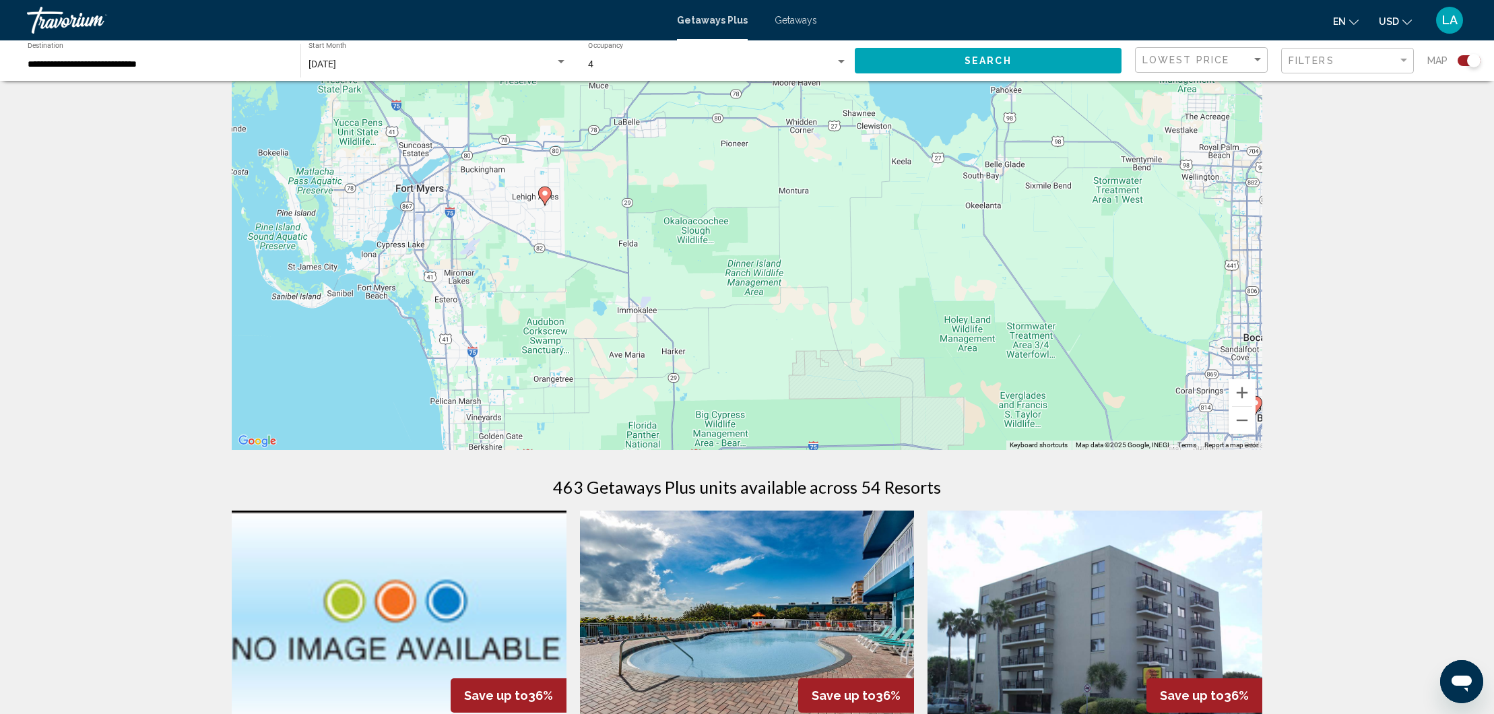
scroll to position [54, 0]
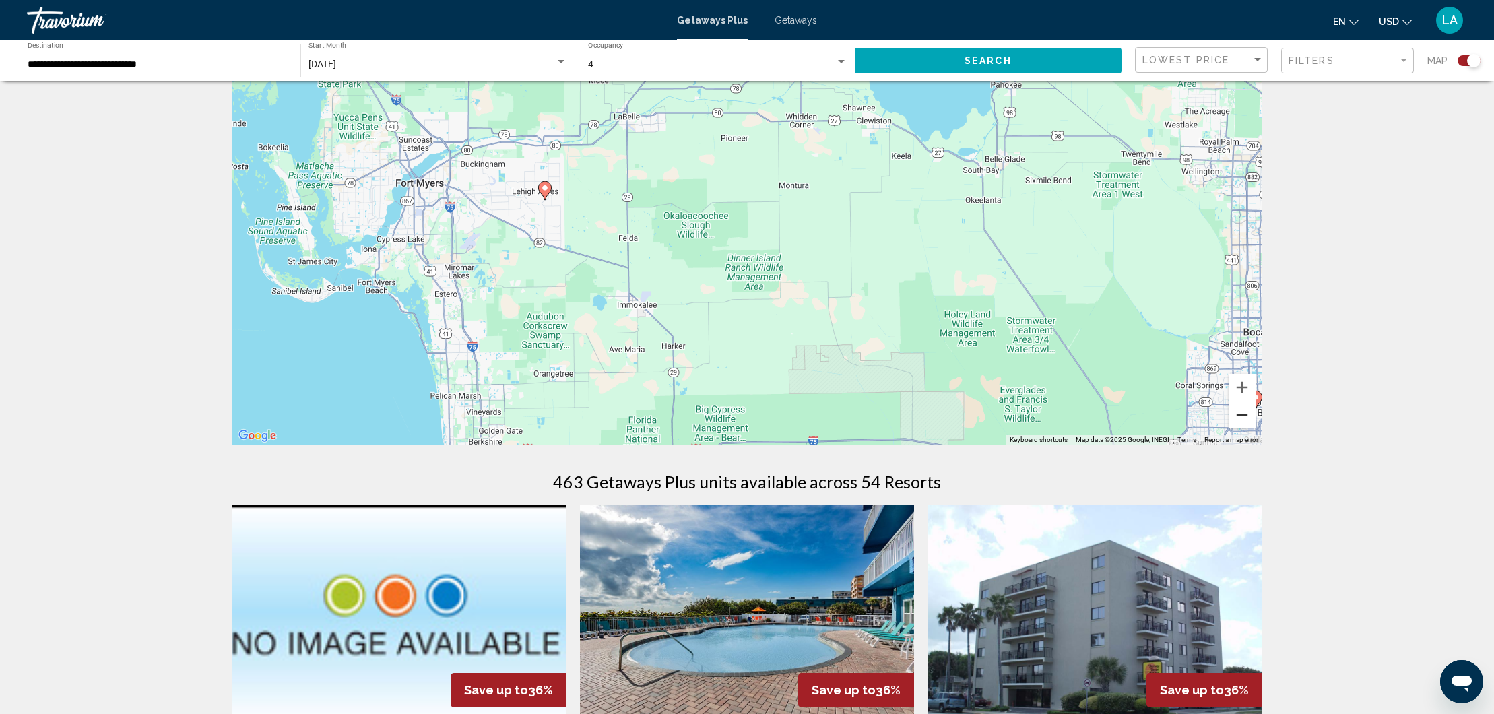
click at [1246, 421] on button "Zoom out" at bounding box center [1241, 414] width 27 height 27
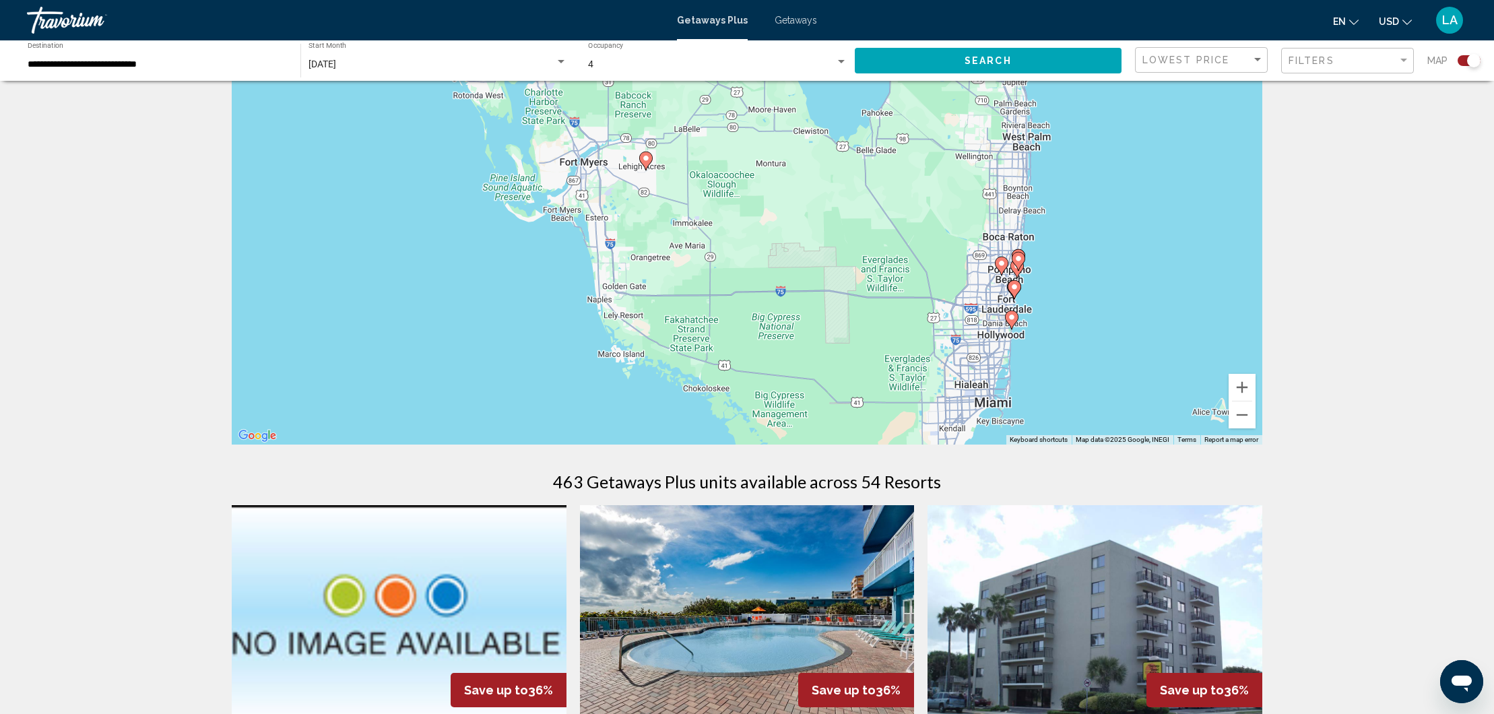
drag, startPoint x: 990, startPoint y: 348, endPoint x: 1003, endPoint y: 316, distance: 34.1
click at [993, 302] on div "To activate drag with keyboard, press Alt + Enter. Once in keyboard drag state,…" at bounding box center [747, 242] width 1030 height 404
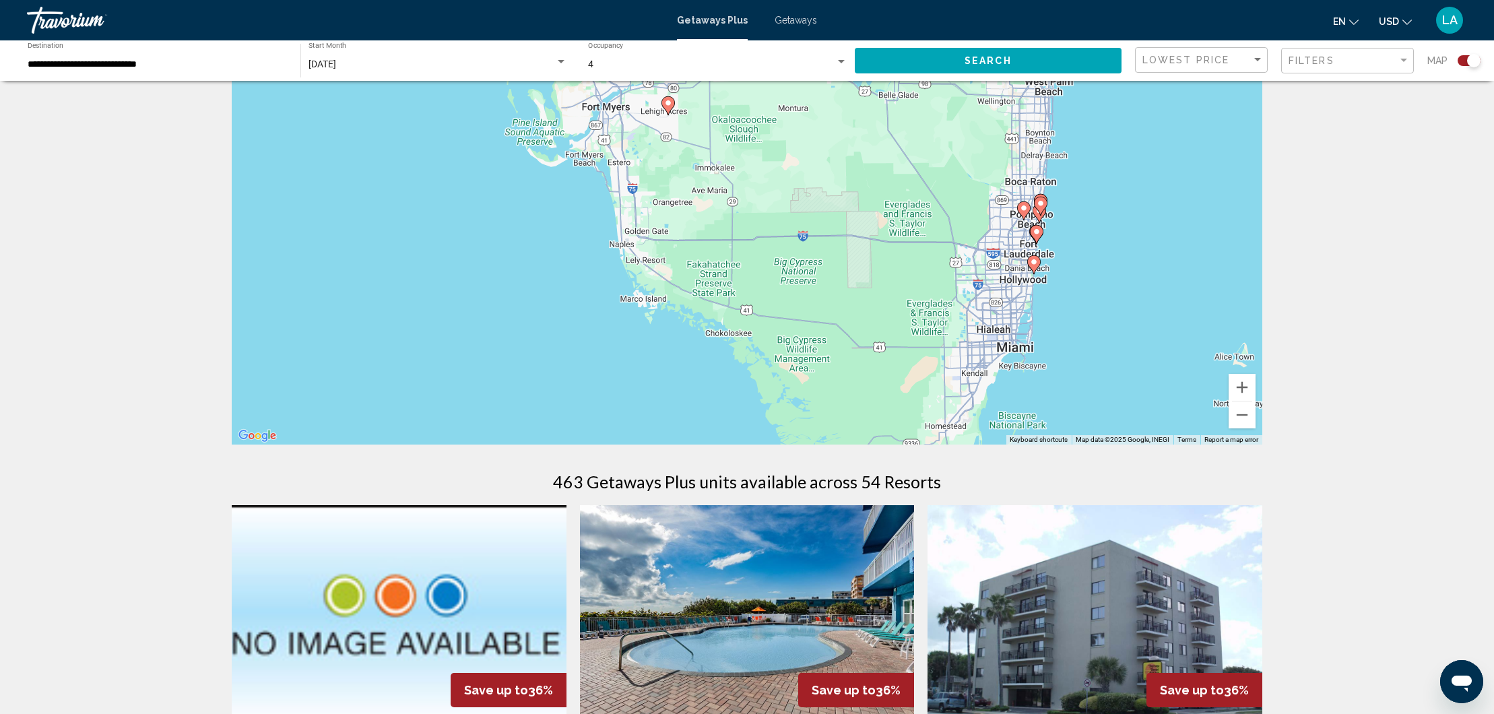
drag, startPoint x: 988, startPoint y: 371, endPoint x: 1007, endPoint y: 329, distance: 46.1
click at [1007, 329] on div "To activate drag with keyboard, press Alt + Enter. Once in keyboard drag state,…" at bounding box center [747, 242] width 1030 height 404
click at [1036, 269] on icon "Main content" at bounding box center [1034, 265] width 12 height 18
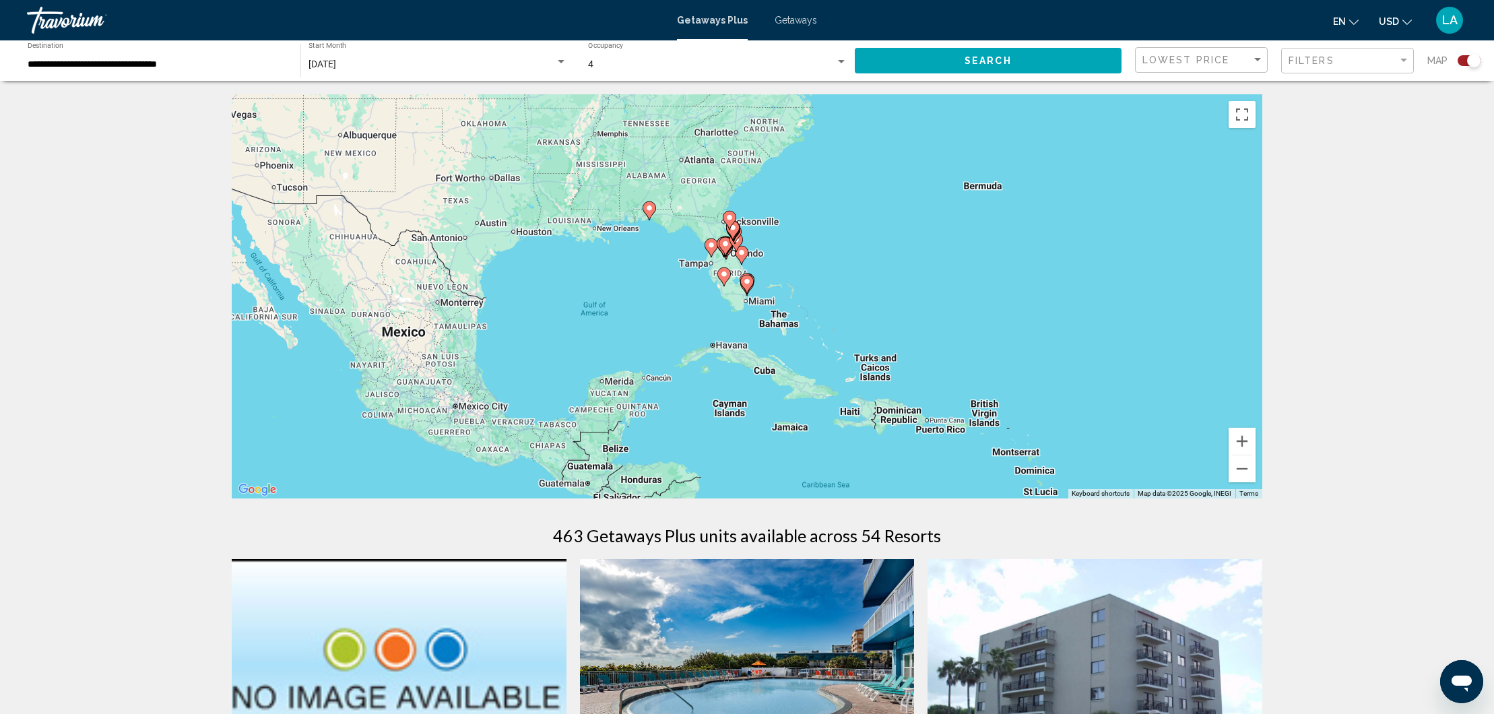
scroll to position [0, 0]
click at [1244, 444] on button "Zoom in" at bounding box center [1241, 441] width 27 height 27
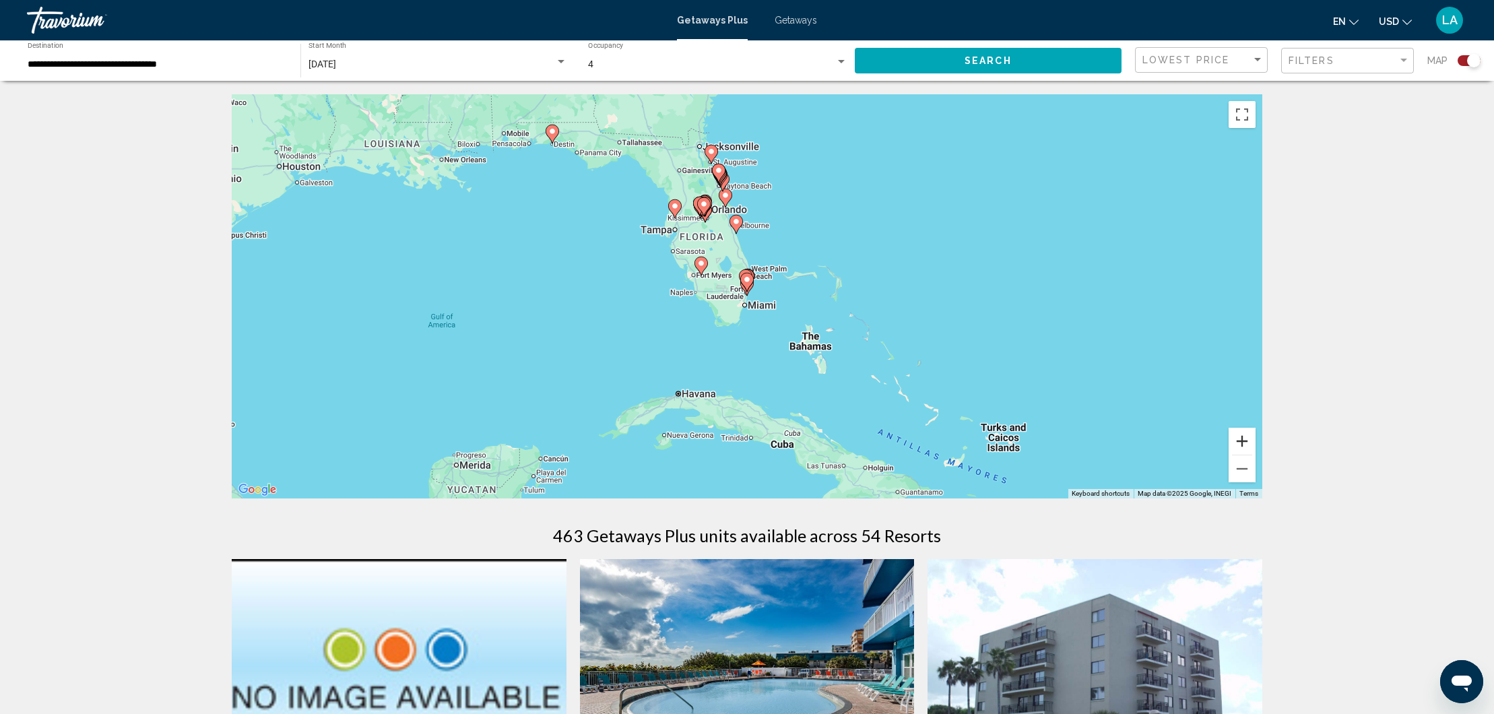
click at [1244, 444] on button "Zoom in" at bounding box center [1241, 441] width 27 height 27
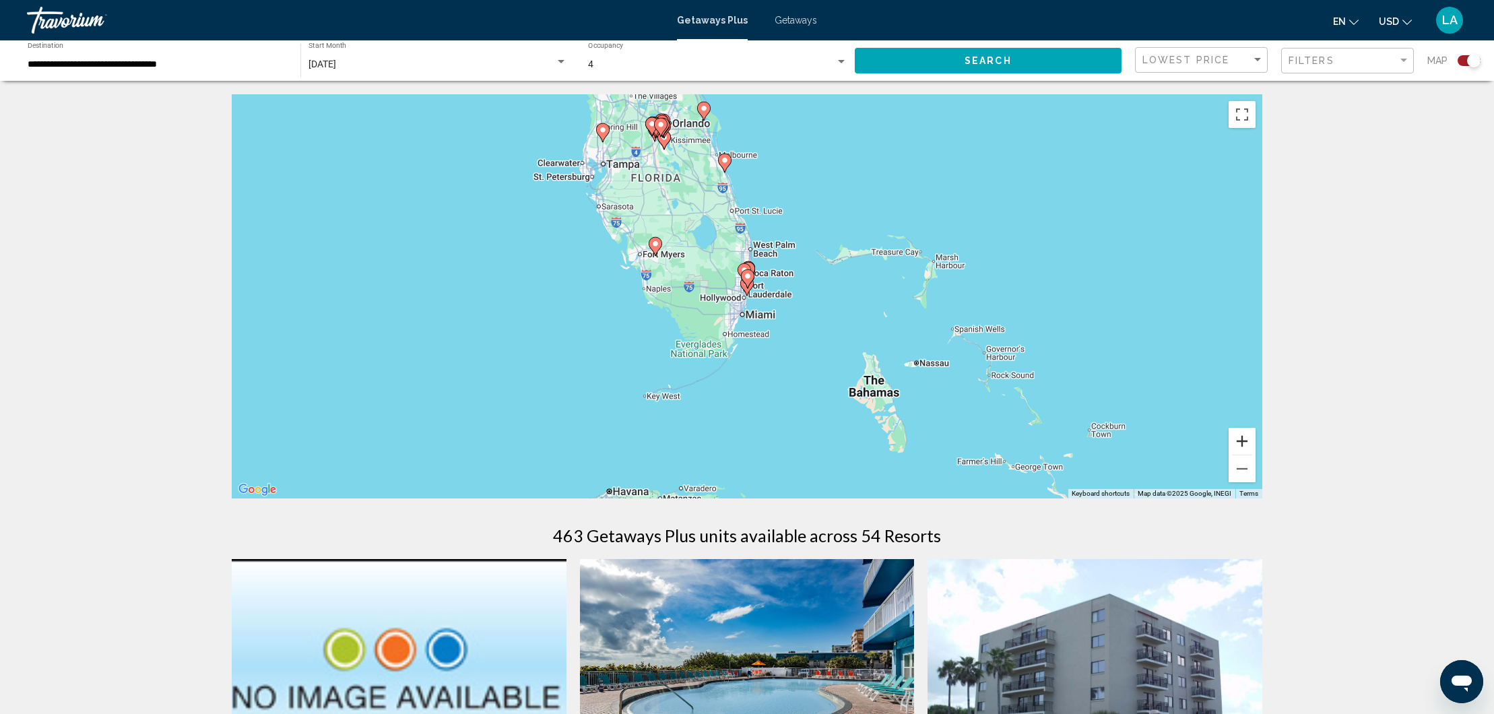
click at [1244, 444] on button "Zoom in" at bounding box center [1241, 441] width 27 height 27
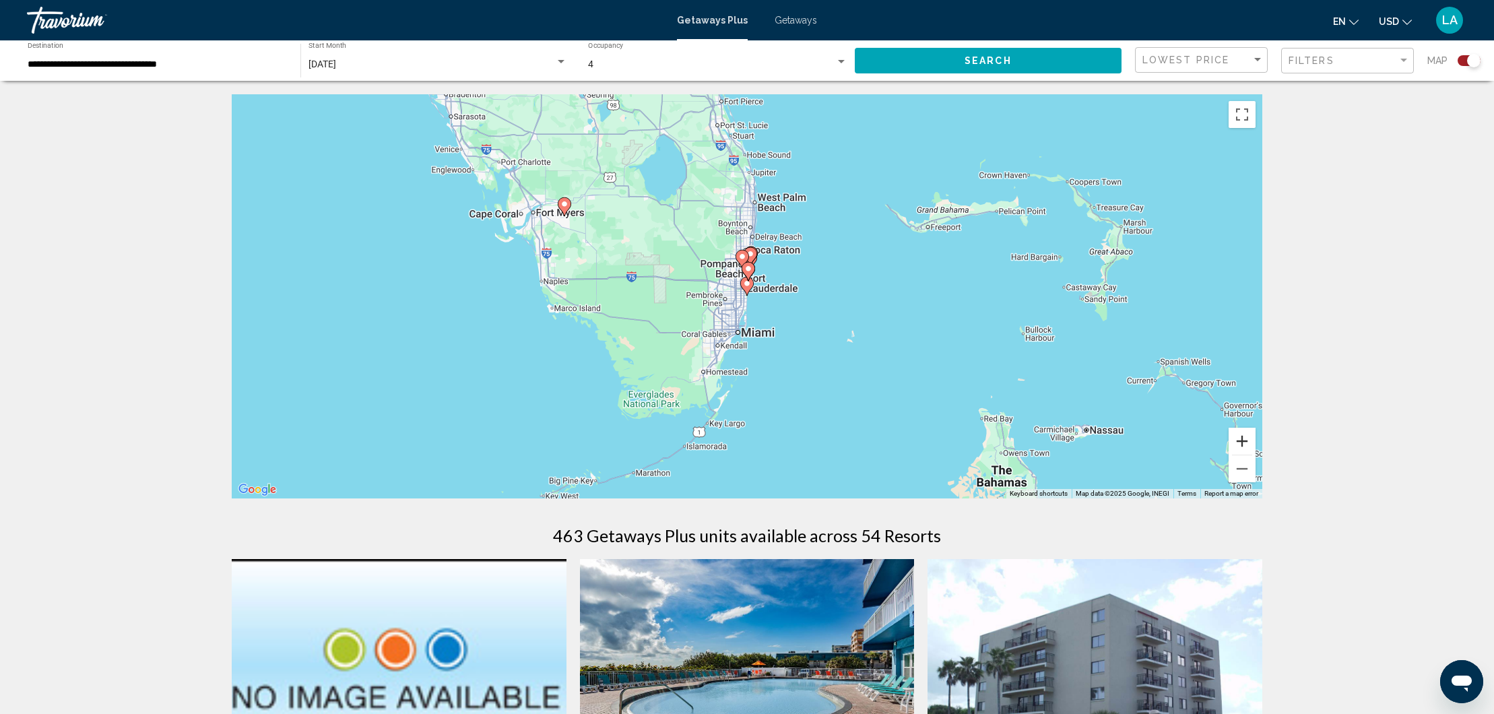
click at [1244, 444] on button "Zoom in" at bounding box center [1241, 441] width 27 height 27
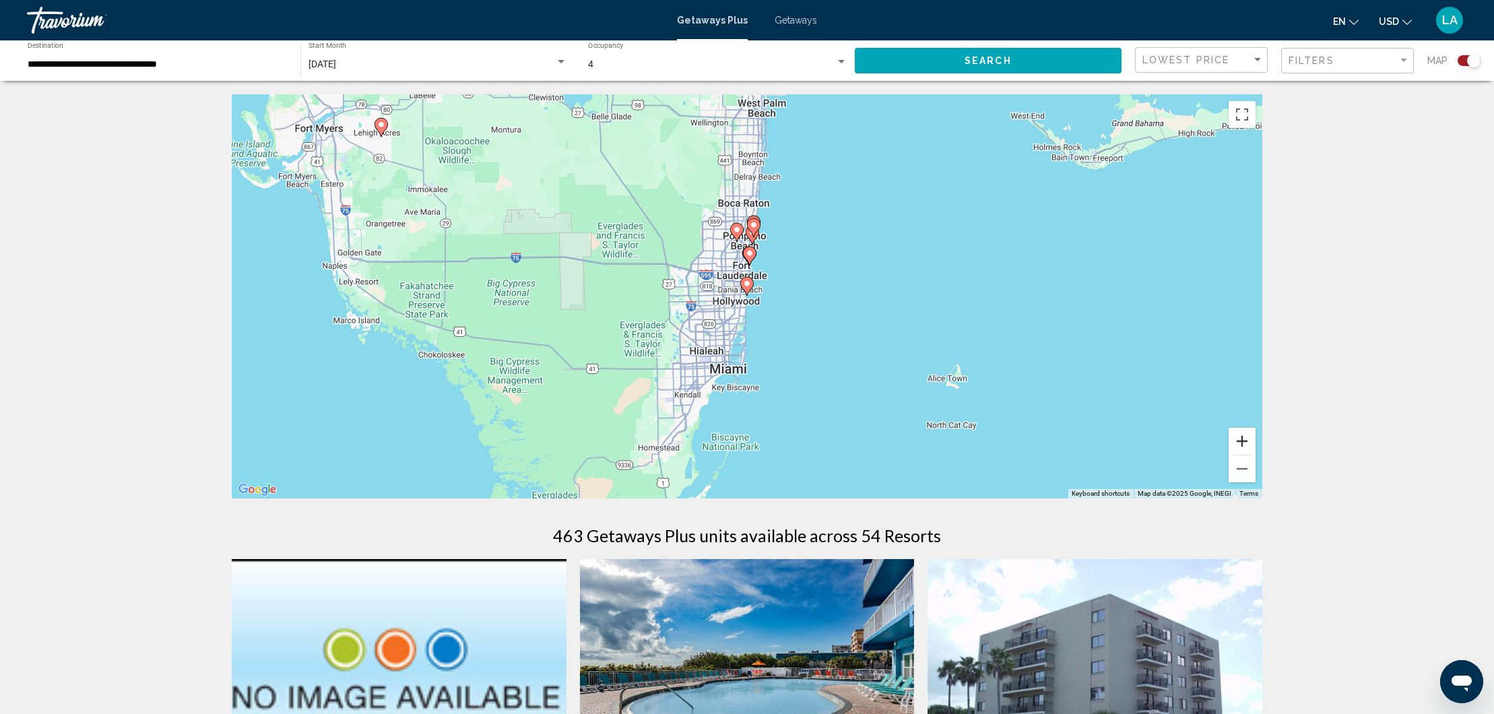
click at [1244, 444] on button "Zoom in" at bounding box center [1241, 441] width 27 height 27
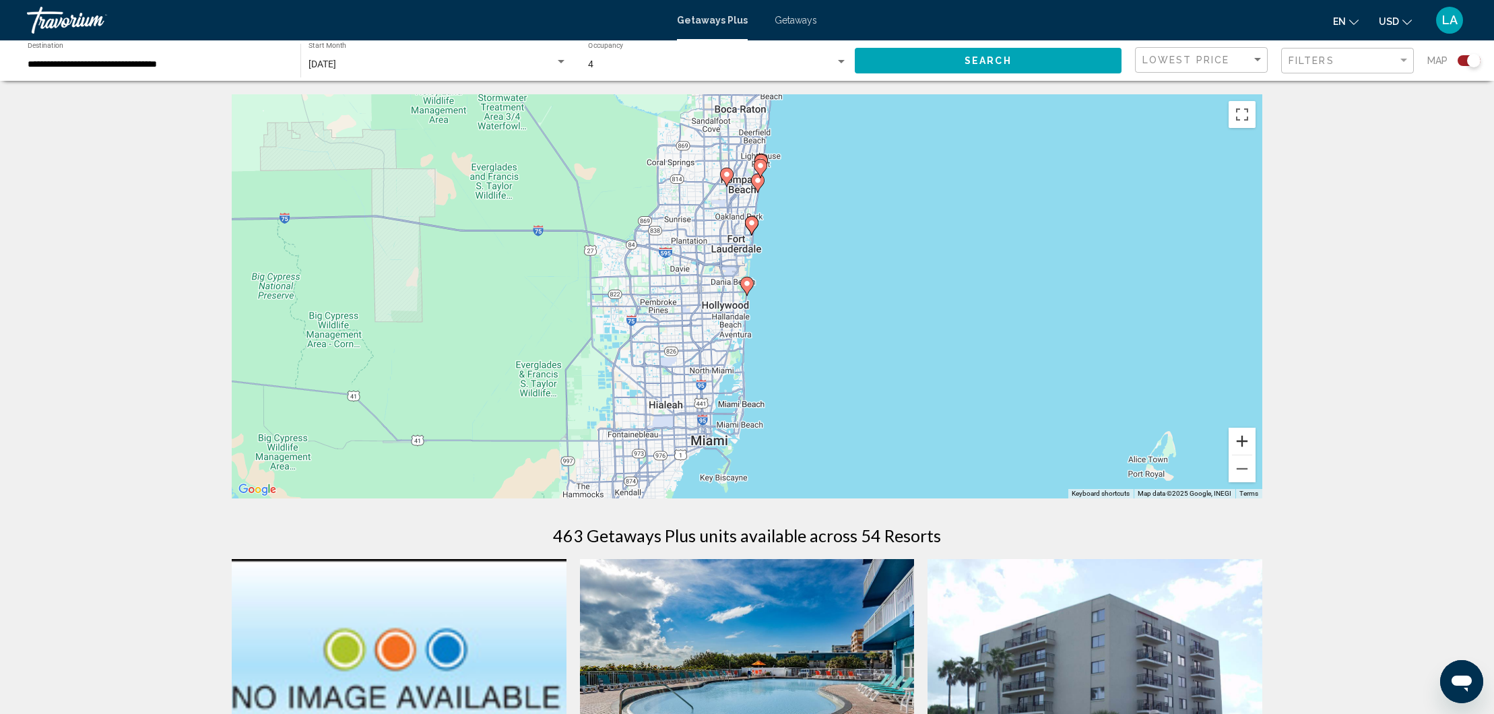
click at [1244, 444] on button "Zoom in" at bounding box center [1241, 441] width 27 height 27
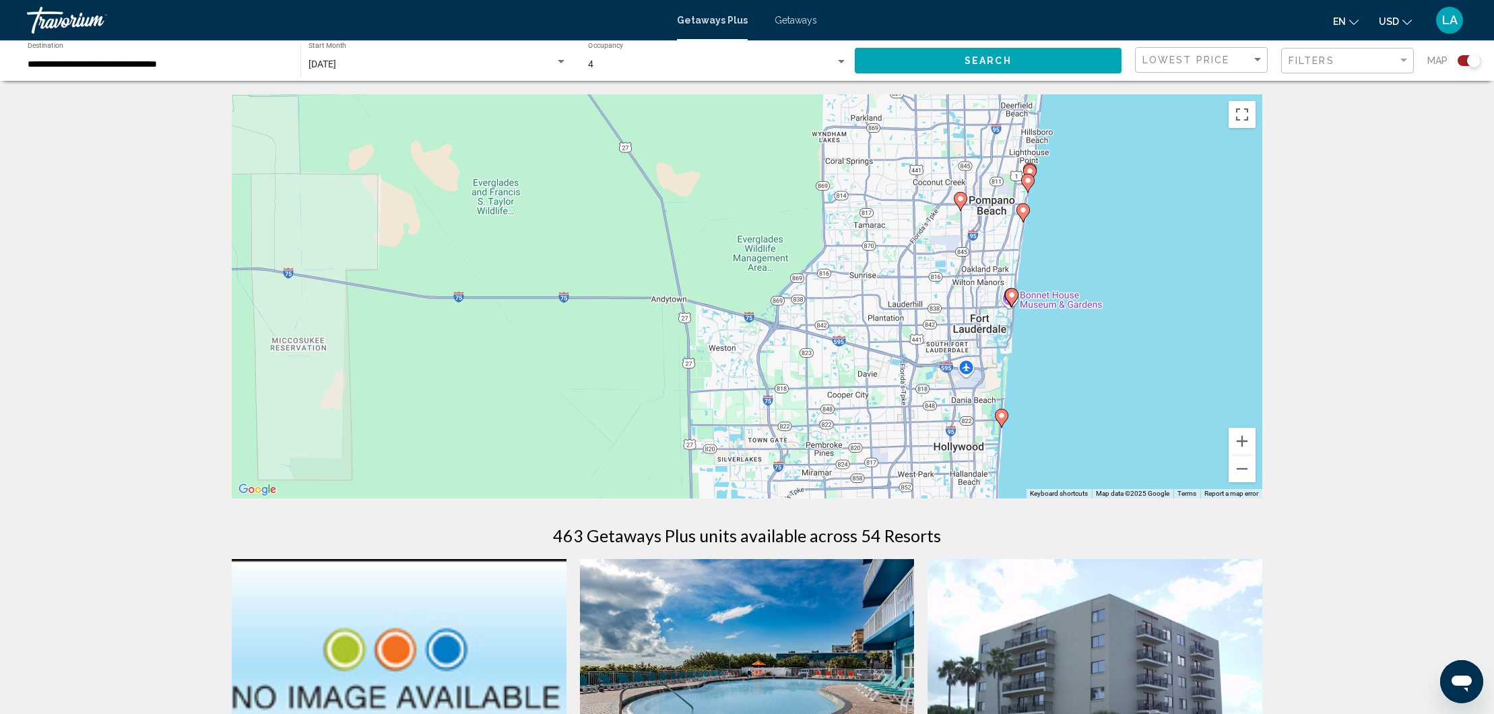
drag, startPoint x: 675, startPoint y: 329, endPoint x: 929, endPoint y: 461, distance: 286.7
click at [929, 461] on div "To activate drag with keyboard, press Alt + Enter. Once in keyboard drag state,…" at bounding box center [747, 296] width 1030 height 404
click at [1003, 420] on icon "Main content" at bounding box center [1001, 418] width 12 height 18
type input "**********"
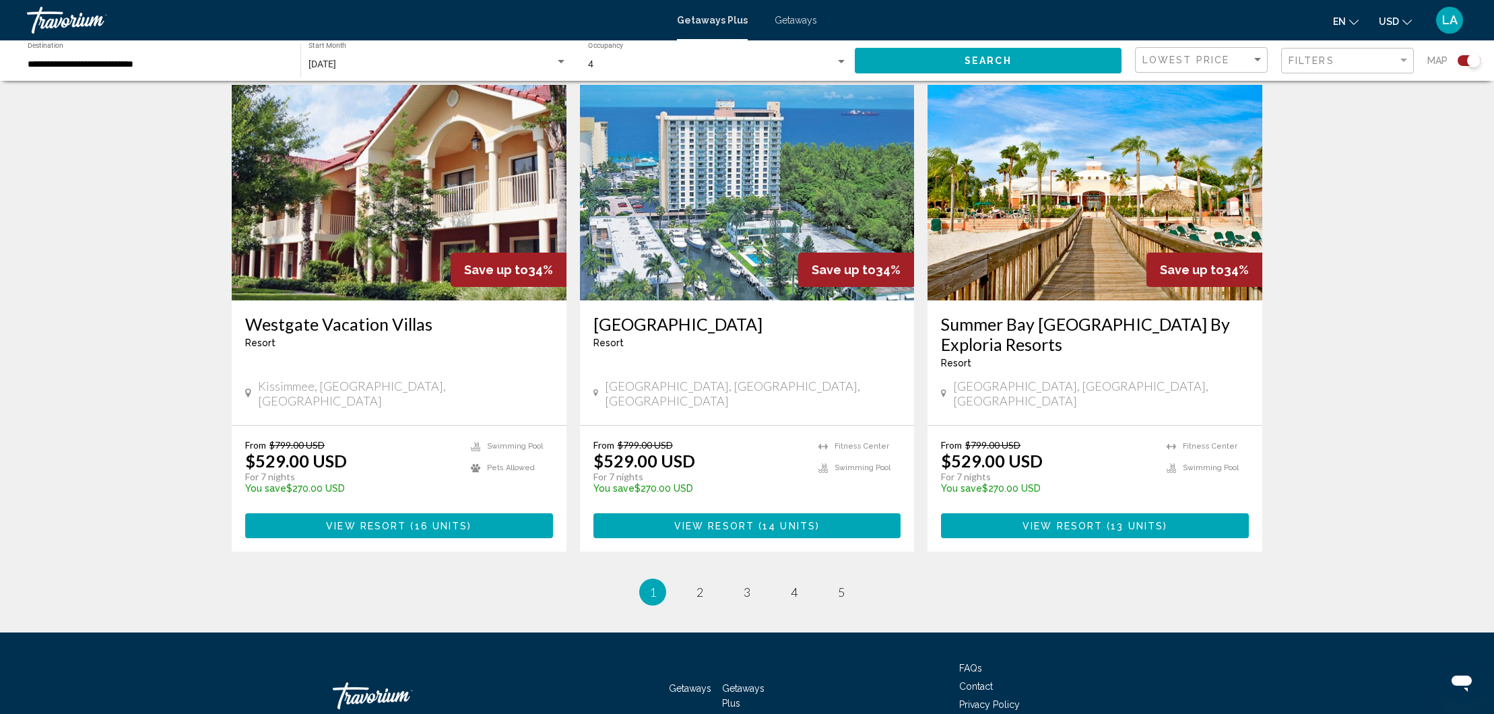
scroll to position [1900, 0]
click at [706, 581] on link "page 2" at bounding box center [700, 593] width 24 height 24
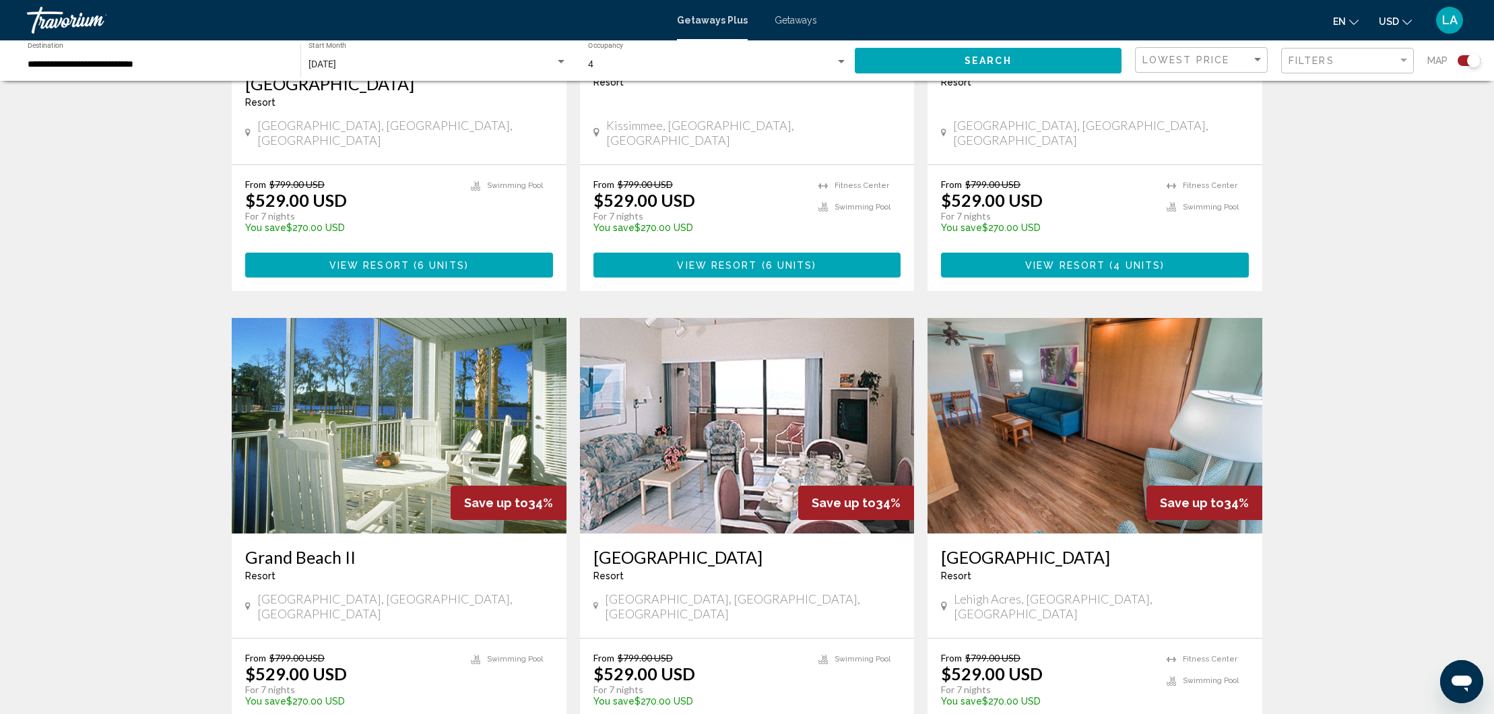
scroll to position [1720, 0]
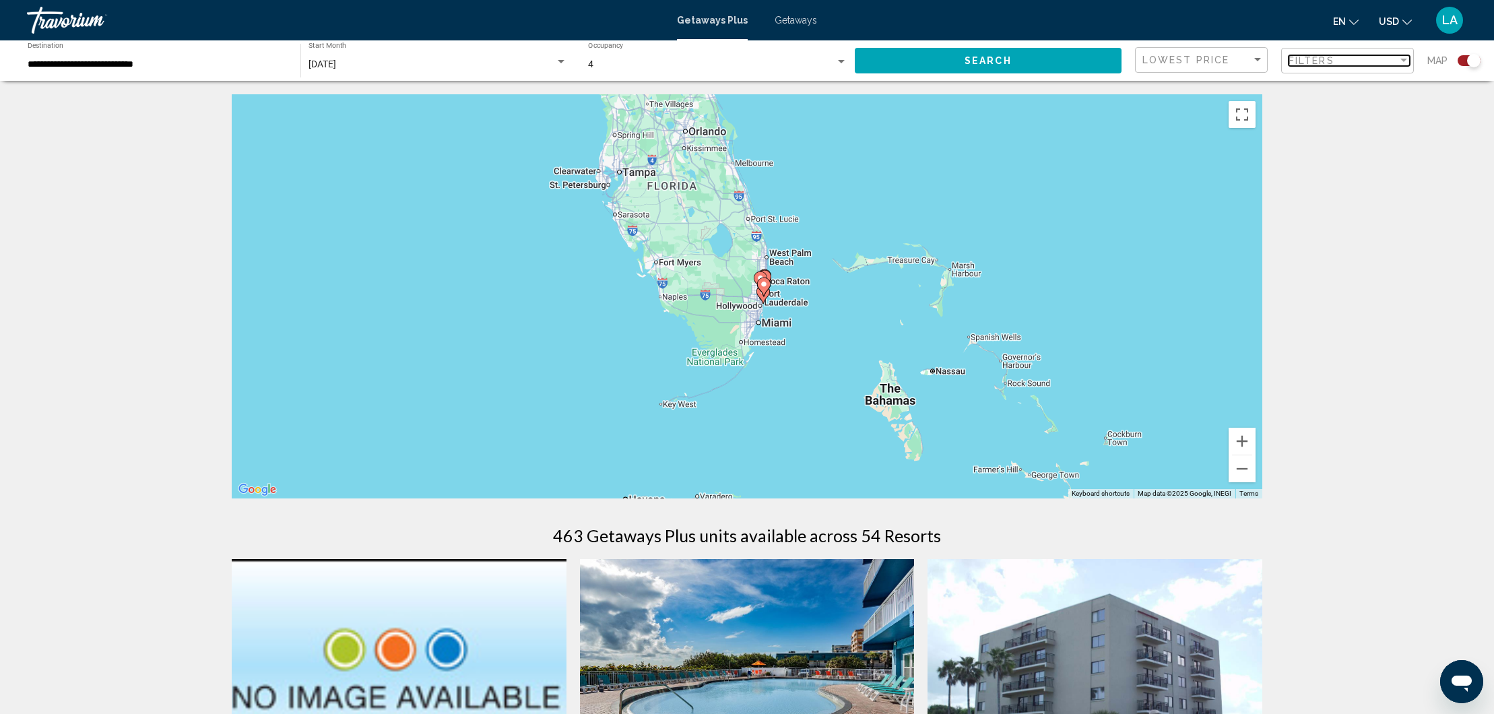
click at [1369, 64] on div "Filters" at bounding box center [1342, 60] width 109 height 11
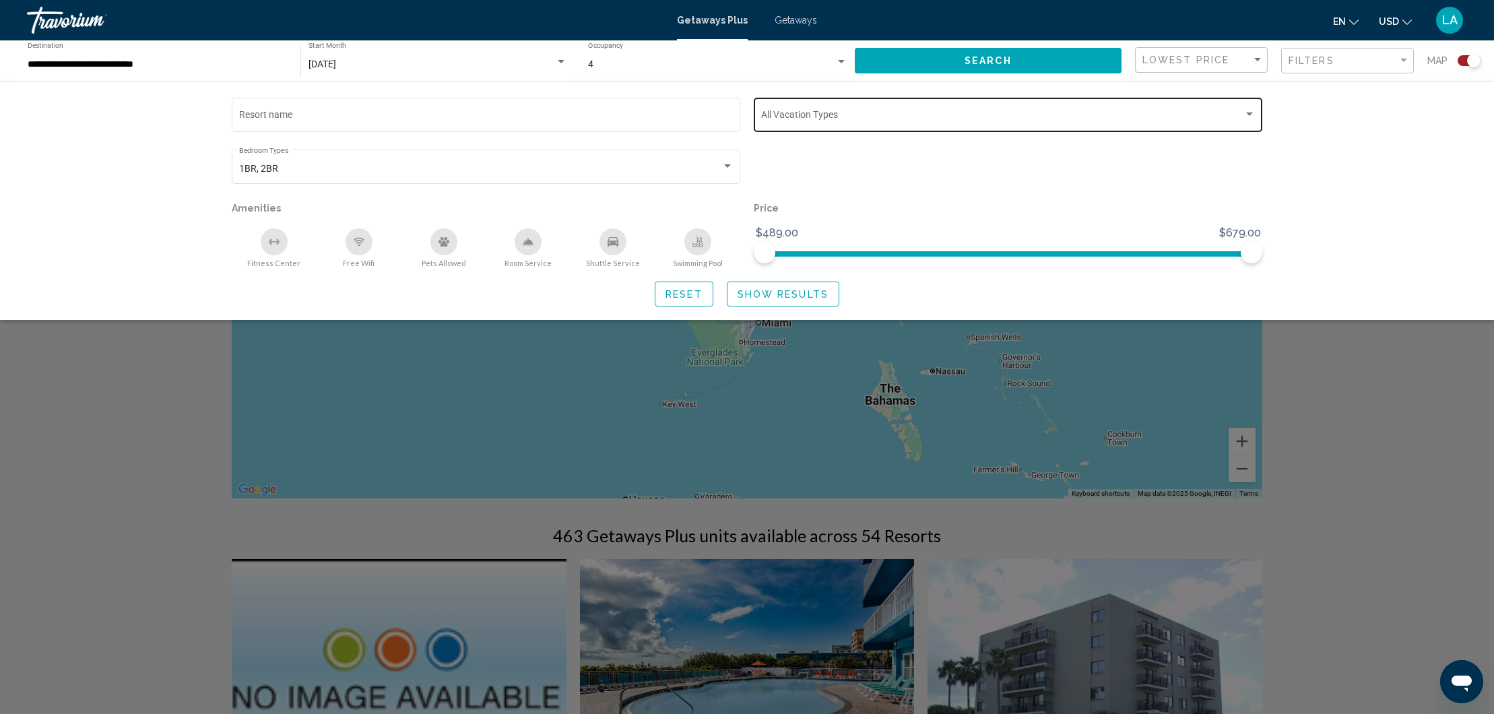
click at [1179, 127] on div "Vacation Types All Vacation Types" at bounding box center [1008, 113] width 494 height 37
click at [1418, 121] on div at bounding box center [747, 357] width 1494 height 714
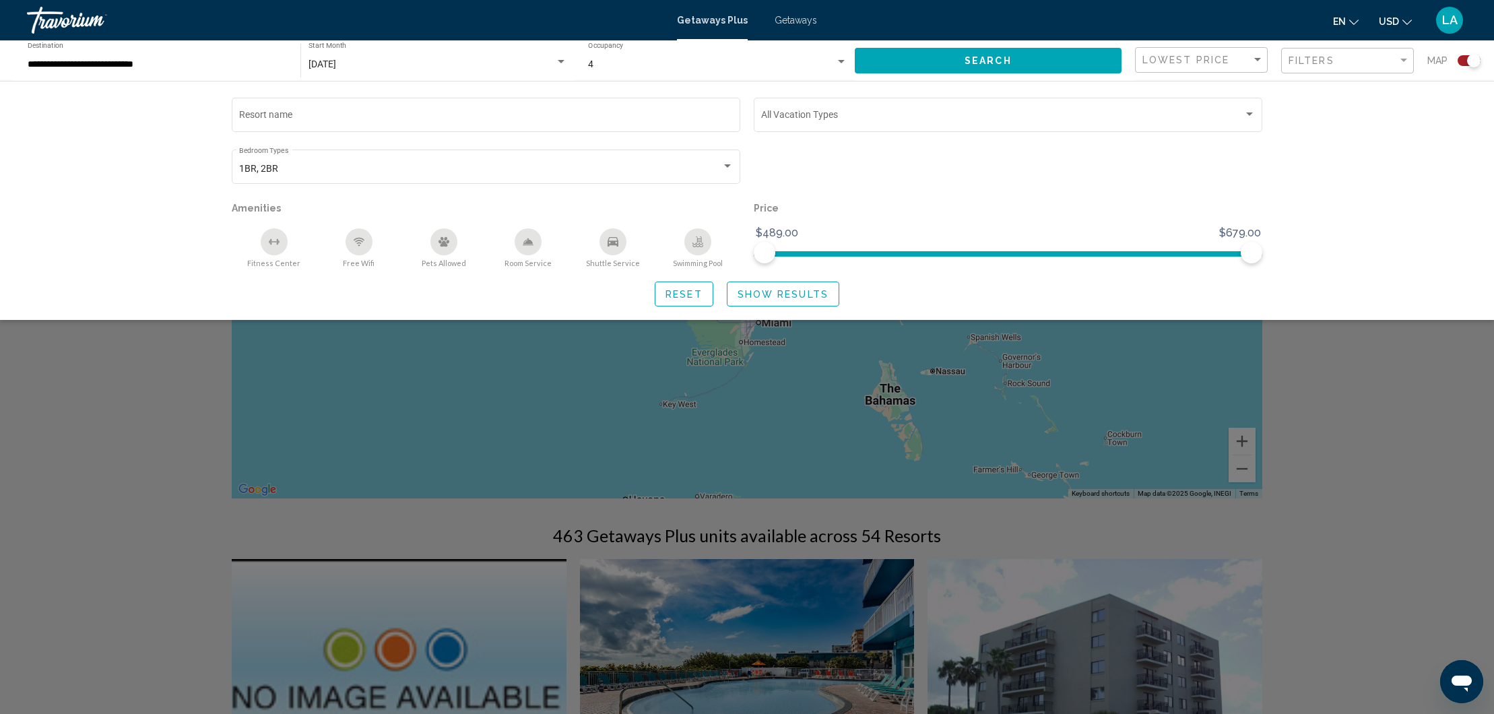
click at [1426, 196] on div "Resort name Vacation Types All Vacation Types 1BR, 2BR Bedroom Types All Bedroo…" at bounding box center [747, 200] width 1494 height 239
click at [1370, 420] on div "Search widget" at bounding box center [747, 458] width 1494 height 512
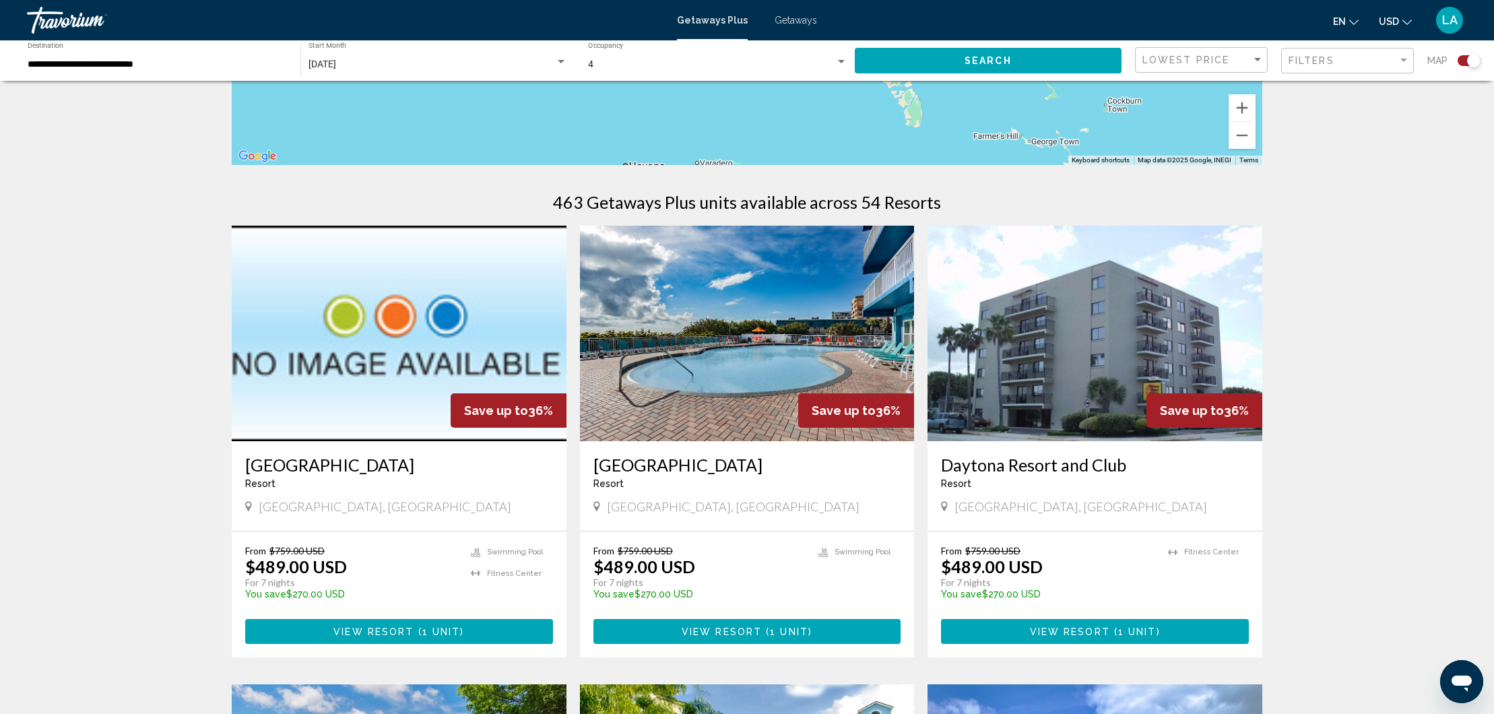
scroll to position [333, 0]
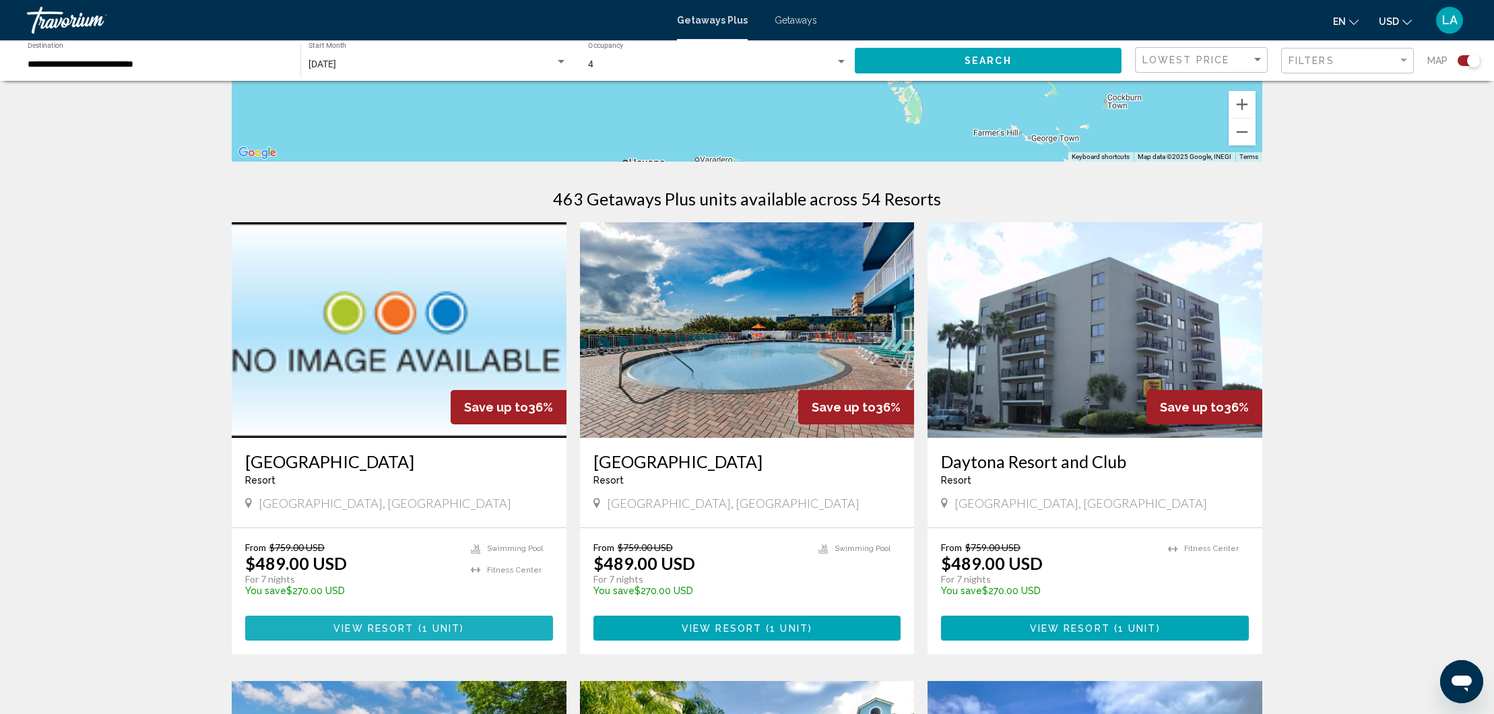
click at [521, 622] on button "View Resort ( 1 unit )" at bounding box center [399, 627] width 308 height 25
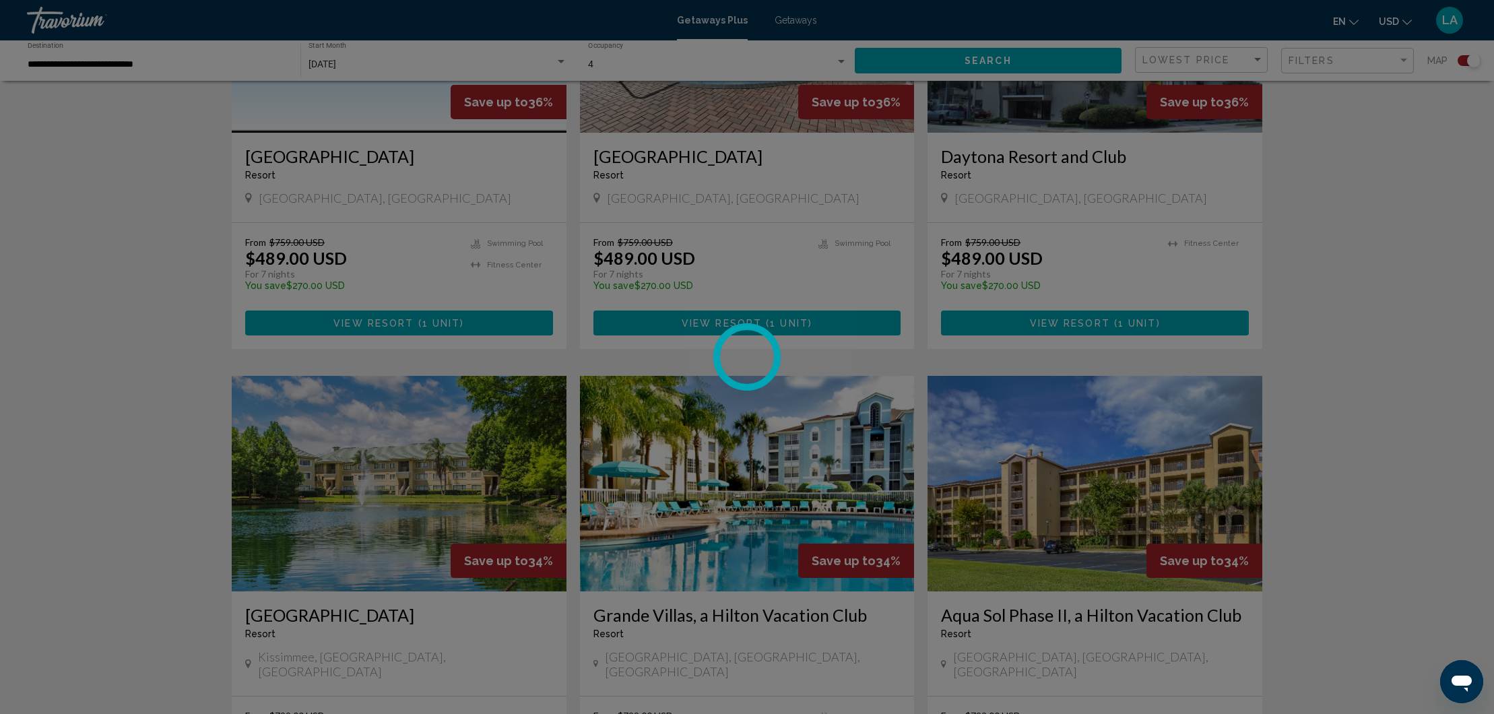
scroll to position [676, 0]
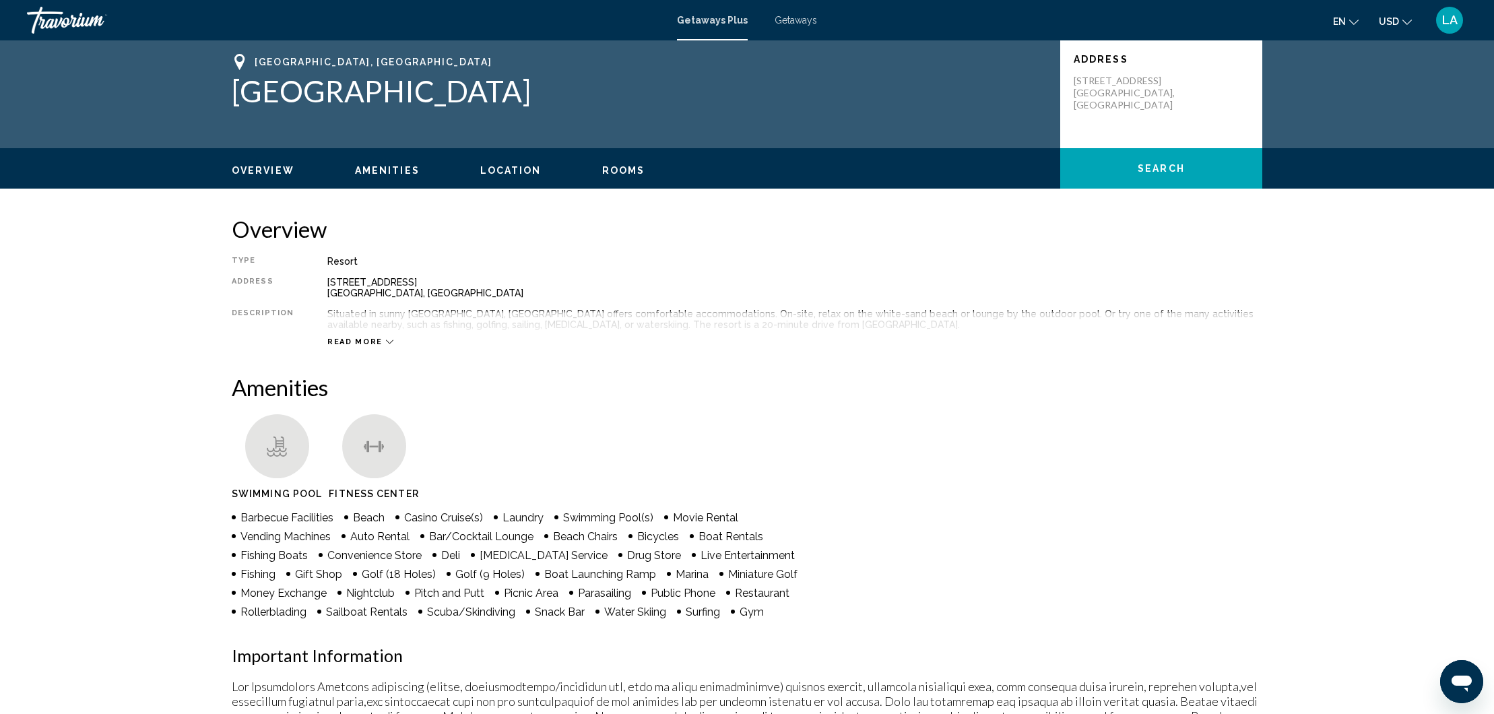
click at [386, 338] on icon "Main content" at bounding box center [389, 341] width 7 height 7
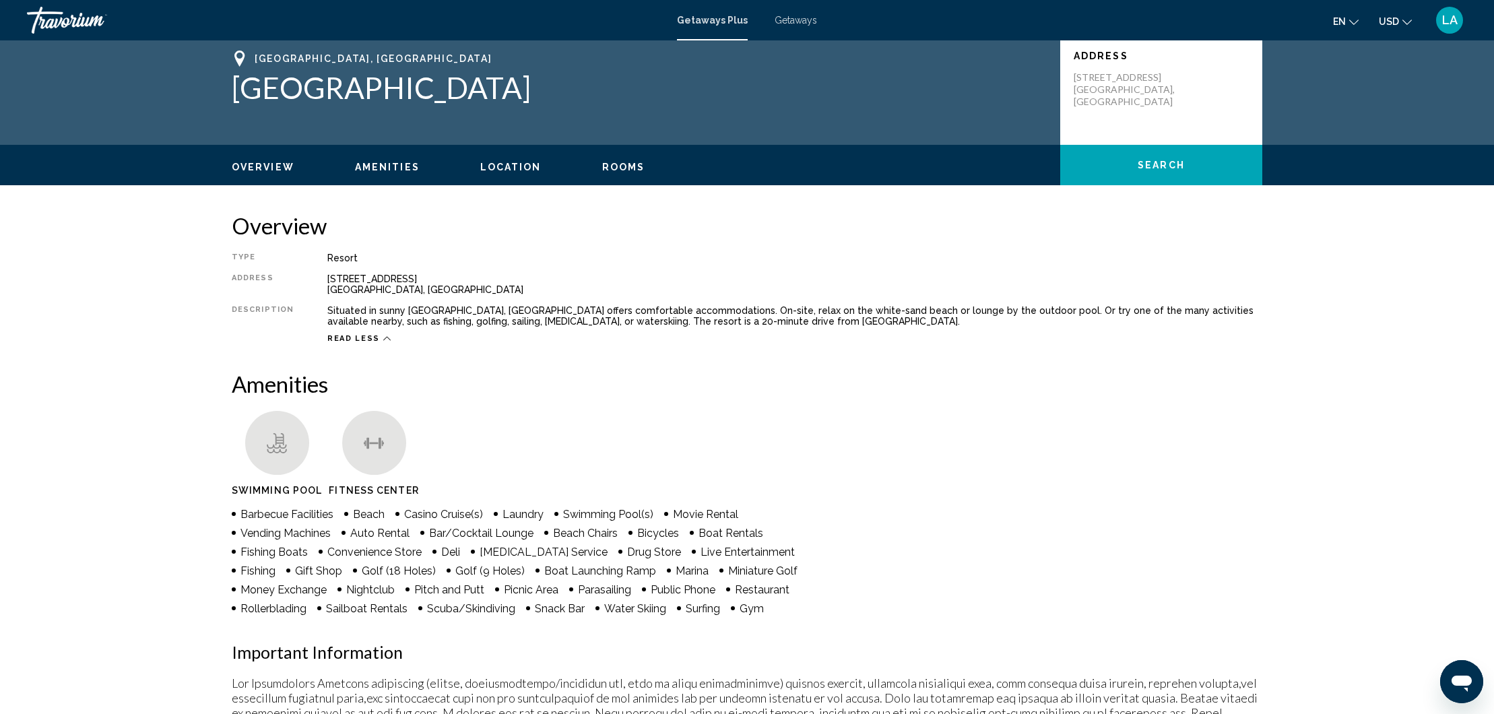
scroll to position [5, 0]
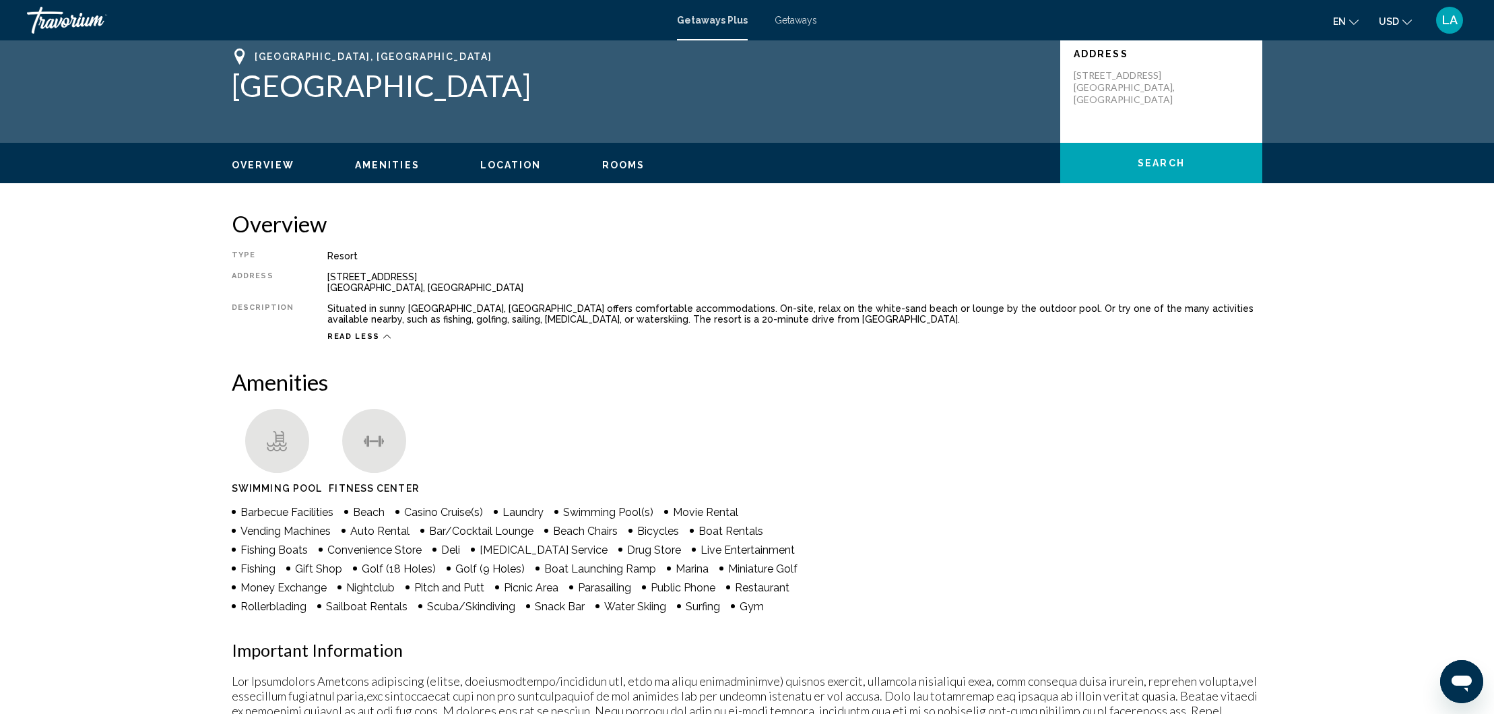
click at [811, 20] on span "Getaways" at bounding box center [795, 20] width 42 height 11
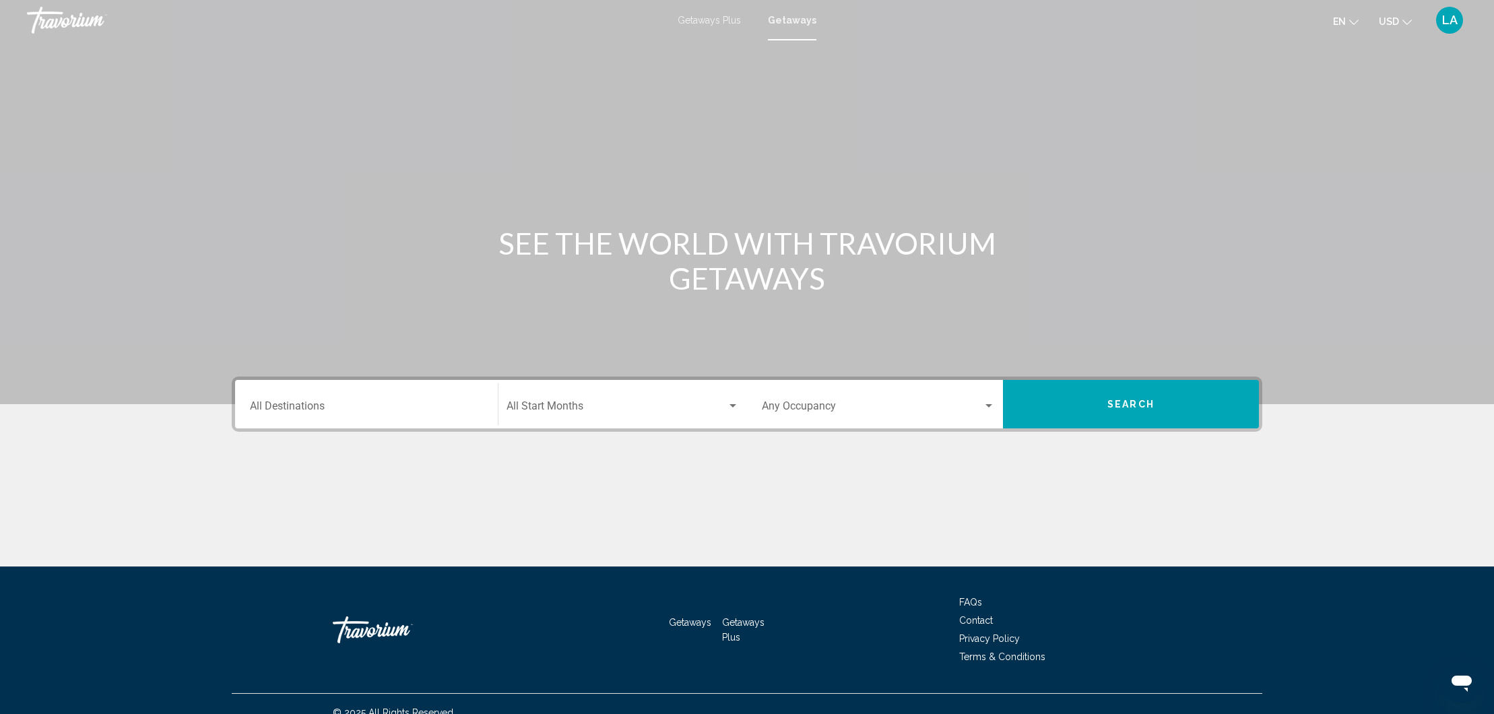
click at [440, 399] on div "Destination All Destinations" at bounding box center [366, 404] width 233 height 42
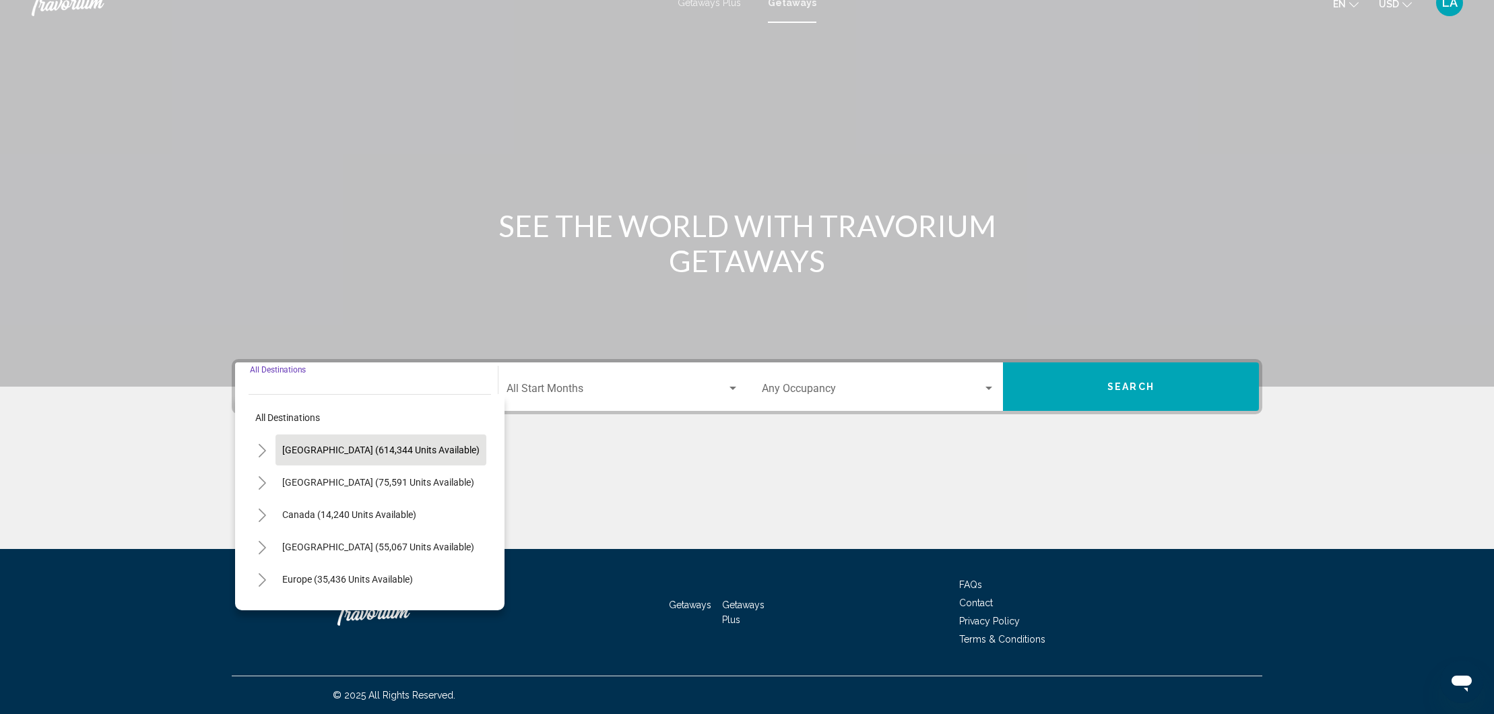
click at [411, 455] on span "[GEOGRAPHIC_DATA] (614,344 units available)" at bounding box center [380, 449] width 197 height 11
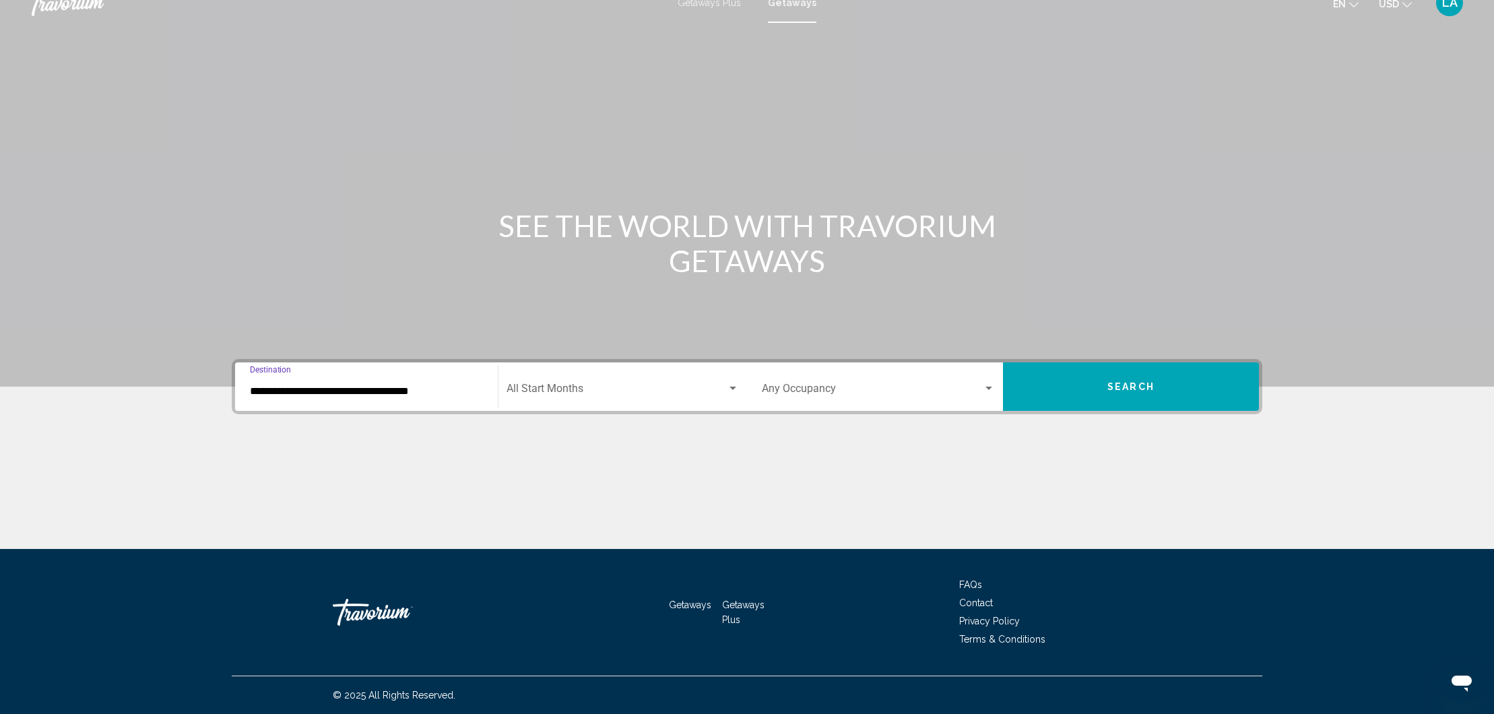
click at [436, 389] on input "**********" at bounding box center [366, 391] width 233 height 12
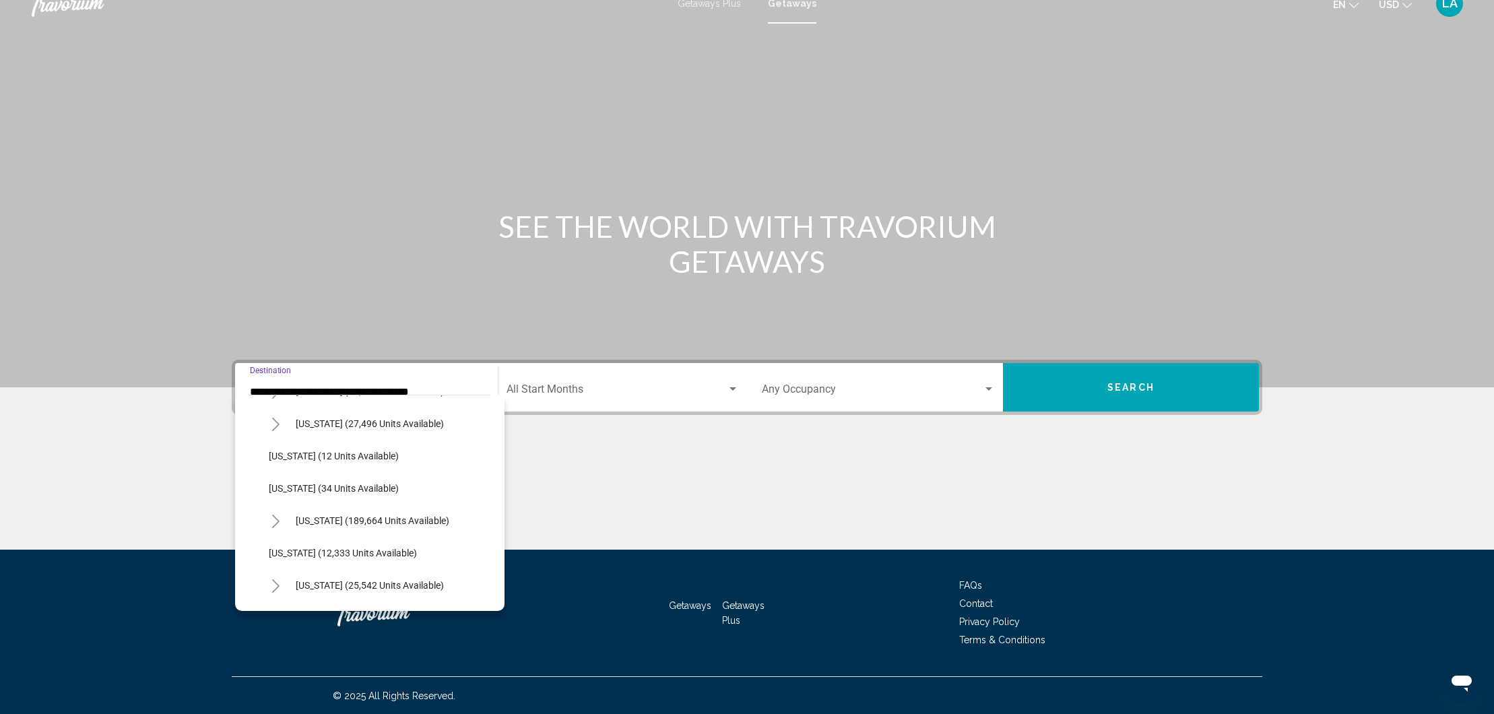
scroll to position [173, 0]
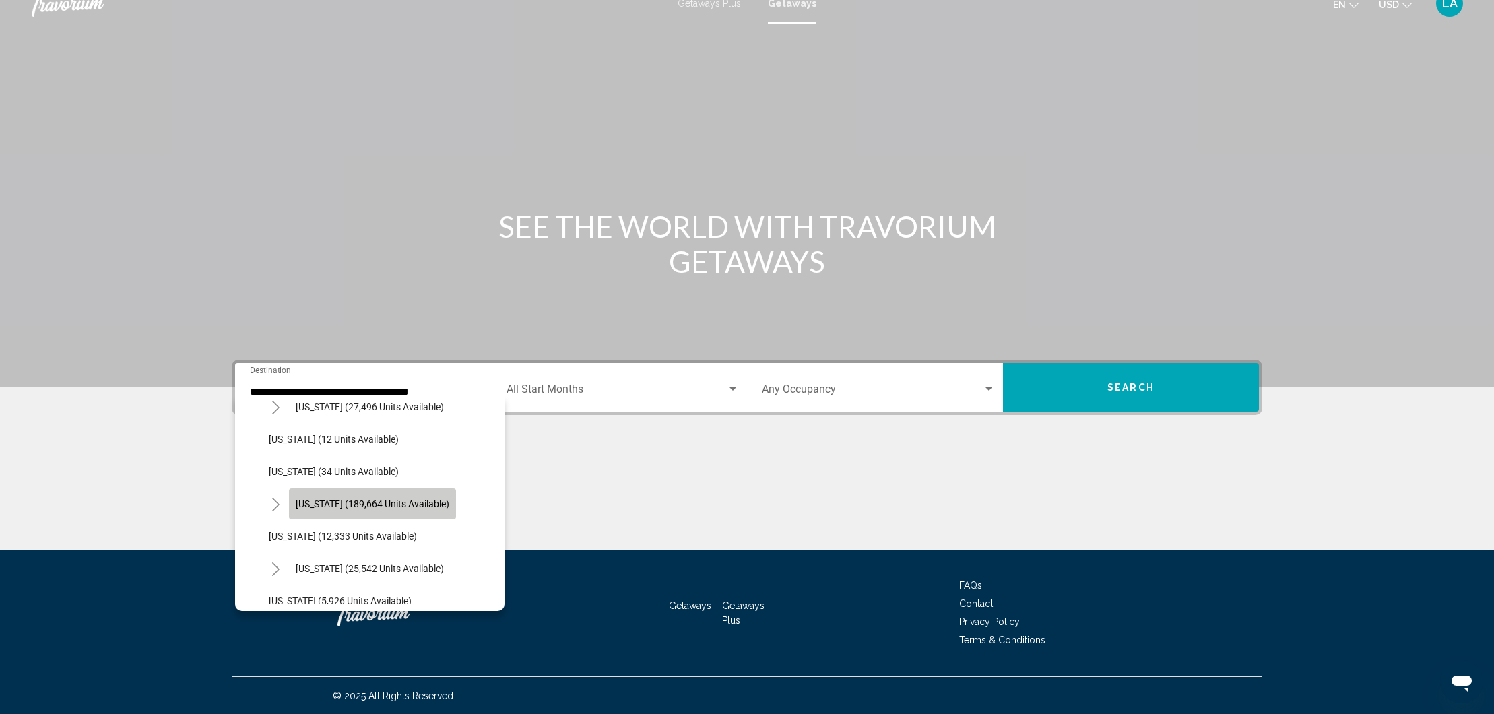
click at [405, 505] on span "[US_STATE] (189,664 units available)" at bounding box center [373, 503] width 154 height 11
type input "**********"
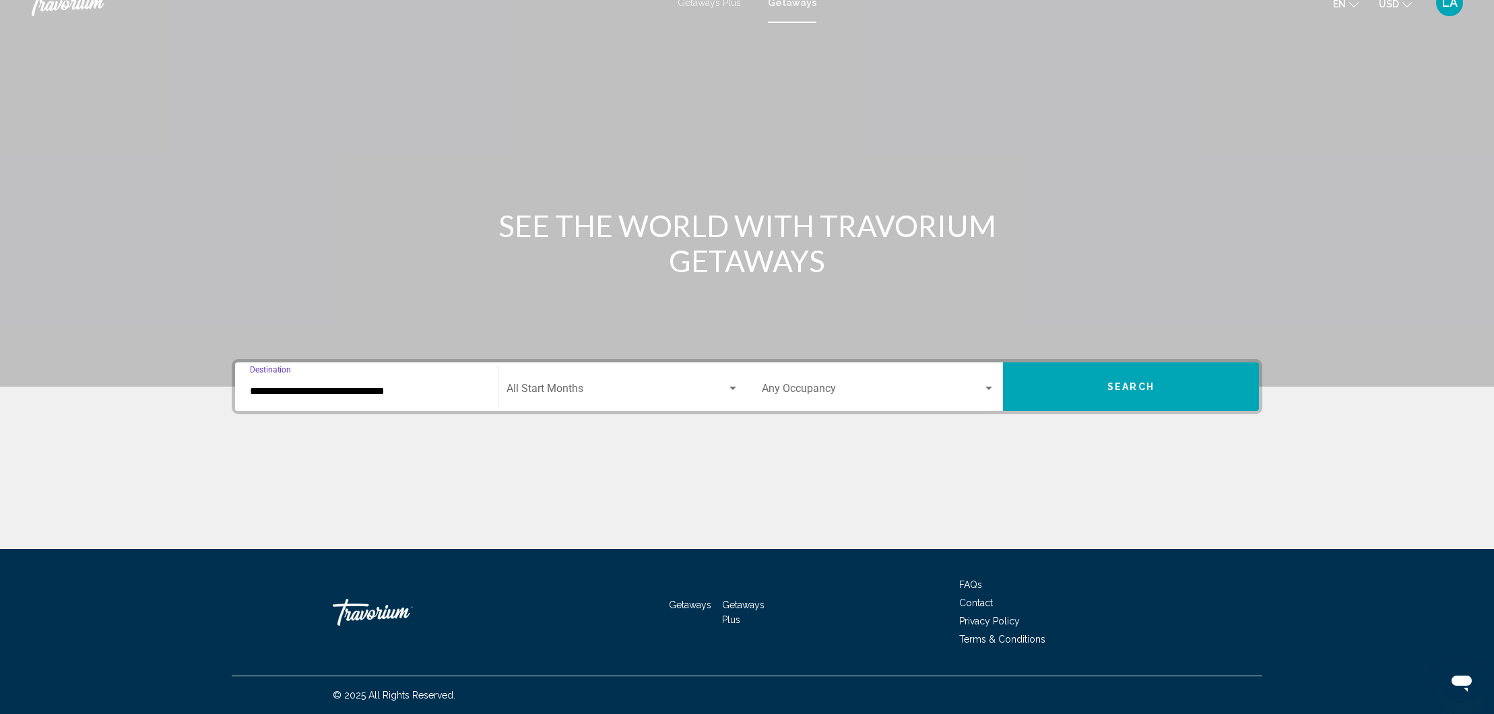
click at [656, 387] on span "Search widget" at bounding box center [616, 391] width 220 height 12
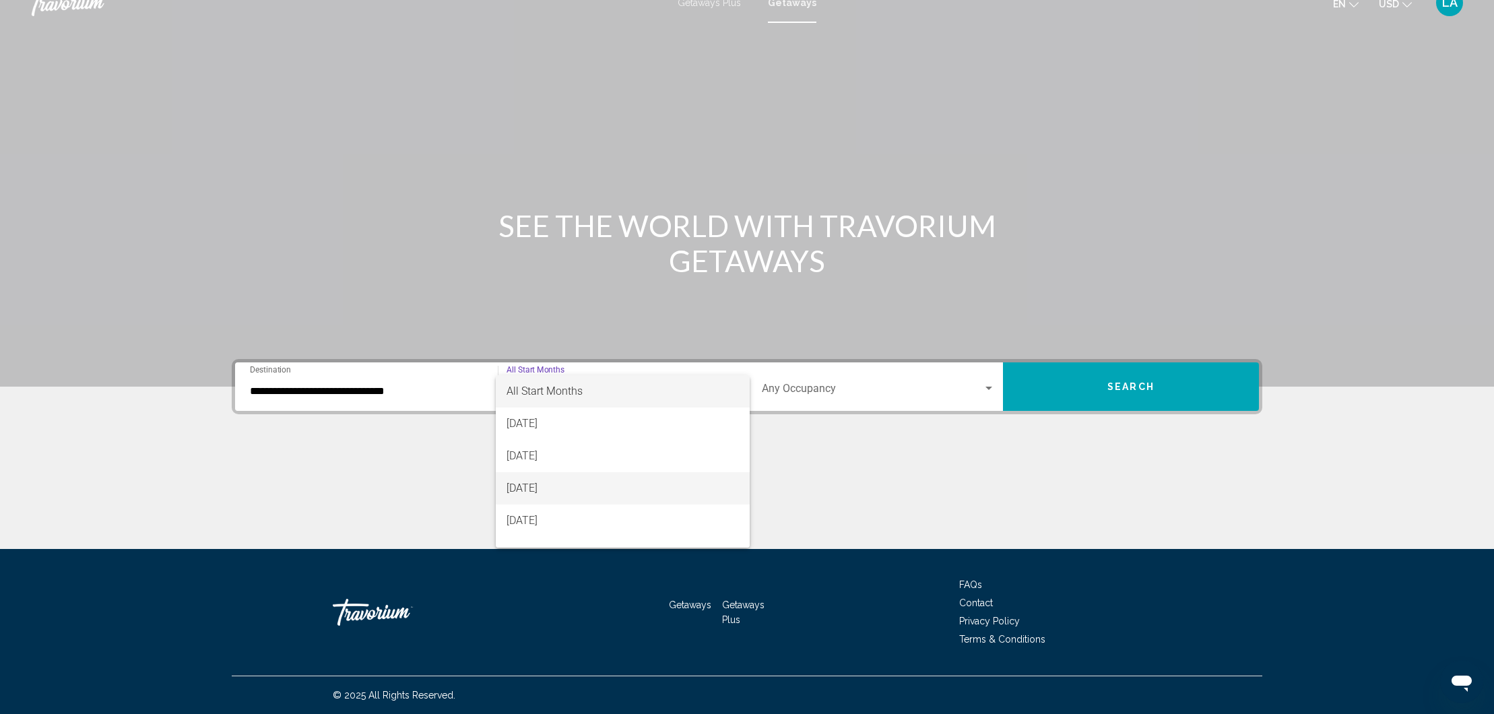
click at [594, 486] on span "[DATE]" at bounding box center [622, 488] width 232 height 32
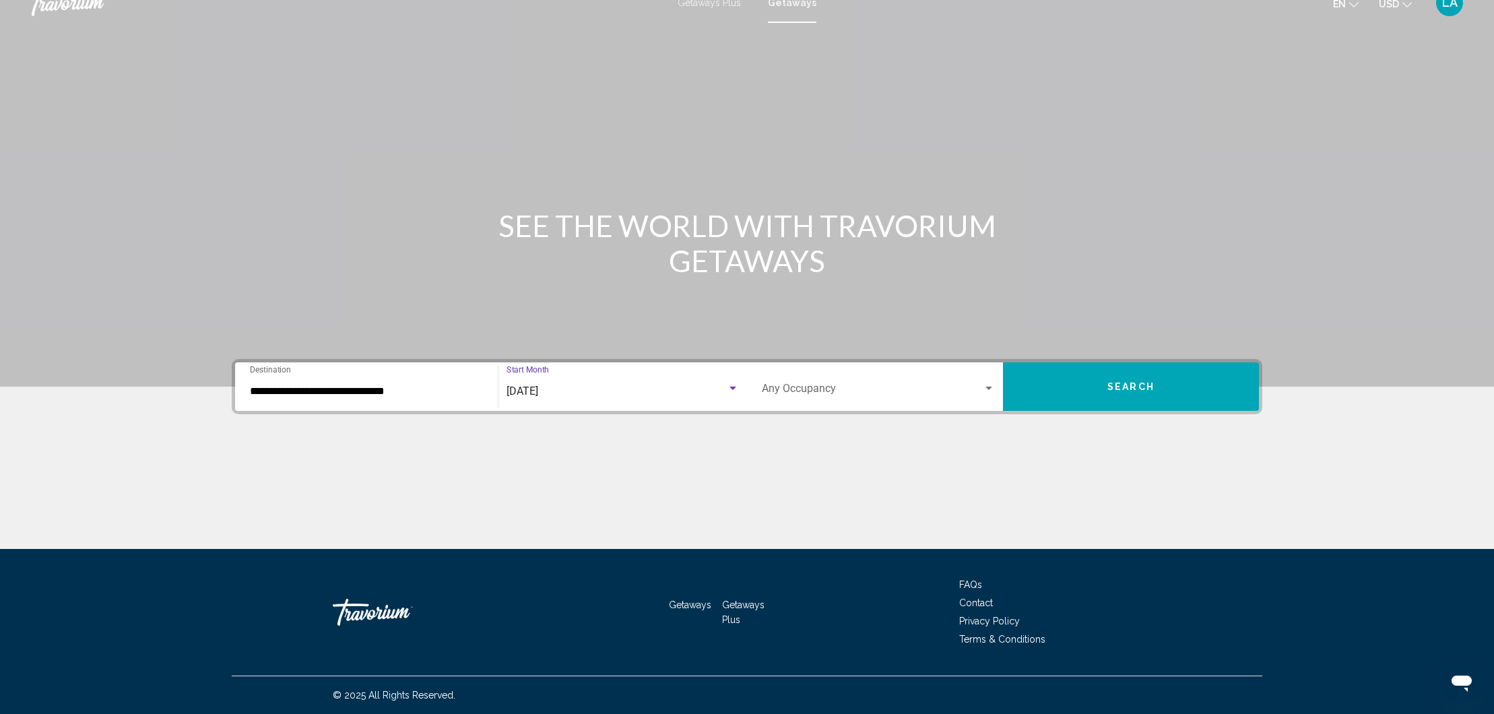
click at [868, 399] on div "Occupancy Any Occupancy" at bounding box center [878, 387] width 233 height 42
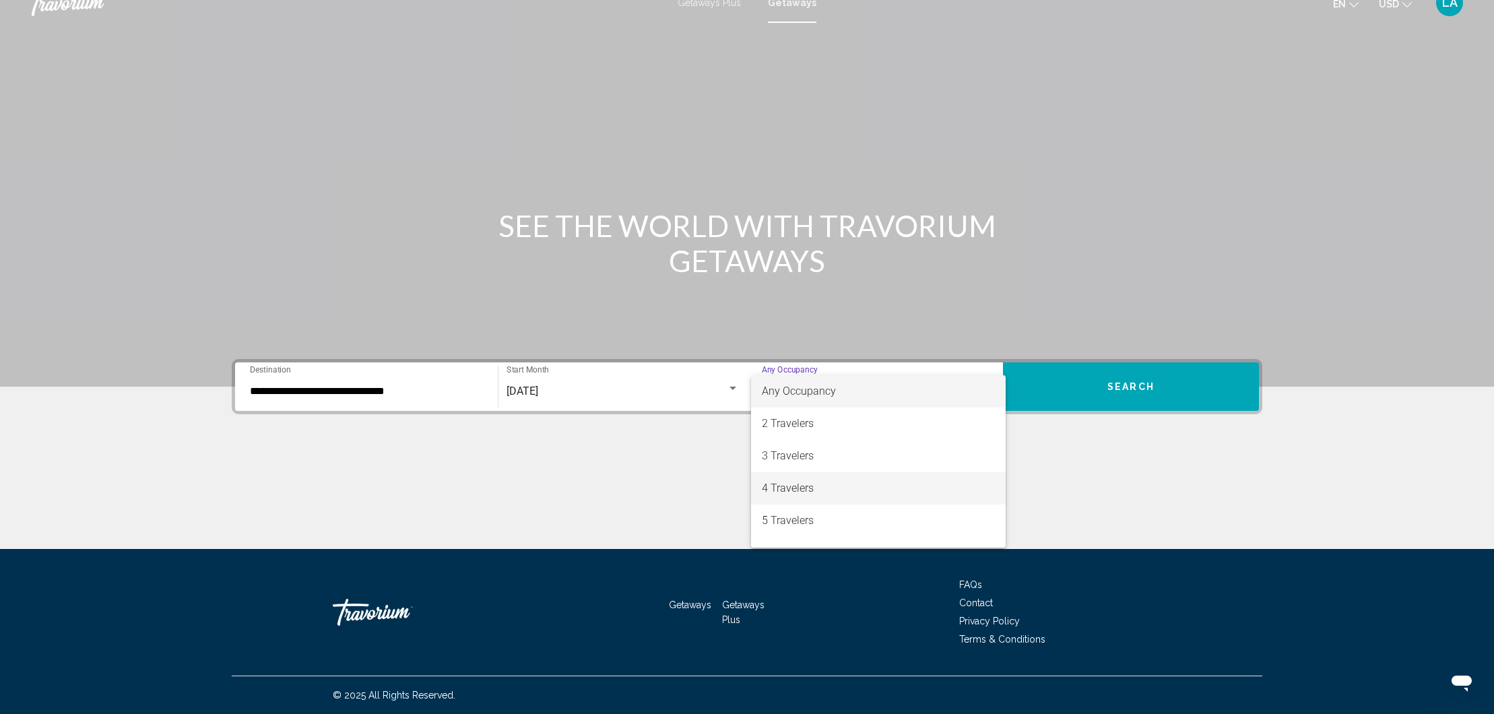
click at [841, 483] on span "4 Travelers" at bounding box center [878, 488] width 233 height 32
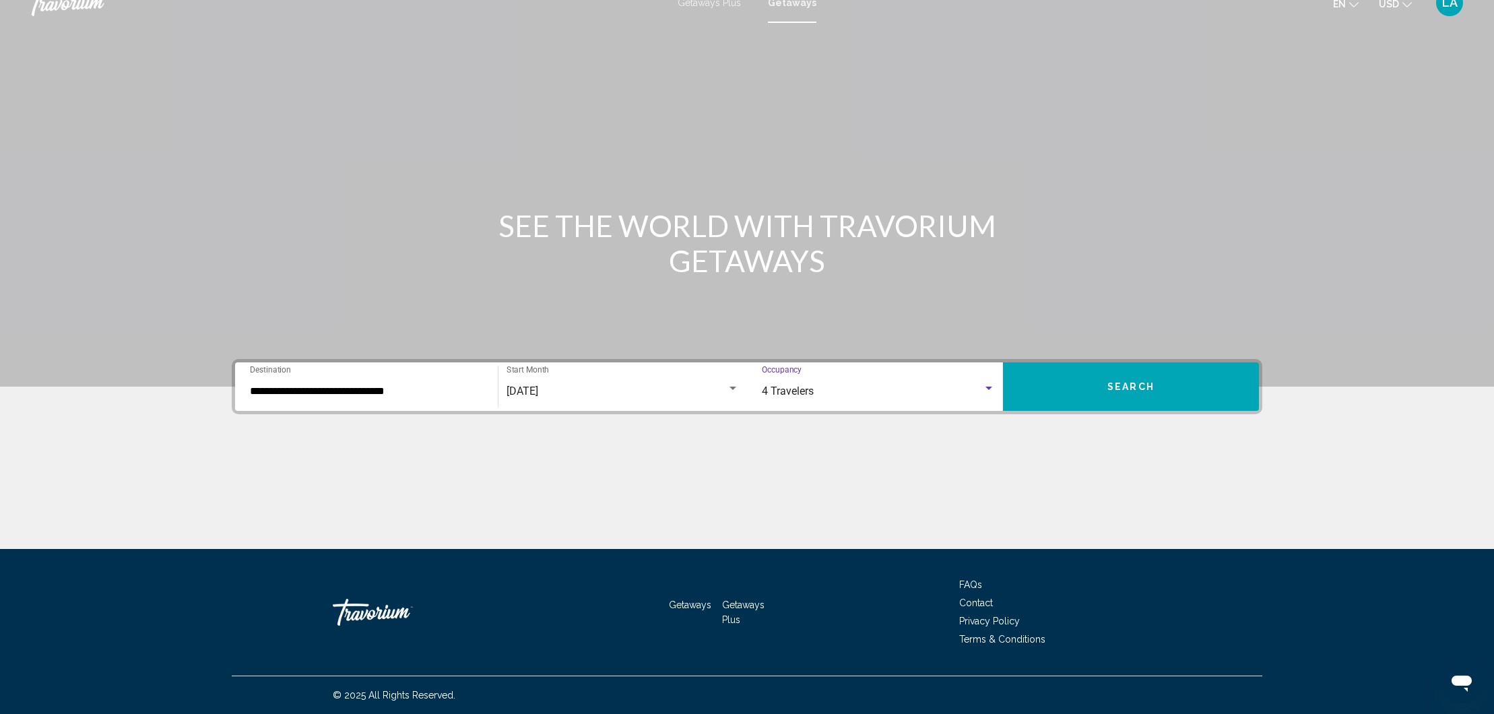
click at [1133, 389] on span "Search" at bounding box center [1130, 387] width 47 height 11
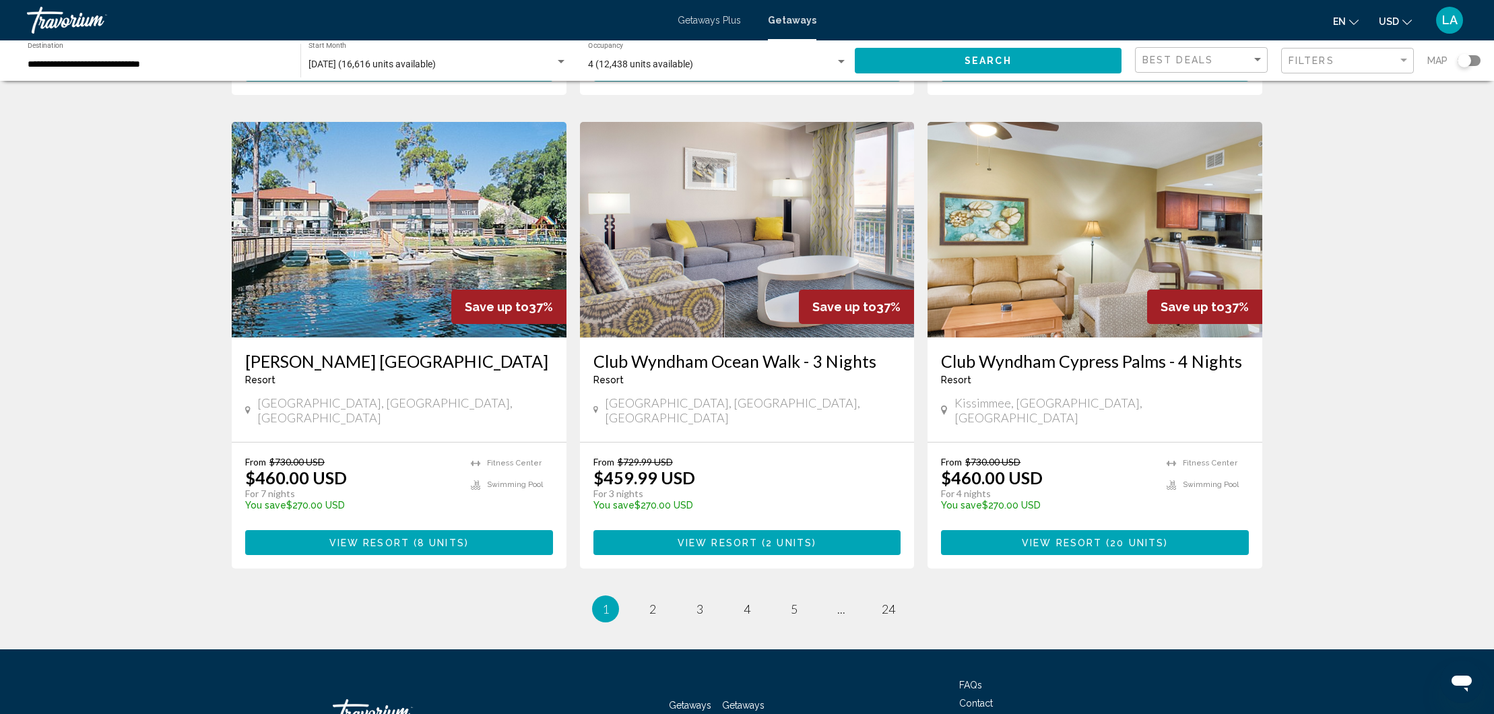
scroll to position [1482, 0]
